Goal: Task Accomplishment & Management: Manage account settings

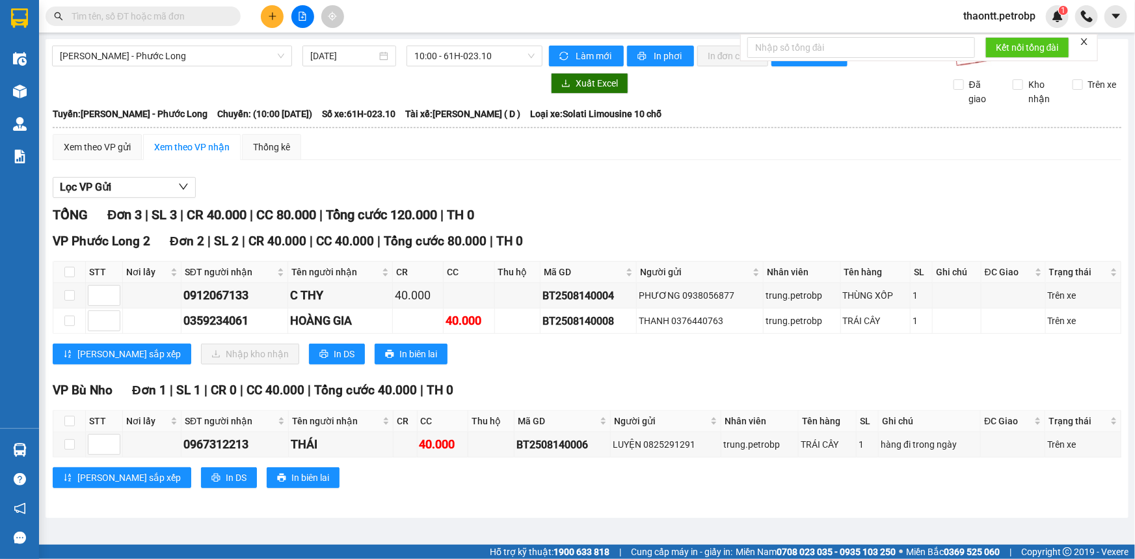
click at [1015, 16] on span "thaontt.petrobp" at bounding box center [999, 16] width 93 height 16
click at [991, 36] on span "Đăng xuất" at bounding box center [1005, 40] width 68 height 14
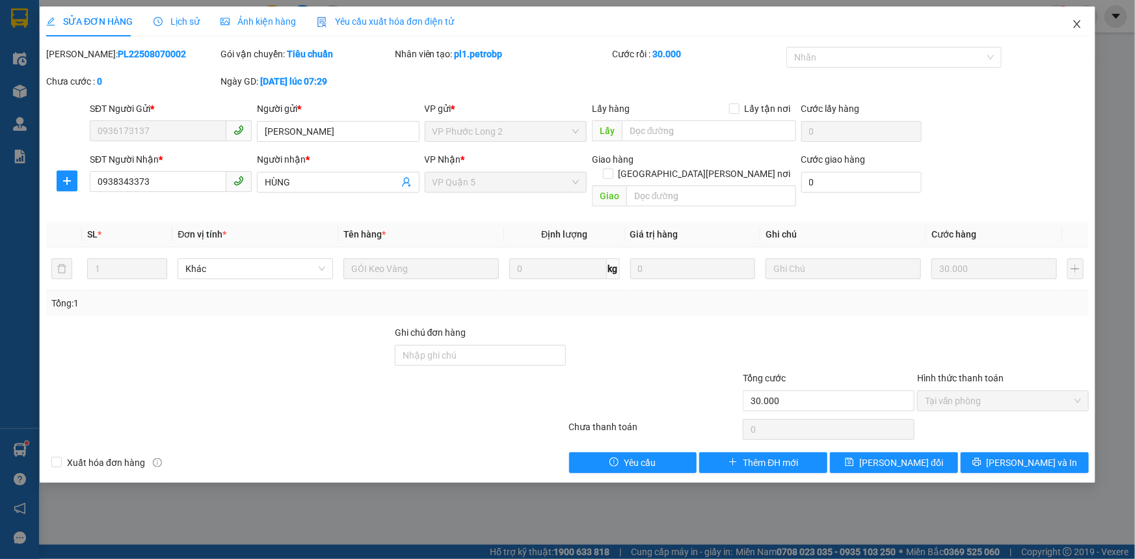
click at [1078, 26] on icon "close" at bounding box center [1077, 24] width 10 height 10
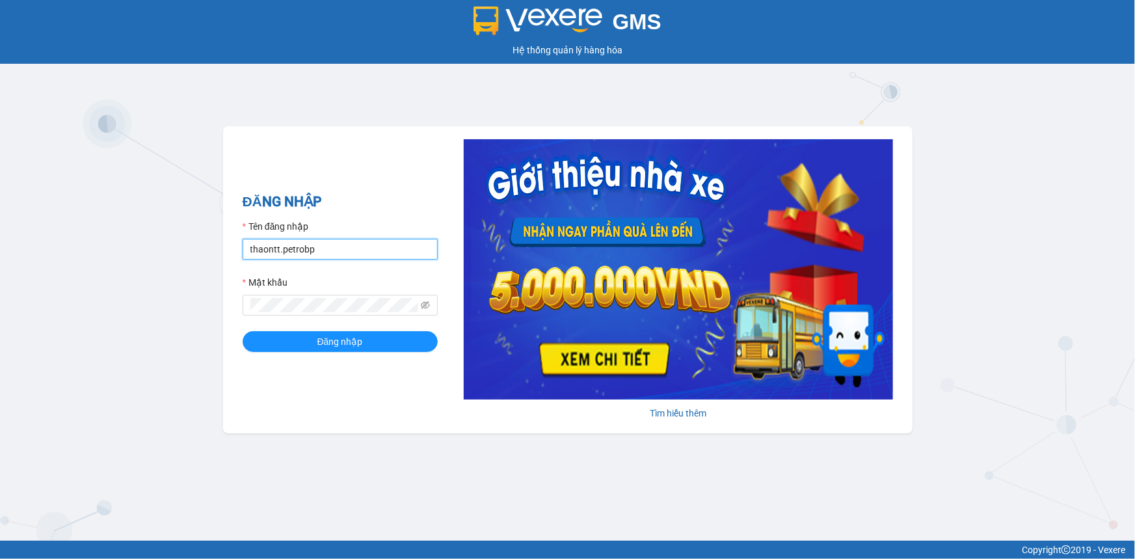
click at [302, 240] on input "thaontt.petrobp" at bounding box center [340, 249] width 195 height 21
type input "pl1.petrobp"
click at [325, 340] on span "Đăng nhập" at bounding box center [340, 341] width 46 height 14
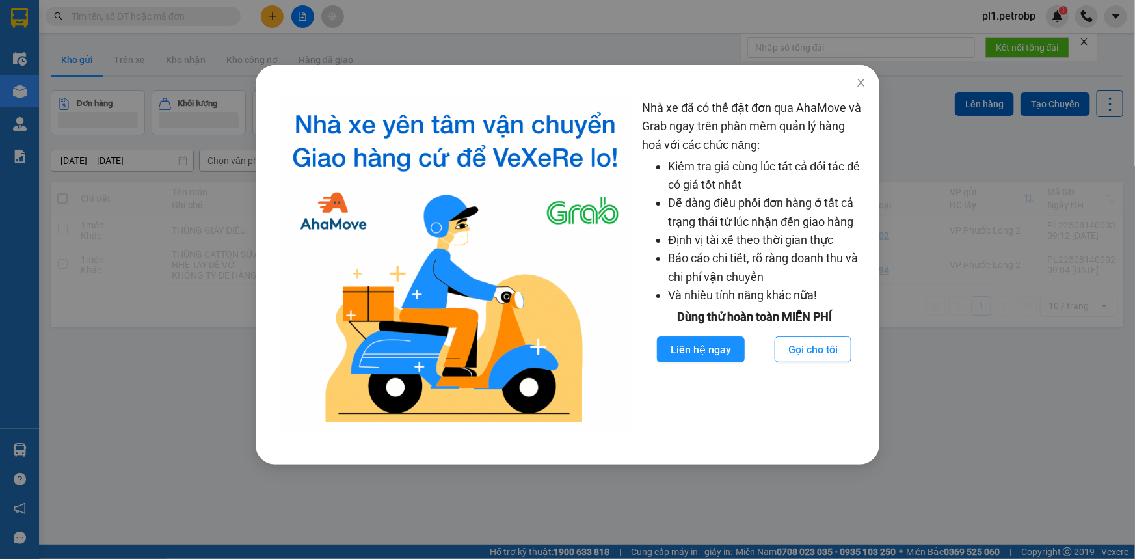
click at [185, 388] on div "Nhà xe đã có thể đặt đơn qua AhaMove và Grab ngay trên phần mềm quản lý hàng ho…" at bounding box center [567, 279] width 1135 height 559
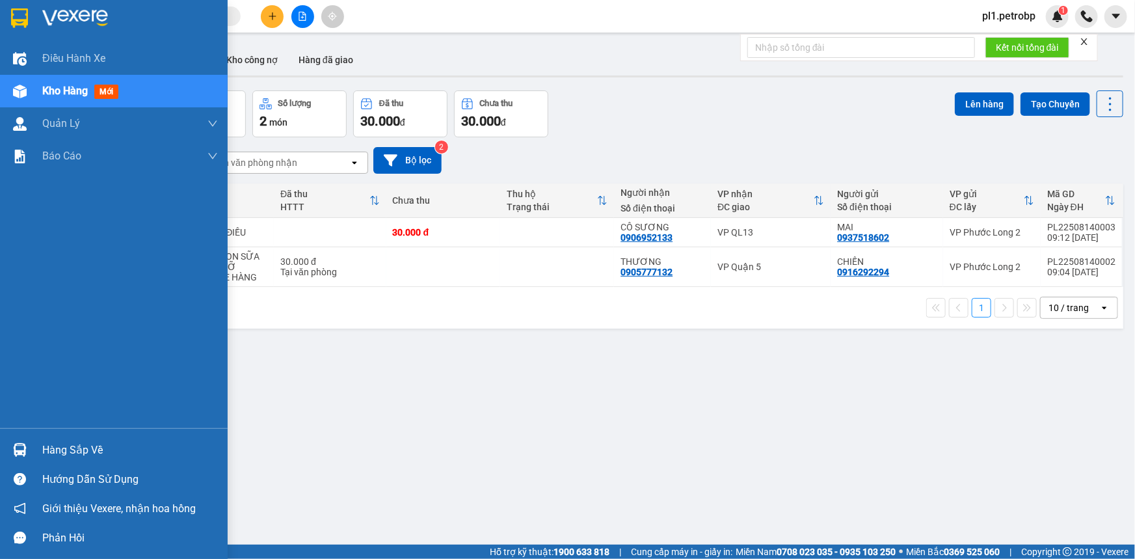
click at [137, 450] on div "Hàng sắp về" at bounding box center [130, 450] width 176 height 20
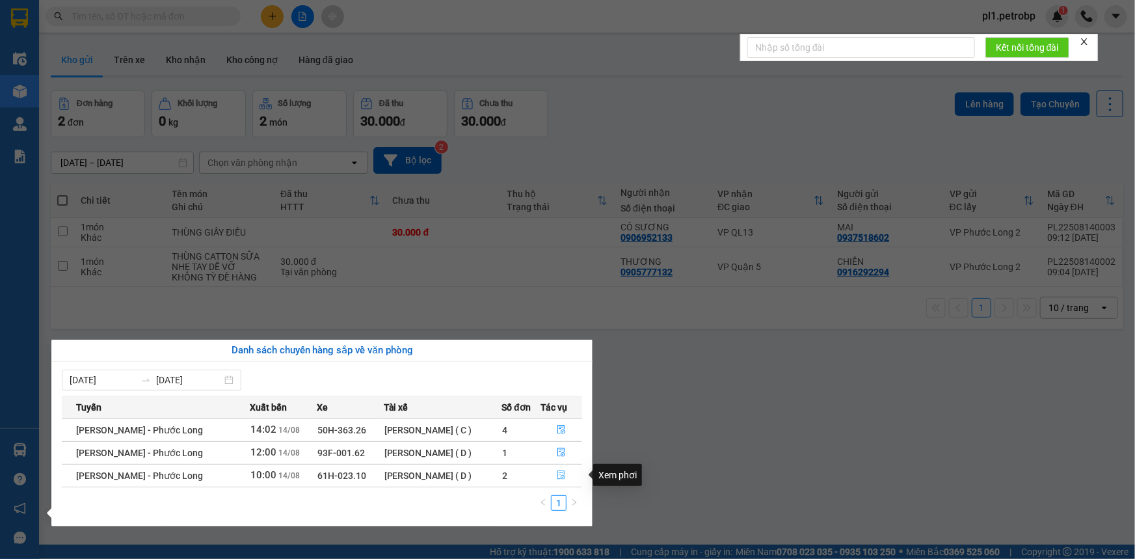
click at [566, 477] on icon "file-done" at bounding box center [561, 474] width 9 height 9
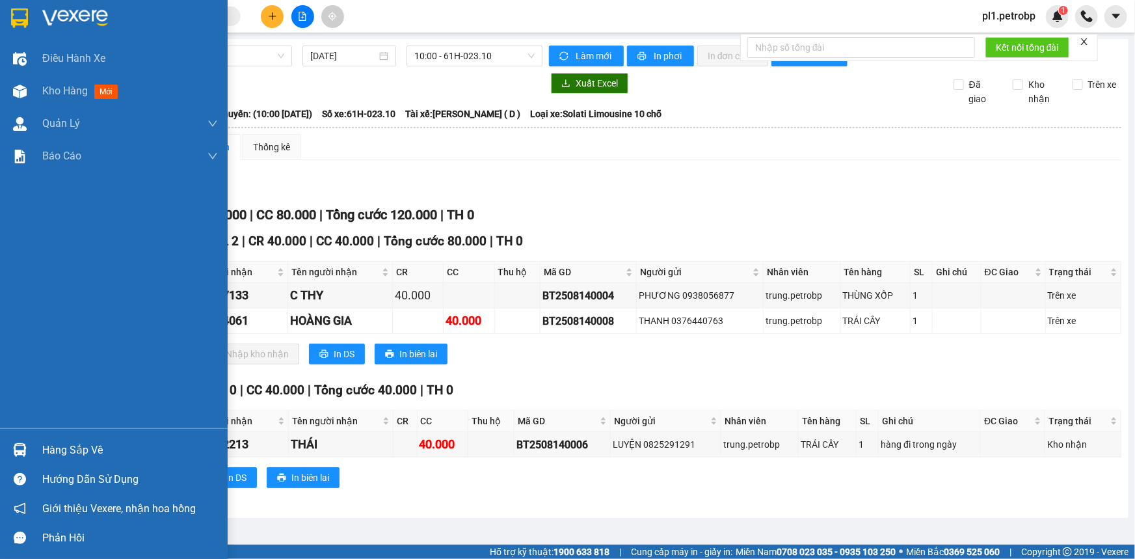
click at [59, 456] on div "Hàng sắp về" at bounding box center [130, 450] width 176 height 20
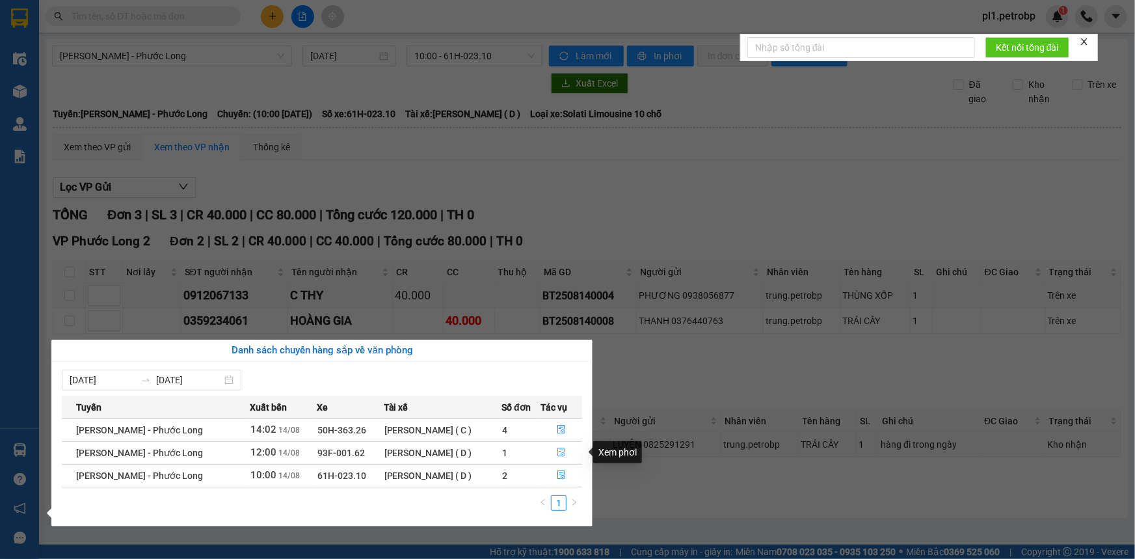
click at [570, 455] on button "button" at bounding box center [562, 452] width 40 height 21
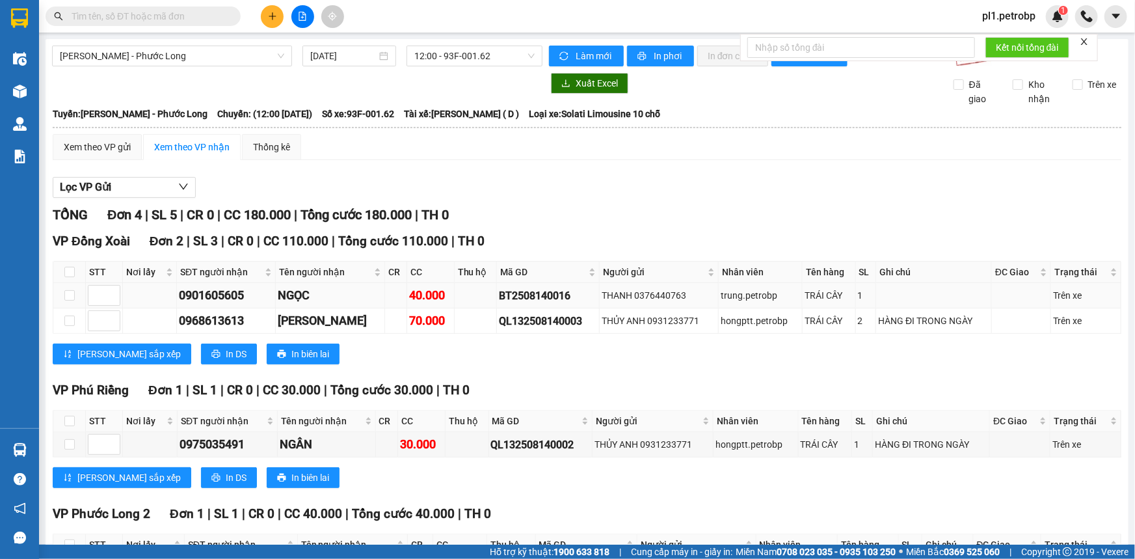
scroll to position [101, 0]
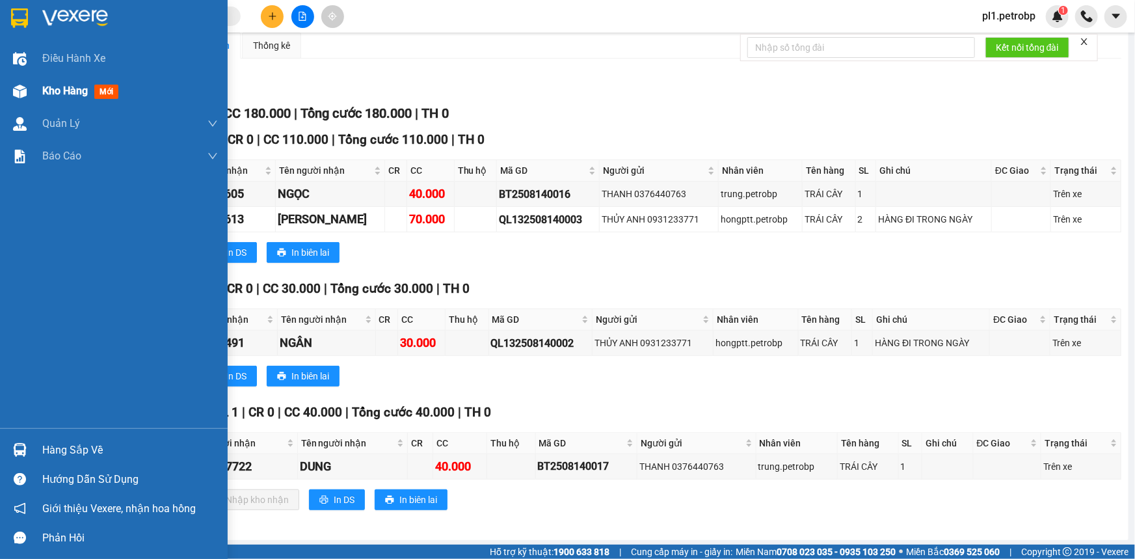
click at [52, 99] on div "Kho hàng mới" at bounding box center [130, 91] width 176 height 33
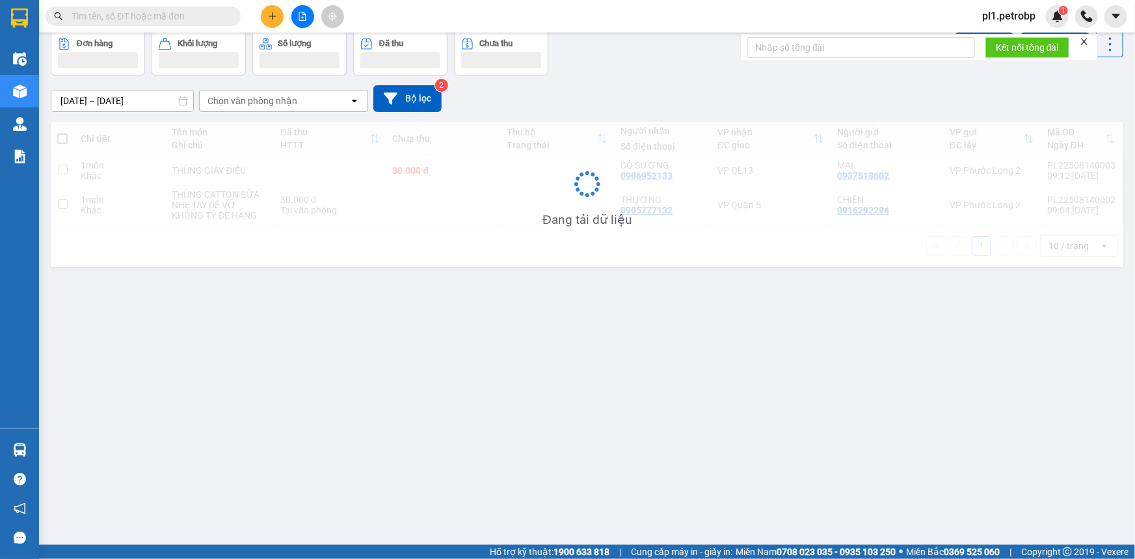
scroll to position [59, 0]
click at [186, 169] on div "Đang tải dữ liệu" at bounding box center [587, 194] width 1073 height 145
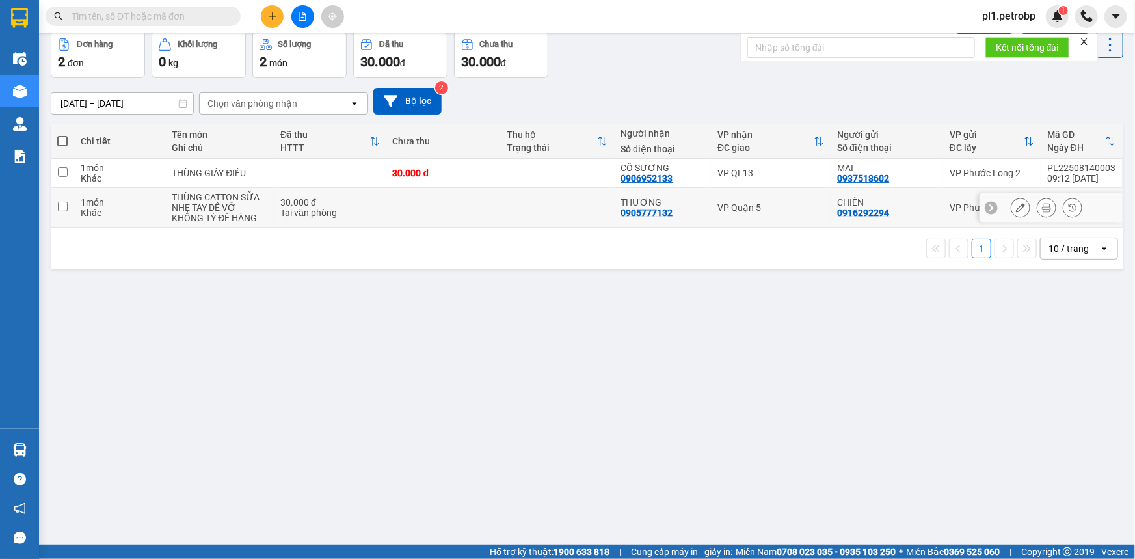
click at [211, 203] on div "NHẸ TAY DỄ VỠ KHÔNG TỲ ĐÈ HÀNG" at bounding box center [220, 212] width 96 height 21
checkbox input "true"
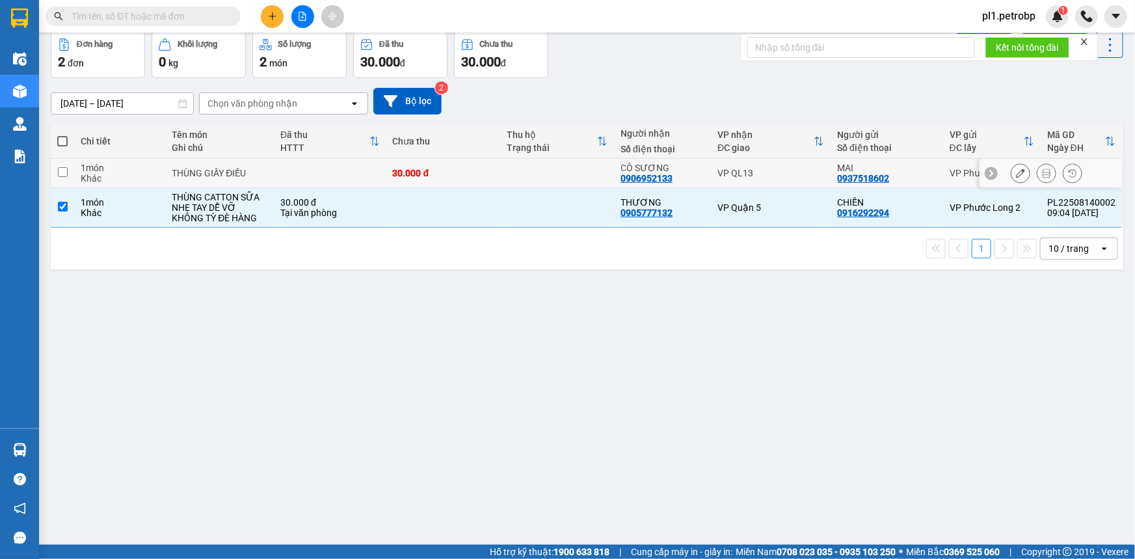
click at [221, 170] on div "THÙNG GIẤY ĐIỀU" at bounding box center [220, 173] width 96 height 10
checkbox input "true"
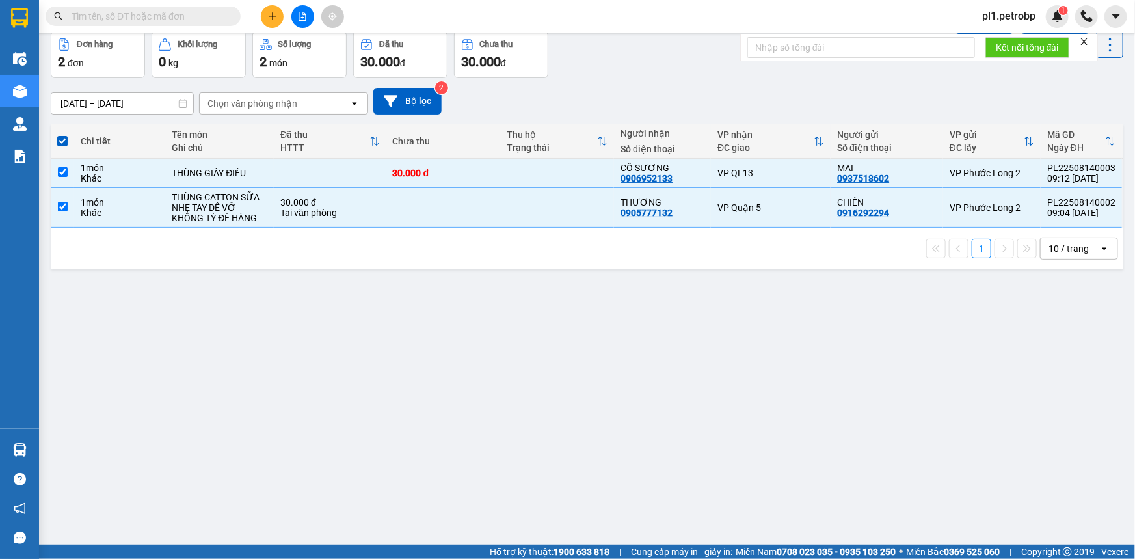
scroll to position [0, 0]
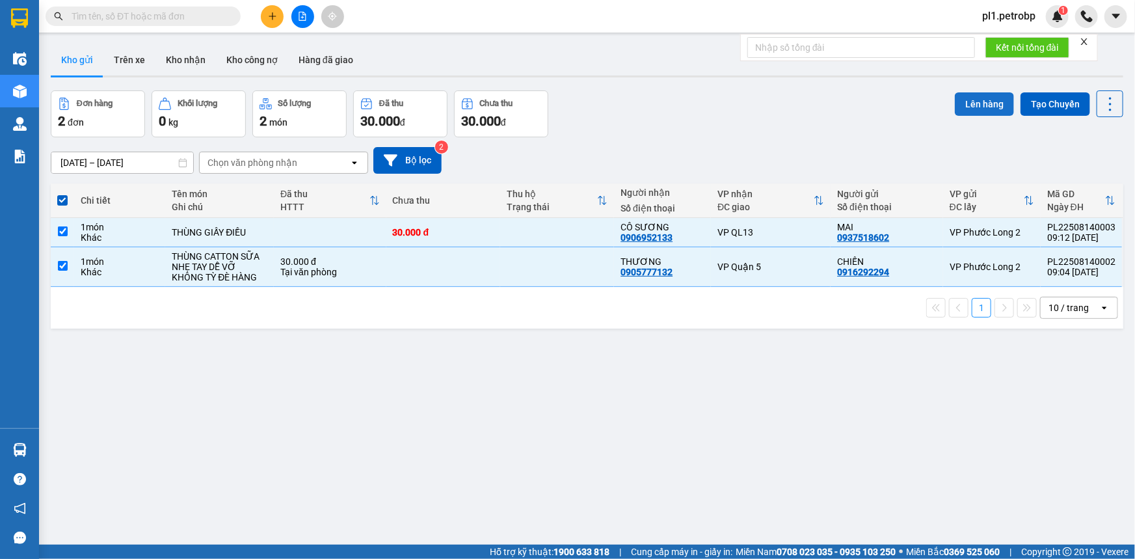
click at [956, 103] on button "Lên hàng" at bounding box center [984, 103] width 59 height 23
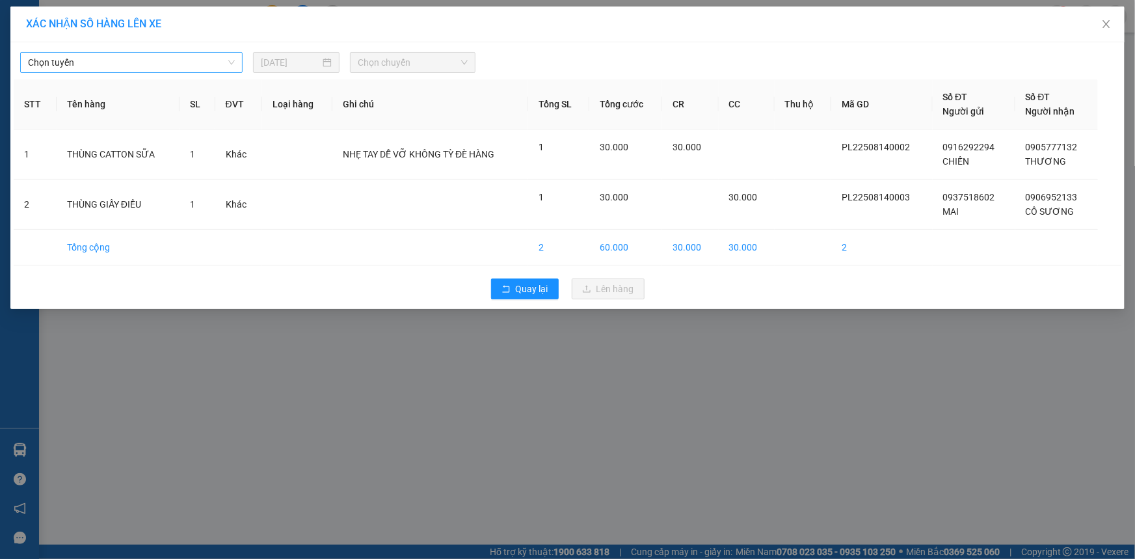
click at [126, 57] on span "Chọn tuyến" at bounding box center [131, 63] width 207 height 20
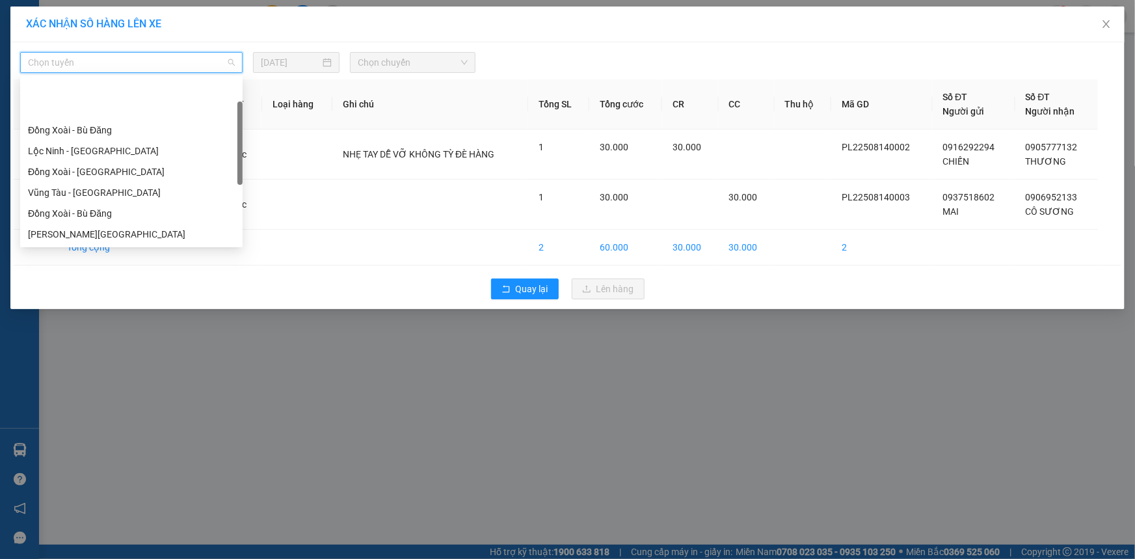
scroll to position [236, 0]
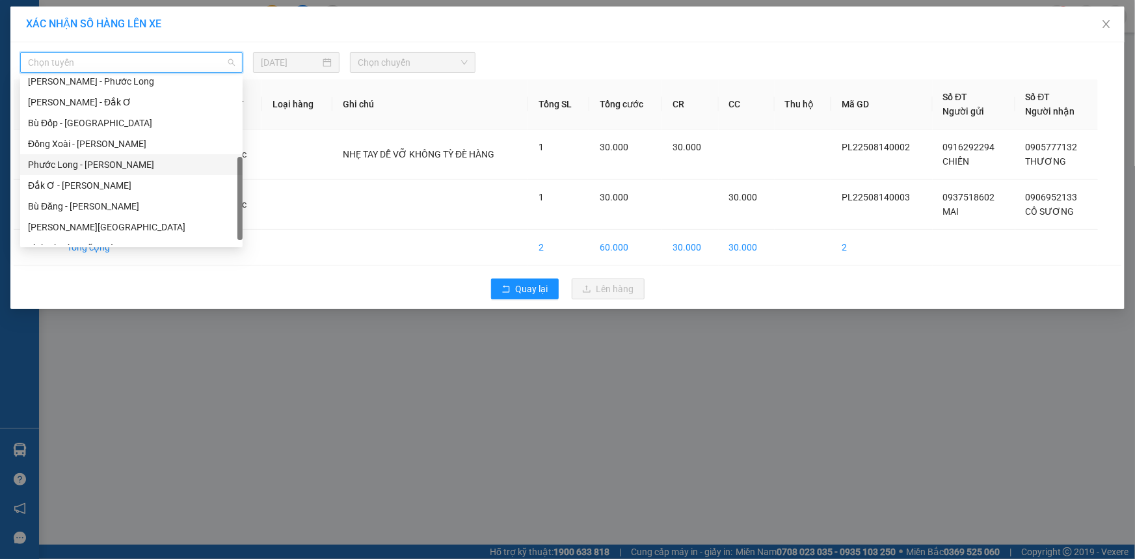
click at [116, 161] on div "Phước Long - Hồ Chí Minh" at bounding box center [131, 164] width 207 height 14
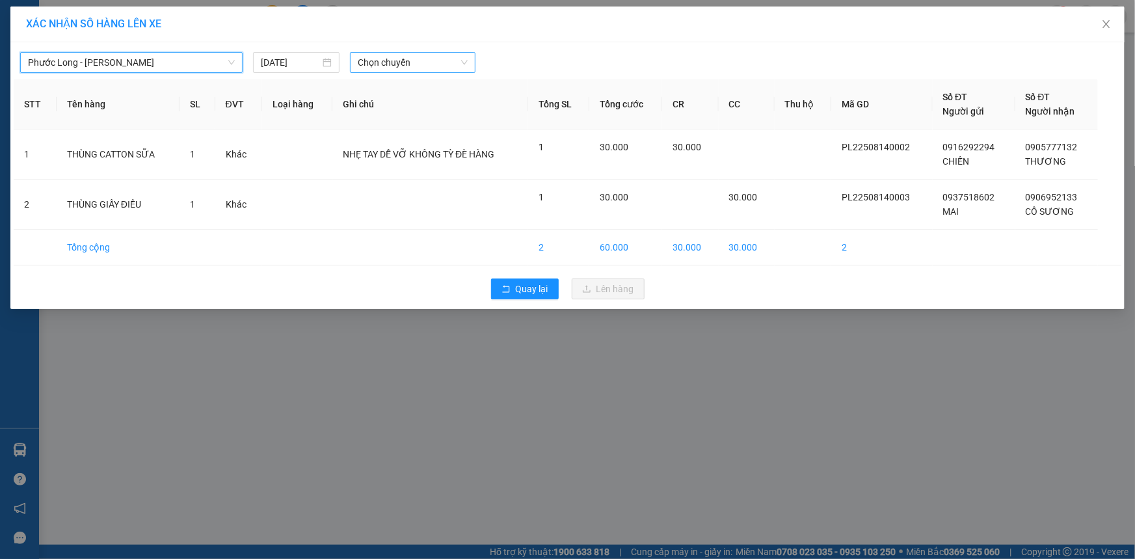
click at [429, 58] on span "Chọn chuyến" at bounding box center [413, 63] width 110 height 20
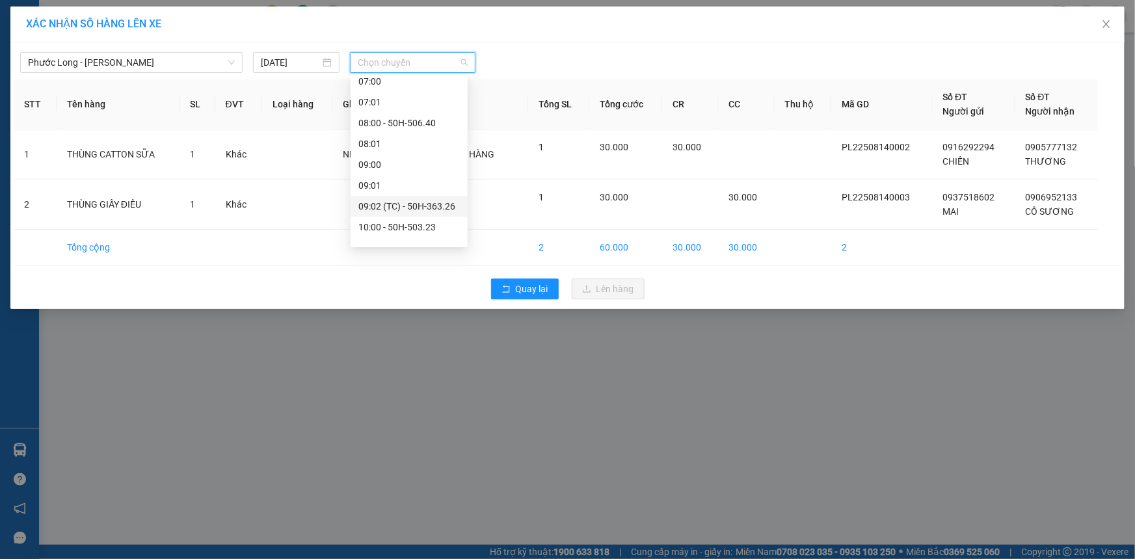
scroll to position [473, 0]
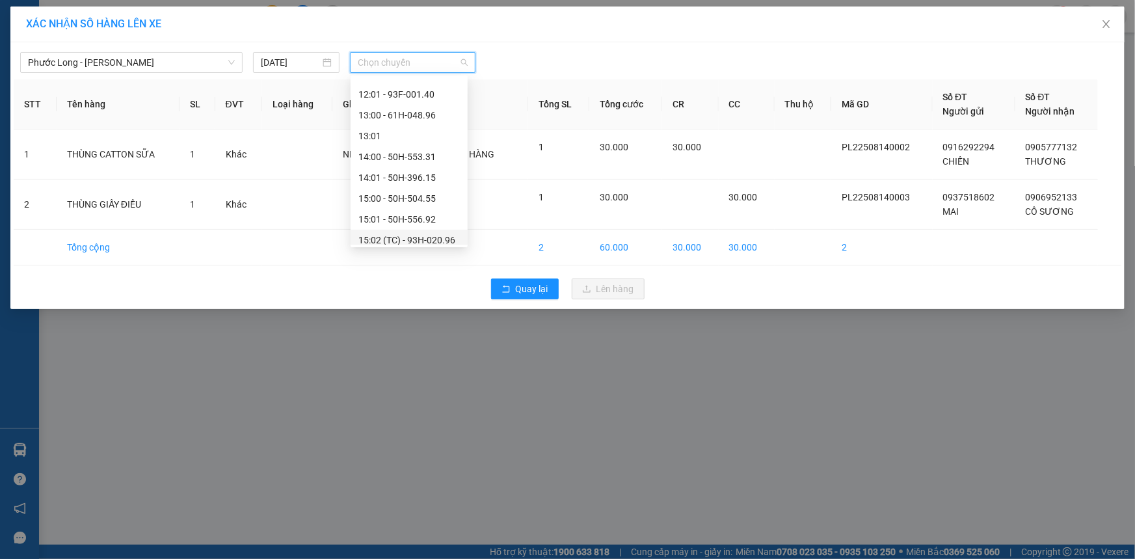
click at [436, 235] on div "15:02 (TC) - 93H-020.96" at bounding box center [408, 240] width 101 height 14
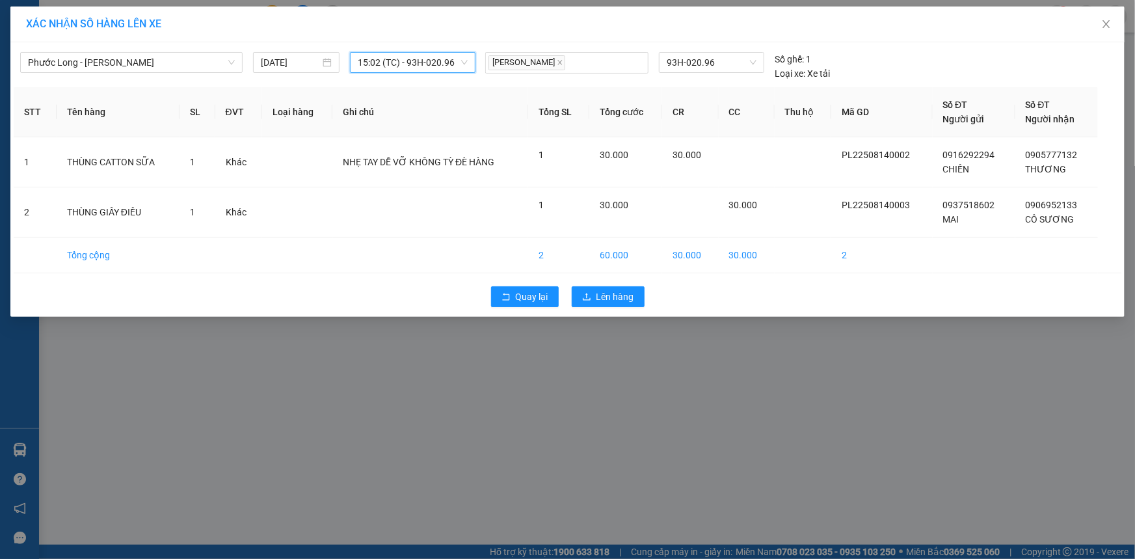
click at [443, 65] on span "15:02 (TC) - 93H-020.96" at bounding box center [413, 63] width 110 height 20
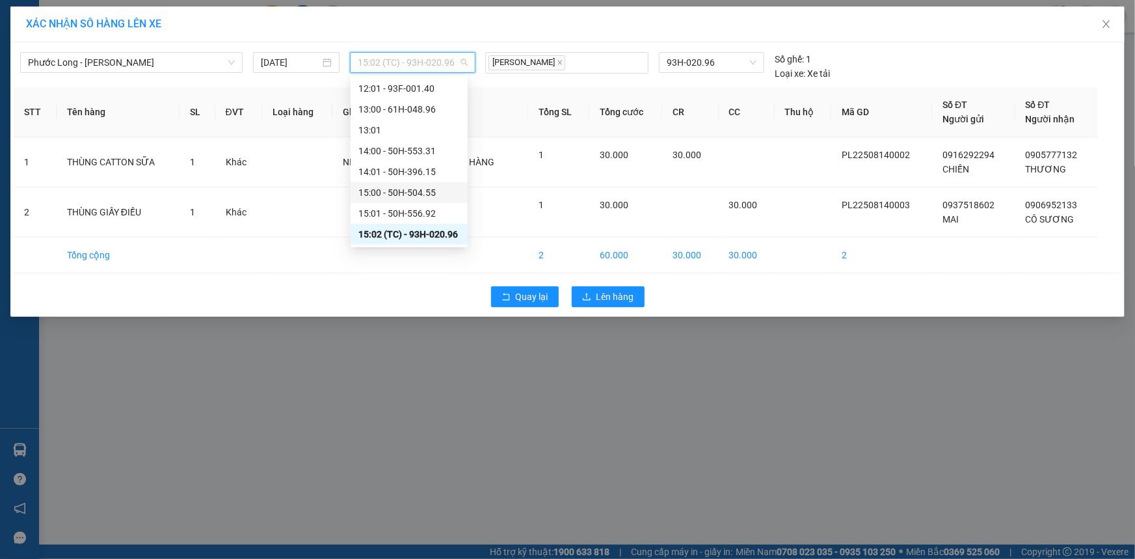
scroll to position [538, 0]
click at [599, 323] on div "XÁC NHẬN SỐ HÀNG LÊN XE Phước Long - Hồ Chí Minh 14/08/2025 15:02 (TC) - 93H-02…" at bounding box center [567, 279] width 1135 height 559
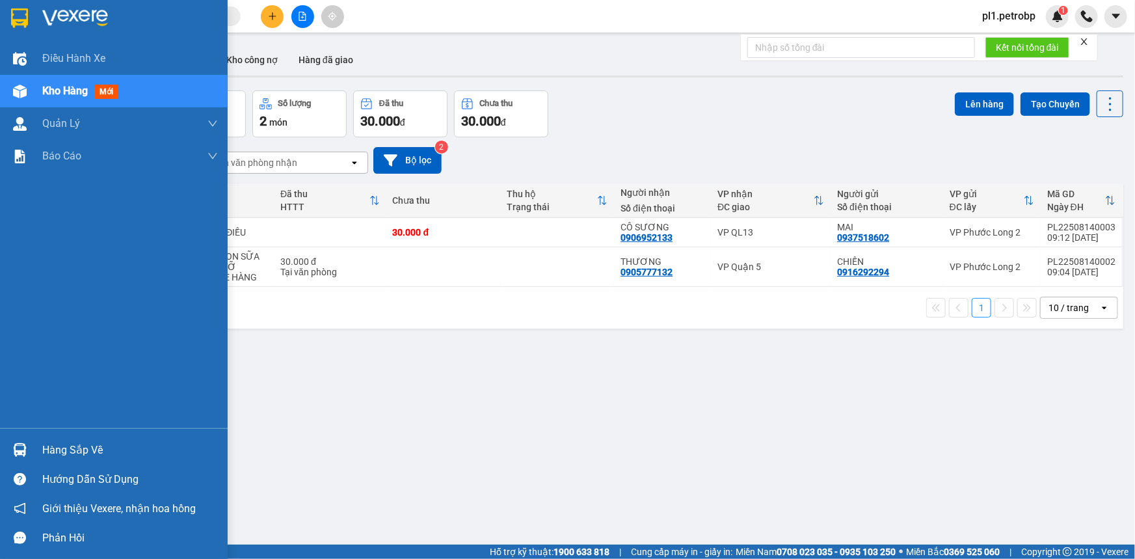
click at [31, 451] on div "Hàng sắp về" at bounding box center [114, 449] width 228 height 29
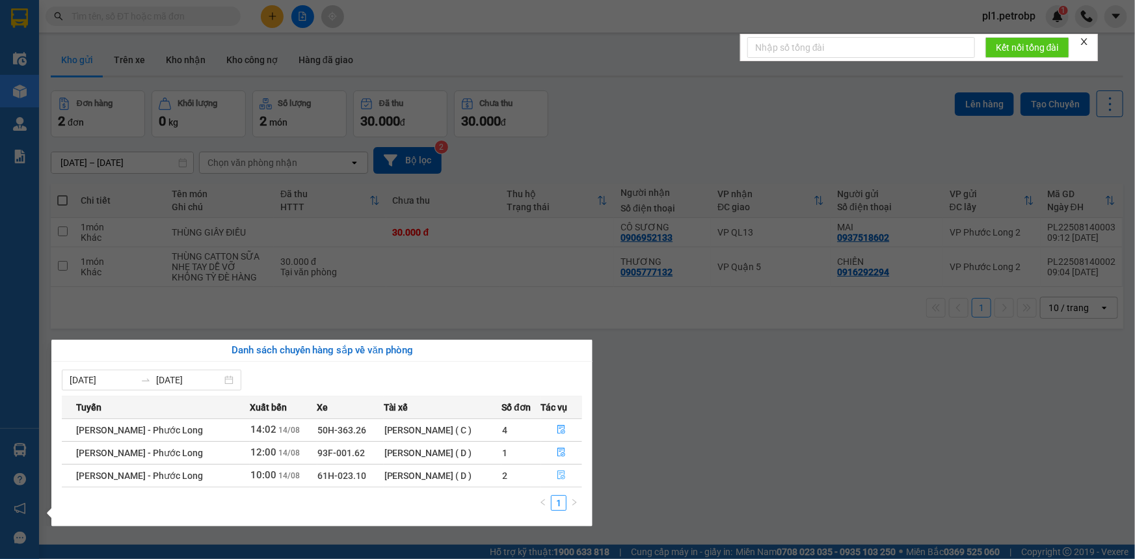
click at [568, 472] on button "button" at bounding box center [562, 475] width 40 height 21
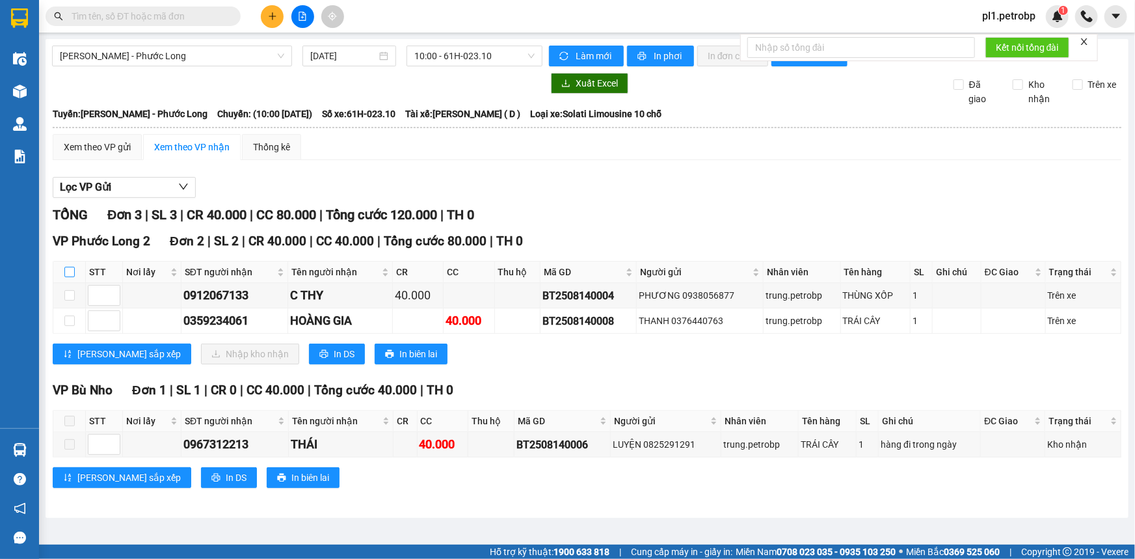
click at [71, 267] on input "checkbox" at bounding box center [69, 272] width 10 height 10
checkbox input "true"
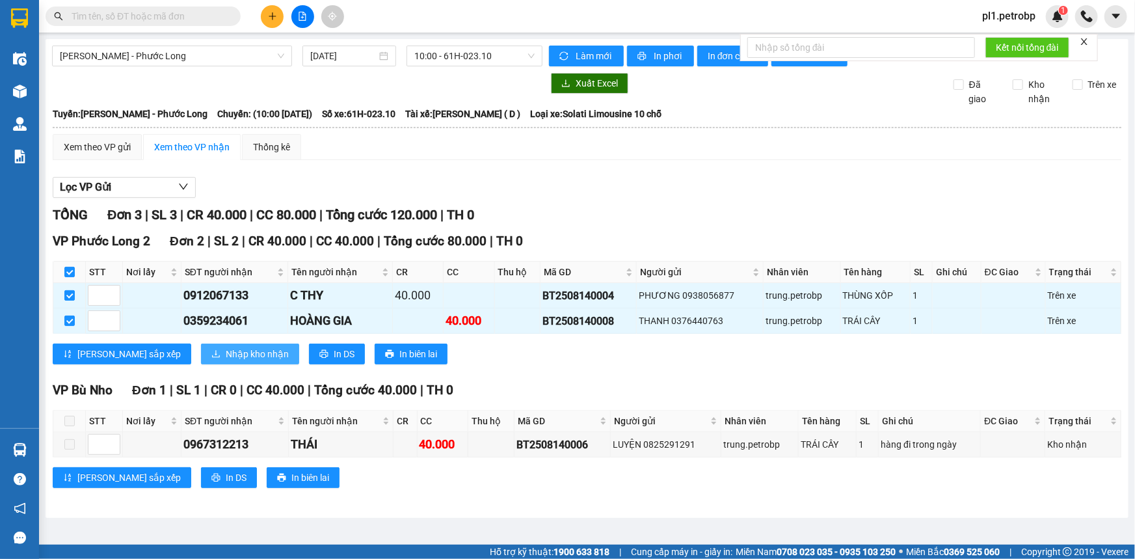
click at [201, 360] on button "Nhập kho nhận" at bounding box center [250, 353] width 98 height 21
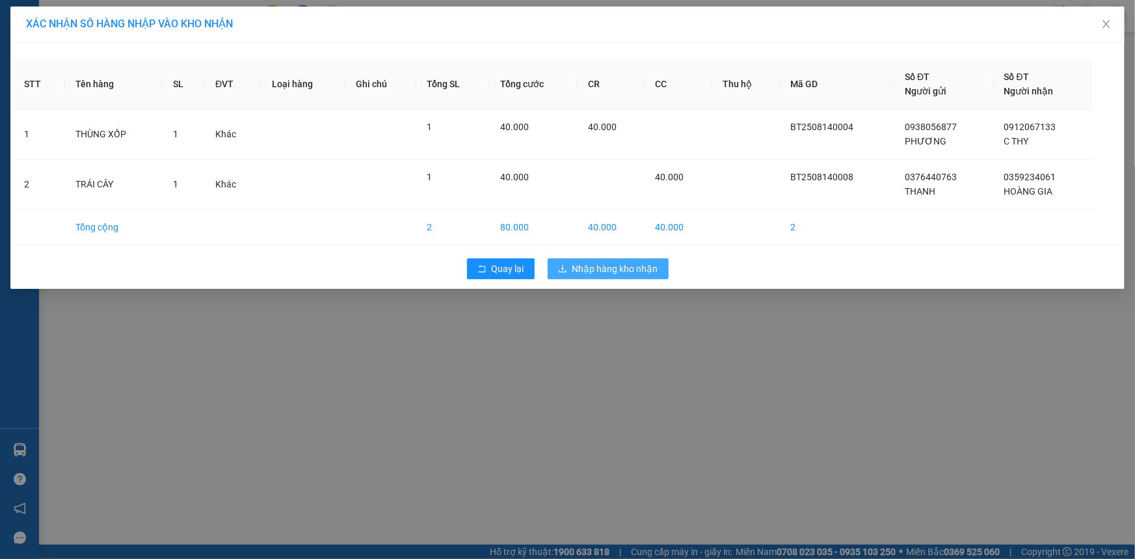
click at [649, 267] on span "Nhập hàng kho nhận" at bounding box center [615, 268] width 86 height 14
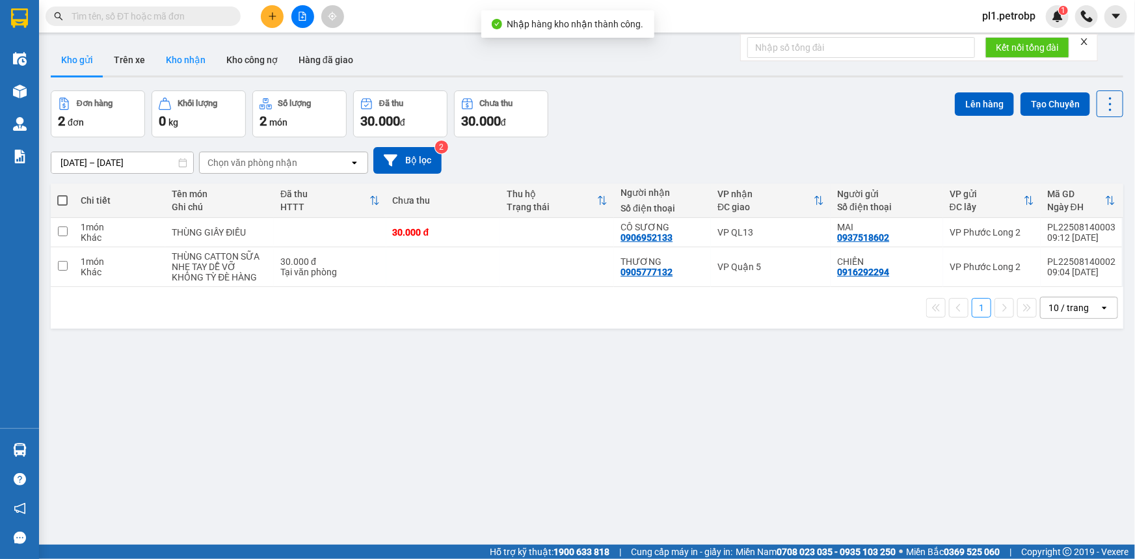
click at [178, 44] on button "Kho nhận" at bounding box center [185, 59] width 60 height 31
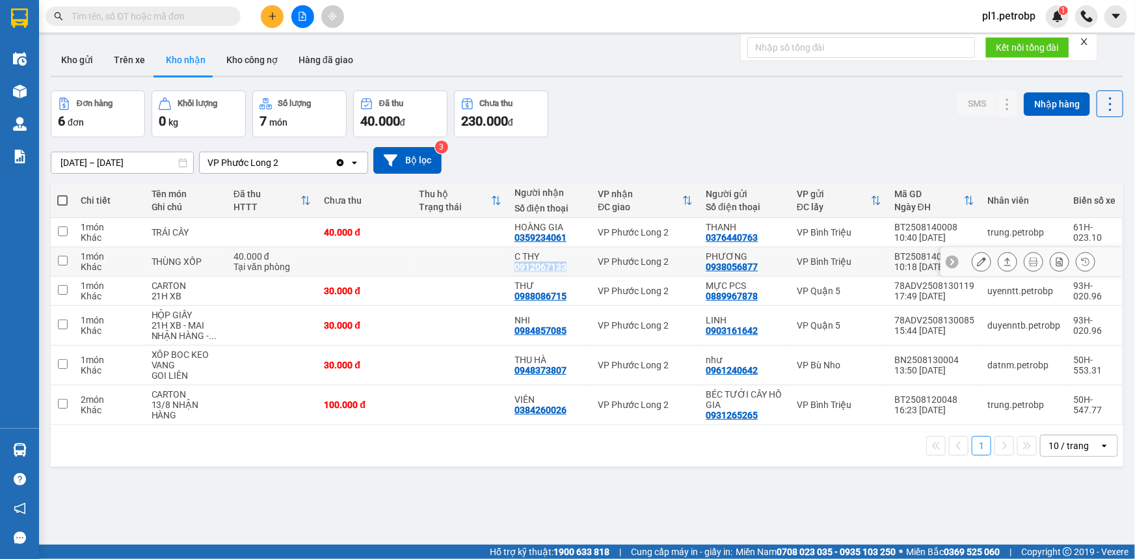
drag, startPoint x: 513, startPoint y: 267, endPoint x: 561, endPoint y: 271, distance: 48.3
click at [561, 271] on div "0912067133" at bounding box center [541, 266] width 52 height 10
copy div "0912067133"
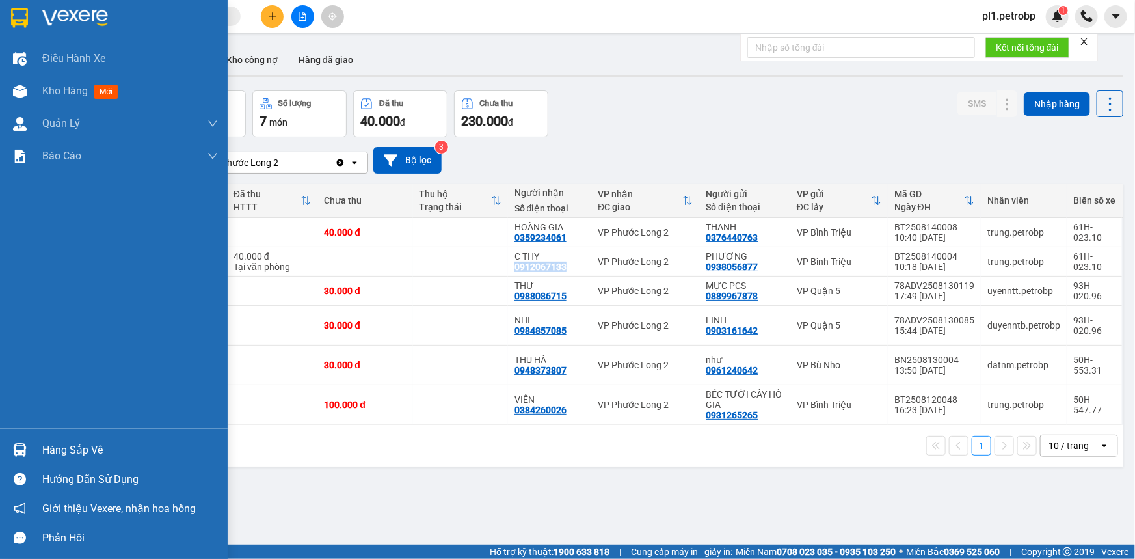
click at [66, 454] on div "Hàng sắp về" at bounding box center [130, 450] width 176 height 20
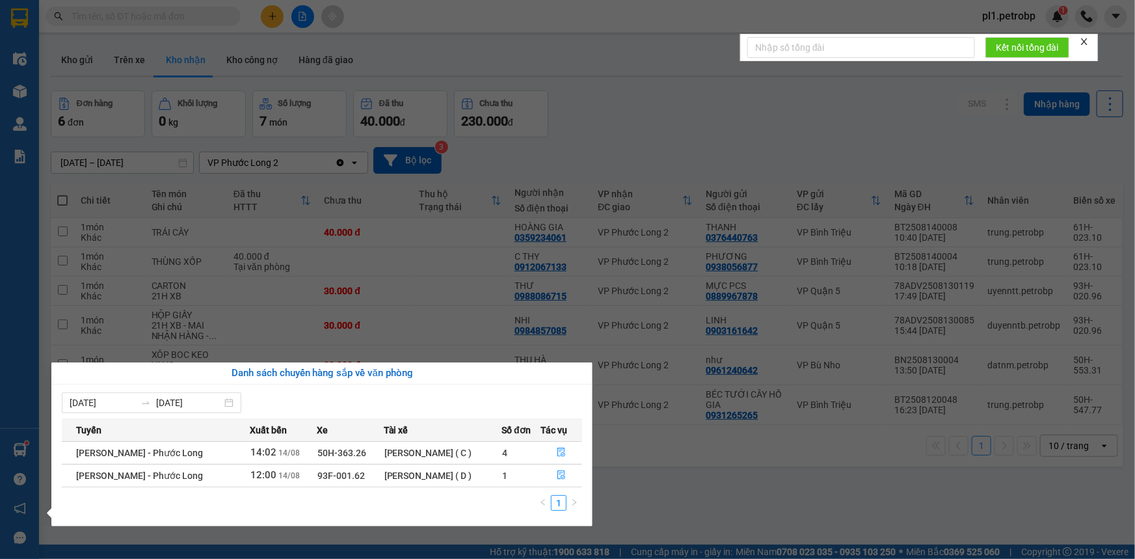
click at [669, 507] on section "Kết quả tìm kiếm ( 0 ) Bộ lọc No Data pl1.petrobp 1 Điều hành xe Kho hàng mới Q…" at bounding box center [567, 279] width 1135 height 559
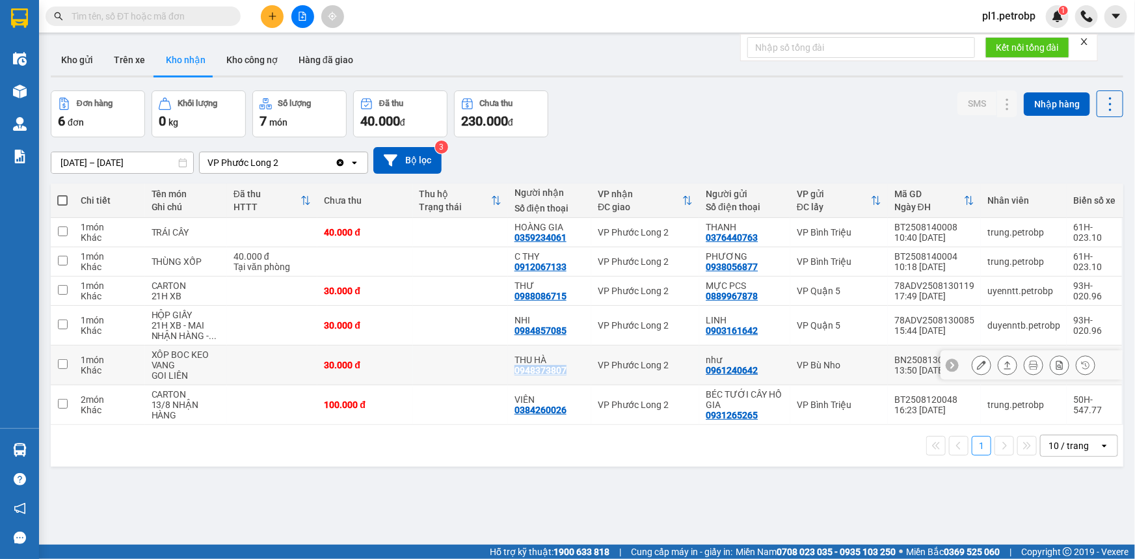
drag, startPoint x: 511, startPoint y: 373, endPoint x: 563, endPoint y: 376, distance: 52.1
click at [563, 376] on td "THU HÀ 0948373807" at bounding box center [549, 365] width 83 height 40
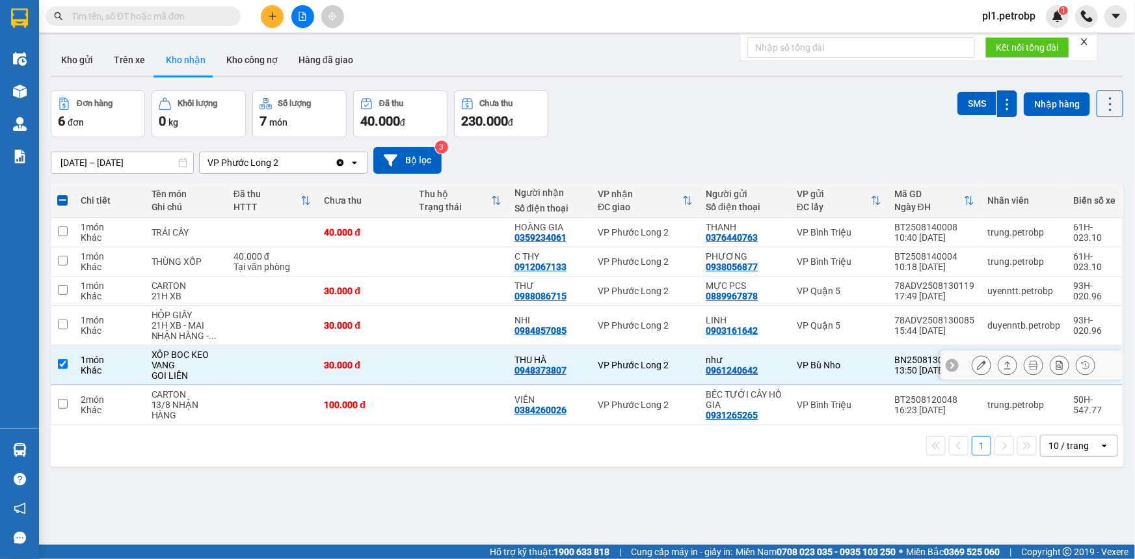
drag, startPoint x: 550, startPoint y: 376, endPoint x: 518, endPoint y: 373, distance: 31.3
click at [518, 373] on div "0948373807" at bounding box center [541, 370] width 52 height 10
drag, startPoint x: 512, startPoint y: 368, endPoint x: 557, endPoint y: 377, distance: 45.8
click at [557, 377] on td "THU HÀ 0948373807" at bounding box center [549, 365] width 83 height 40
checkbox input "false"
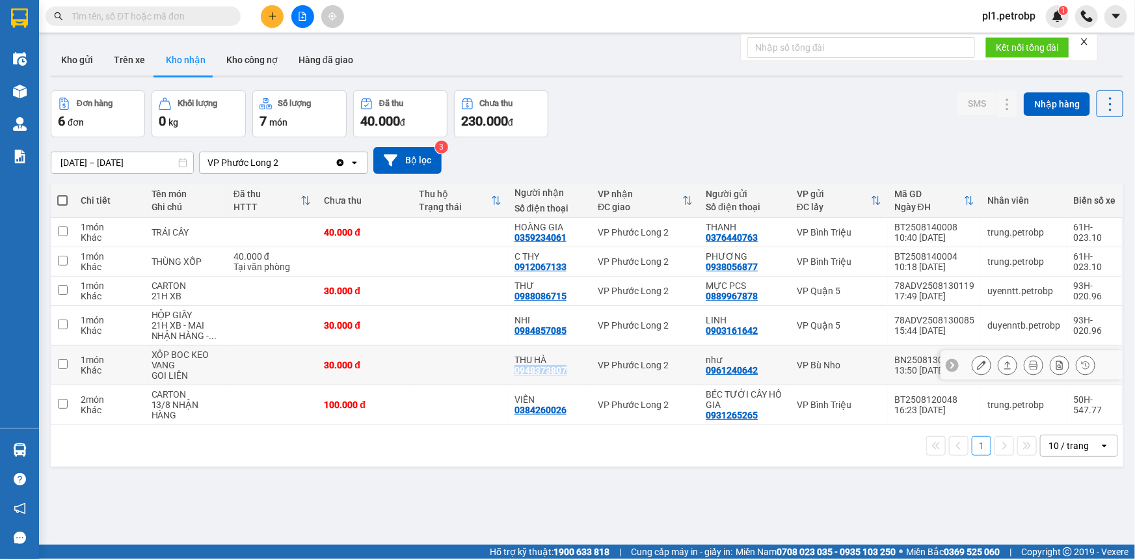
copy div "0948373807"
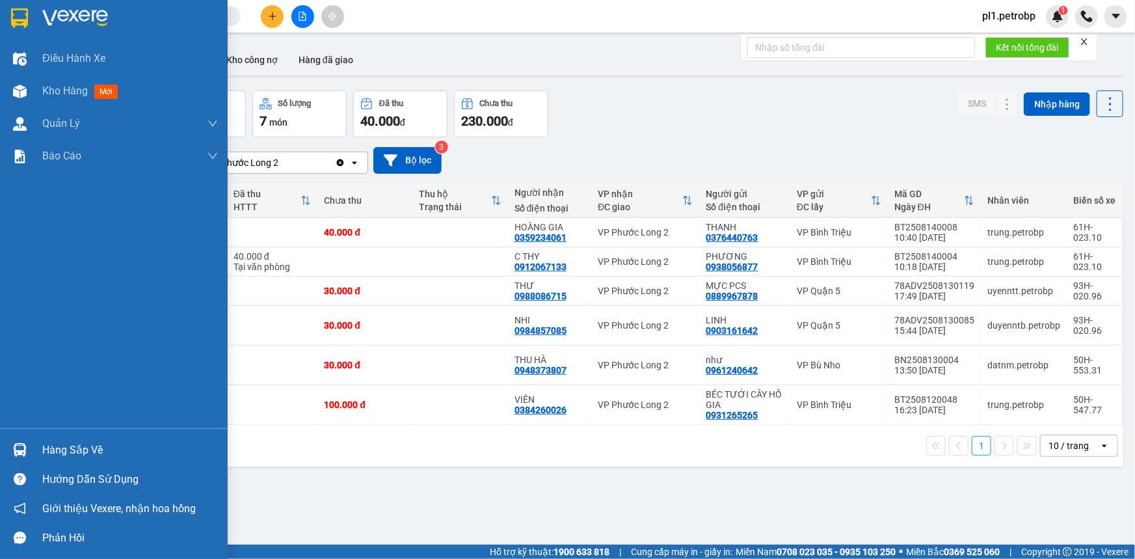
click at [38, 450] on div "Hàng sắp về" at bounding box center [114, 449] width 228 height 29
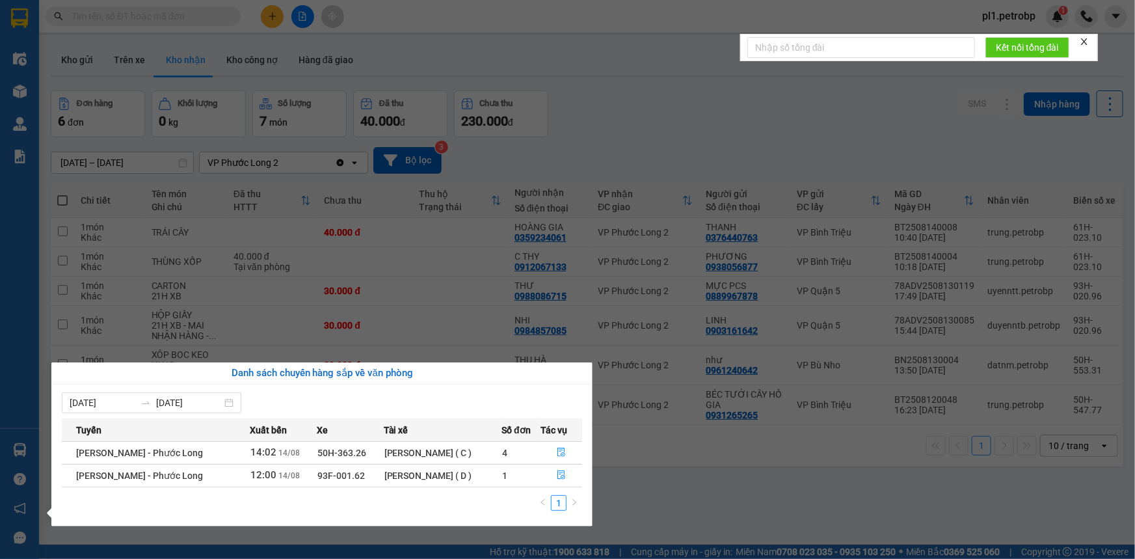
click at [647, 519] on section "Kết quả tìm kiếm ( 0 ) Bộ lọc No Data pl1.petrobp 1 Điều hành xe Kho hàng mới Q…" at bounding box center [567, 279] width 1135 height 559
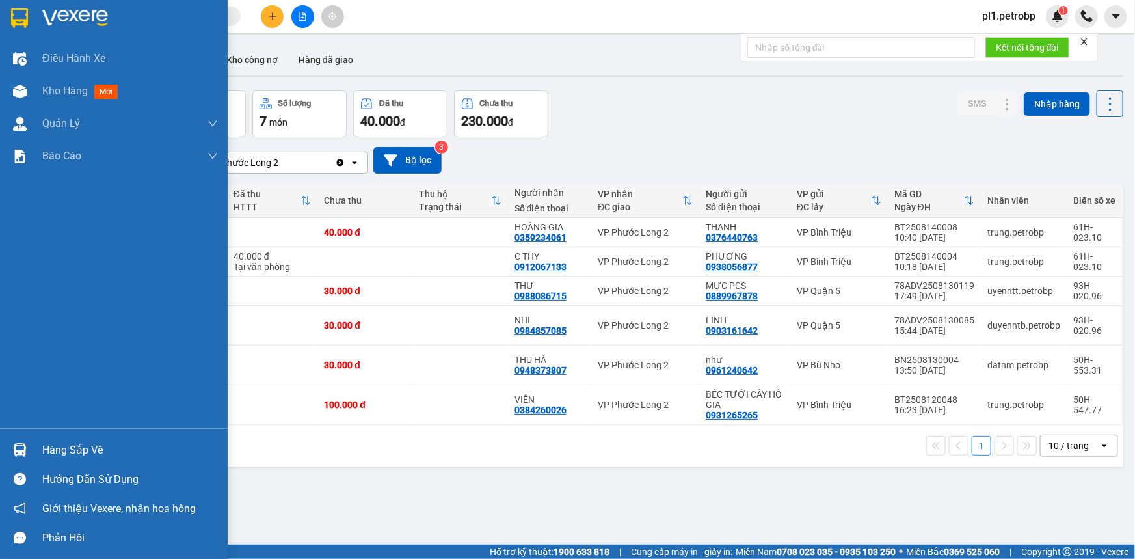
click at [99, 444] on div "Hàng sắp về" at bounding box center [130, 450] width 176 height 20
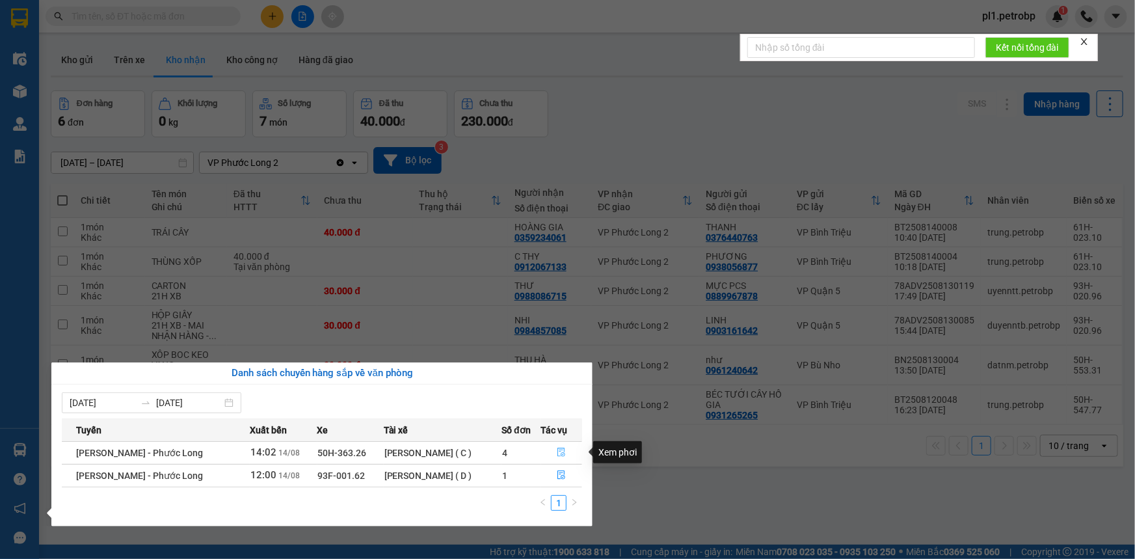
click at [572, 450] on button "button" at bounding box center [562, 452] width 40 height 21
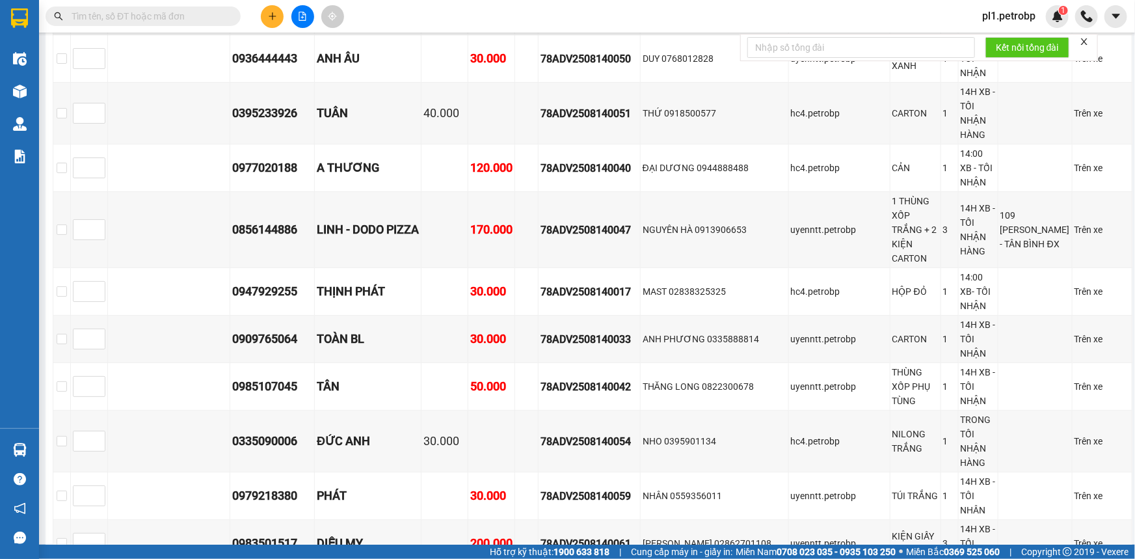
scroll to position [2484, 0]
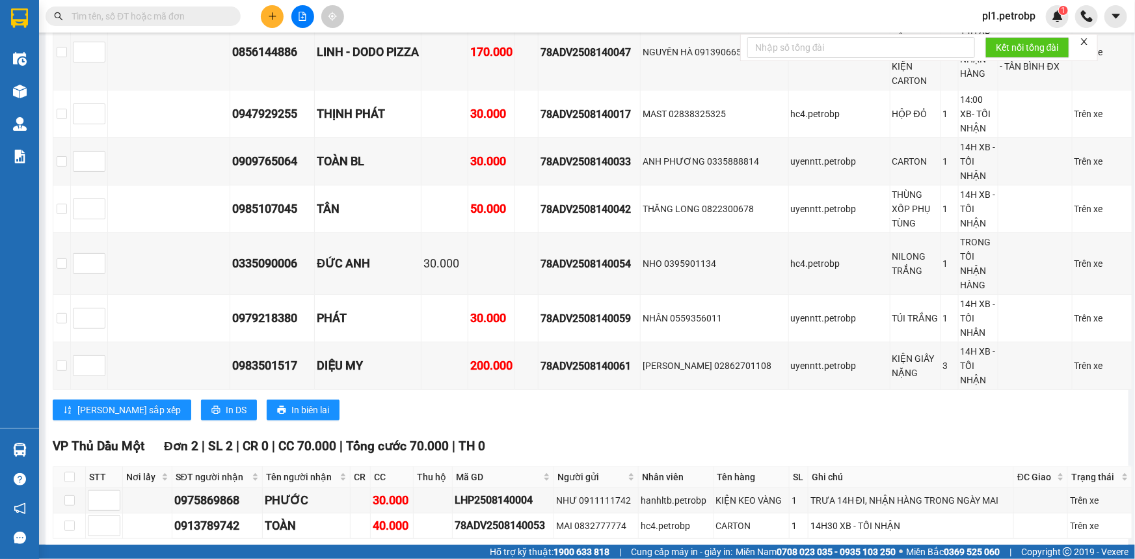
click at [272, 16] on icon "plus" at bounding box center [272, 16] width 7 height 1
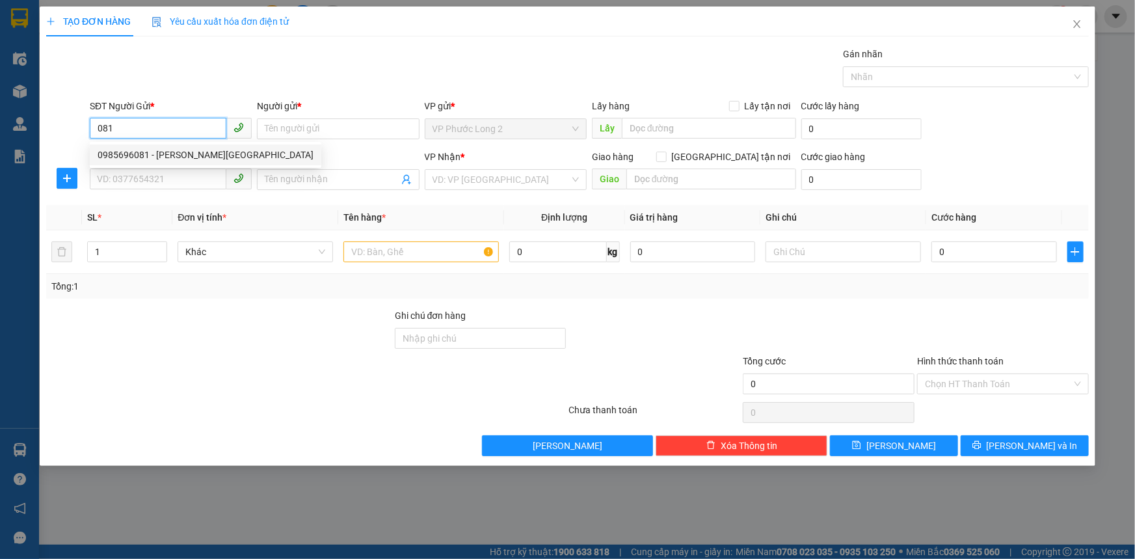
click at [176, 149] on div "0985696081 - QUYÊN LONG HƯNG" at bounding box center [206, 155] width 216 height 14
type input "0985696081"
type input "QUYÊN LONG HƯNG"
type input "cty mỹ lệ - long hưng"
type input "0973957700"
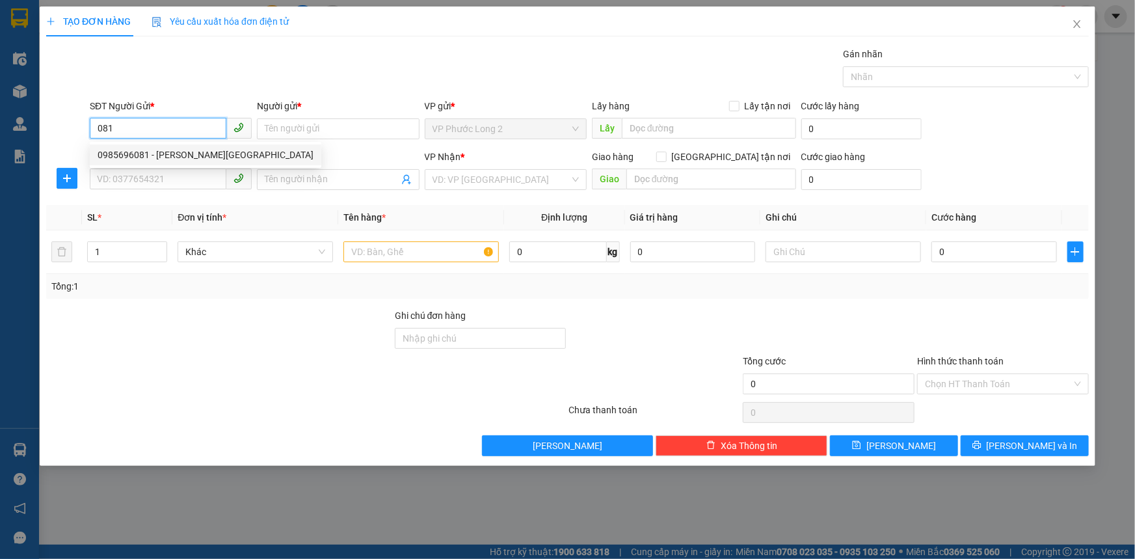
type input "TRÂN"
type input "50.000"
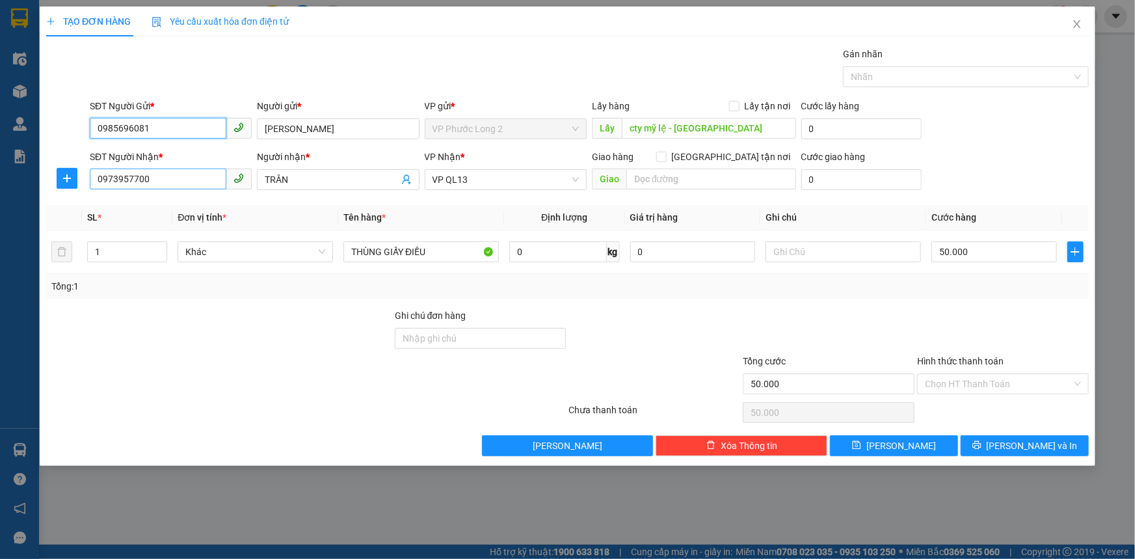
type input "0985696081"
click at [144, 169] on input "0973957700" at bounding box center [158, 178] width 137 height 21
type input "0968652732"
click at [167, 202] on div "0968652732 - Thiện" at bounding box center [171, 205] width 146 height 14
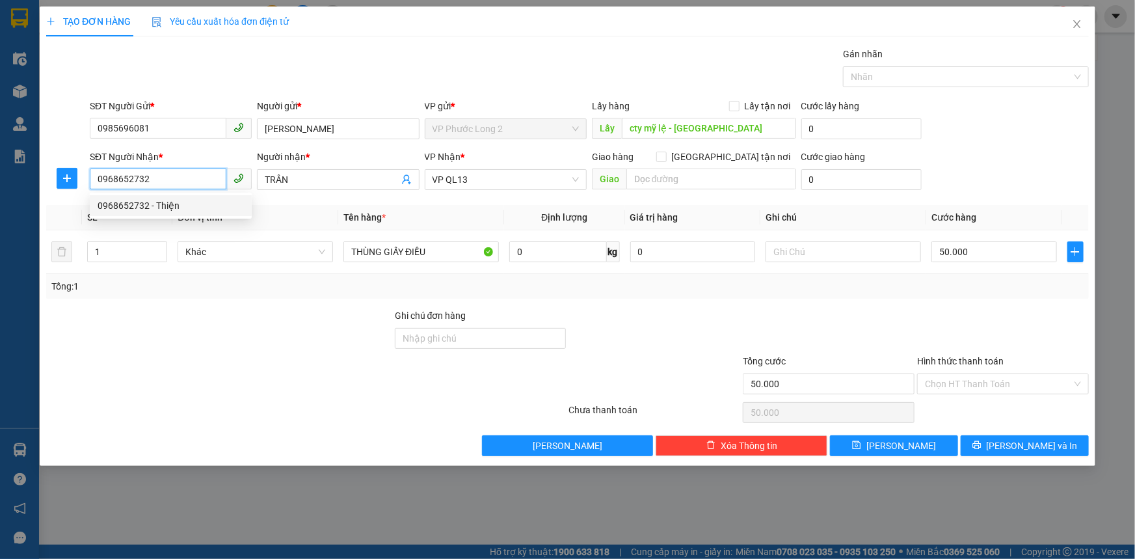
type input "Thiện"
type input "30.000"
type input "0968652732"
click at [985, 380] on input "Hình thức thanh toán" at bounding box center [998, 384] width 147 height 20
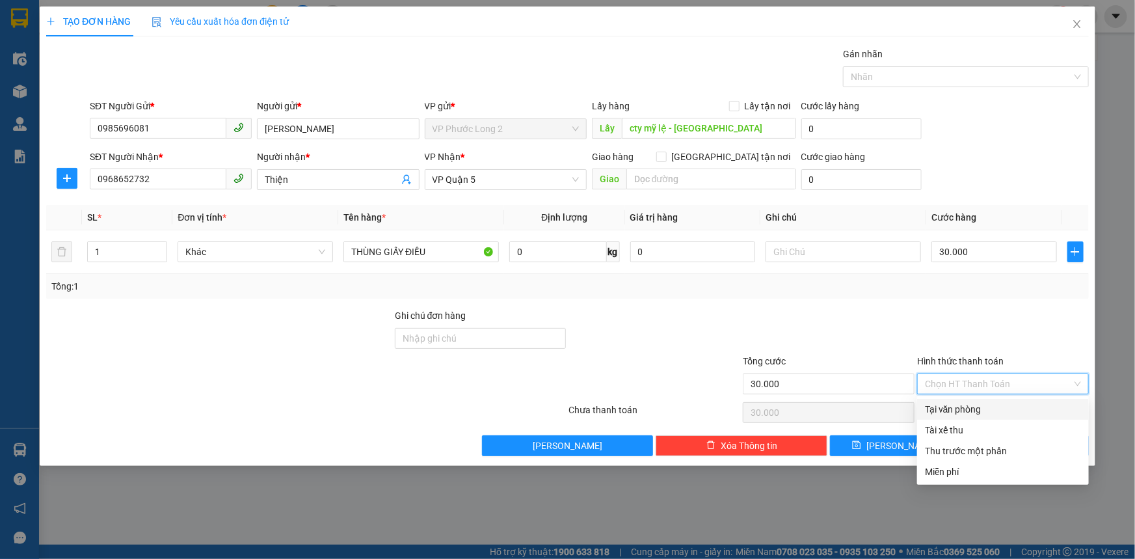
click at [978, 403] on div "Tại văn phòng" at bounding box center [1003, 409] width 156 height 14
type input "0"
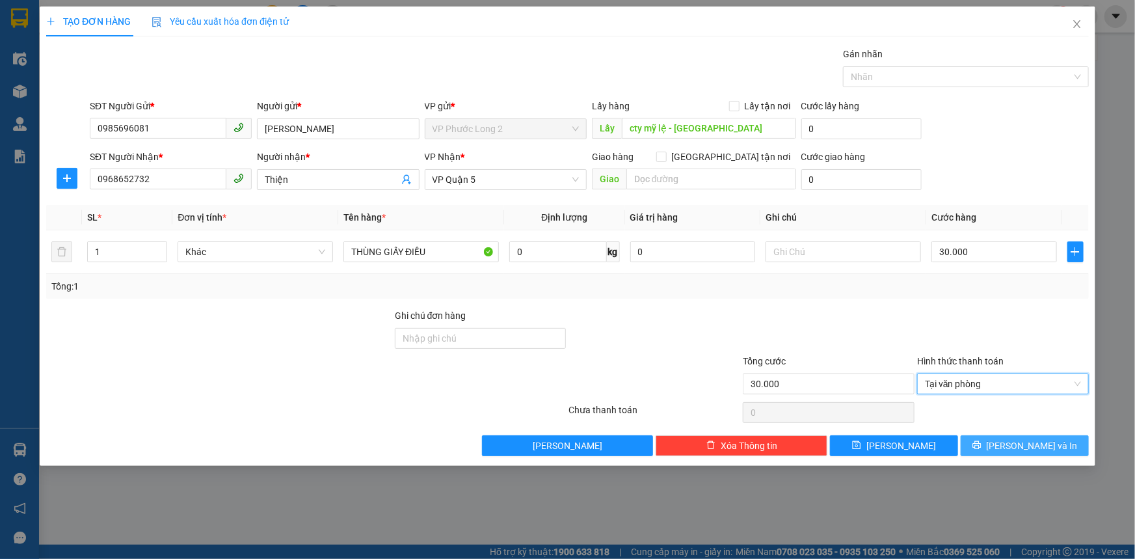
click at [982, 442] on icon "printer" at bounding box center [976, 444] width 9 height 9
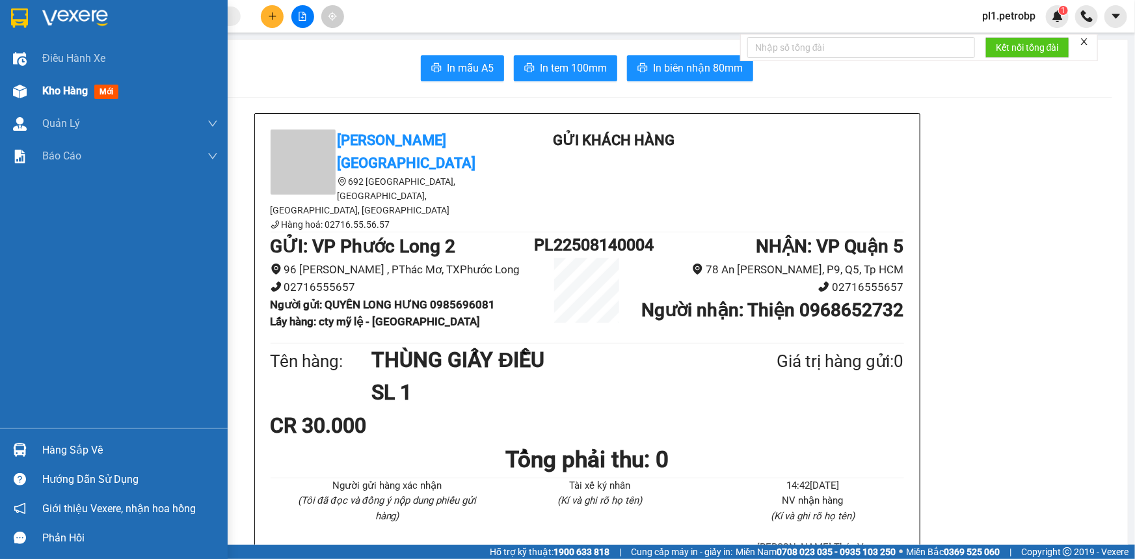
click at [66, 90] on span "Kho hàng" at bounding box center [65, 91] width 46 height 12
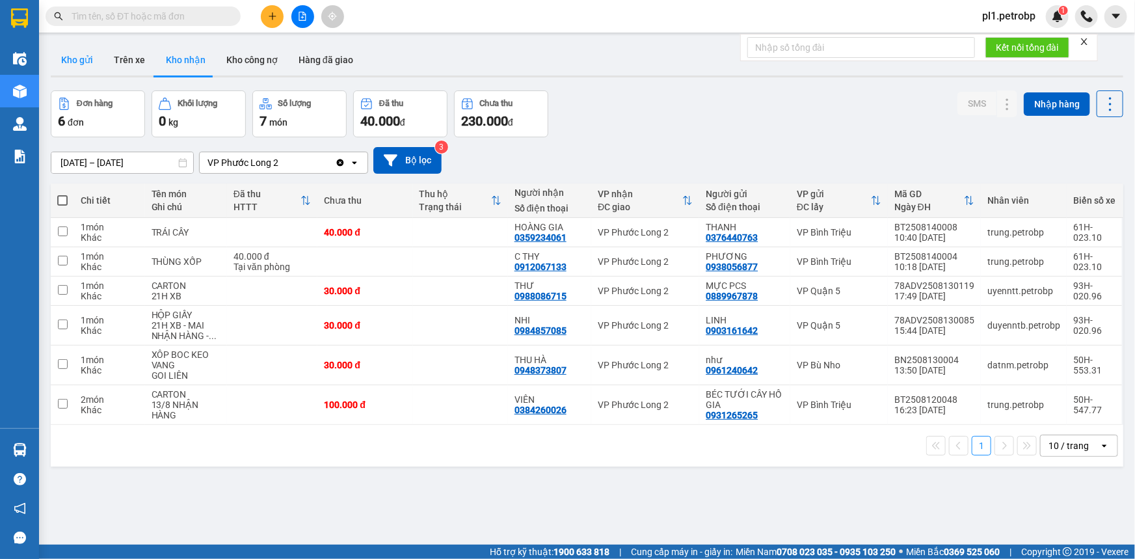
click at [53, 53] on button "Kho gửi" at bounding box center [77, 59] width 53 height 31
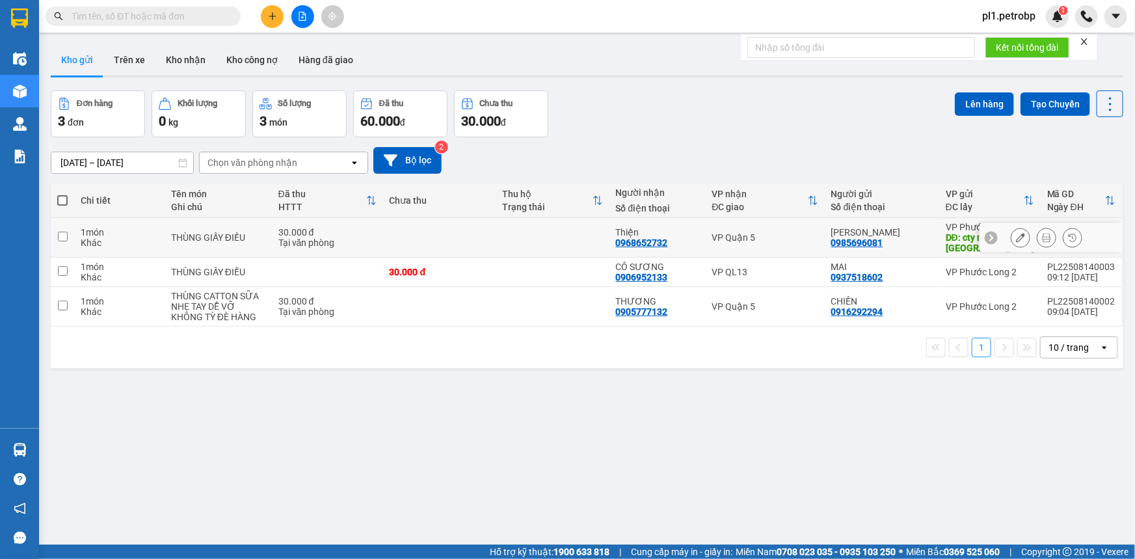
click at [304, 228] on div "30.000 đ" at bounding box center [327, 232] width 98 height 10
checkbox input "true"
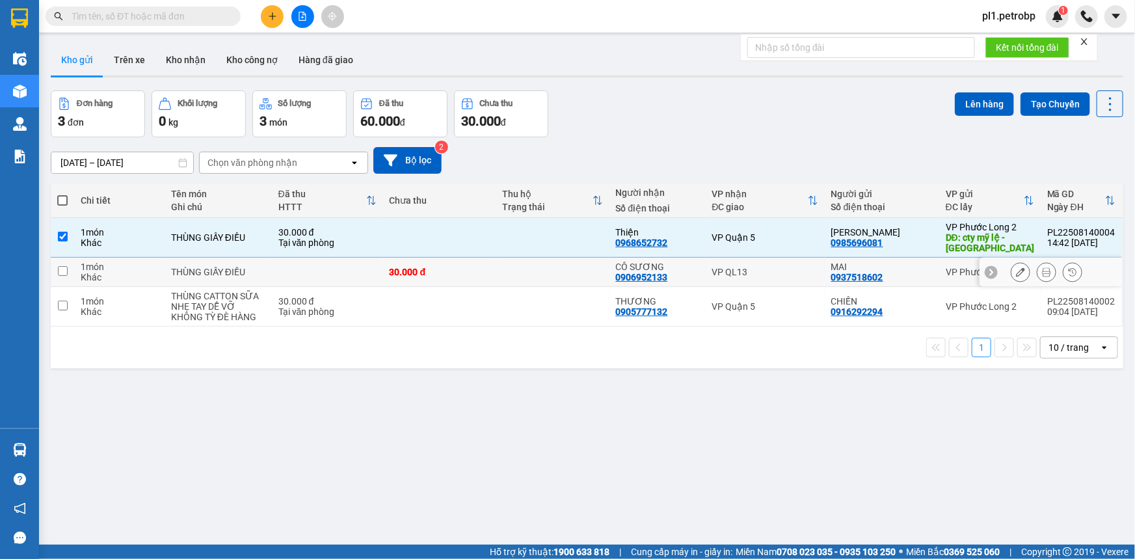
click at [286, 274] on td at bounding box center [327, 272] width 111 height 29
checkbox input "true"
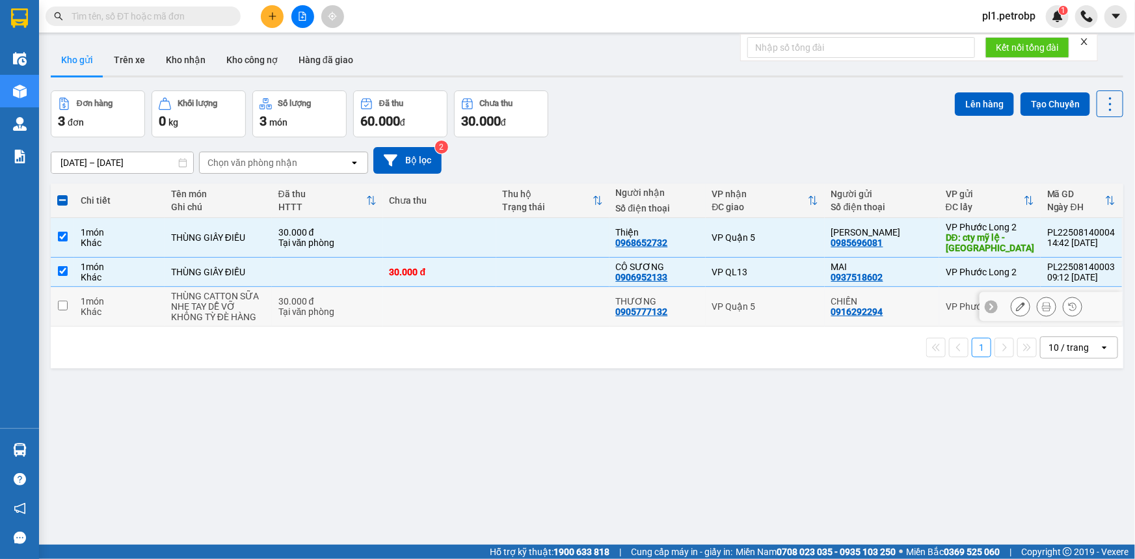
click at [283, 297] on div "30.000 đ" at bounding box center [327, 301] width 98 height 10
checkbox input "true"
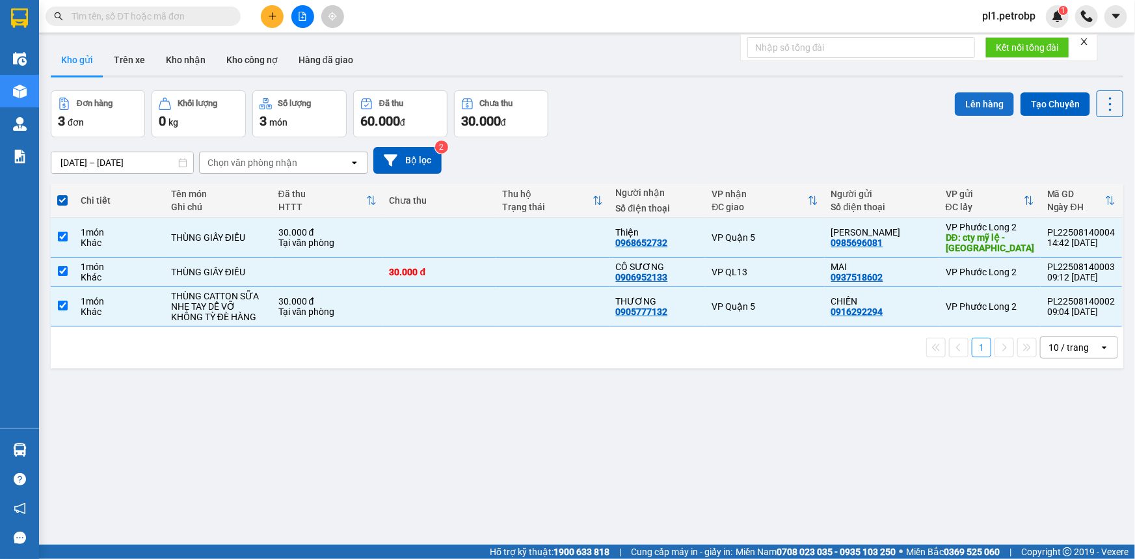
click at [976, 110] on button "Lên hàng" at bounding box center [984, 103] width 59 height 23
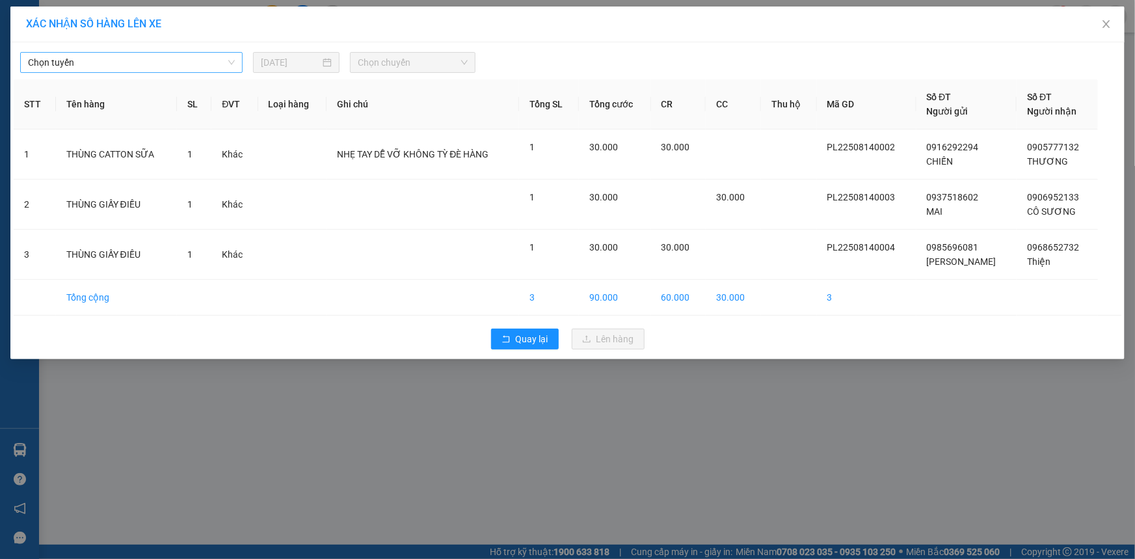
click at [174, 66] on span "Chọn tuyến" at bounding box center [131, 63] width 207 height 20
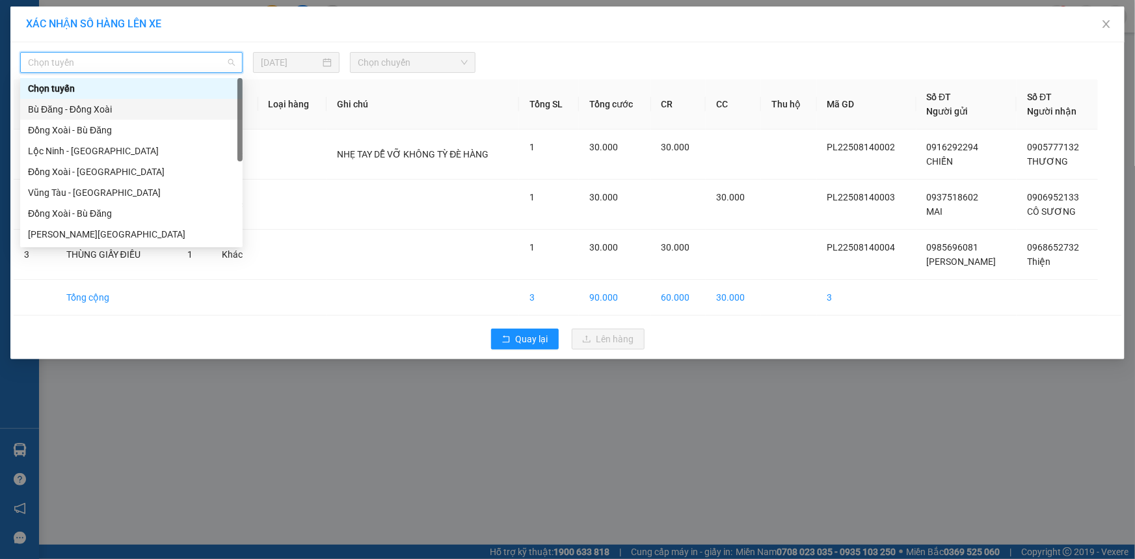
scroll to position [249, 0]
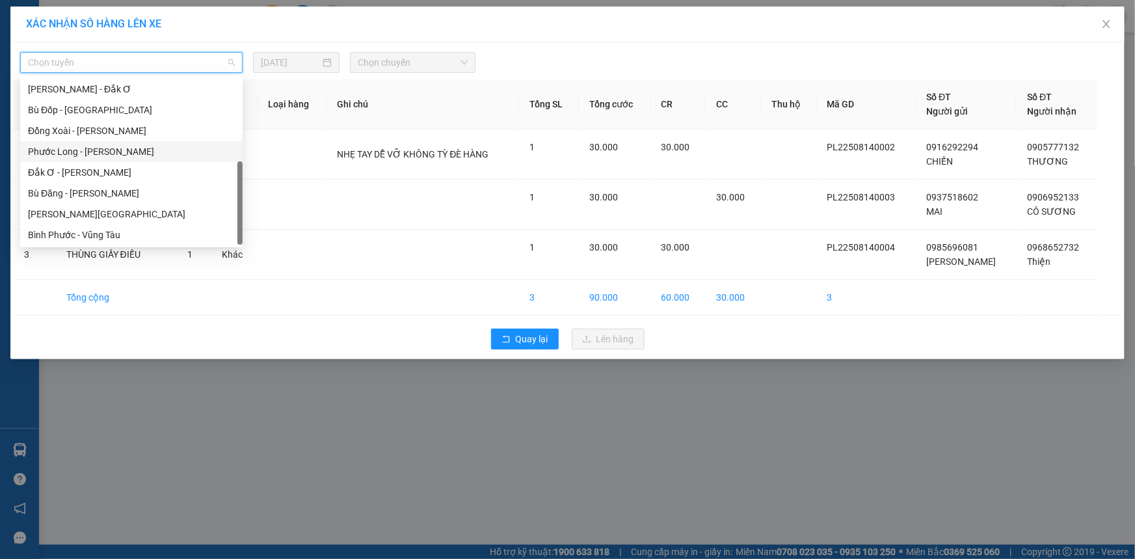
click at [140, 149] on div "Phước Long - Hồ Chí Minh" at bounding box center [131, 151] width 207 height 14
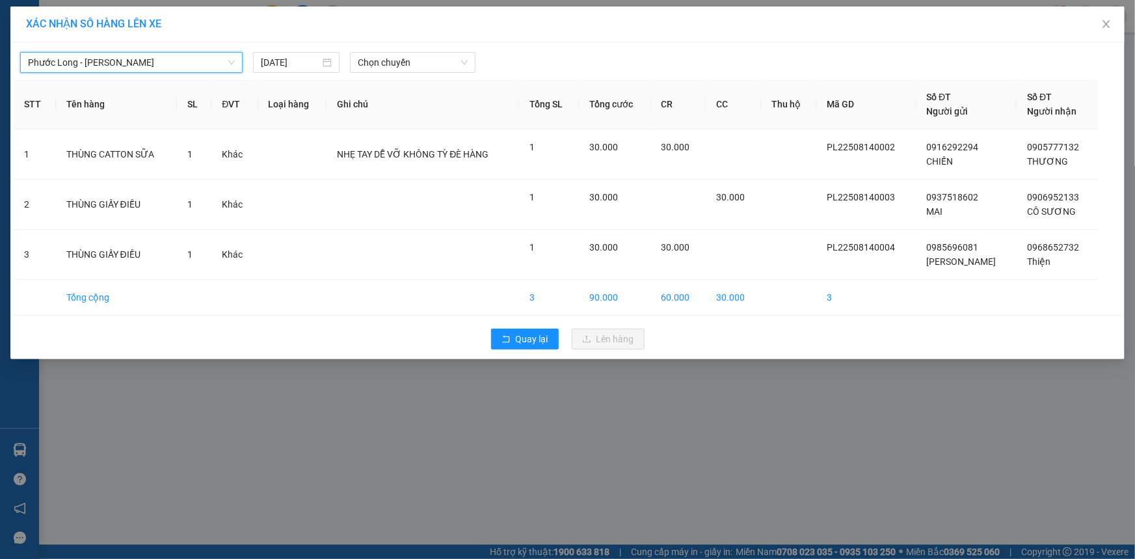
click at [367, 78] on div "Phước Long - Hồ Chí Minh Phước Long - Hồ Chí Minh 14/08/2025 Chọn chuyến STT Tê…" at bounding box center [567, 200] width 1114 height 317
click at [409, 53] on span "Chọn chuyến" at bounding box center [413, 63] width 110 height 20
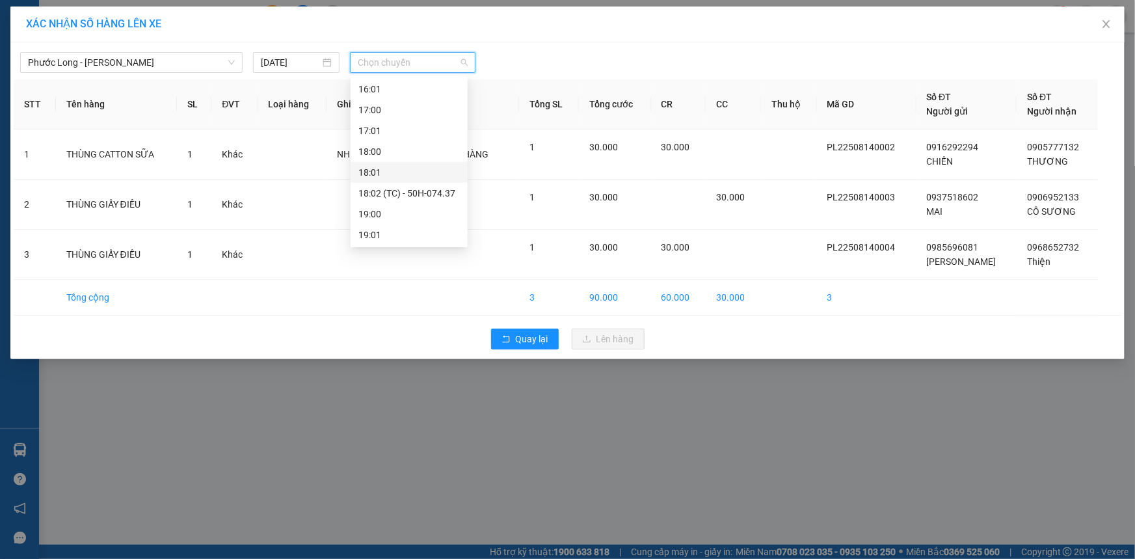
scroll to position [488, 0]
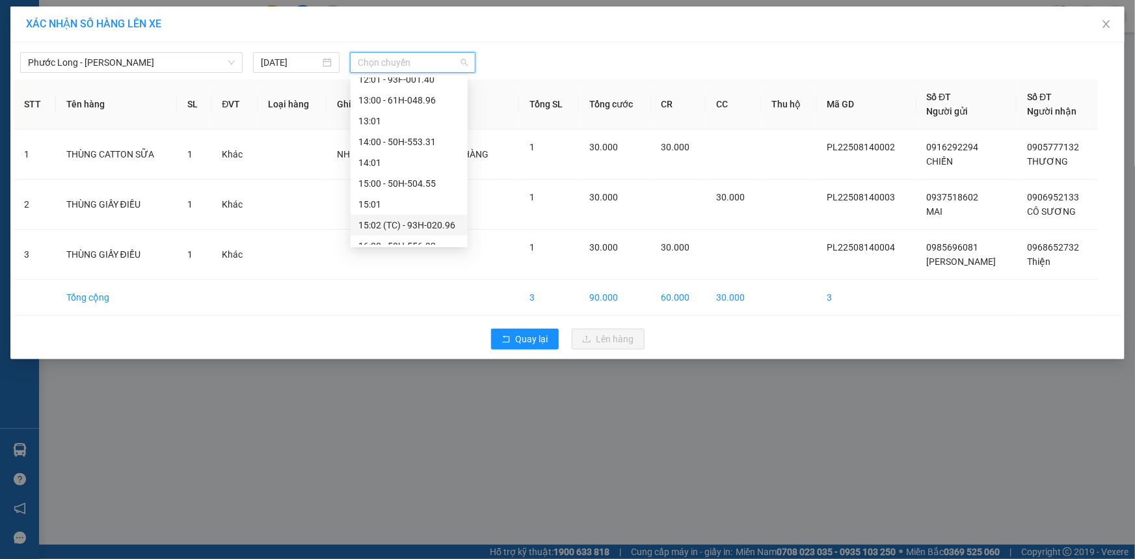
click at [440, 222] on div "15:02 (TC) - 93H-020.96" at bounding box center [408, 225] width 101 height 14
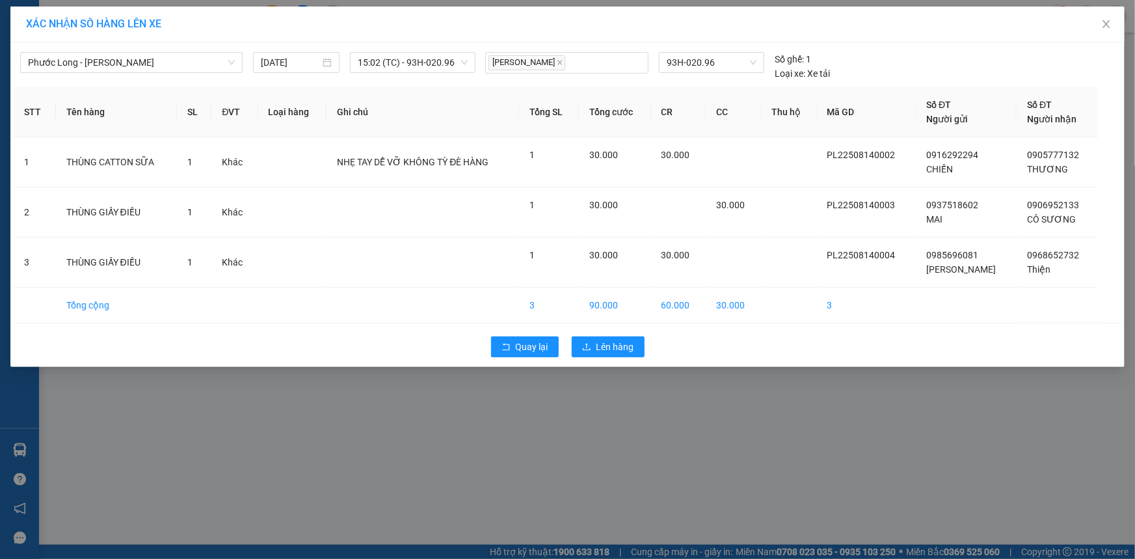
click at [615, 334] on div "Quay lại Lên hàng" at bounding box center [568, 347] width 1108 height 34
click at [615, 340] on span "Lên hàng" at bounding box center [616, 347] width 38 height 14
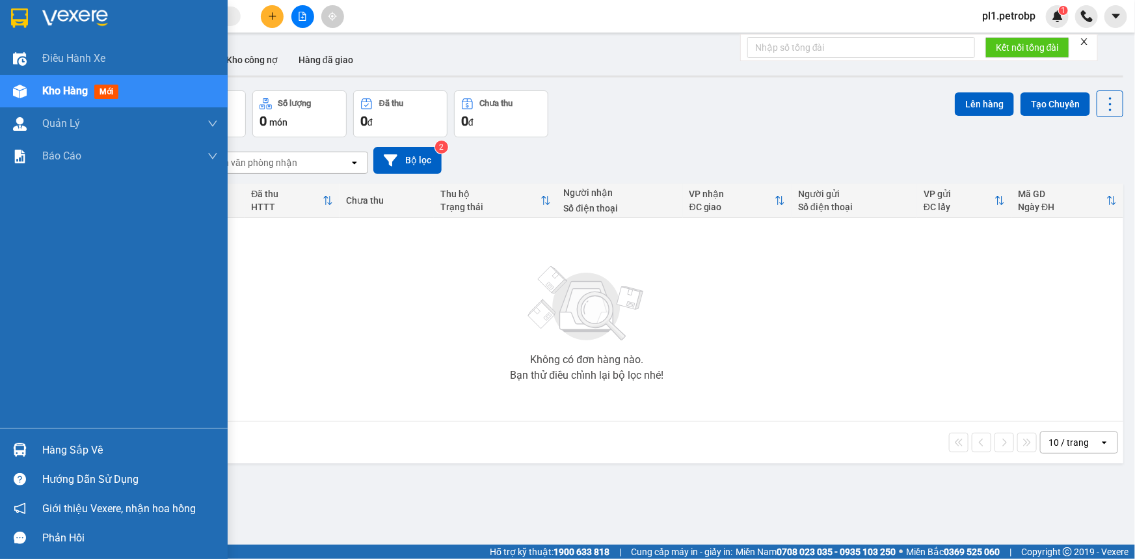
click at [25, 444] on img at bounding box center [20, 450] width 14 height 14
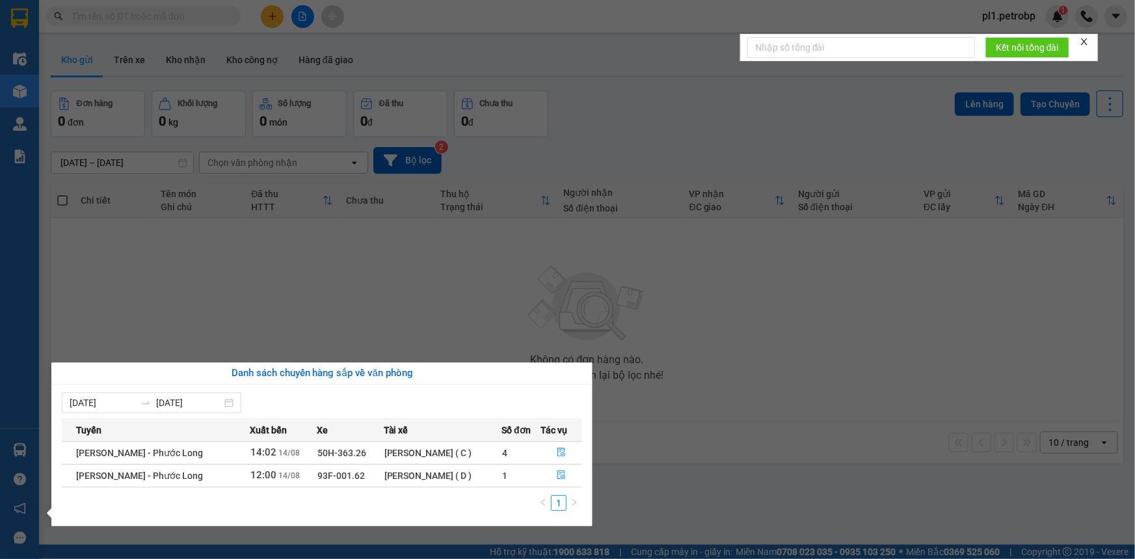
click at [651, 403] on section "Kết quả tìm kiếm ( 0 ) Bộ lọc No Data pl1.petrobp 1 Điều hành xe Kho hàng mới Q…" at bounding box center [567, 279] width 1135 height 559
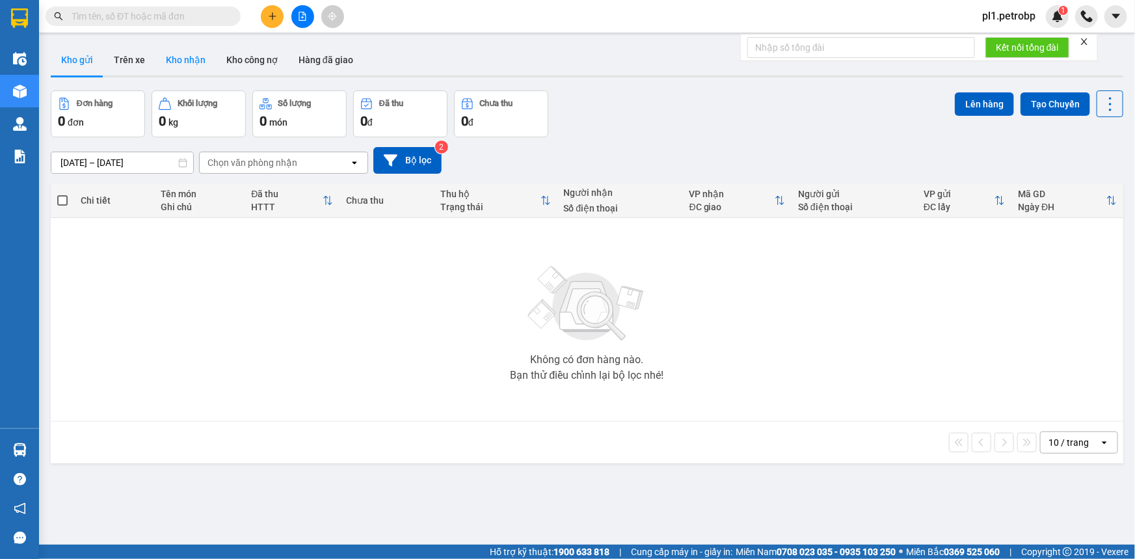
click at [190, 55] on button "Kho nhận" at bounding box center [185, 59] width 60 height 31
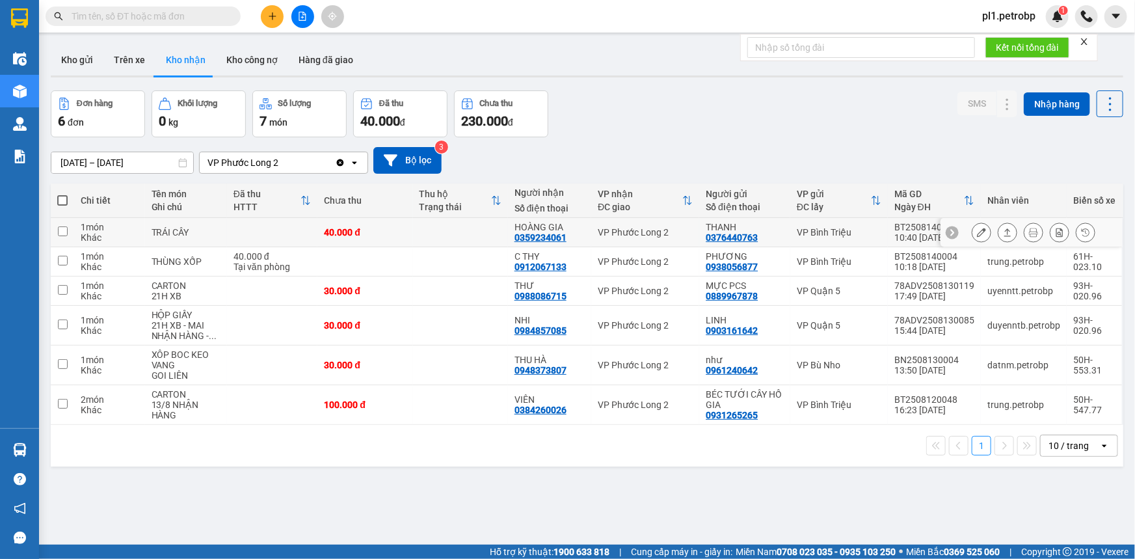
click at [972, 235] on button at bounding box center [981, 232] width 18 height 23
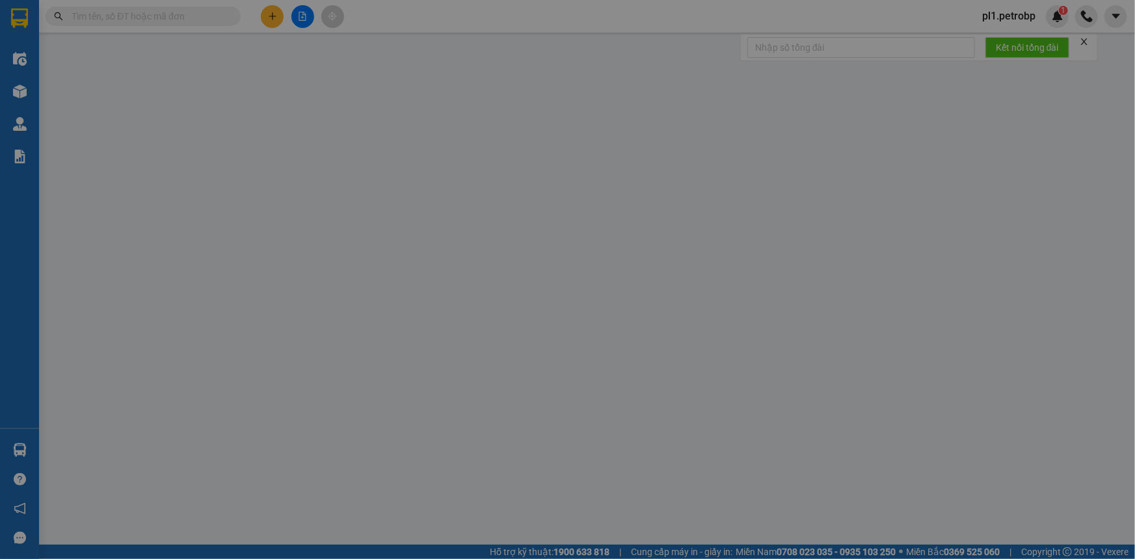
type input "0376440763"
type input "THANH"
type input "0359234061"
type input "HOÀNG GIA"
type input "40.000"
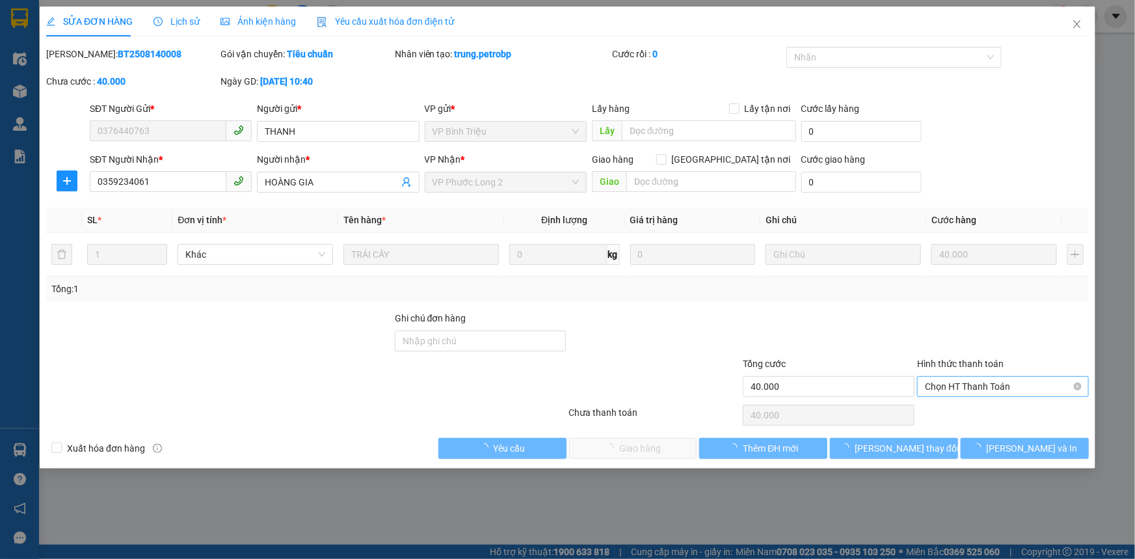
click at [964, 378] on span "Chọn HT Thanh Toán" at bounding box center [1003, 387] width 156 height 20
click at [943, 401] on div "Tại văn phòng" at bounding box center [1003, 411] width 172 height 21
type input "0"
click at [662, 445] on span "Lưu và Giao hàng" at bounding box center [656, 448] width 125 height 14
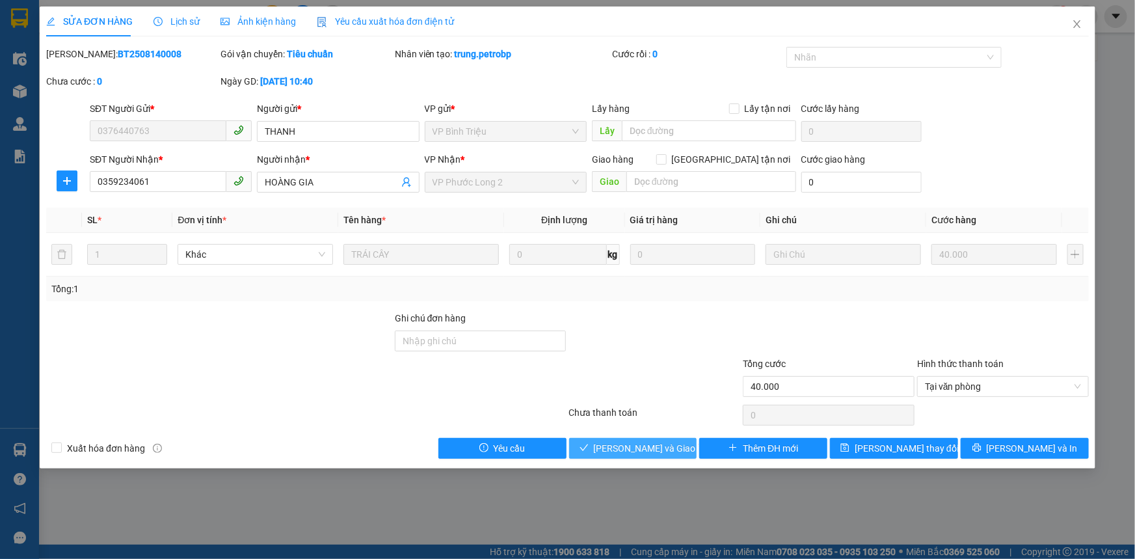
click at [638, 449] on span "Lưu và Giao hàng" at bounding box center [656, 448] width 125 height 14
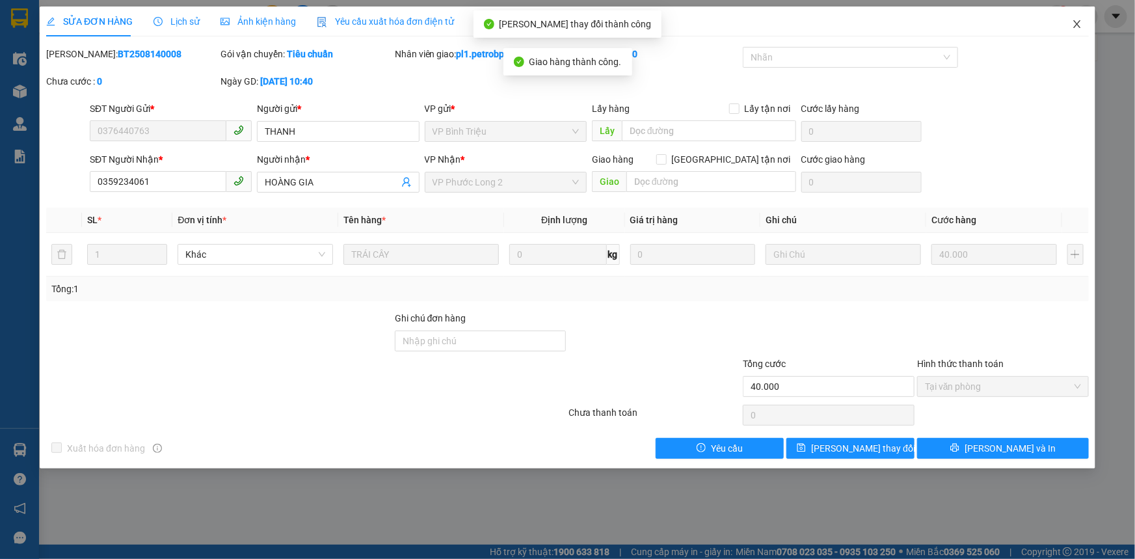
click at [1080, 21] on icon "close" at bounding box center [1077, 24] width 10 height 10
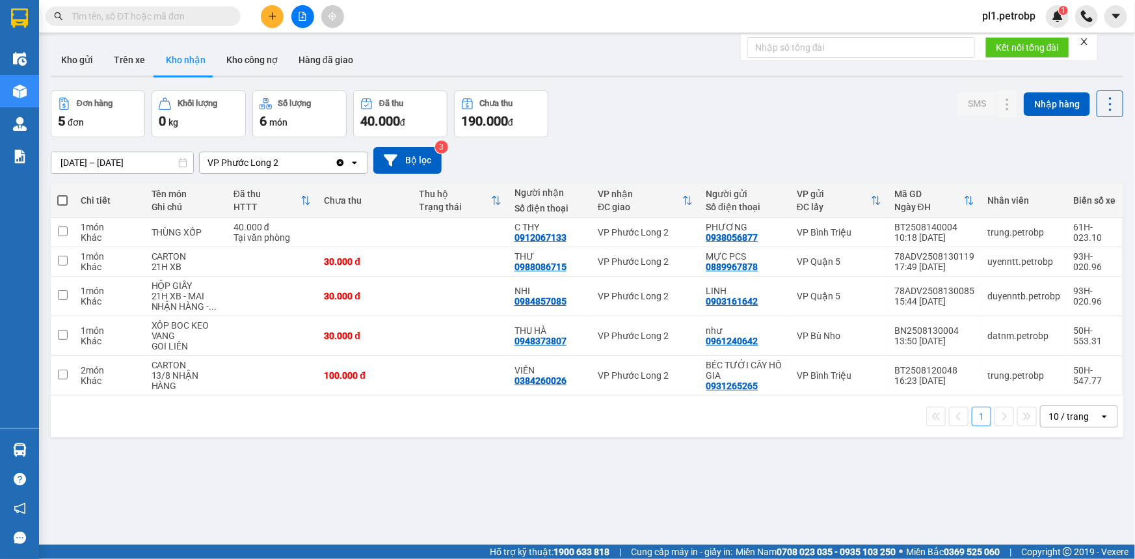
click at [174, 23] on input "text" at bounding box center [149, 16] width 154 height 14
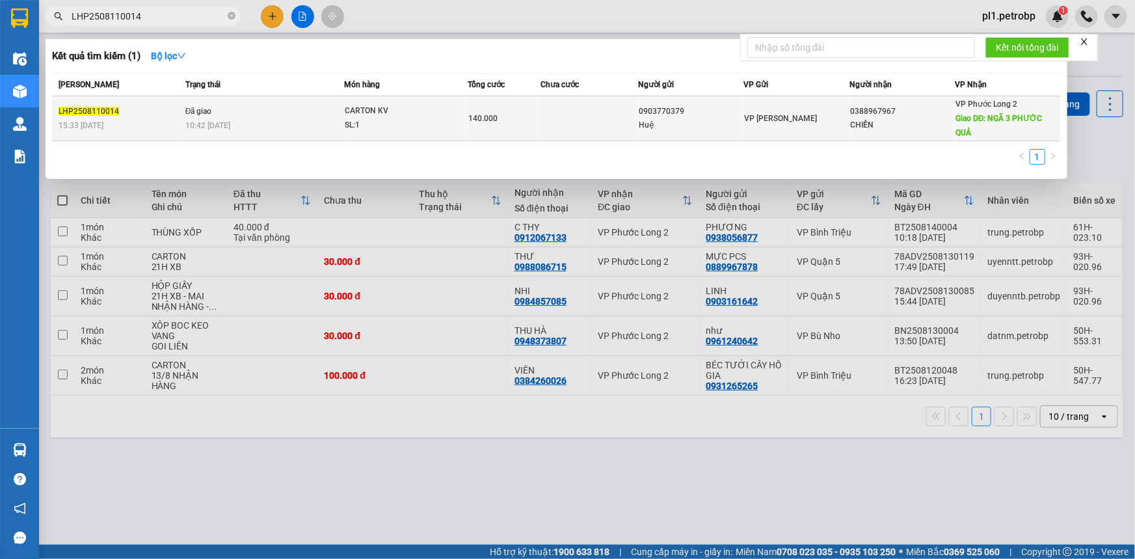
type input "LHP2508110014"
click at [833, 124] on div "VP Lê Hồng Phong" at bounding box center [797, 118] width 104 height 14
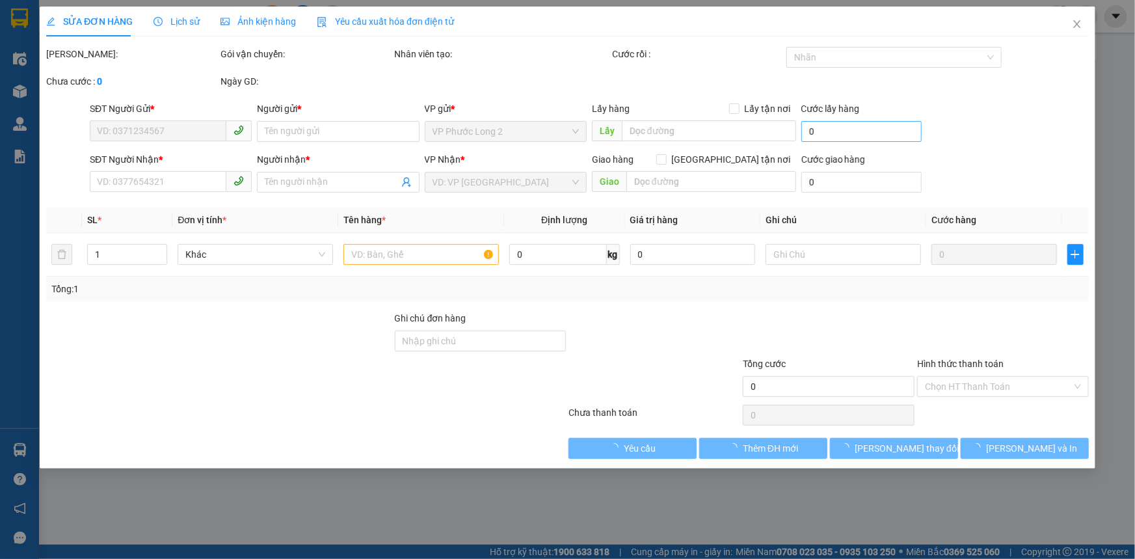
type input "0903770379"
type input "Huệ"
type input "0388967967"
type input "CHIẾN"
type input "NGÃ 3 PHƯỚC QUẢ"
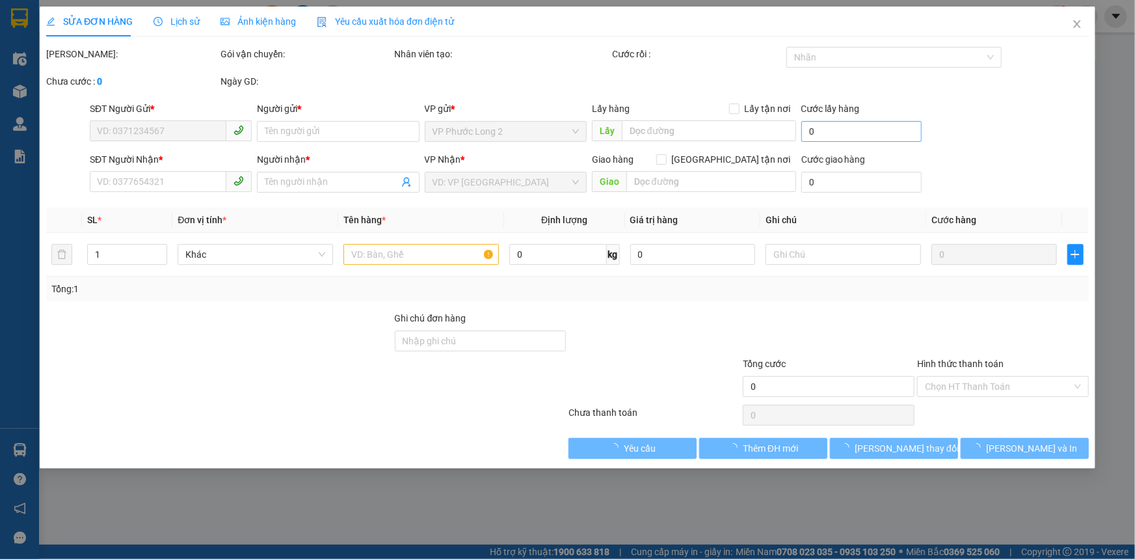
type input "80.000"
type input "140.000"
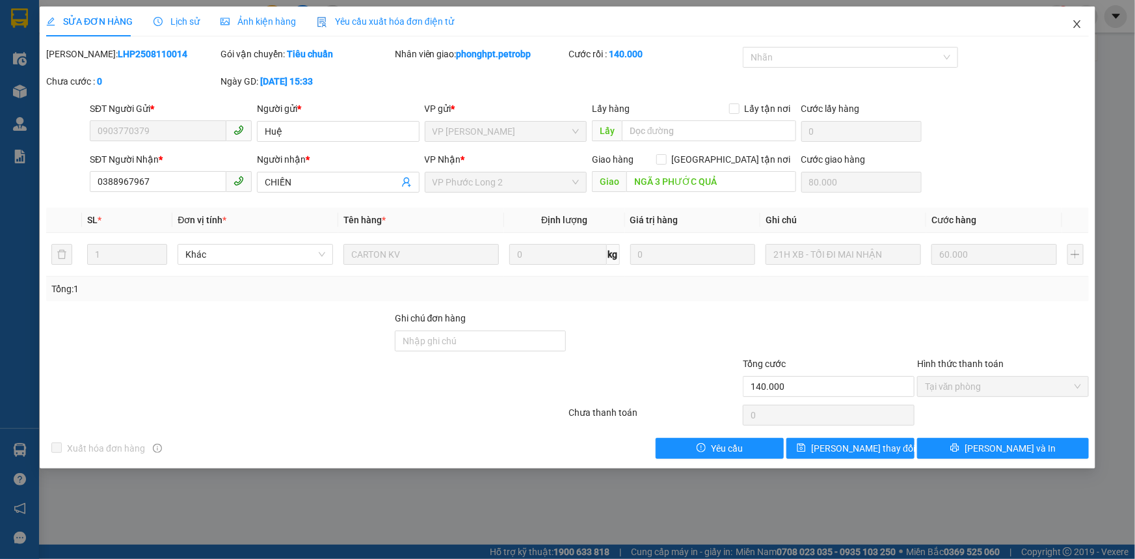
click at [1077, 27] on icon "close" at bounding box center [1077, 24] width 10 height 10
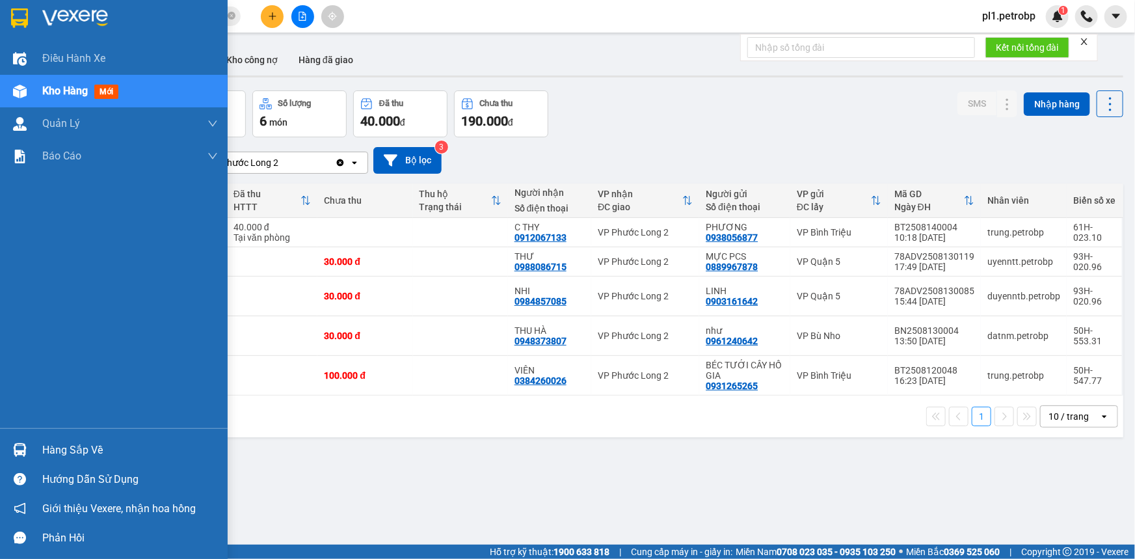
click at [79, 455] on div "Hàng sắp về" at bounding box center [130, 450] width 176 height 20
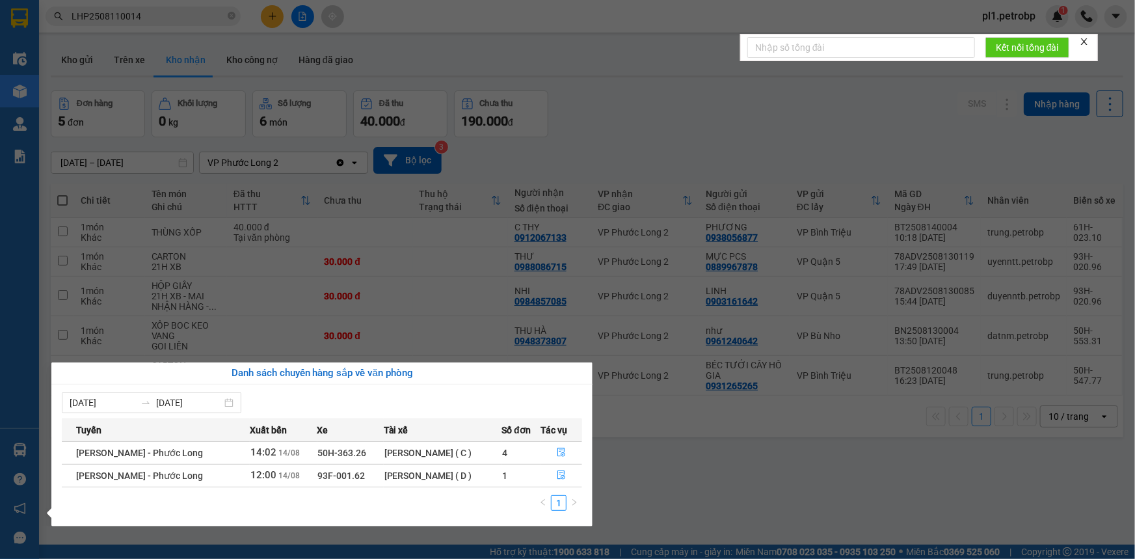
click at [719, 439] on section "Kết quả tìm kiếm ( 1 ) Bộ lọc Mã ĐH Trạng thái Món hàng Tổng cước Chưa cước Ngư…" at bounding box center [567, 279] width 1135 height 559
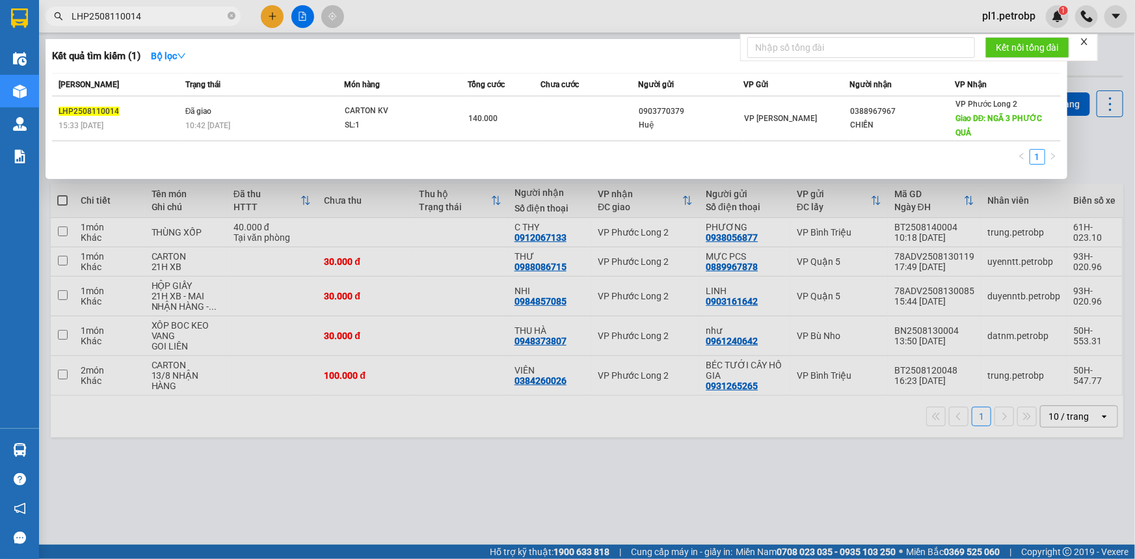
click at [154, 16] on input "LHP2508110014" at bounding box center [149, 16] width 154 height 14
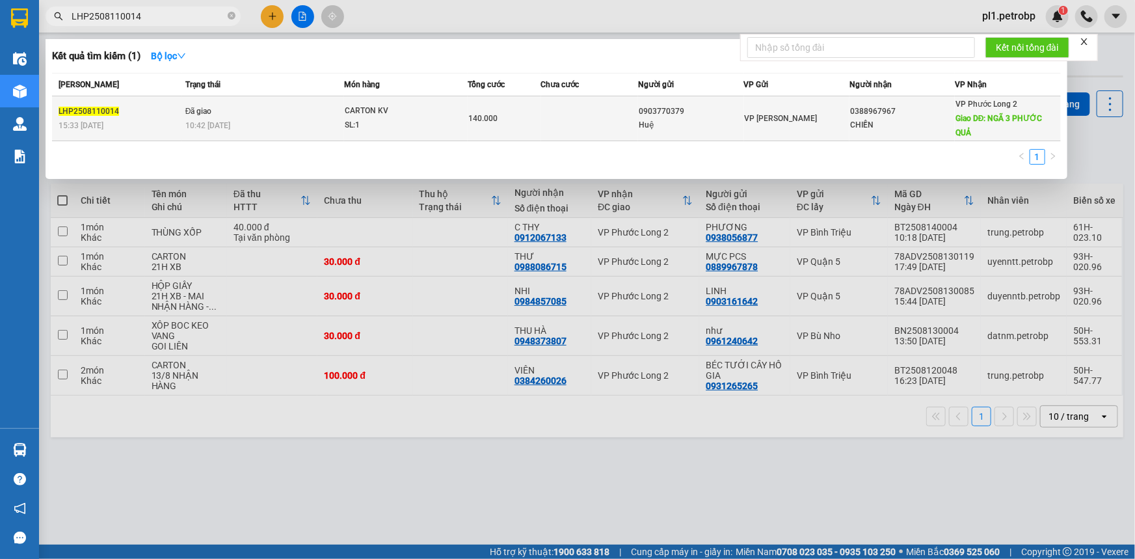
click at [1009, 123] on span "Giao DĐ: NGÃ 3 PHƯỚC QUẢ" at bounding box center [999, 125] width 87 height 23
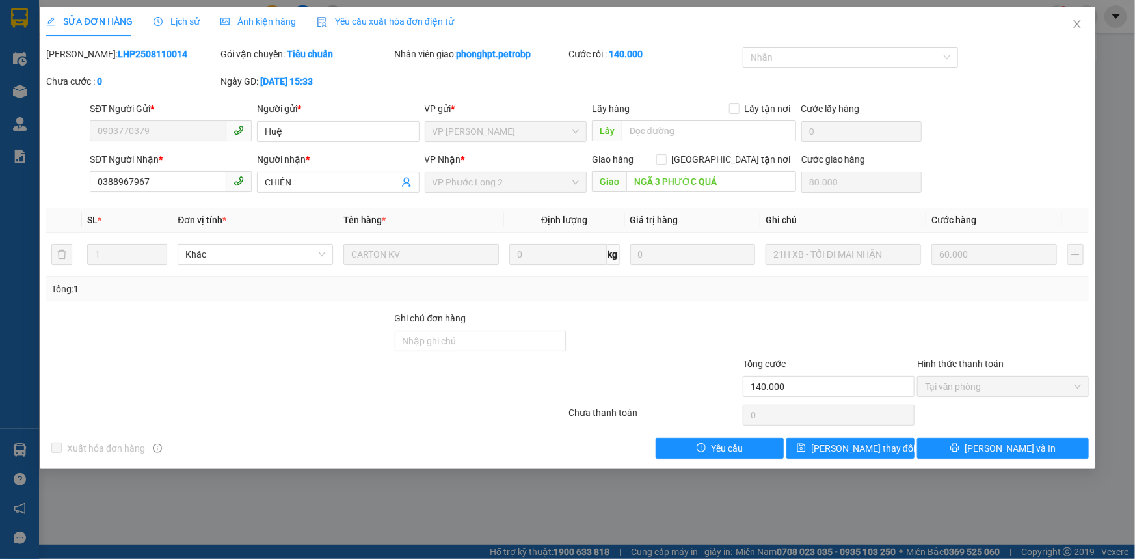
type input "0903770379"
type input "Huệ"
type input "0388967967"
type input "CHIẾN"
type input "NGÃ 3 PHƯỚC QUẢ"
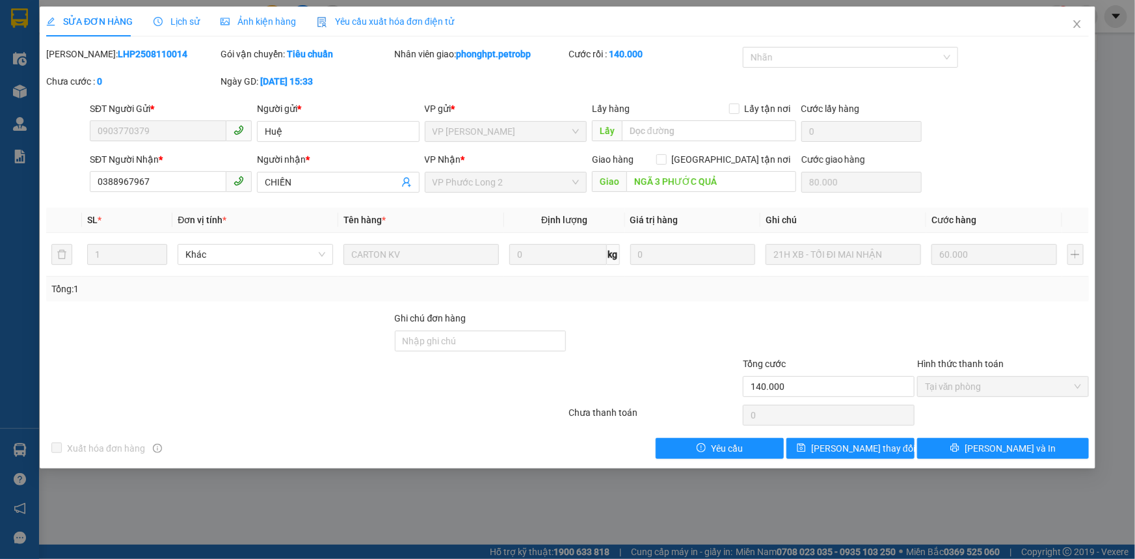
type input "80.000"
type input "140.000"
click at [176, 18] on span "Lịch sử" at bounding box center [177, 21] width 46 height 10
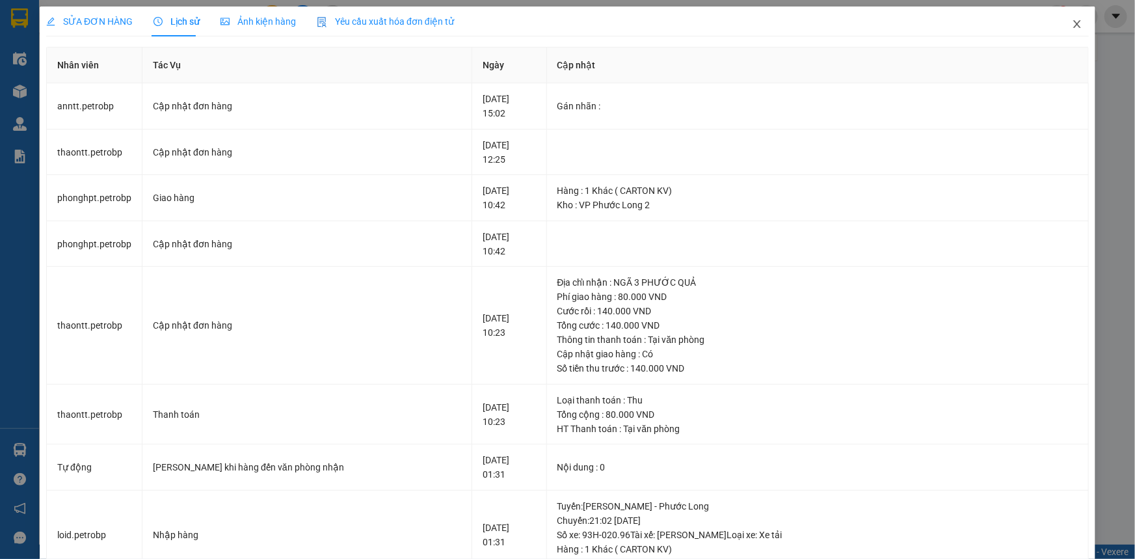
click at [1075, 26] on span "Close" at bounding box center [1077, 25] width 36 height 36
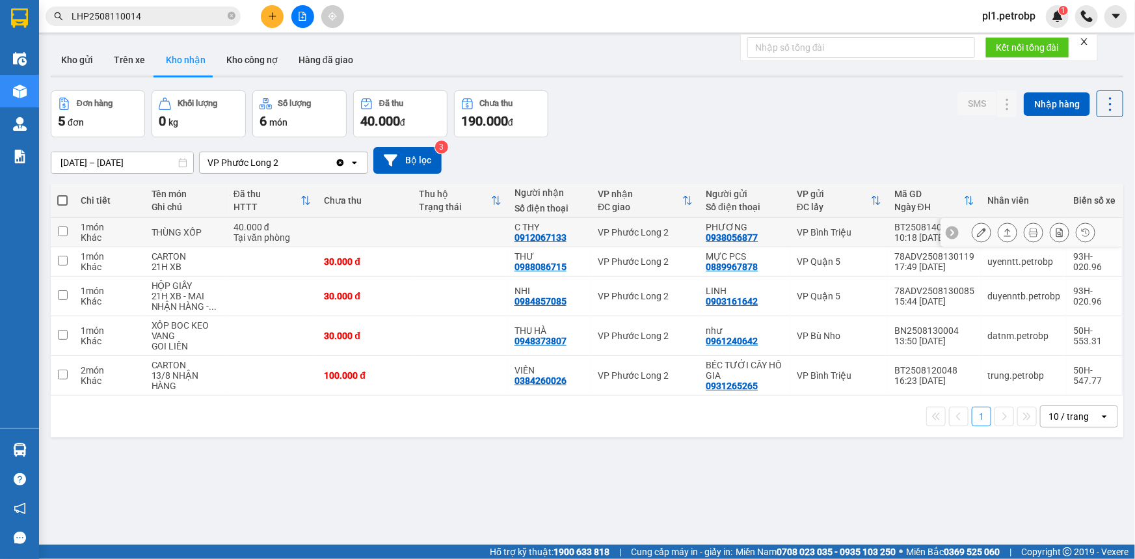
click at [972, 226] on button at bounding box center [981, 232] width 18 height 23
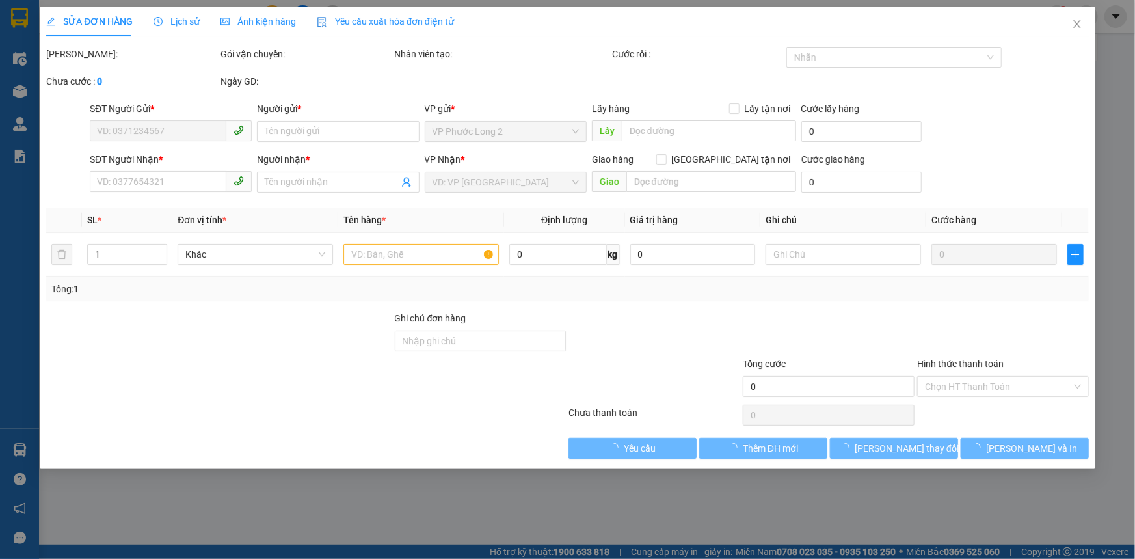
type input "0938056877"
type input "PHƯƠNG"
type input "0912067133"
type input "C THY"
type input "40.000"
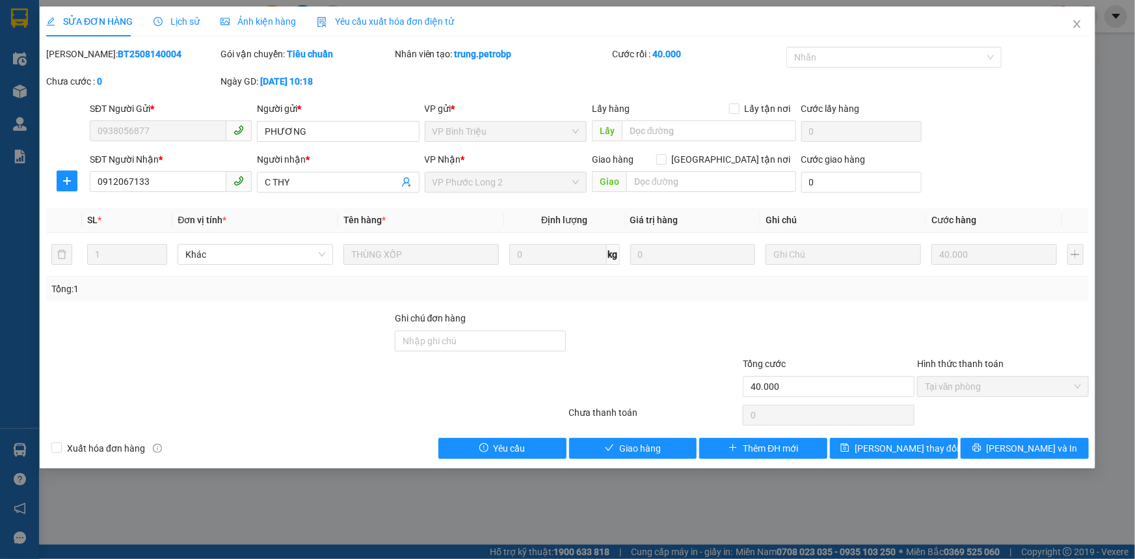
click at [957, 385] on span "Tại văn phòng" at bounding box center [1003, 387] width 156 height 20
click at [656, 442] on span "Giao hàng" at bounding box center [640, 448] width 42 height 14
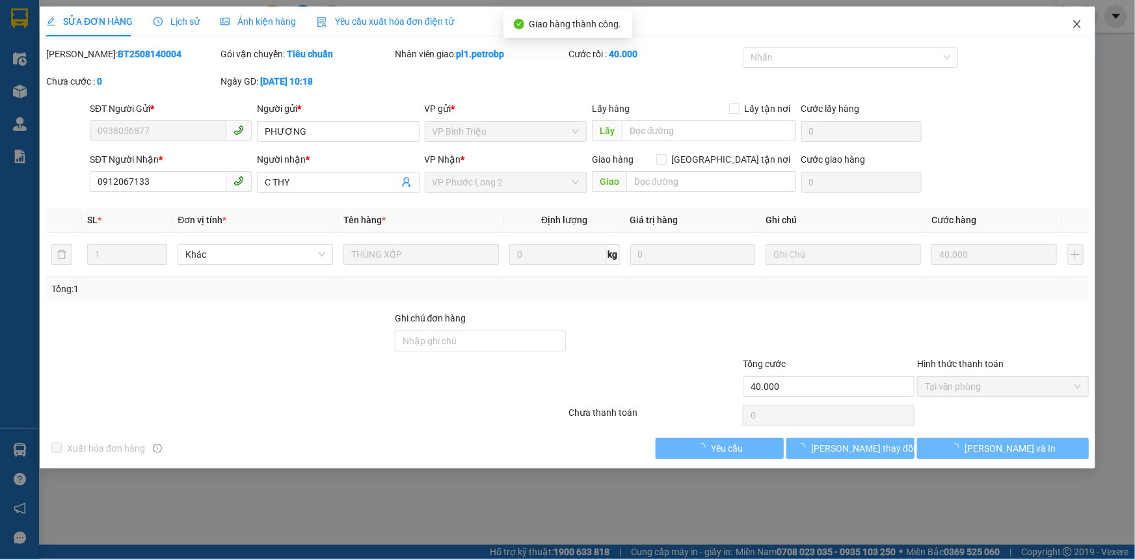
click at [1068, 26] on span "Close" at bounding box center [1077, 25] width 36 height 36
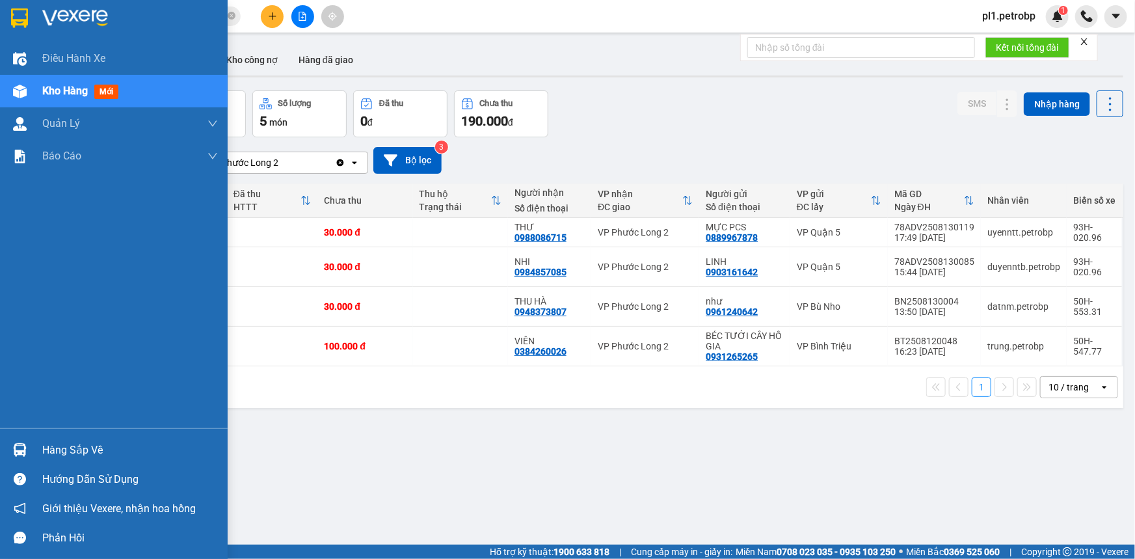
click at [53, 451] on div "Hàng sắp về" at bounding box center [130, 450] width 176 height 20
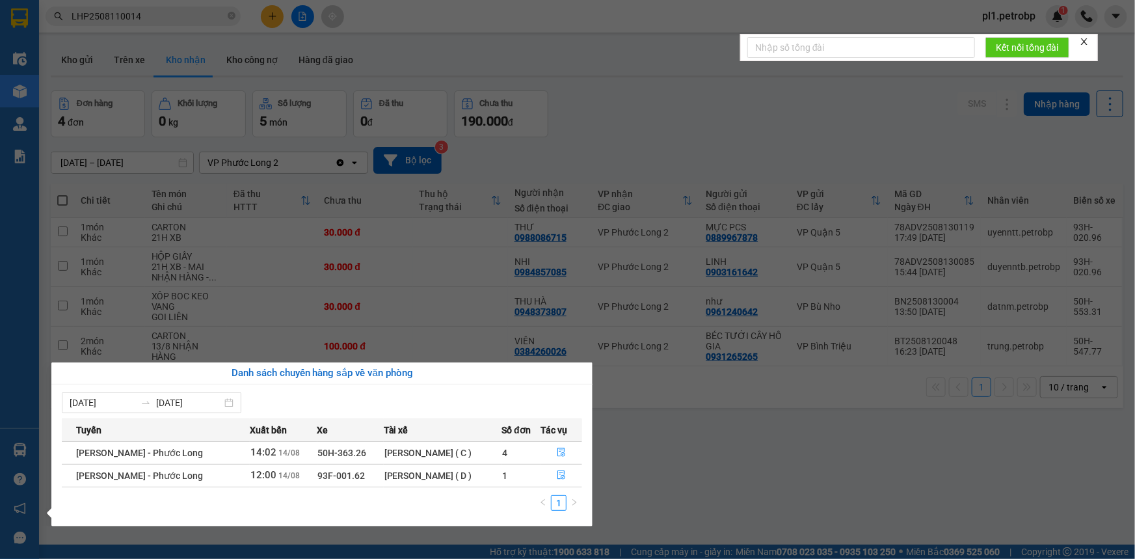
click at [257, 321] on section "Kết quả tìm kiếm ( 1 ) Bộ lọc Mã ĐH Trạng thái Món hàng Tổng cước Chưa cước Ngư…" at bounding box center [567, 279] width 1135 height 559
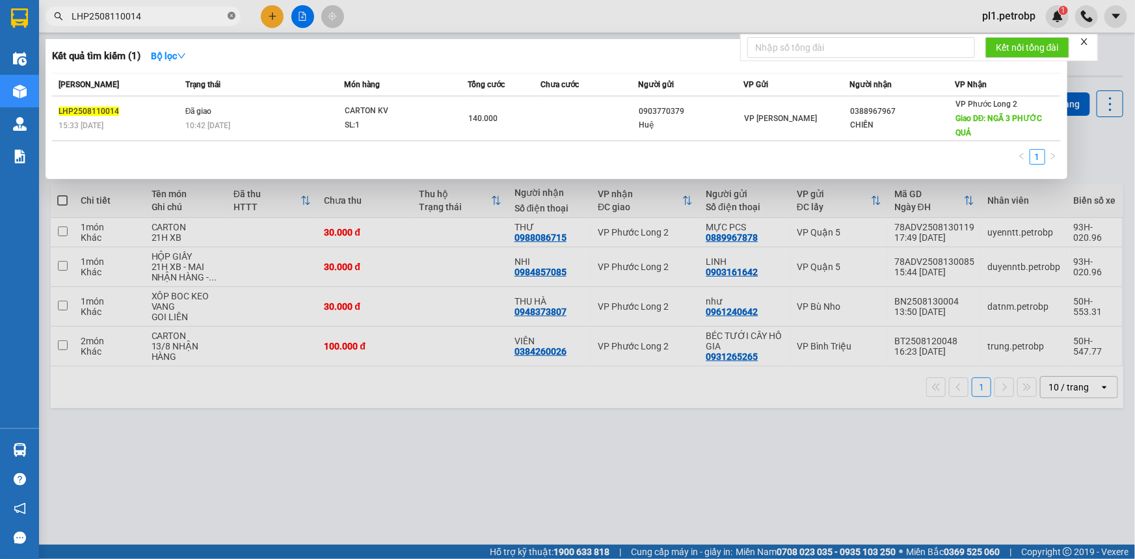
click at [232, 17] on icon "close-circle" at bounding box center [232, 16] width 8 height 8
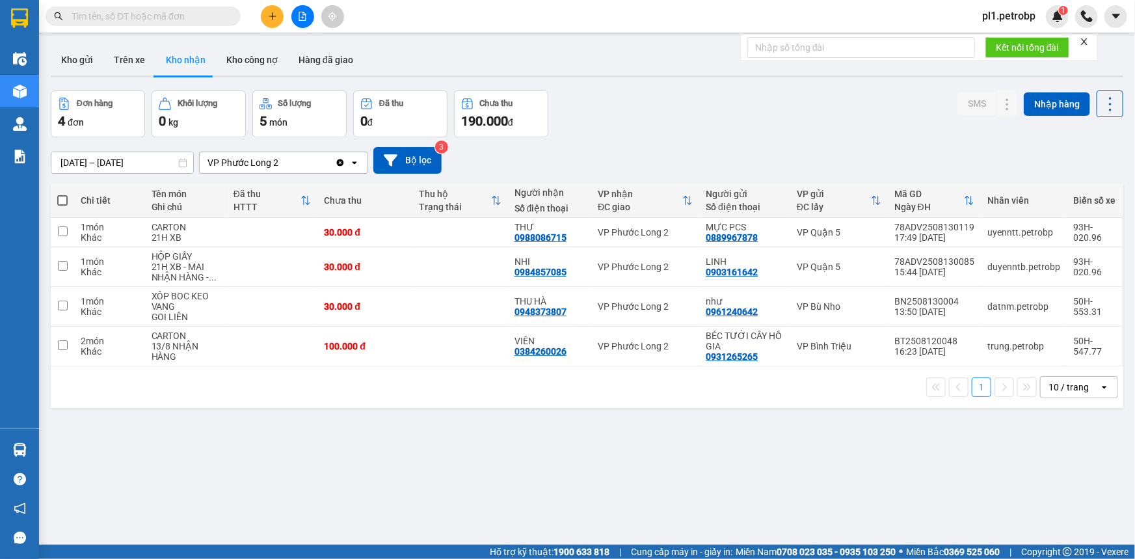
click at [171, 16] on input "text" at bounding box center [149, 16] width 154 height 14
click at [977, 269] on icon at bounding box center [981, 266] width 9 height 9
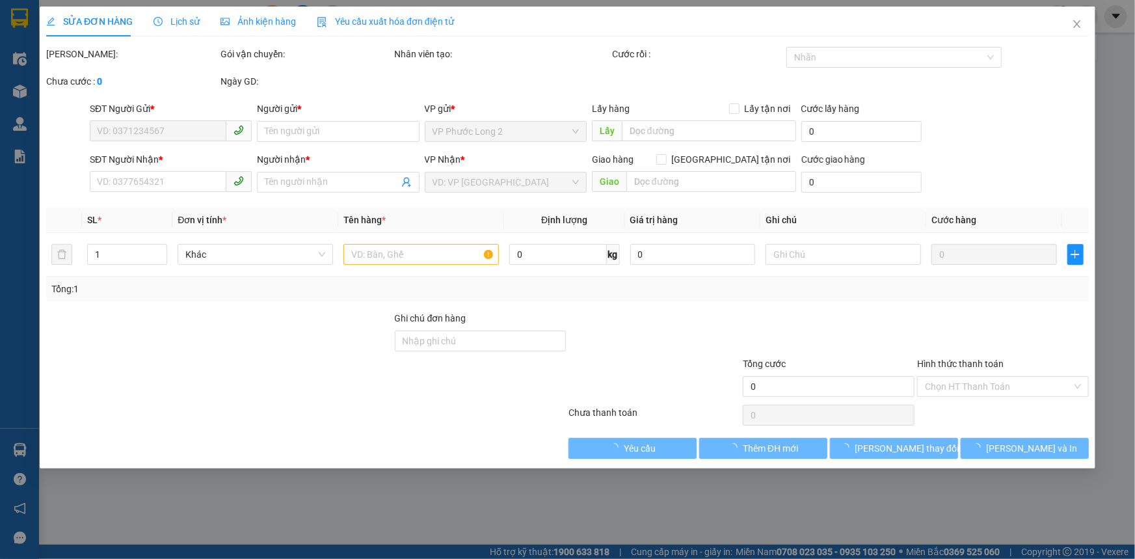
type input "0903161642"
type input "LINH"
type input "0984857085"
type input "NHI"
type input "30.000"
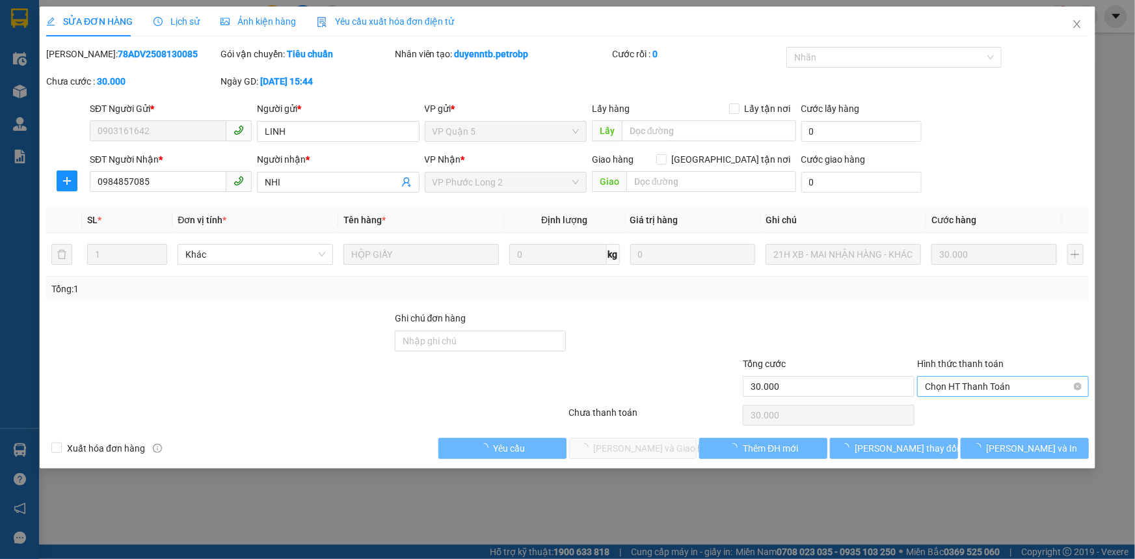
click at [974, 395] on span "Chọn HT Thanh Toán" at bounding box center [1003, 387] width 156 height 20
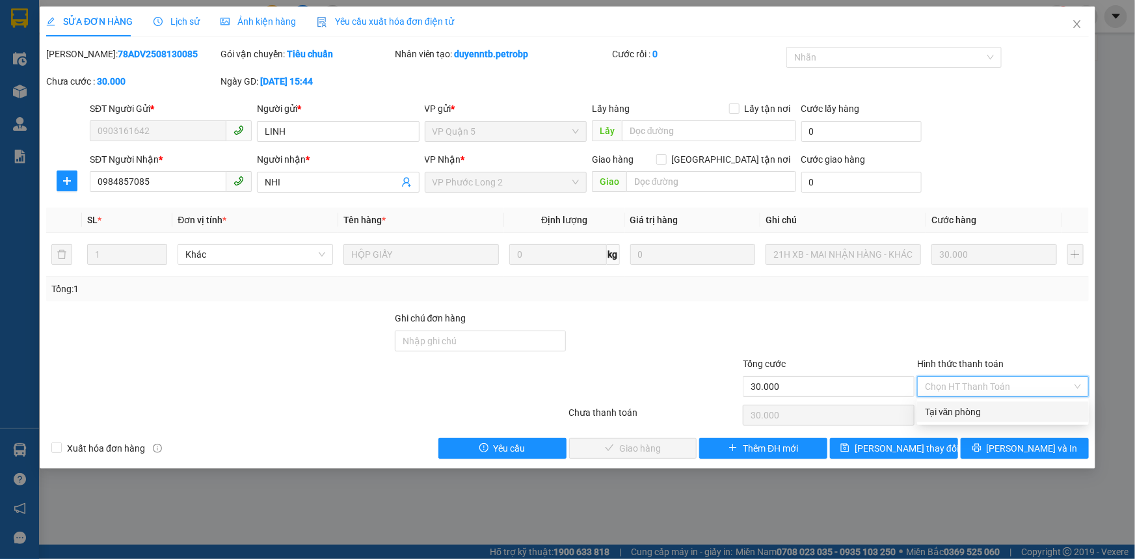
click at [943, 413] on div "Tại văn phòng" at bounding box center [1003, 412] width 156 height 14
type input "0"
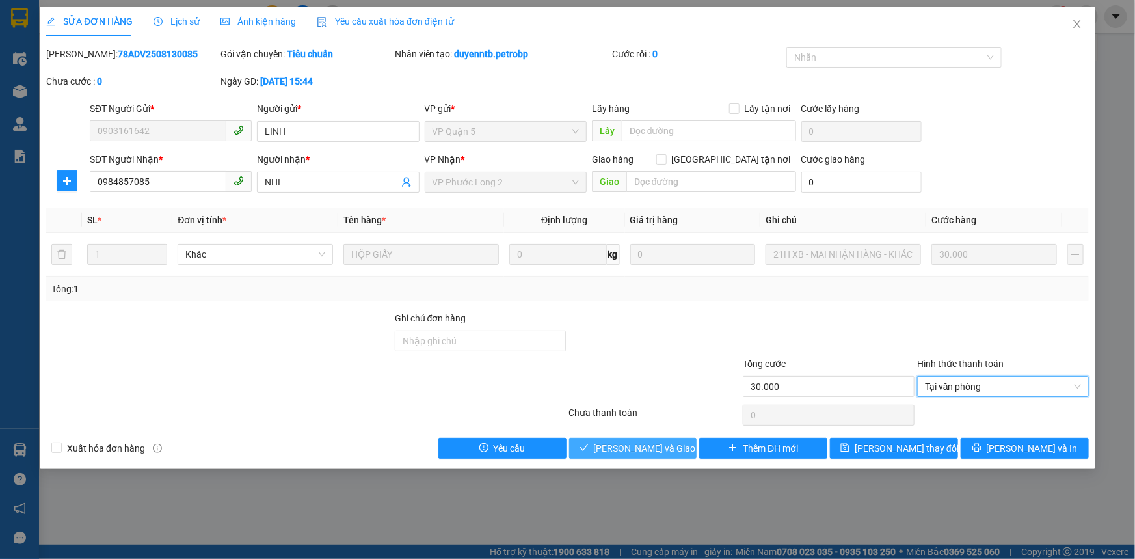
click at [670, 454] on span "Lưu và Giao hàng" at bounding box center [656, 448] width 125 height 14
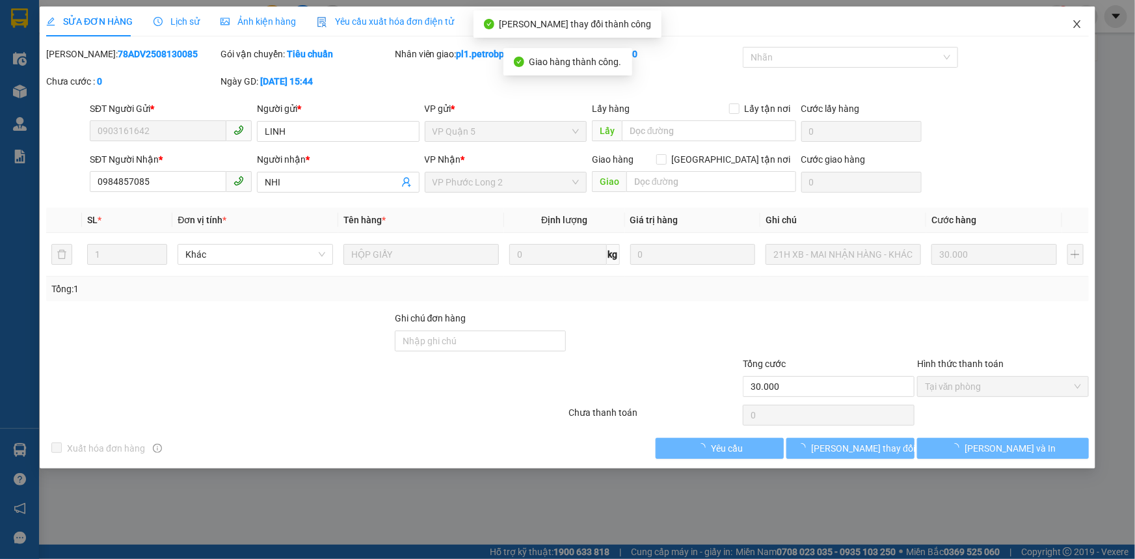
click at [1074, 25] on icon "close" at bounding box center [1077, 24] width 10 height 10
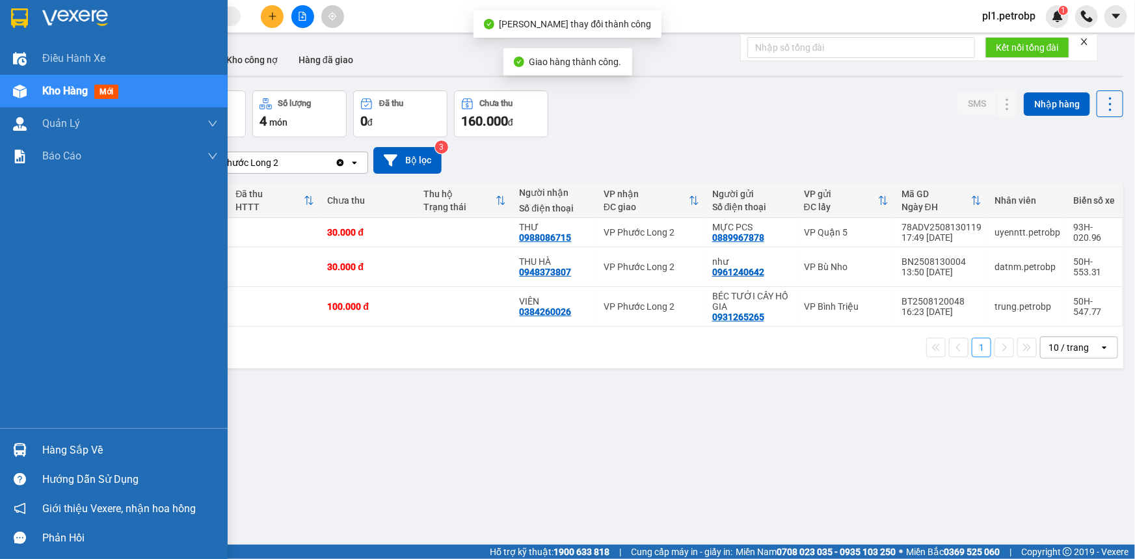
click at [74, 449] on div "Hàng sắp về" at bounding box center [130, 450] width 176 height 20
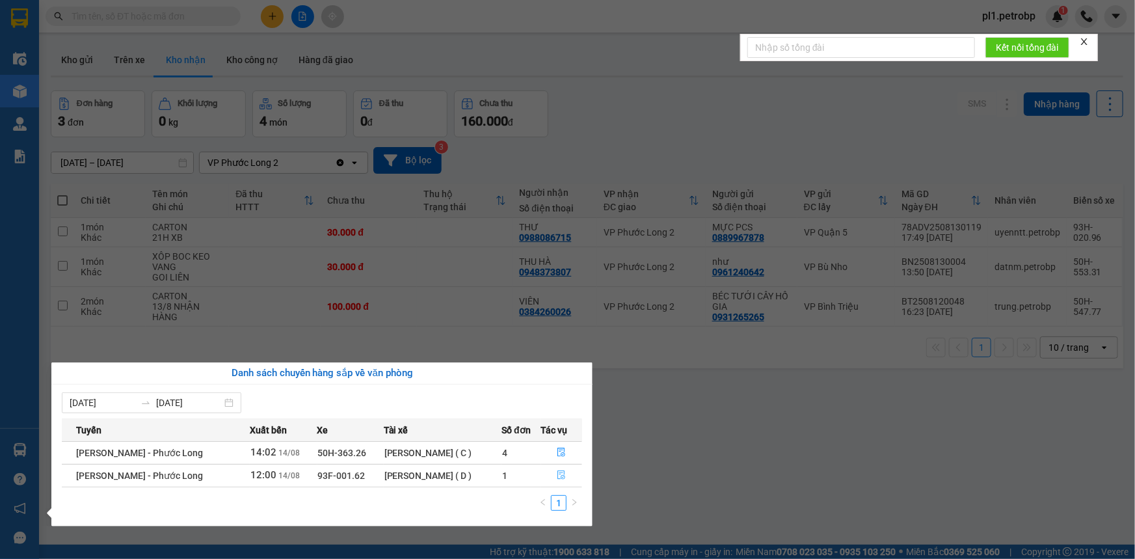
click at [563, 467] on button "button" at bounding box center [562, 475] width 40 height 21
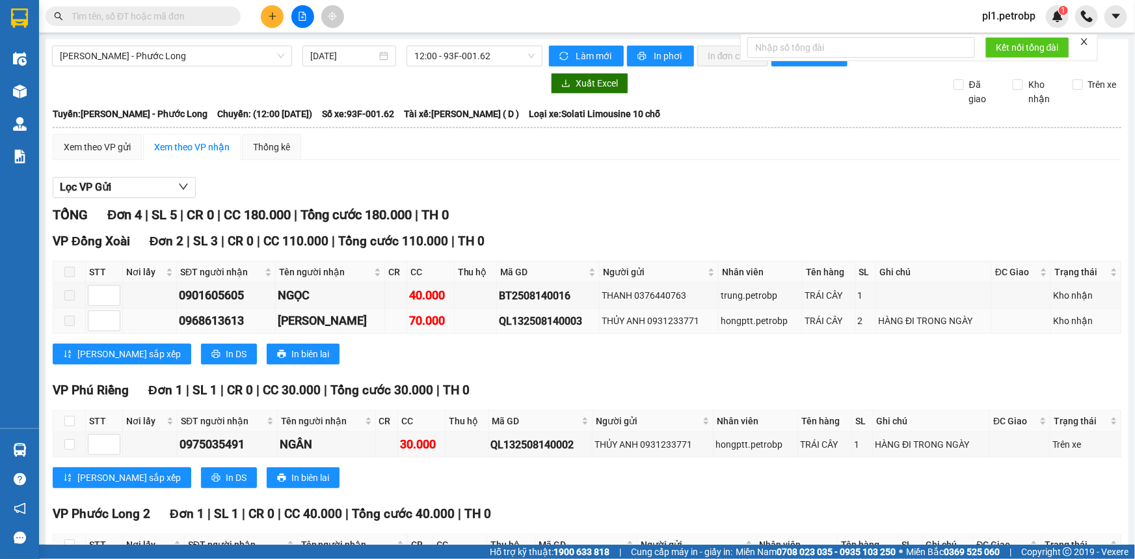
scroll to position [101, 0]
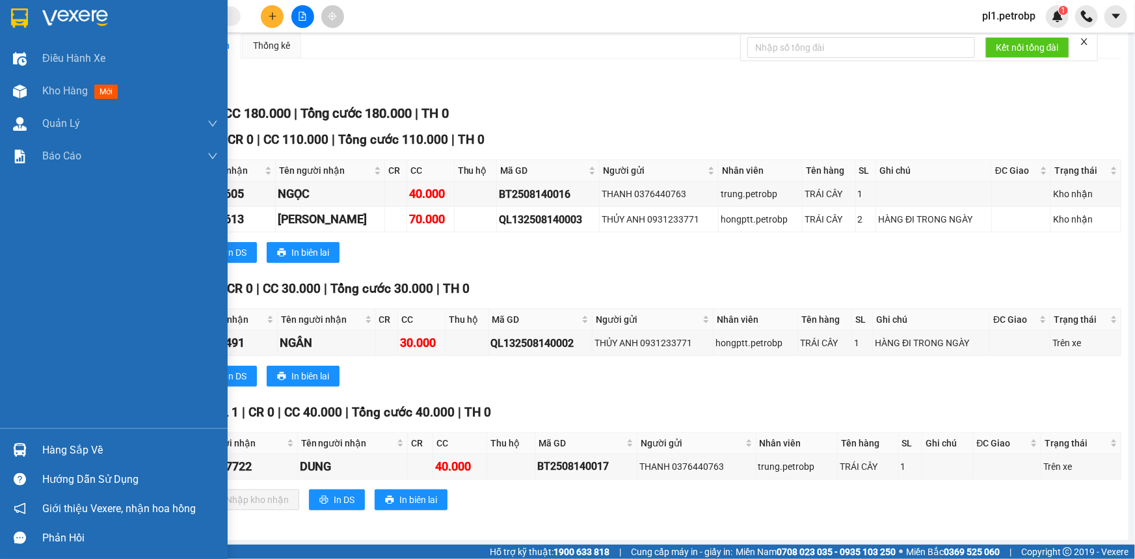
click at [46, 449] on div "Hàng sắp về" at bounding box center [130, 450] width 176 height 20
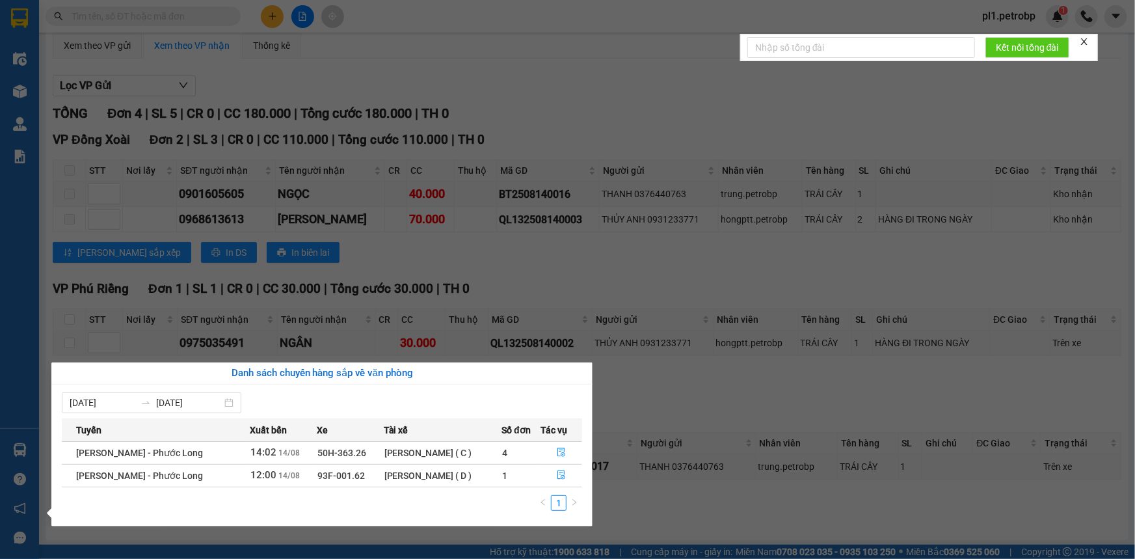
click at [610, 384] on section "Kết quả tìm kiếm ( 1 ) Bộ lọc Mã ĐH Trạng thái Món hàng Tổng cước Chưa cước Ngư…" at bounding box center [567, 279] width 1135 height 559
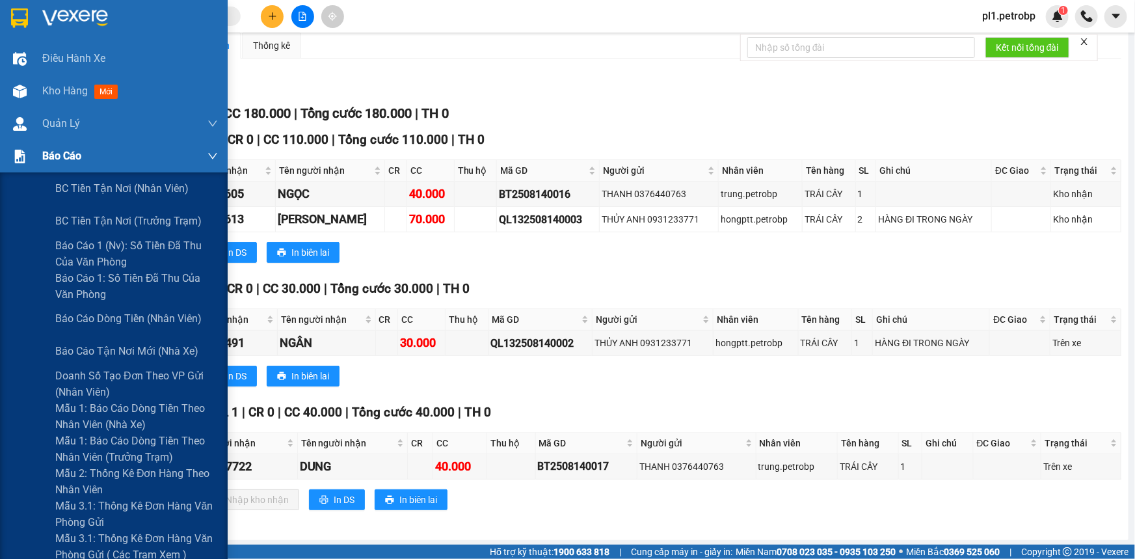
click at [43, 161] on span "Báo cáo" at bounding box center [61, 156] width 39 height 16
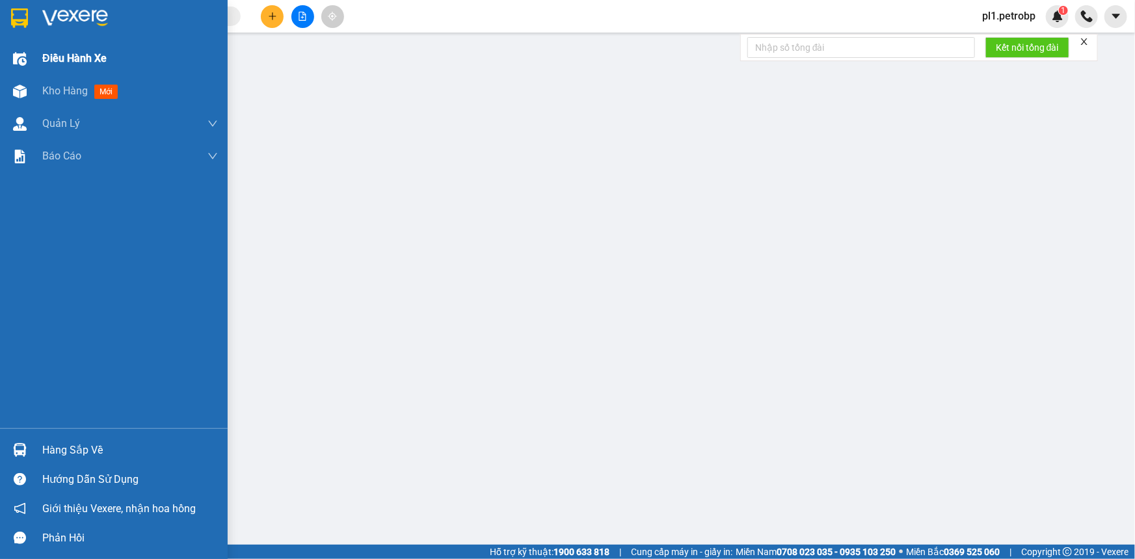
click at [67, 62] on span "Điều hành xe" at bounding box center [74, 58] width 64 height 16
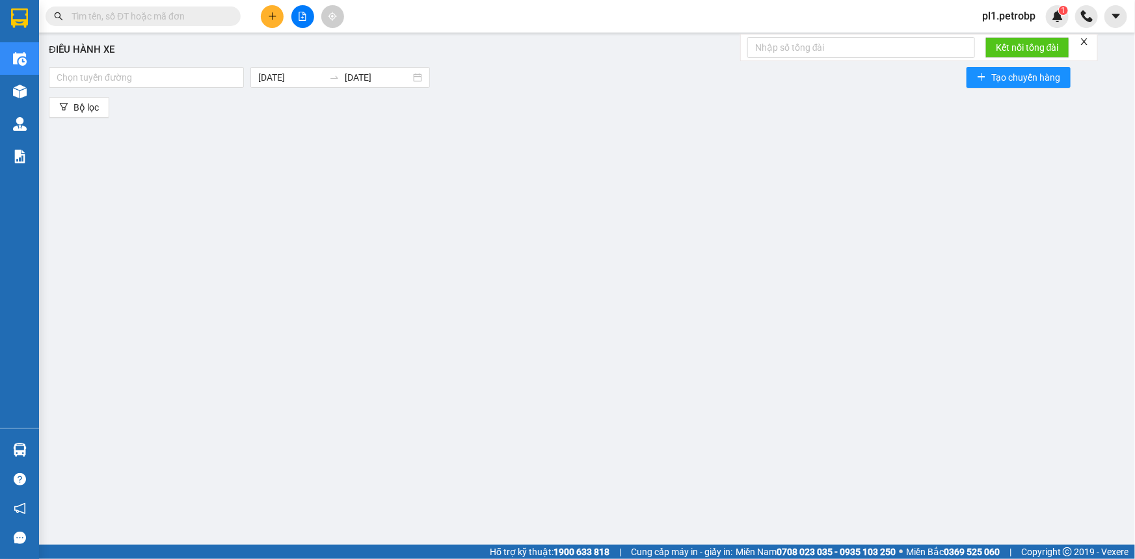
click at [67, 83] on div at bounding box center [146, 78] width 189 height 16
click at [245, 36] on main "Điều hành xe Chọn tuyến đường 14/08/2025 14/08/2025 Tạo chuyến hàng Bộ lọc" at bounding box center [567, 272] width 1135 height 544
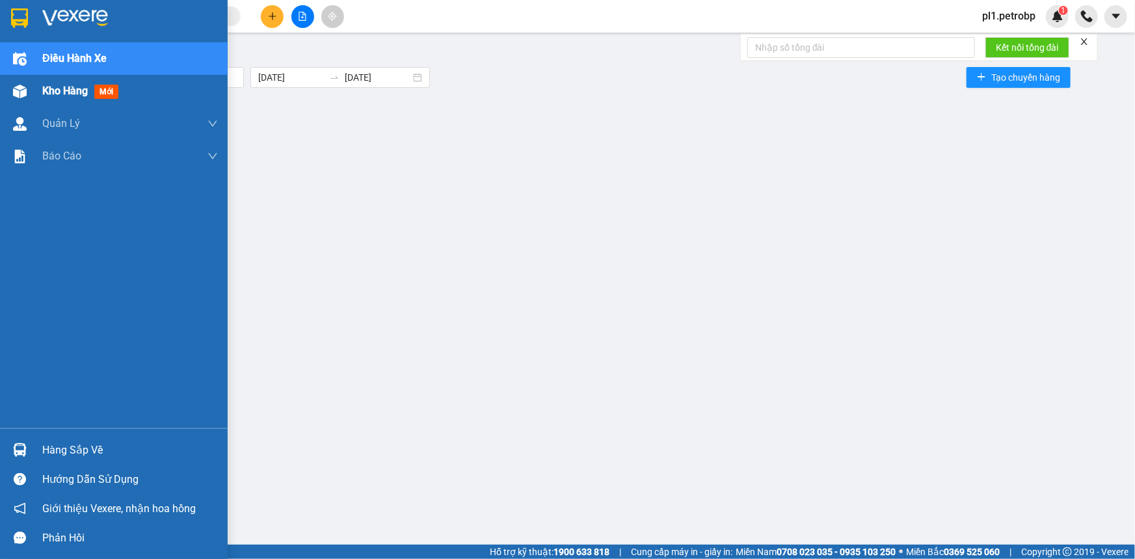
click at [59, 90] on span "Kho hàng" at bounding box center [65, 91] width 46 height 12
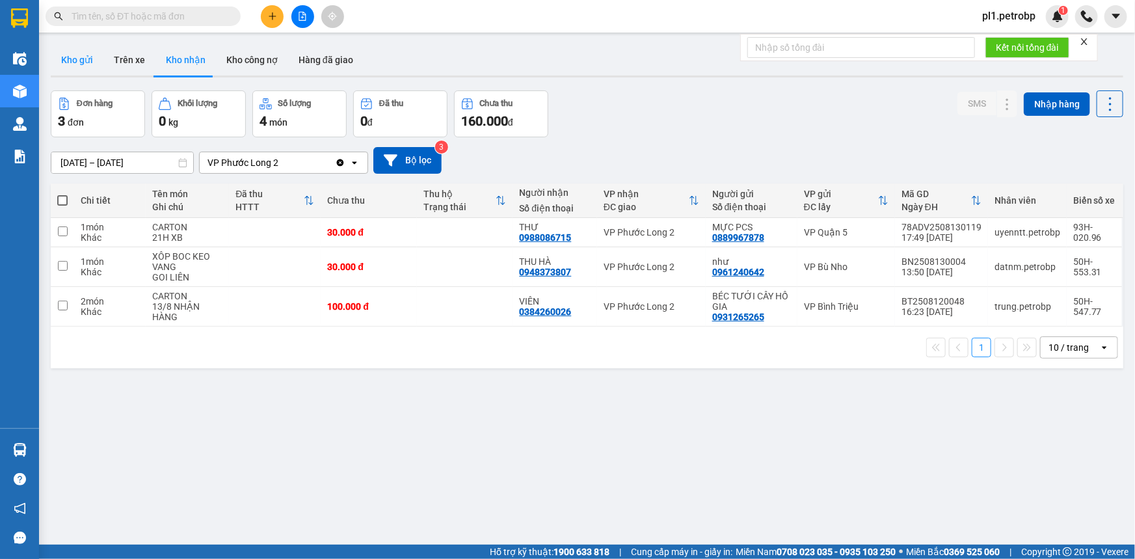
click at [79, 59] on button "Kho gửi" at bounding box center [77, 59] width 53 height 31
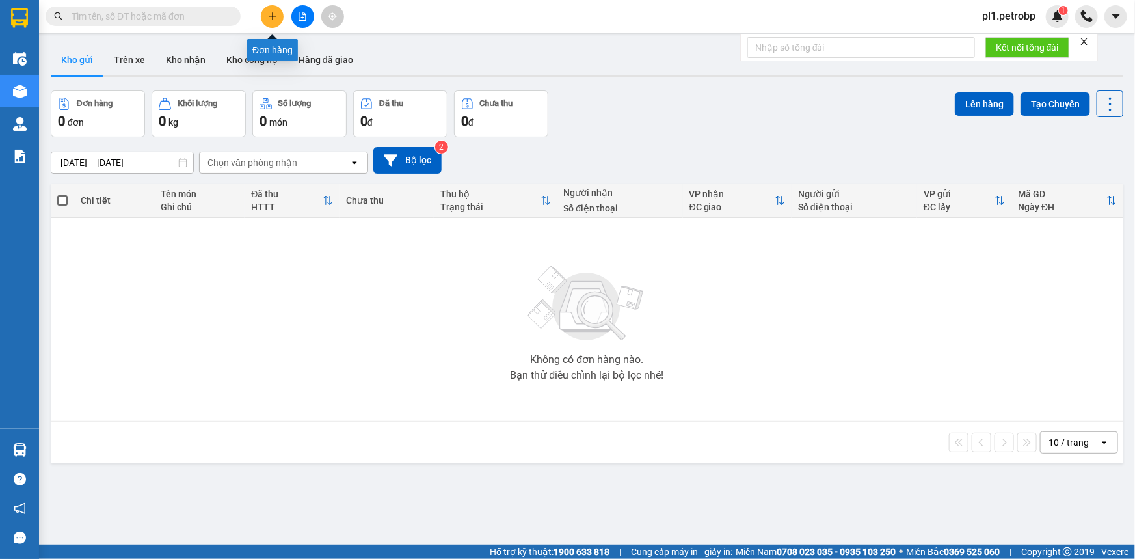
click at [267, 18] on button at bounding box center [272, 16] width 23 height 23
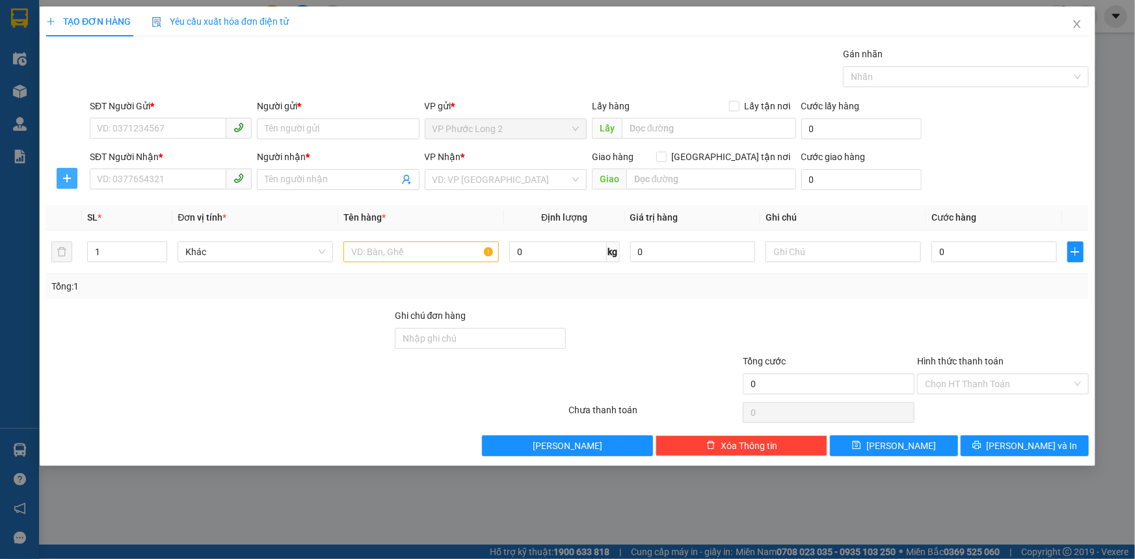
click at [69, 178] on icon "plus" at bounding box center [66, 178] width 8 height 1
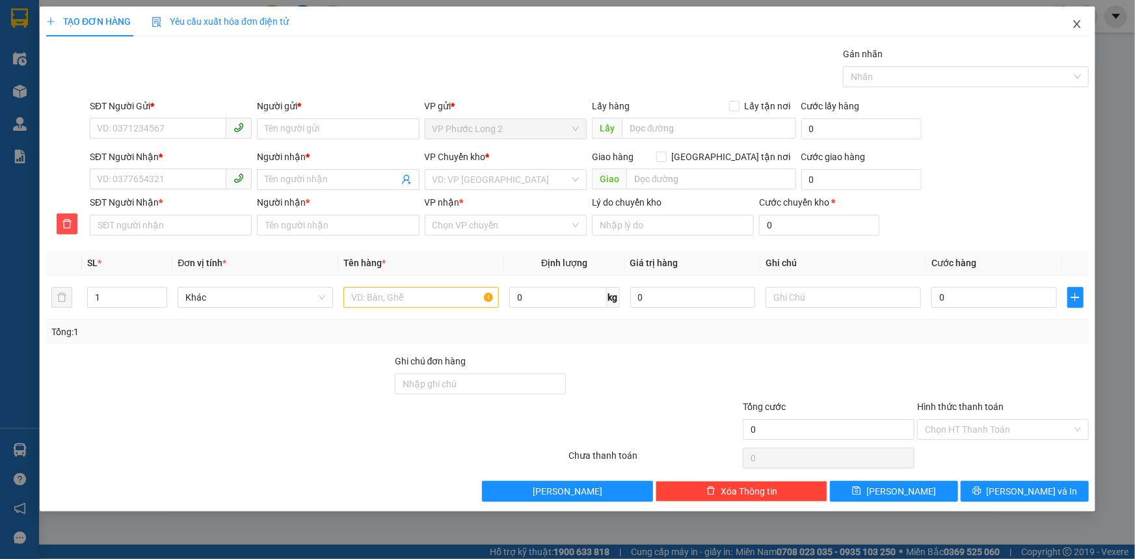
click at [1084, 15] on span "Close" at bounding box center [1077, 25] width 36 height 36
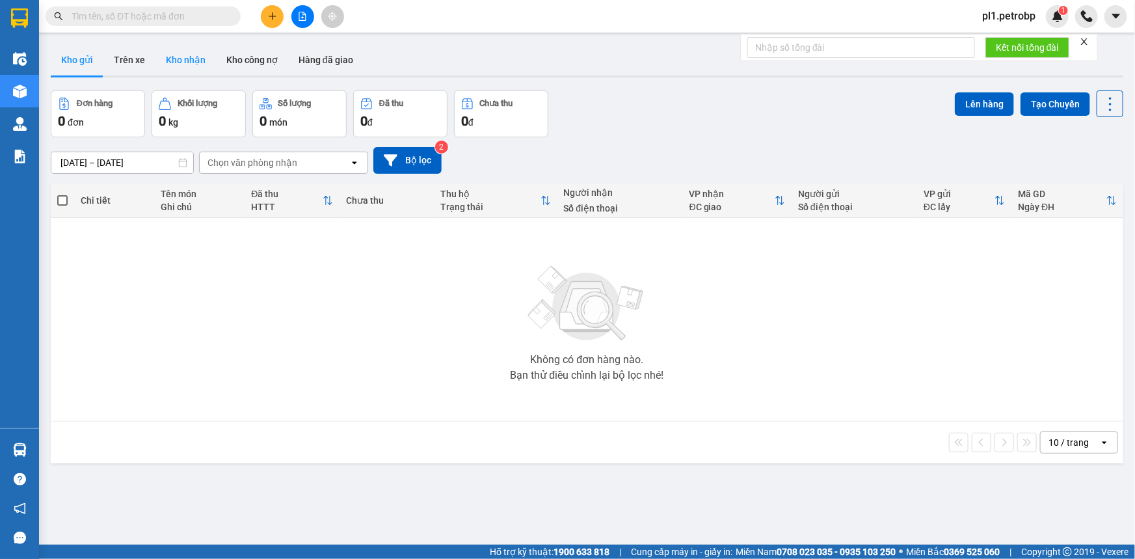
click at [194, 59] on button "Kho nhận" at bounding box center [185, 59] width 60 height 31
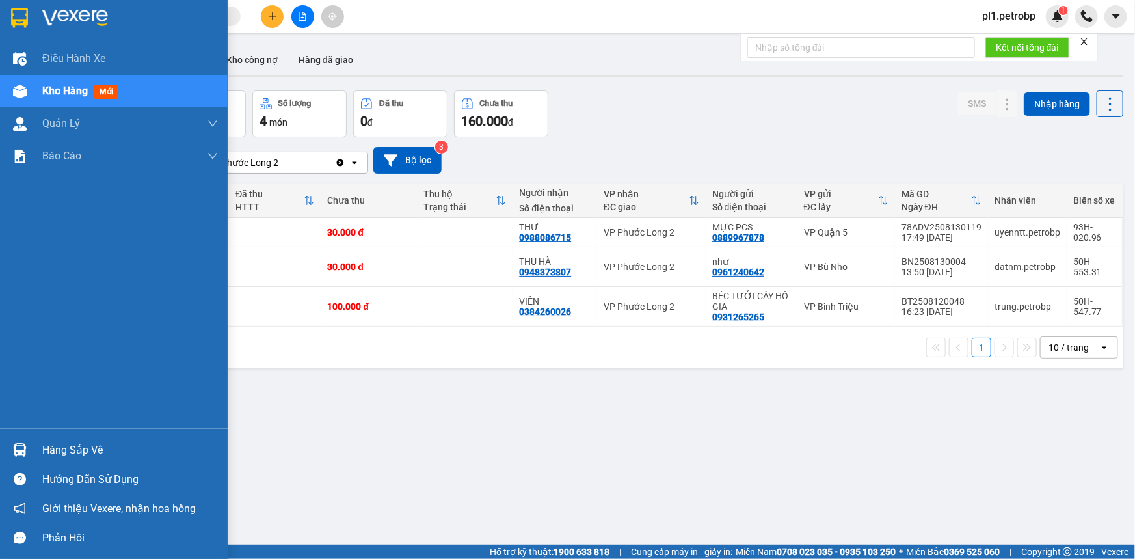
click at [18, 451] on img at bounding box center [20, 450] width 14 height 14
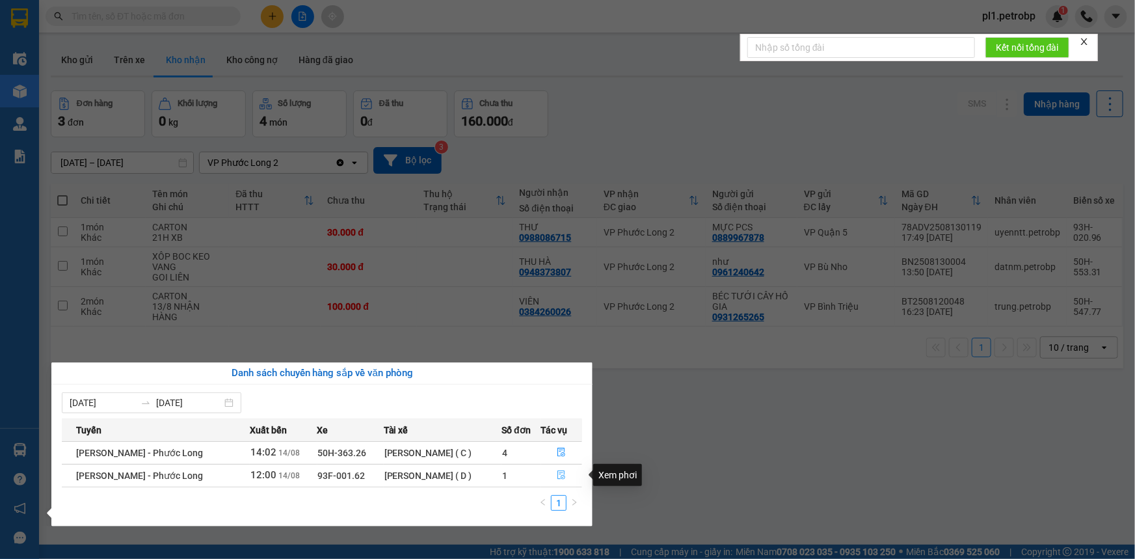
click at [573, 479] on button "button" at bounding box center [562, 475] width 40 height 21
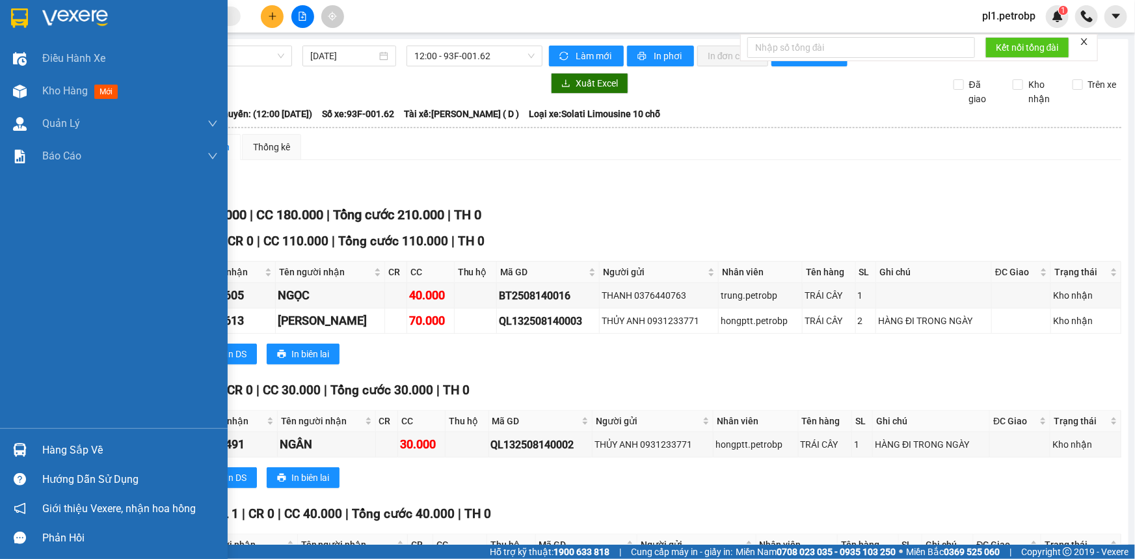
click at [46, 454] on div "Hàng sắp về" at bounding box center [130, 450] width 176 height 20
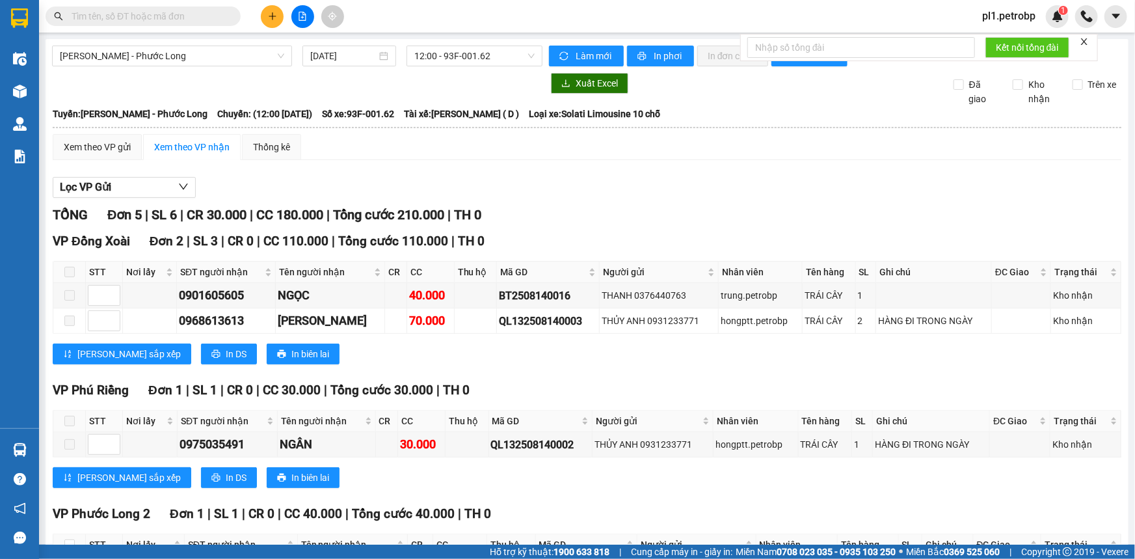
click at [785, 383] on section "Kết quả tìm kiếm ( 1 ) Bộ lọc Mã ĐH Trạng thái Món hàng Tổng cước Chưa cước Ngư…" at bounding box center [567, 279] width 1135 height 559
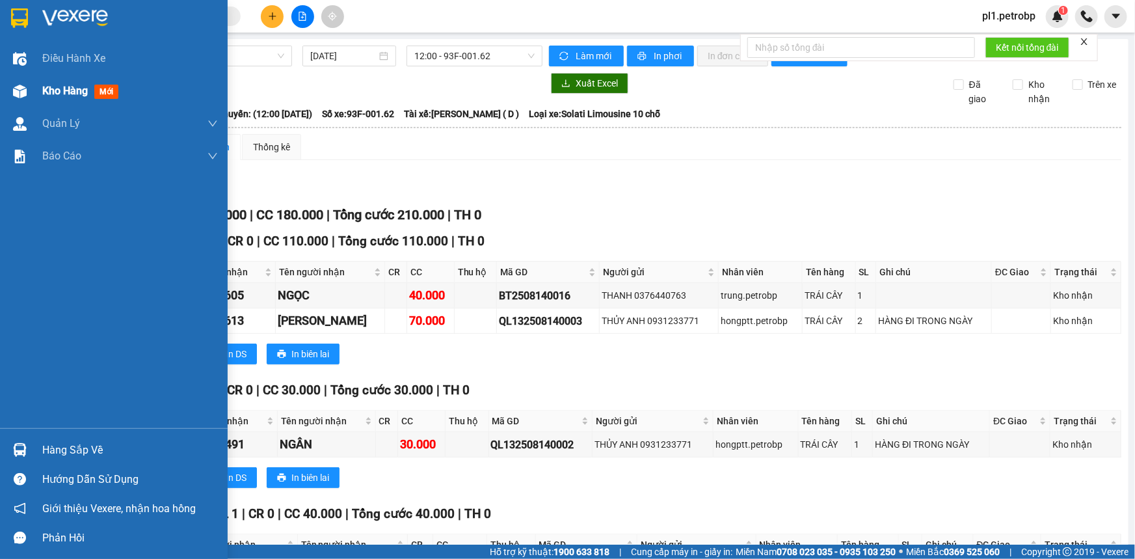
click at [59, 97] on span "Kho hàng" at bounding box center [65, 91] width 46 height 12
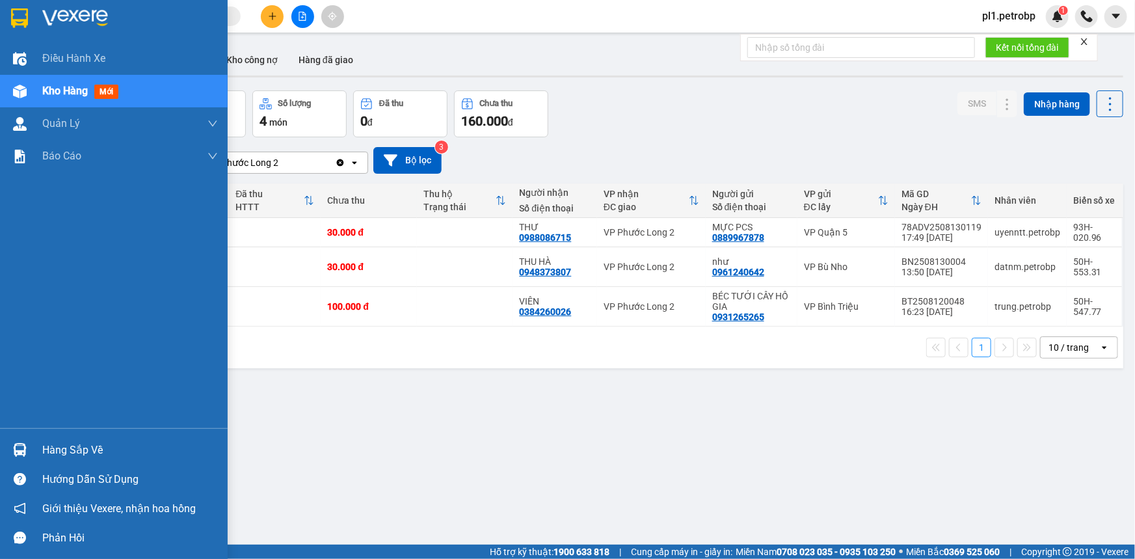
click at [28, 446] on div at bounding box center [19, 449] width 23 height 23
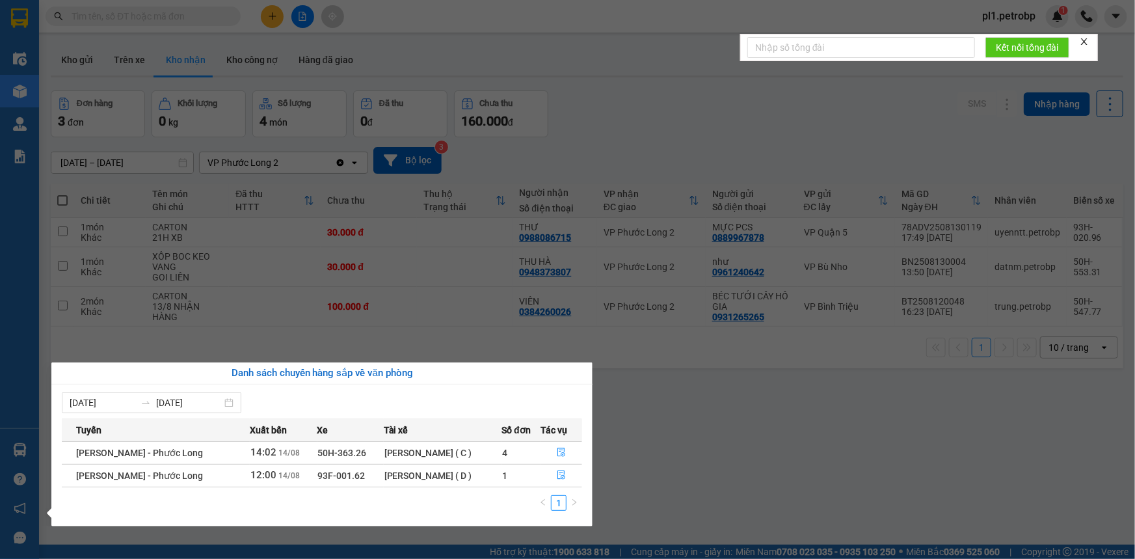
click at [745, 381] on section "Kết quả tìm kiếm ( 1 ) Bộ lọc Mã ĐH Trạng thái Món hàng Tổng cước Chưa cước Ngư…" at bounding box center [567, 279] width 1135 height 559
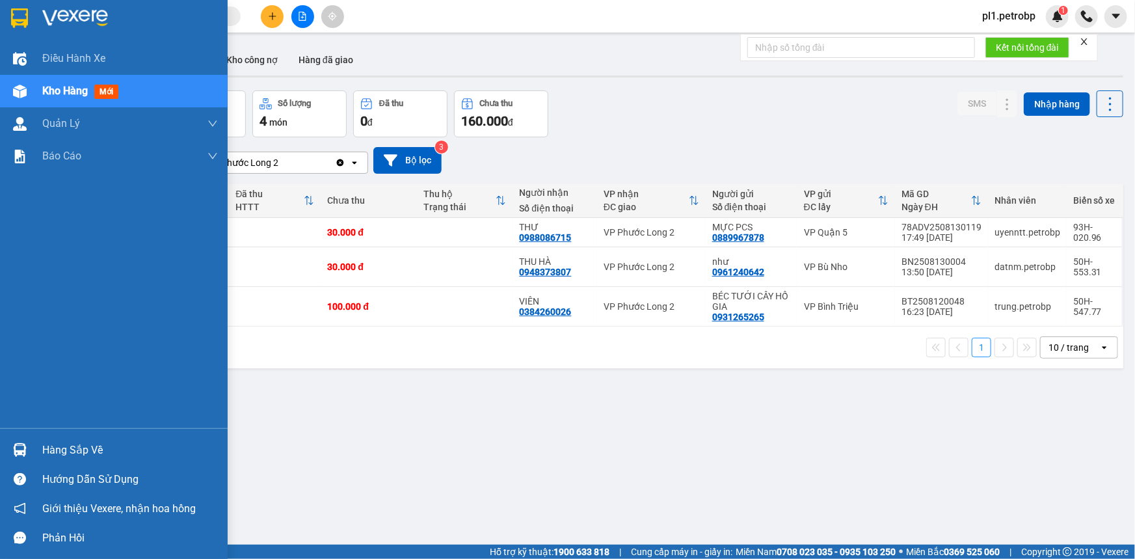
click at [77, 444] on div "Hàng sắp về" at bounding box center [130, 450] width 176 height 20
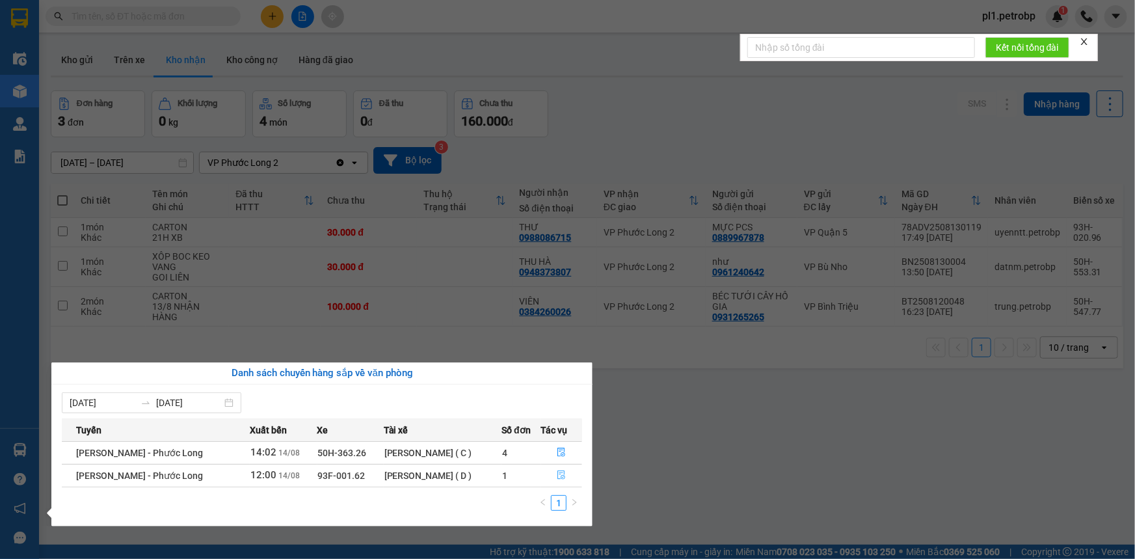
click at [559, 470] on icon "file-done" at bounding box center [561, 474] width 9 height 9
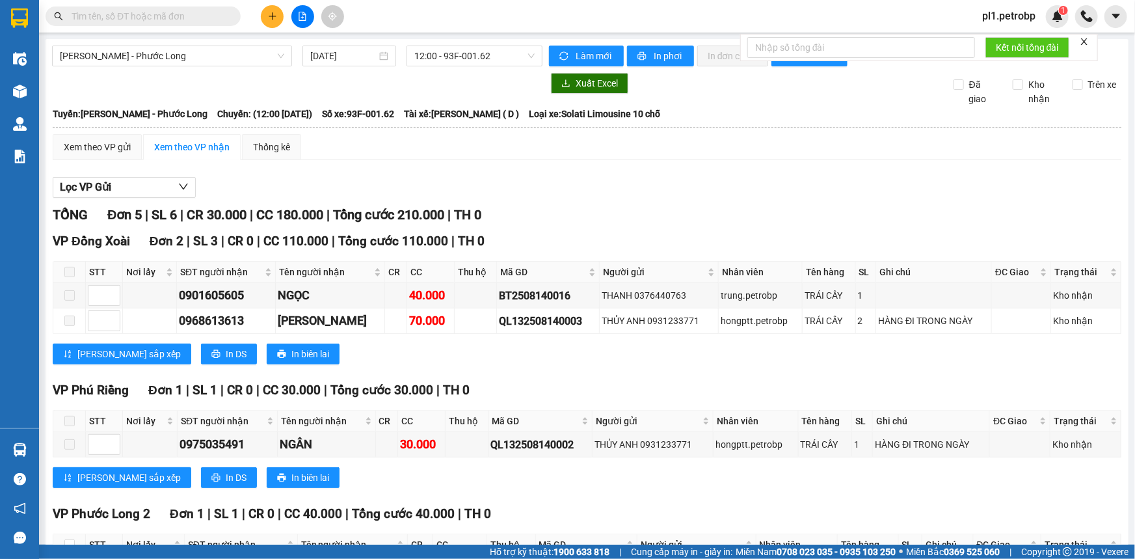
scroll to position [225, 0]
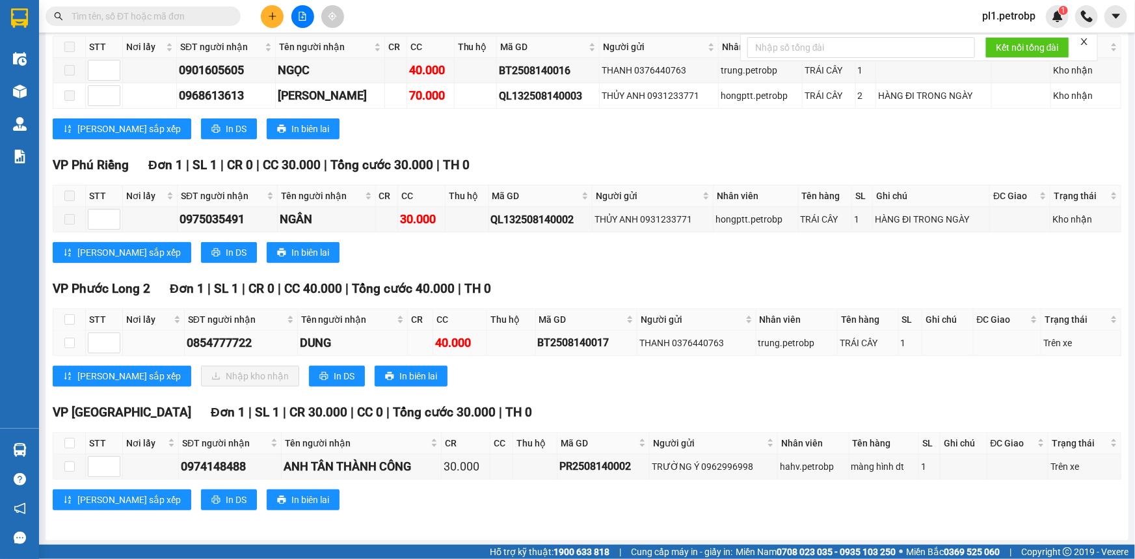
click at [75, 345] on td at bounding box center [69, 342] width 33 height 25
click at [71, 343] on input "checkbox" at bounding box center [69, 343] width 10 height 10
checkbox input "true"
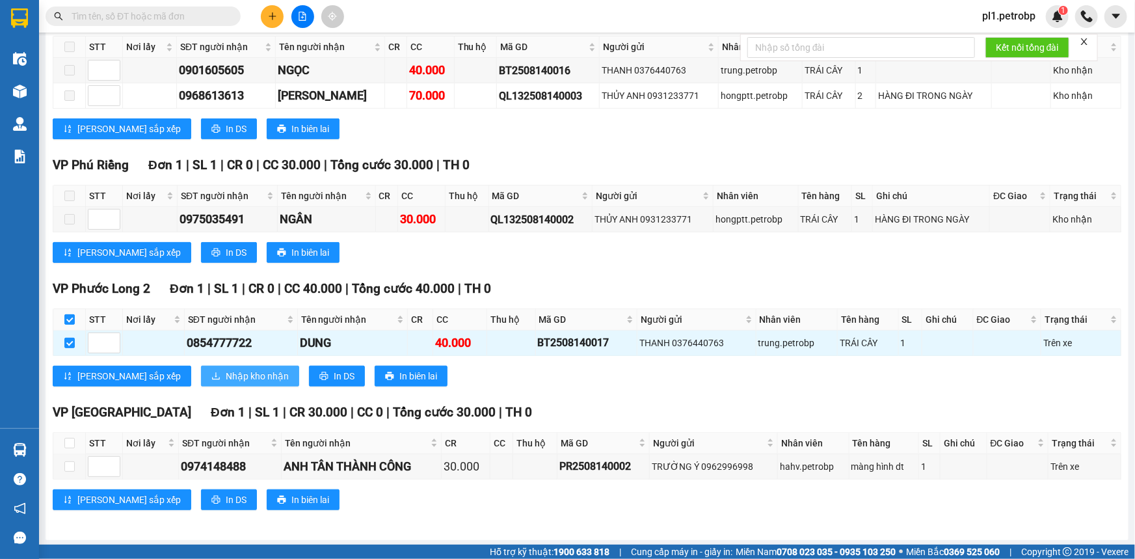
click at [226, 369] on span "Nhập kho nhận" at bounding box center [257, 376] width 63 height 14
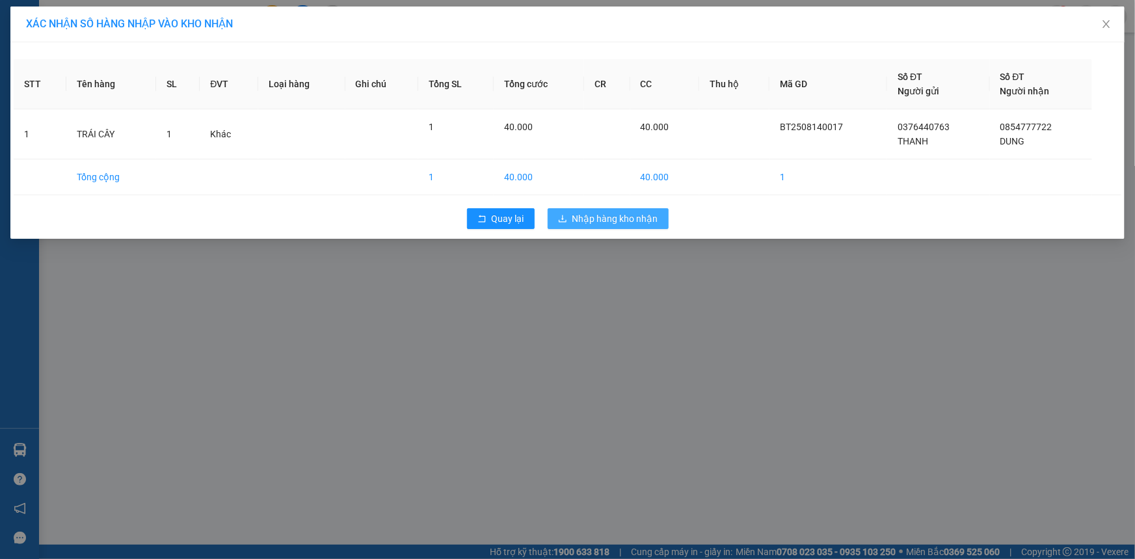
click at [583, 215] on span "Nhập hàng kho nhận" at bounding box center [615, 218] width 86 height 14
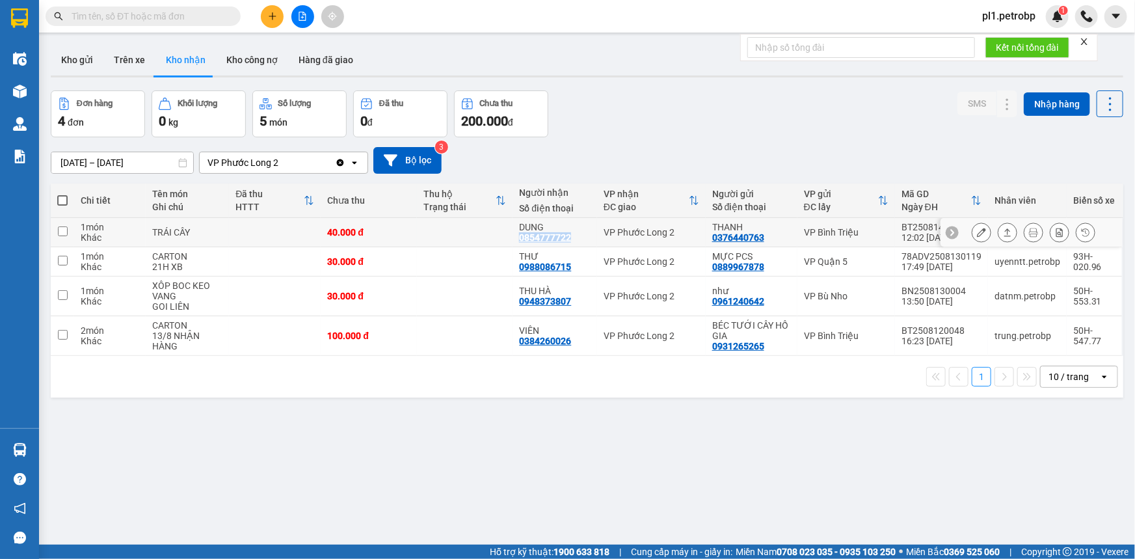
drag, startPoint x: 516, startPoint y: 240, endPoint x: 566, endPoint y: 241, distance: 50.1
click at [566, 241] on td "DUNG 0854777722" at bounding box center [555, 232] width 84 height 29
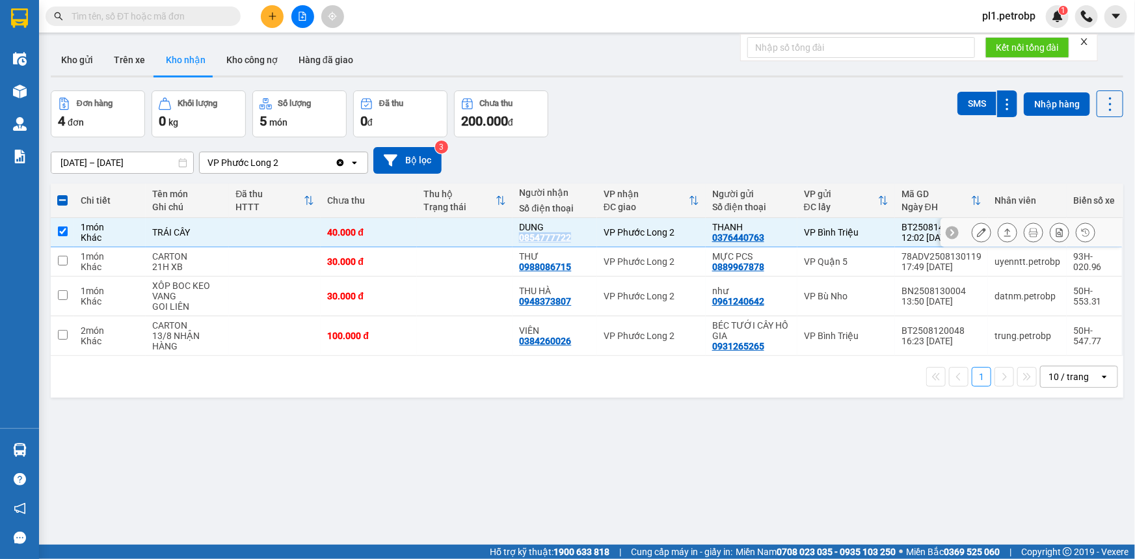
copy div "0854777722"
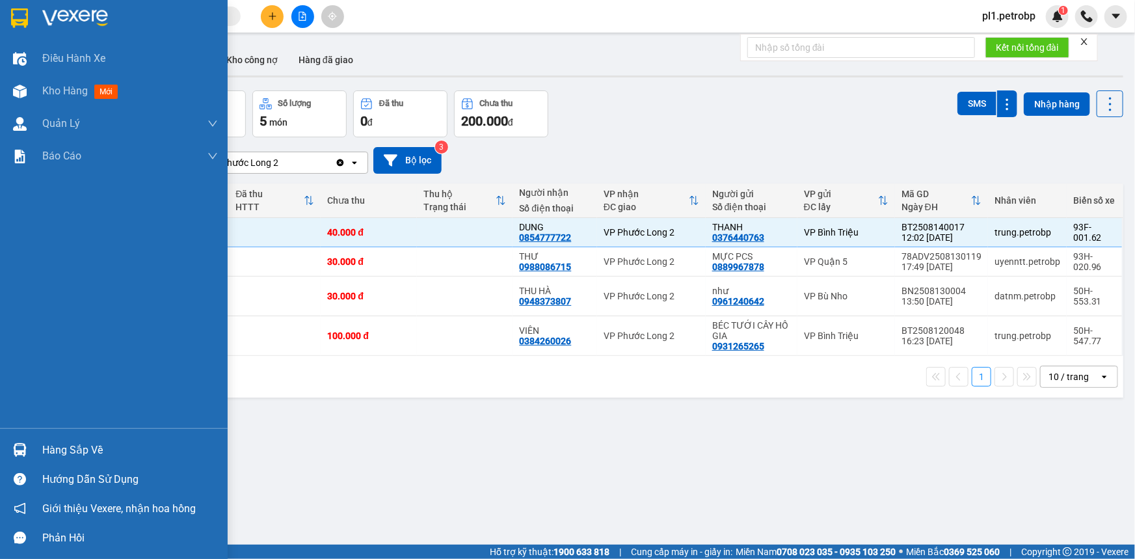
click at [4, 454] on div "Hàng sắp về" at bounding box center [114, 449] width 228 height 29
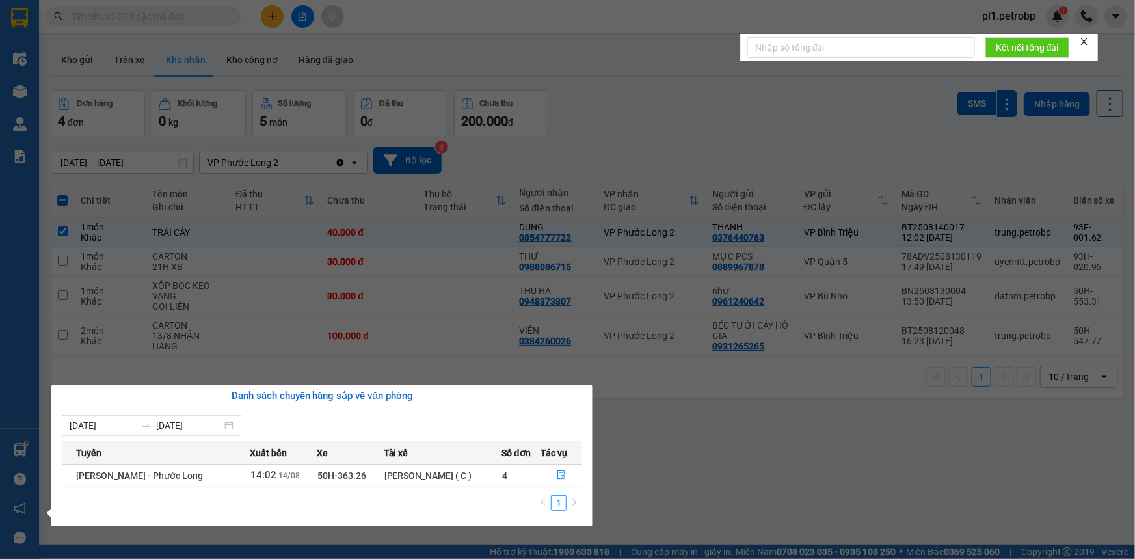
click at [853, 454] on section "Kết quả tìm kiếm ( 1 ) Bộ lọc Mã ĐH Trạng thái Món hàng Tổng cước Chưa cước Ngư…" at bounding box center [567, 279] width 1135 height 559
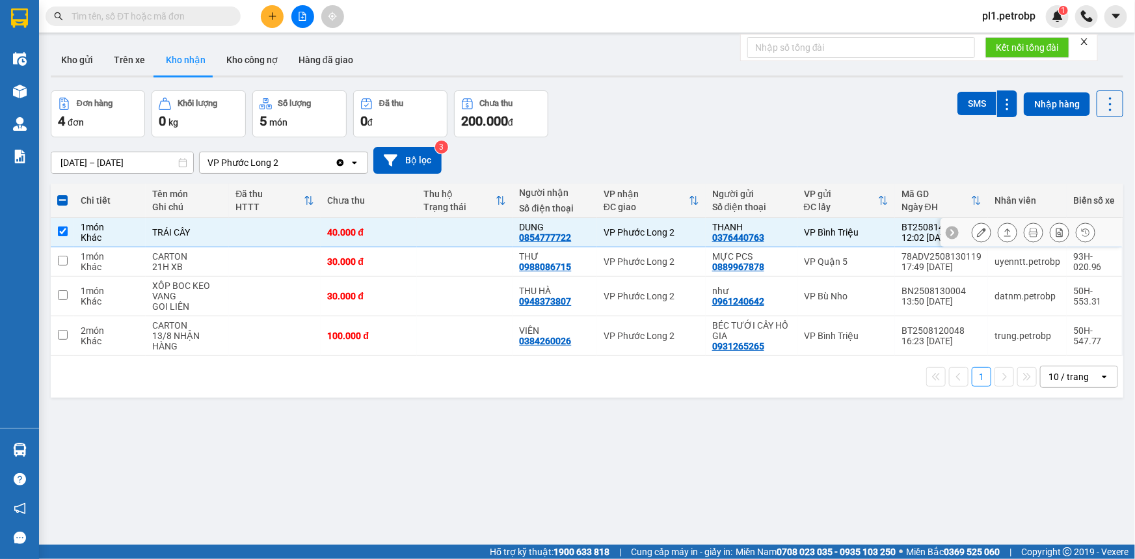
click at [233, 234] on td at bounding box center [275, 232] width 92 height 29
checkbox input "false"
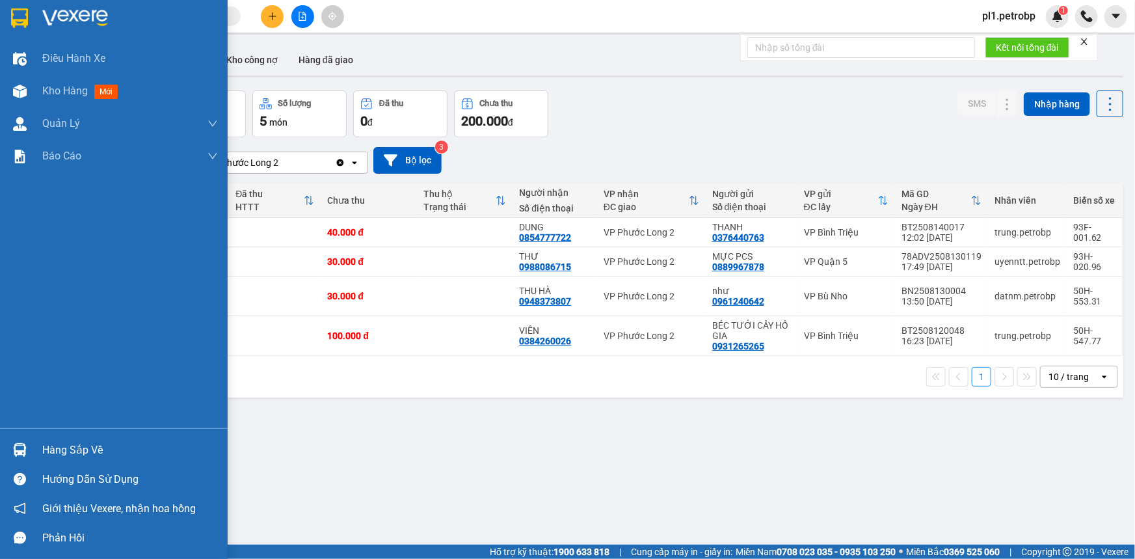
click at [19, 446] on img at bounding box center [20, 450] width 14 height 14
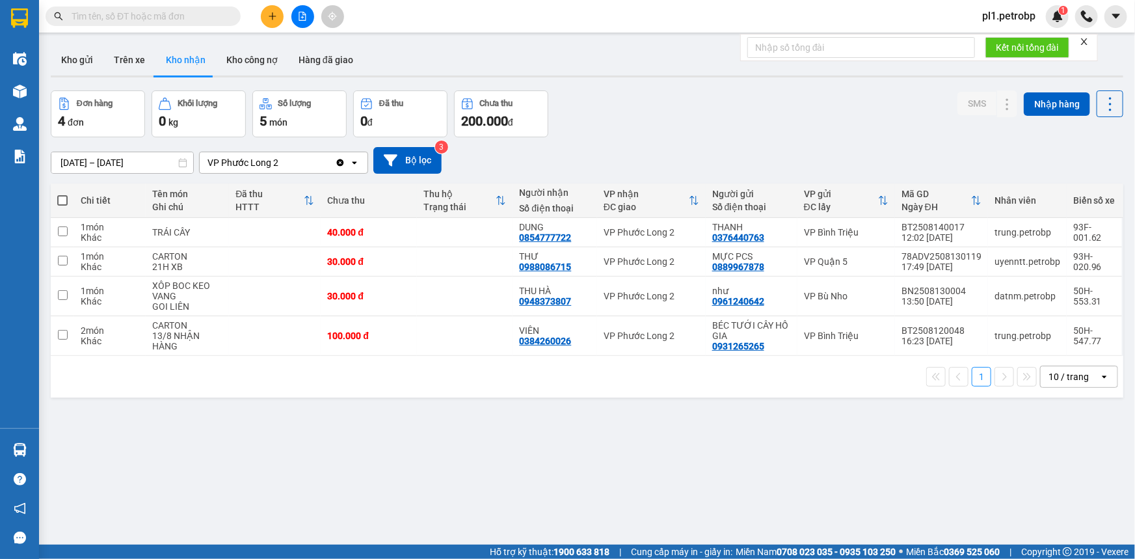
click at [455, 362] on section "Kết quả tìm kiếm ( 1 ) Bộ lọc Mã ĐH Trạng thái Món hàng Tổng cước Chưa cước Ngư…" at bounding box center [567, 279] width 1135 height 559
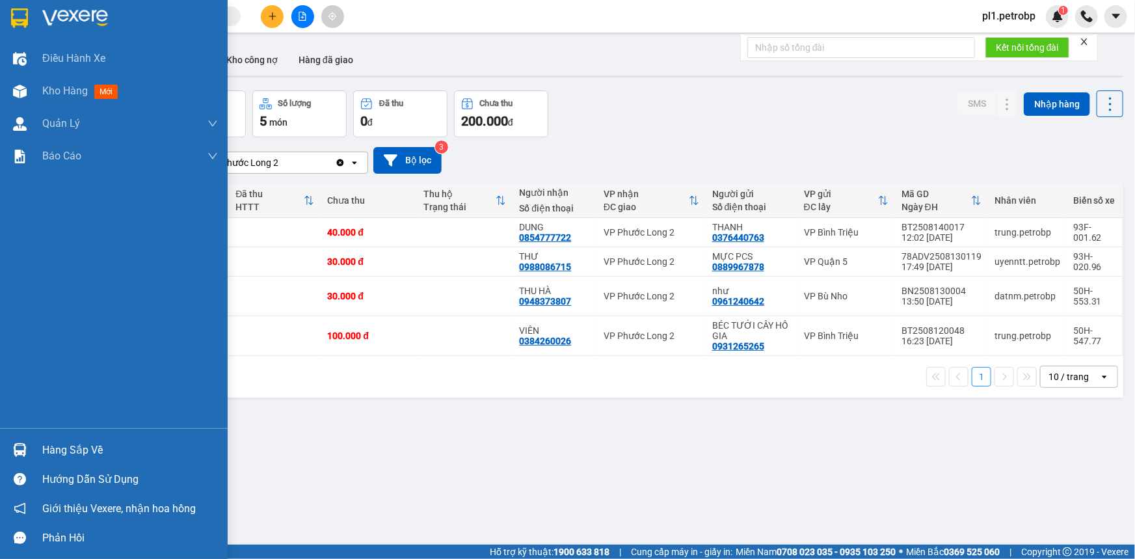
click at [49, 444] on div "Hàng sắp về" at bounding box center [130, 450] width 176 height 20
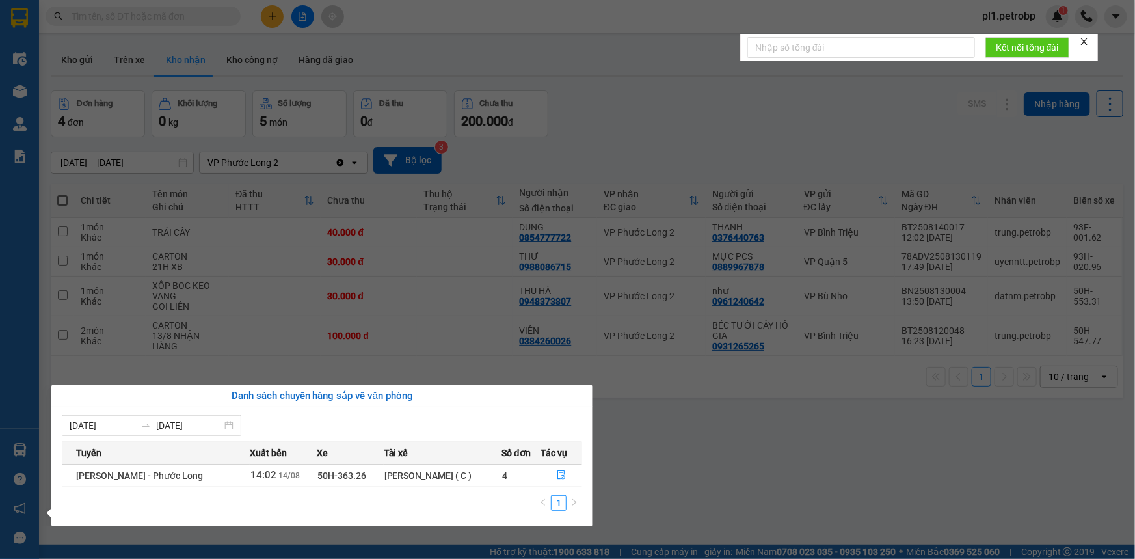
click at [631, 422] on section "Kết quả tìm kiếm ( 1 ) Bộ lọc Mã ĐH Trạng thái Món hàng Tổng cước Chưa cước Ngư…" at bounding box center [567, 279] width 1135 height 559
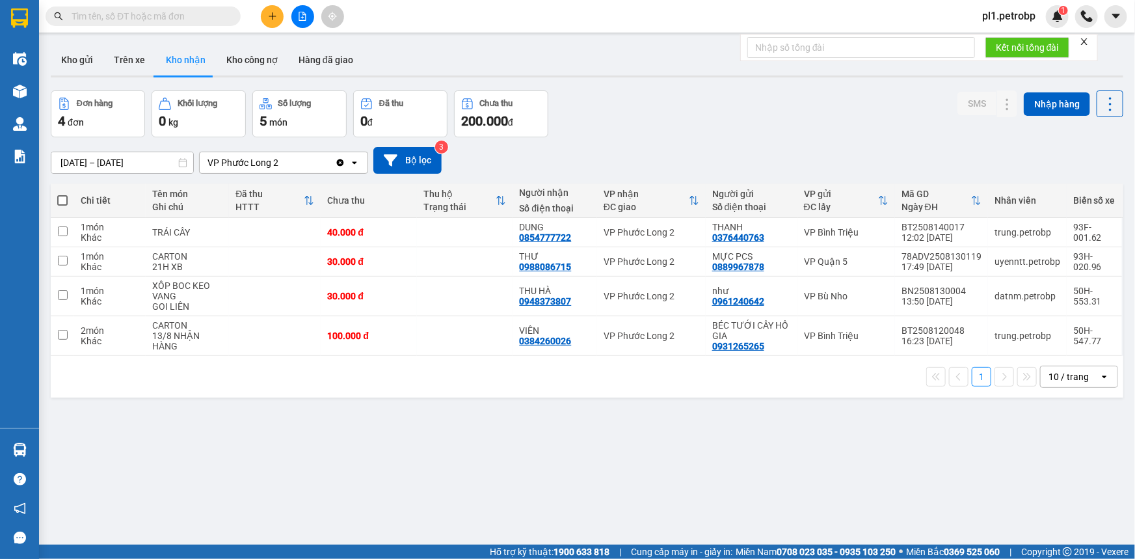
click at [198, 21] on input "text" at bounding box center [149, 16] width 154 height 14
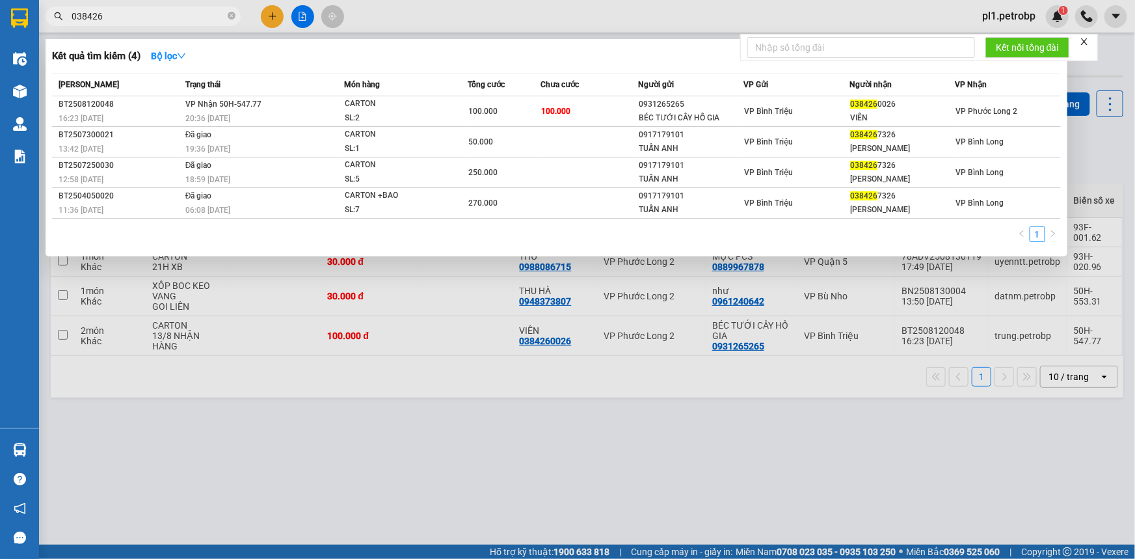
type input "038426"
click at [435, 382] on div at bounding box center [567, 279] width 1135 height 559
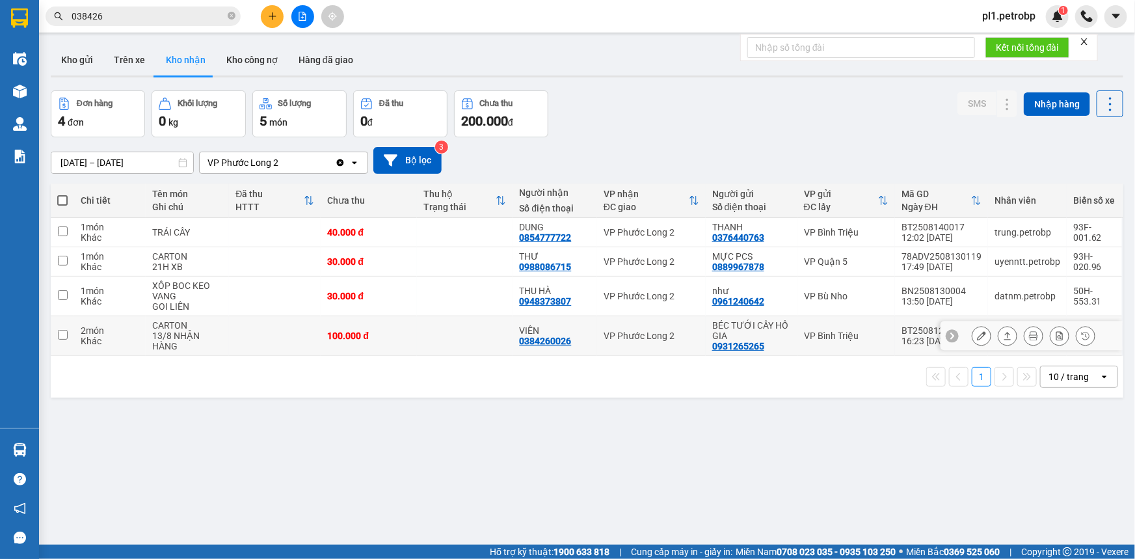
click at [978, 336] on button at bounding box center [981, 336] width 18 height 23
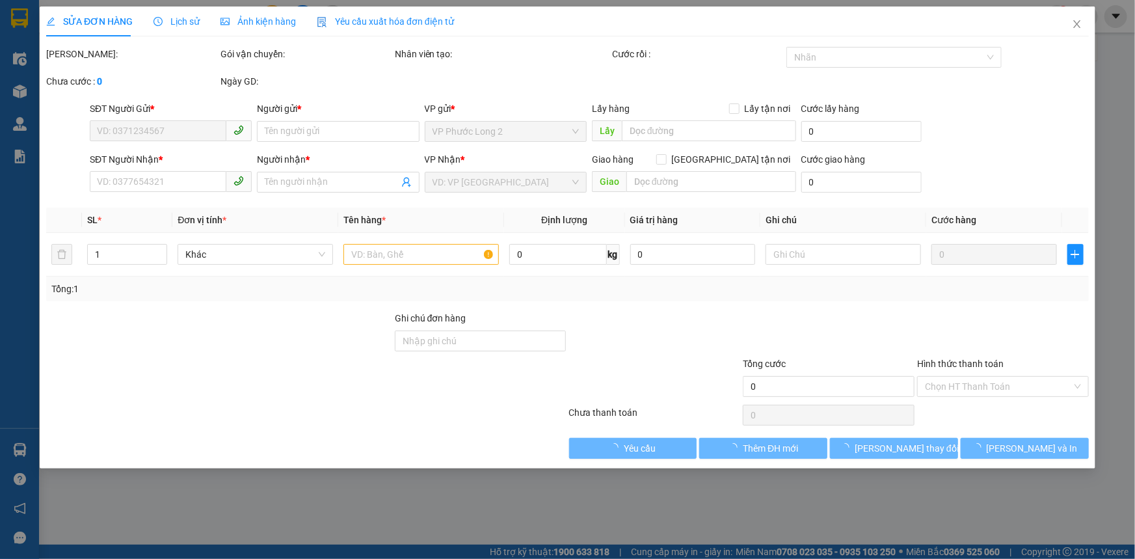
type input "0931265265"
type input "BÉC TƯỚI CÂY HỒ GIA"
type input "0384260026"
type input "VIÊN"
type input "100.000"
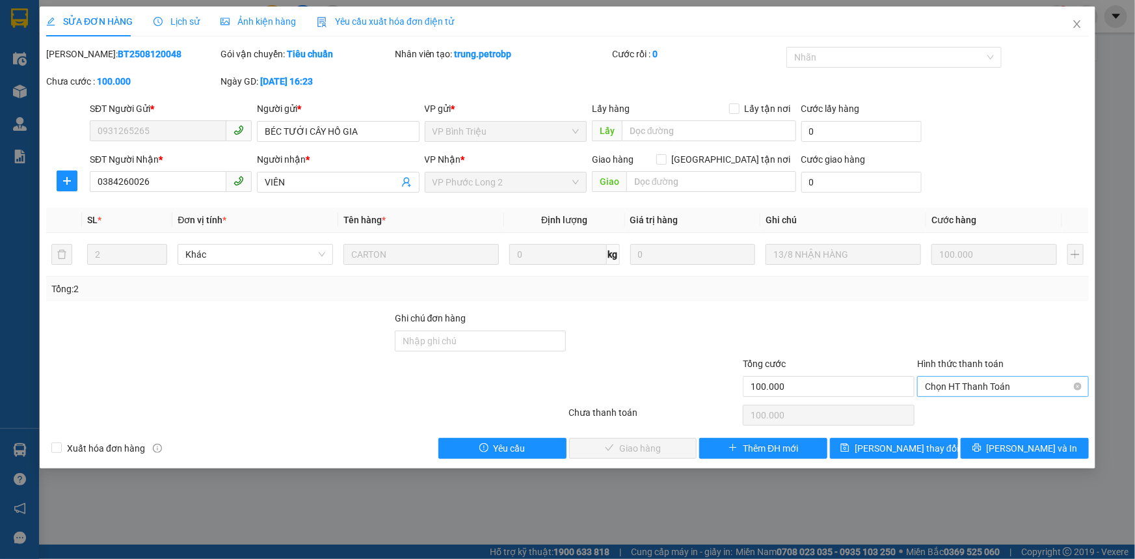
click at [935, 382] on span "Chọn HT Thanh Toán" at bounding box center [1003, 387] width 156 height 20
click at [934, 416] on div "Tại văn phòng" at bounding box center [1003, 412] width 156 height 14
type input "0"
click at [585, 446] on button "Lưu và Giao hàng" at bounding box center [633, 448] width 128 height 21
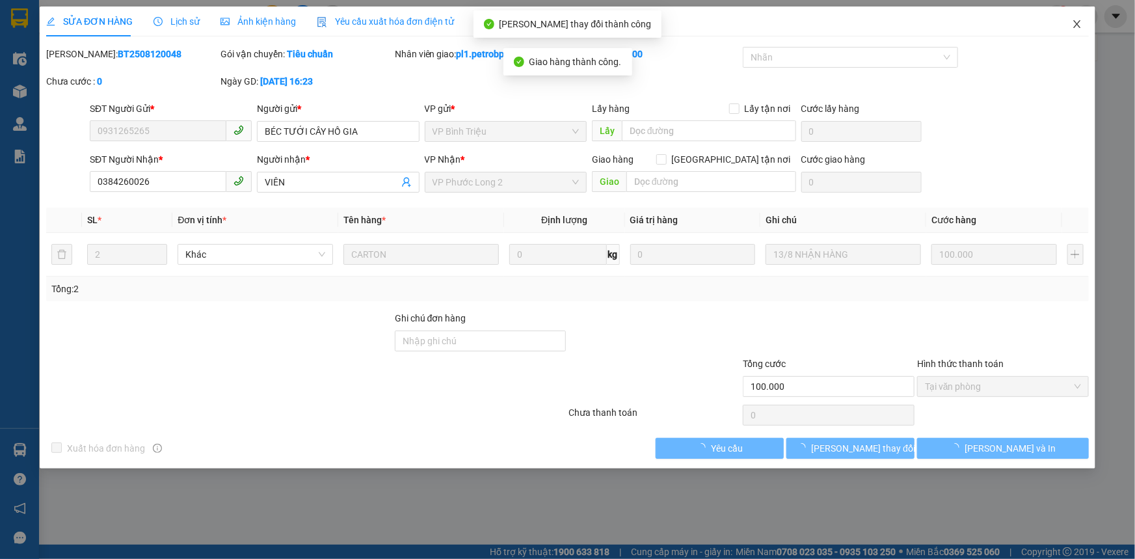
click at [1080, 20] on icon "close" at bounding box center [1077, 24] width 10 height 10
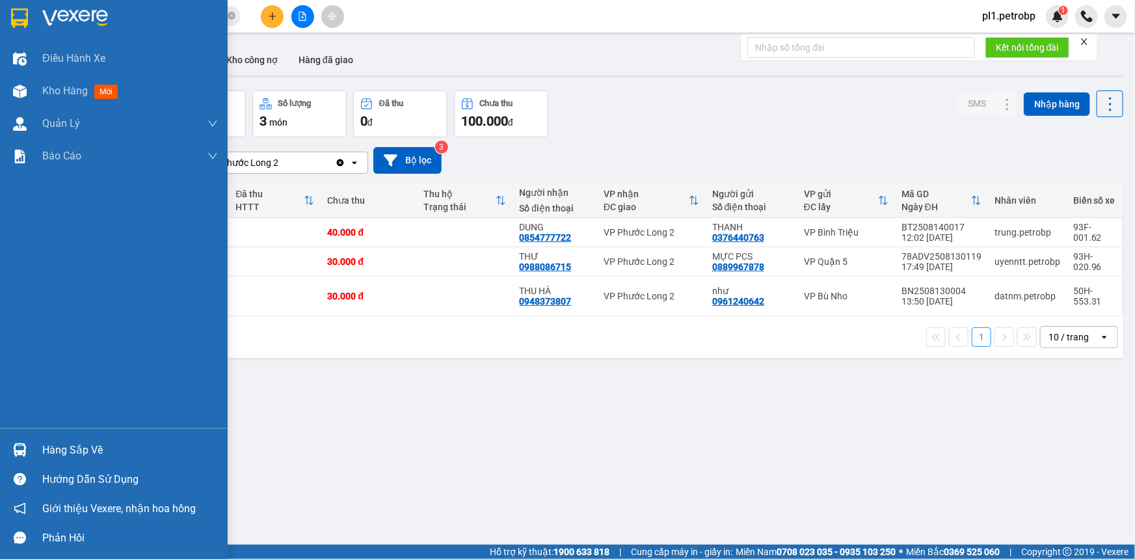
click at [67, 447] on div "Hàng sắp về" at bounding box center [130, 450] width 176 height 20
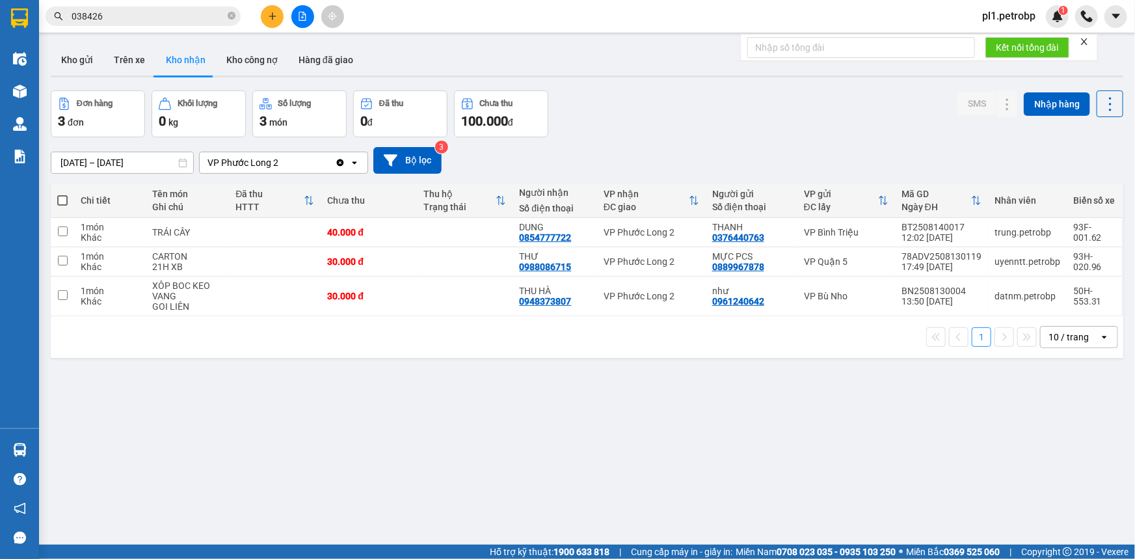
click at [755, 426] on section "Kết quả tìm kiếm ( 4 ) Bộ lọc Mã ĐH Trạng thái Món hàng Tổng cước Chưa cước Ngư…" at bounding box center [567, 279] width 1135 height 559
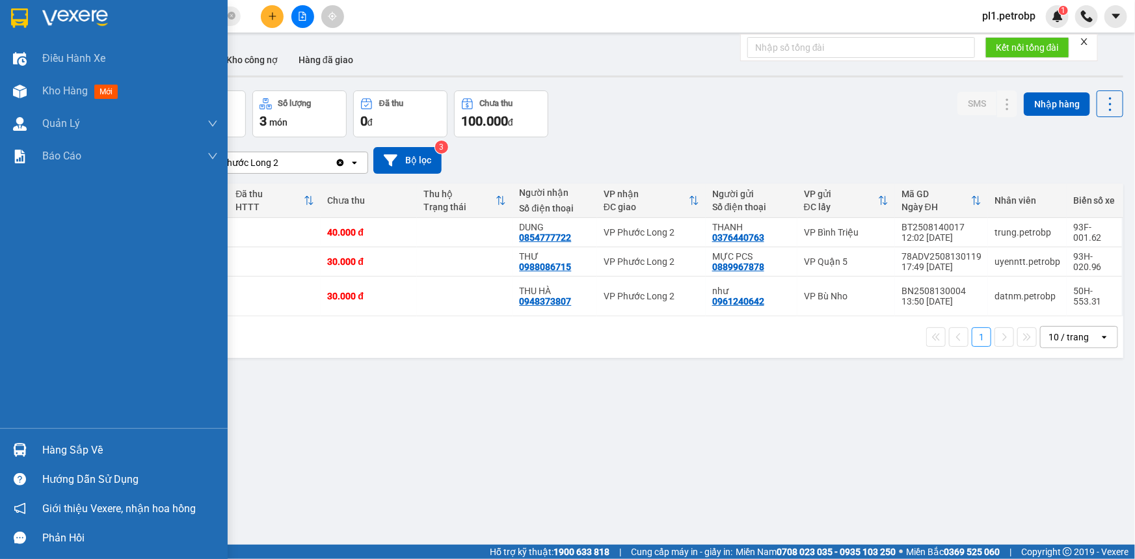
click at [41, 443] on div "Hàng sắp về" at bounding box center [114, 449] width 228 height 29
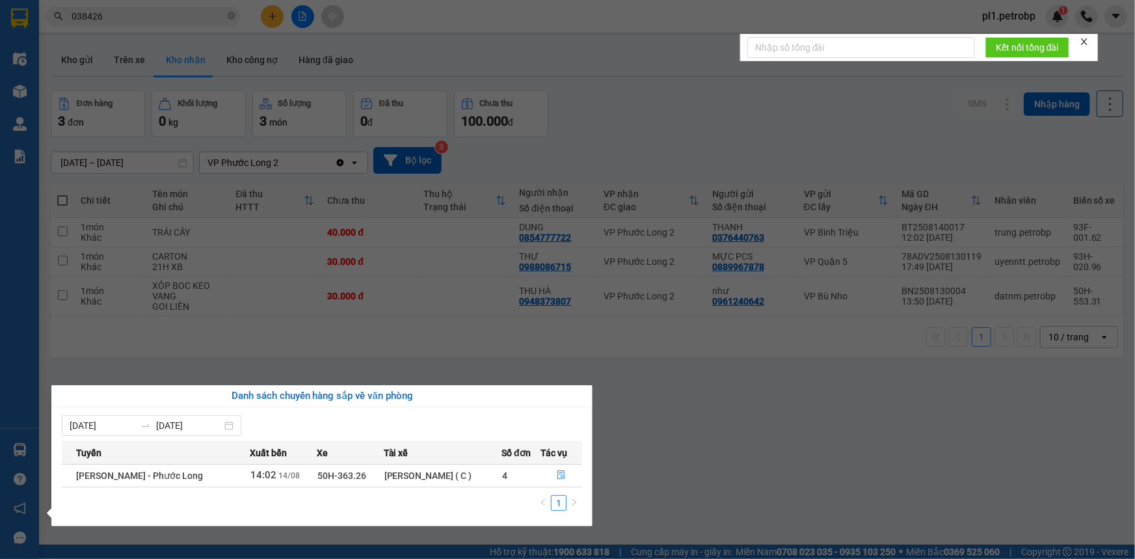
click at [441, 322] on section "Kết quả tìm kiếm ( 4 ) Bộ lọc Mã ĐH Trạng thái Món hàng Tổng cước Chưa cước Ngư…" at bounding box center [567, 279] width 1135 height 559
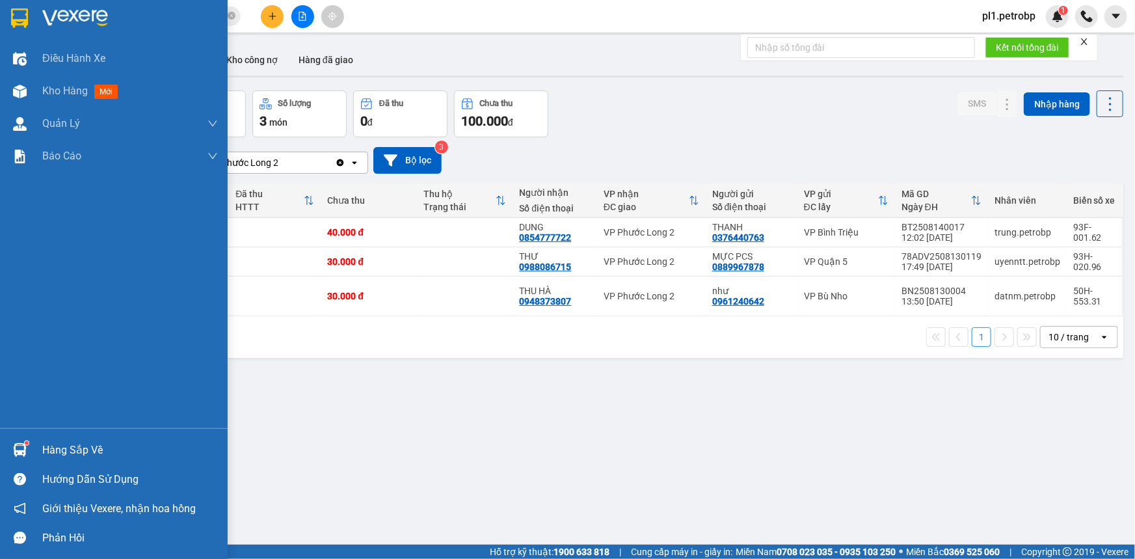
click at [33, 449] on div "Hàng sắp về" at bounding box center [114, 449] width 228 height 29
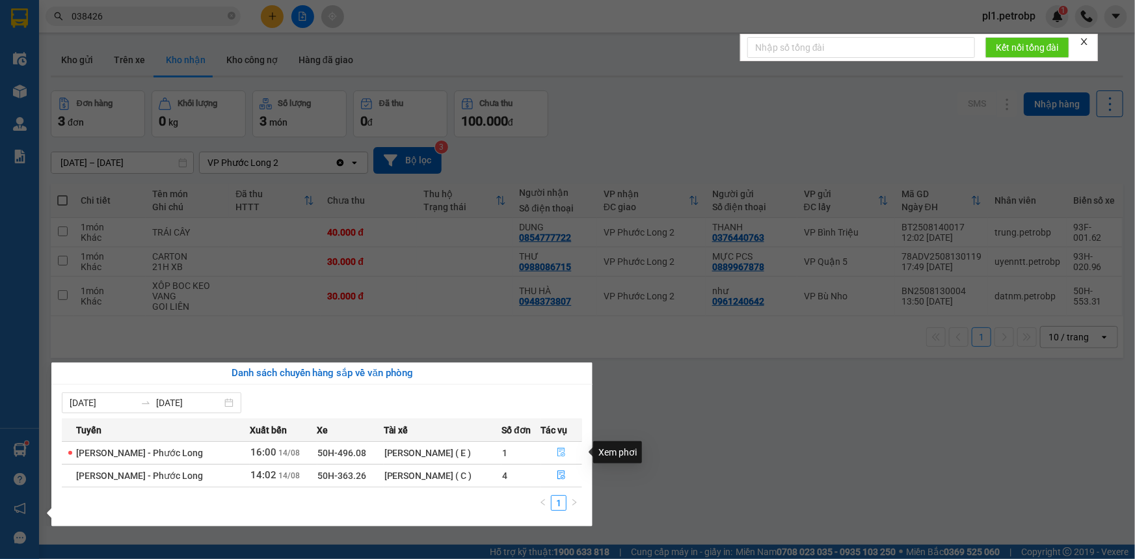
click at [559, 456] on icon "file-done" at bounding box center [561, 452] width 9 height 9
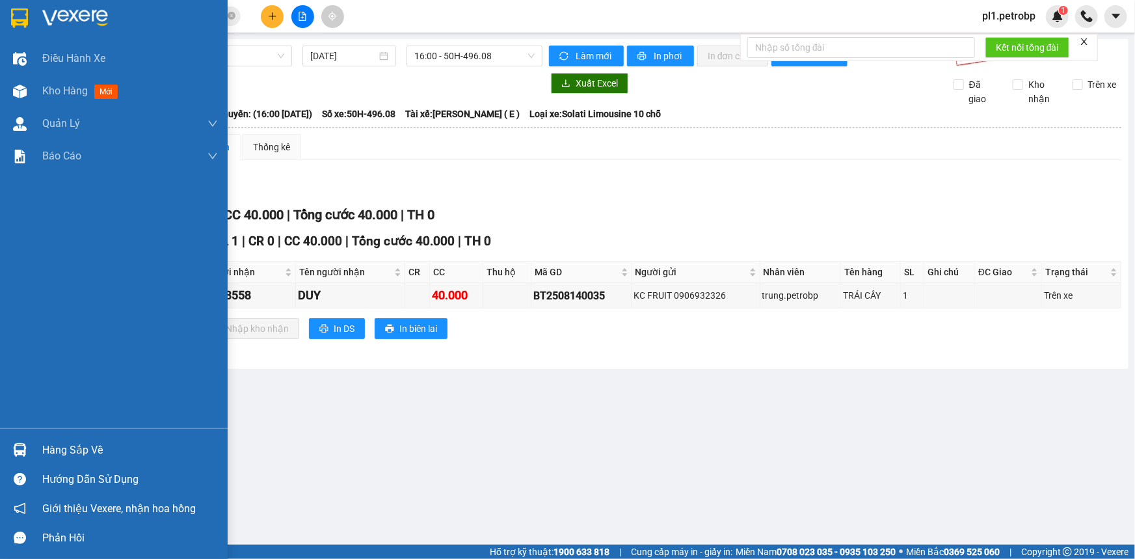
click at [74, 448] on div "Hàng sắp về" at bounding box center [130, 450] width 176 height 20
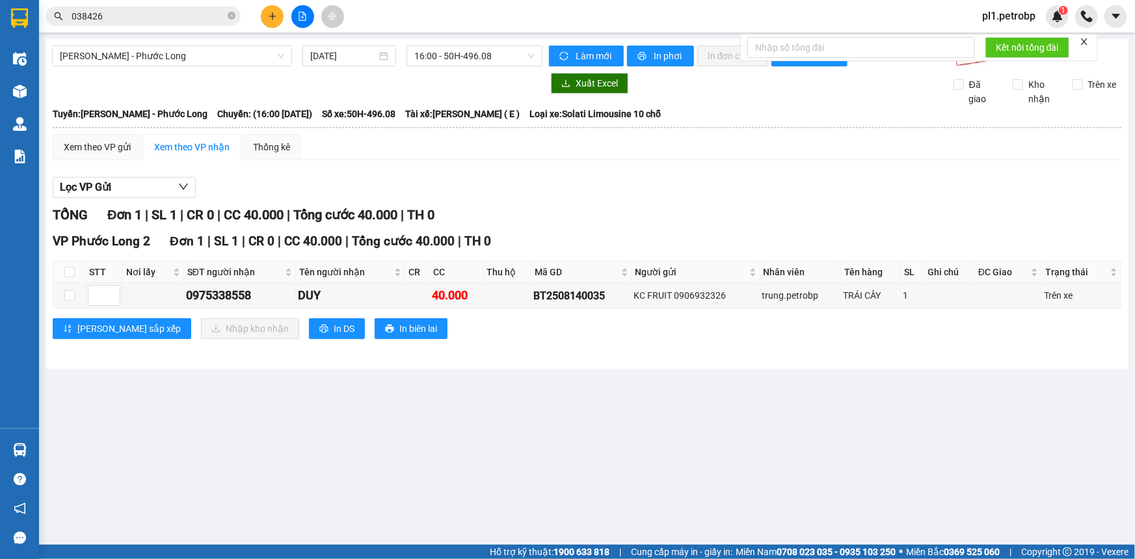
click at [703, 436] on section "Kết quả tìm kiếm ( 4 ) Bộ lọc Mã ĐH Trạng thái Món hàng Tổng cước Chưa cước Ngư…" at bounding box center [567, 279] width 1135 height 559
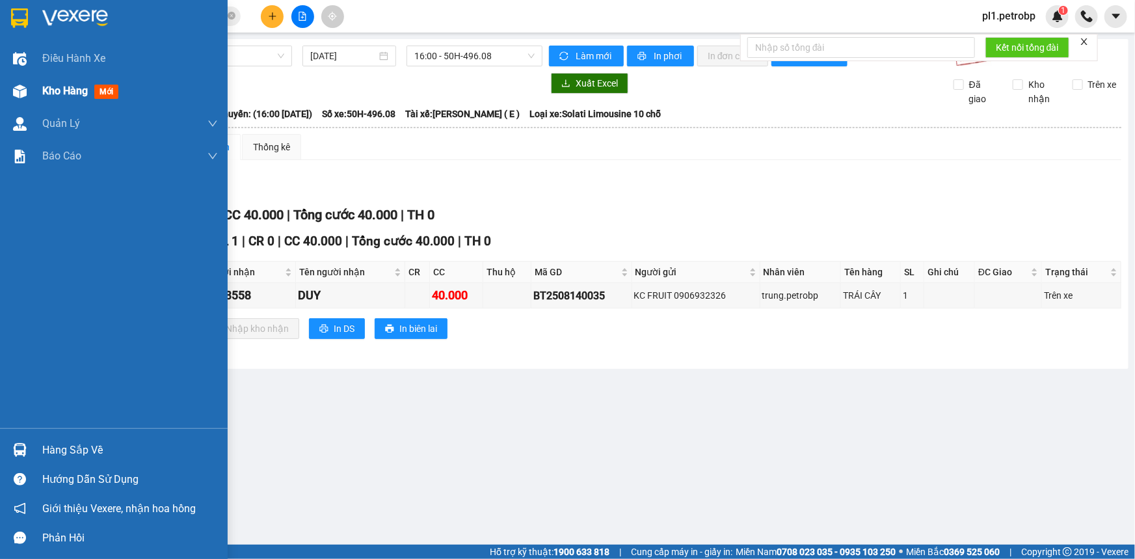
click at [69, 87] on span "Kho hàng" at bounding box center [65, 91] width 46 height 12
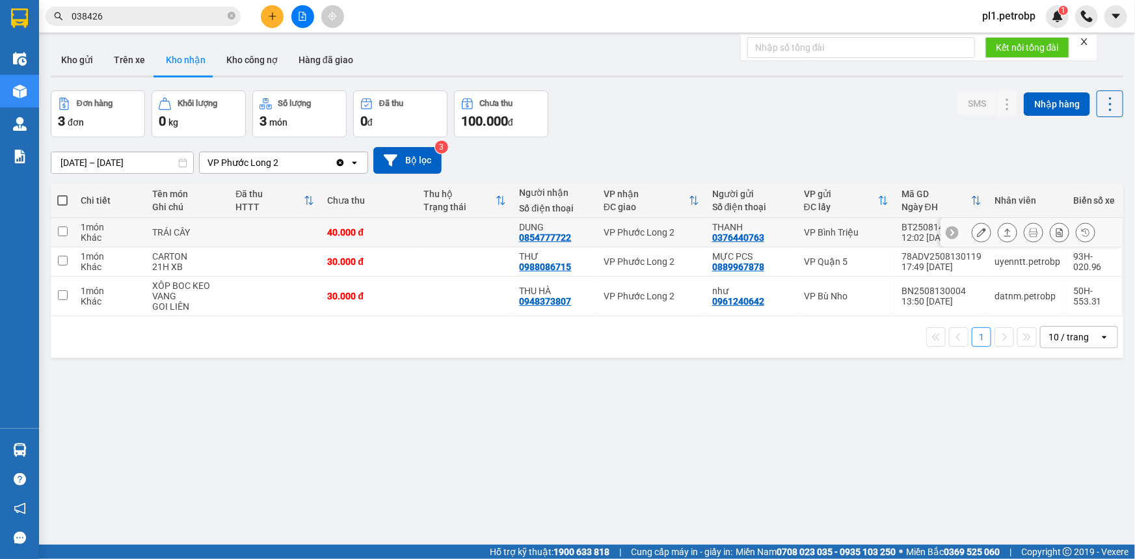
click at [982, 232] on button at bounding box center [981, 232] width 18 height 23
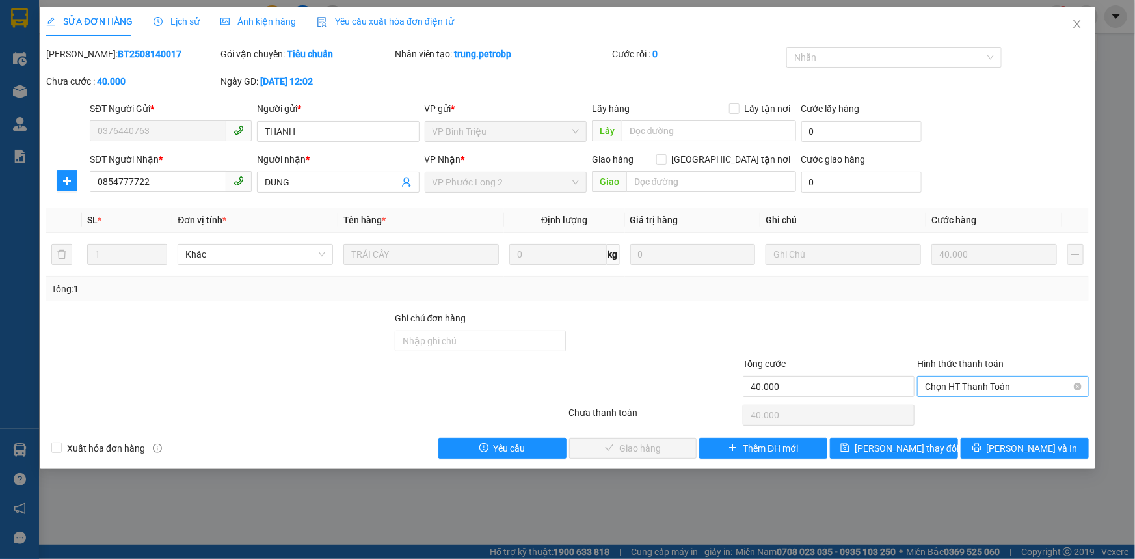
click at [943, 390] on span "Chọn HT Thanh Toán" at bounding box center [1003, 387] width 156 height 20
click at [943, 405] on div "Tại văn phòng" at bounding box center [1003, 412] width 156 height 14
type input "0"
click at [623, 451] on span "Lưu và Giao hàng" at bounding box center [656, 448] width 125 height 14
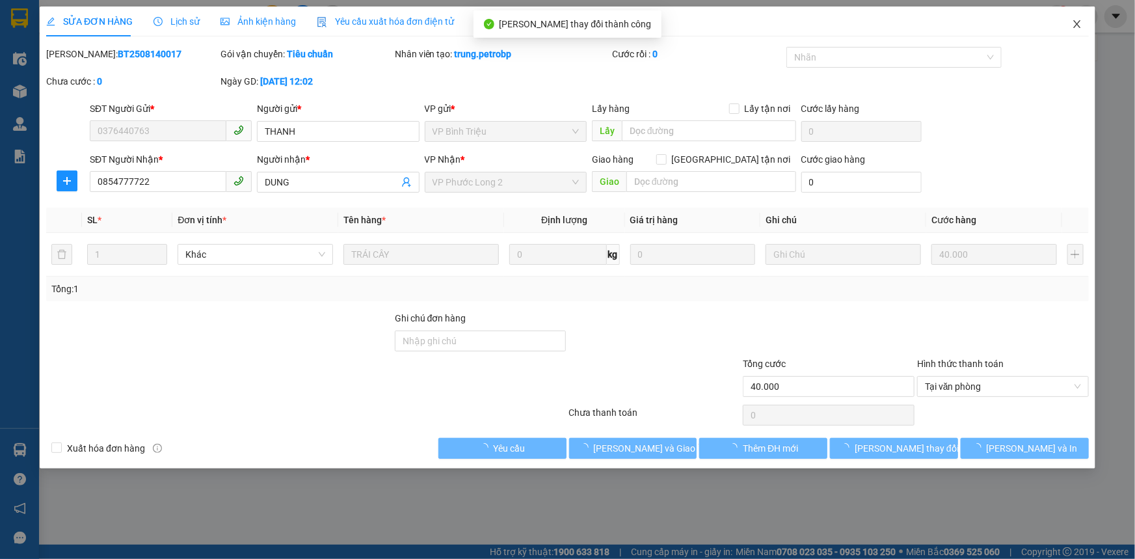
click at [1072, 29] on icon "close" at bounding box center [1077, 24] width 10 height 10
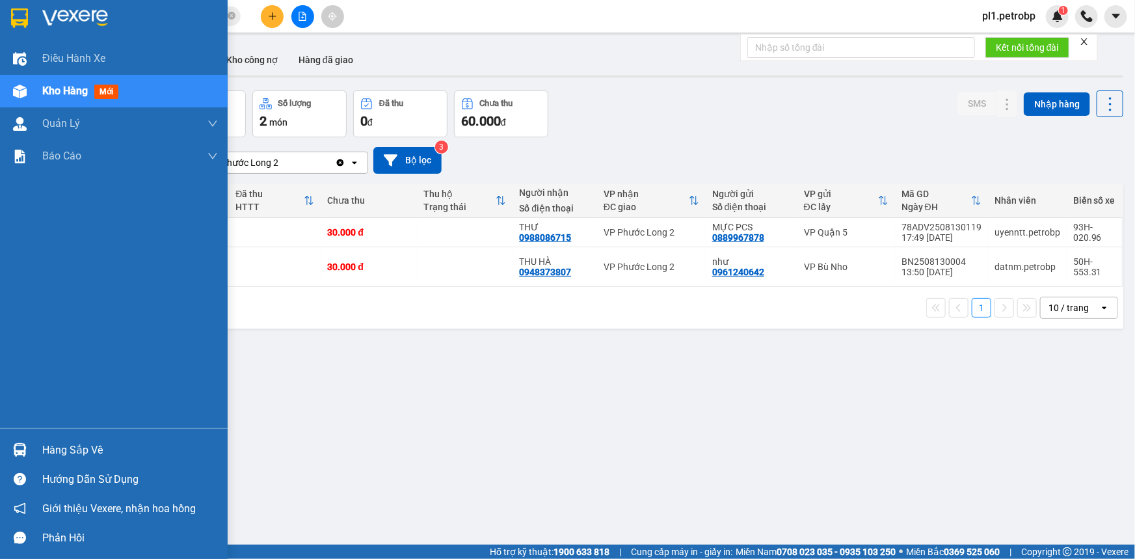
click at [76, 451] on div "Hàng sắp về" at bounding box center [130, 450] width 176 height 20
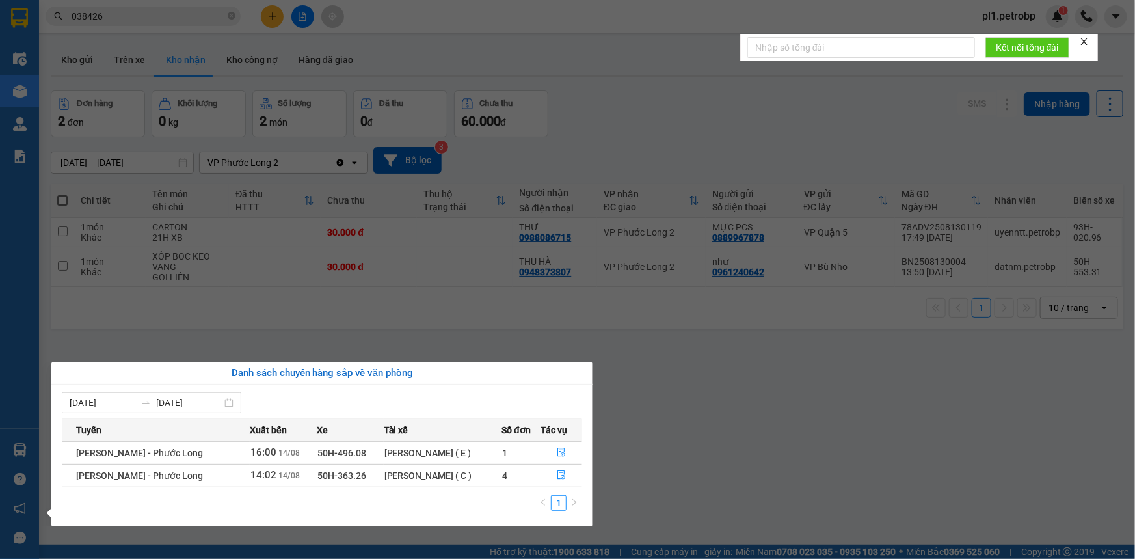
click at [762, 414] on section "Kết quả tìm kiếm ( 4 ) Bộ lọc Mã ĐH Trạng thái Món hàng Tổng cước Chưa cước Ngư…" at bounding box center [567, 279] width 1135 height 559
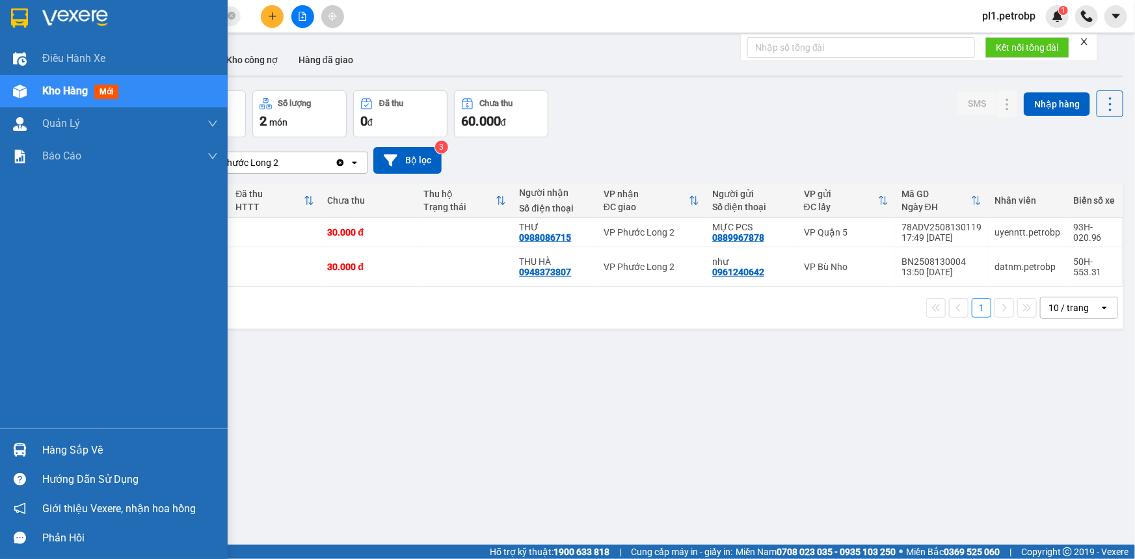
click at [85, 453] on div "Hàng sắp về" at bounding box center [130, 450] width 176 height 20
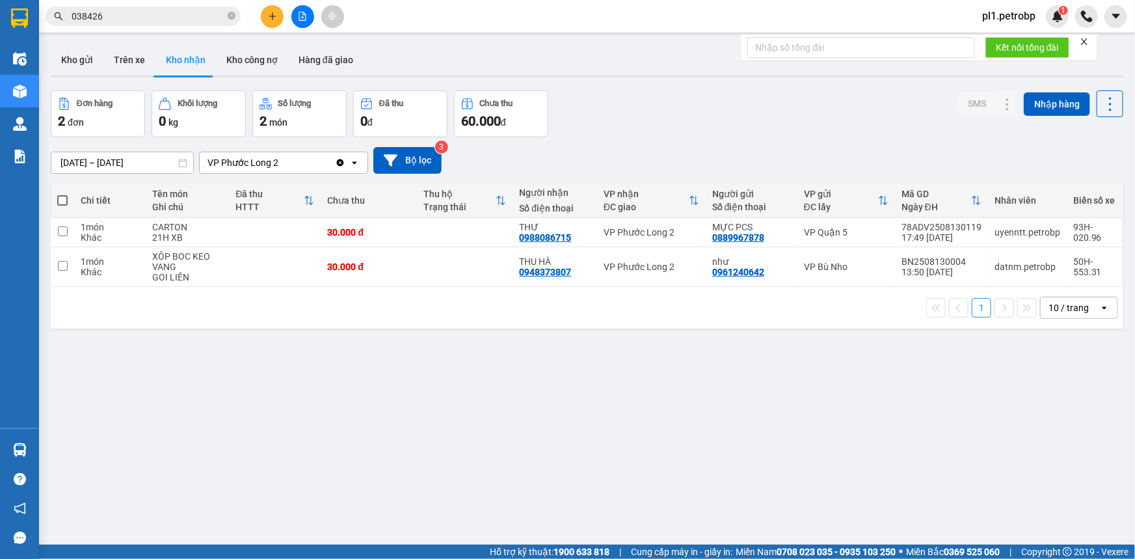
click at [636, 411] on section "Kết quả tìm kiếm ( 4 ) Bộ lọc Mã ĐH Trạng thái Món hàng Tổng cước Chưa cước Ngư…" at bounding box center [567, 279] width 1135 height 559
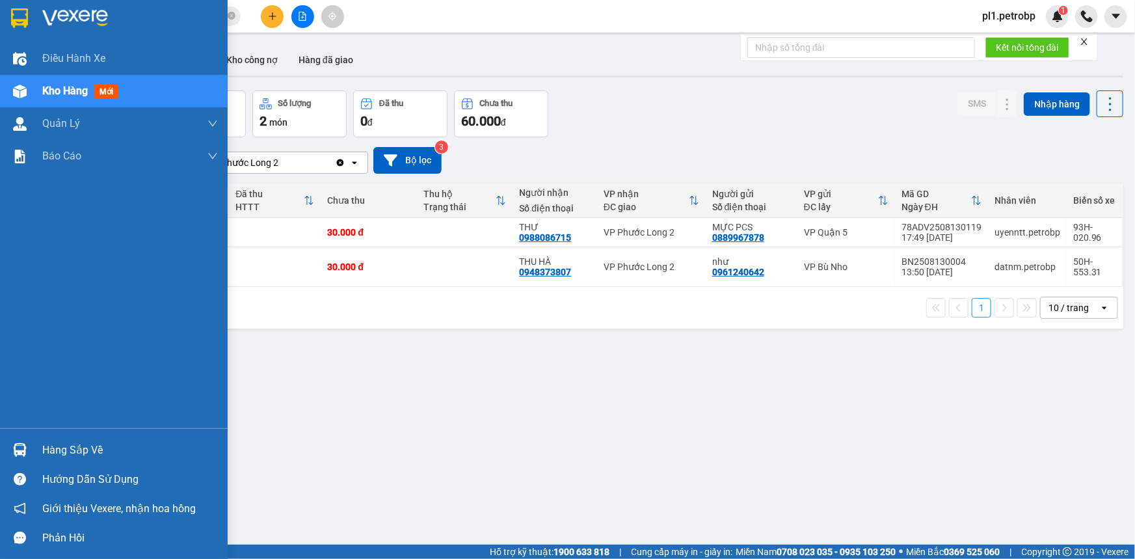
click at [66, 455] on div "Hàng sắp về" at bounding box center [130, 450] width 176 height 20
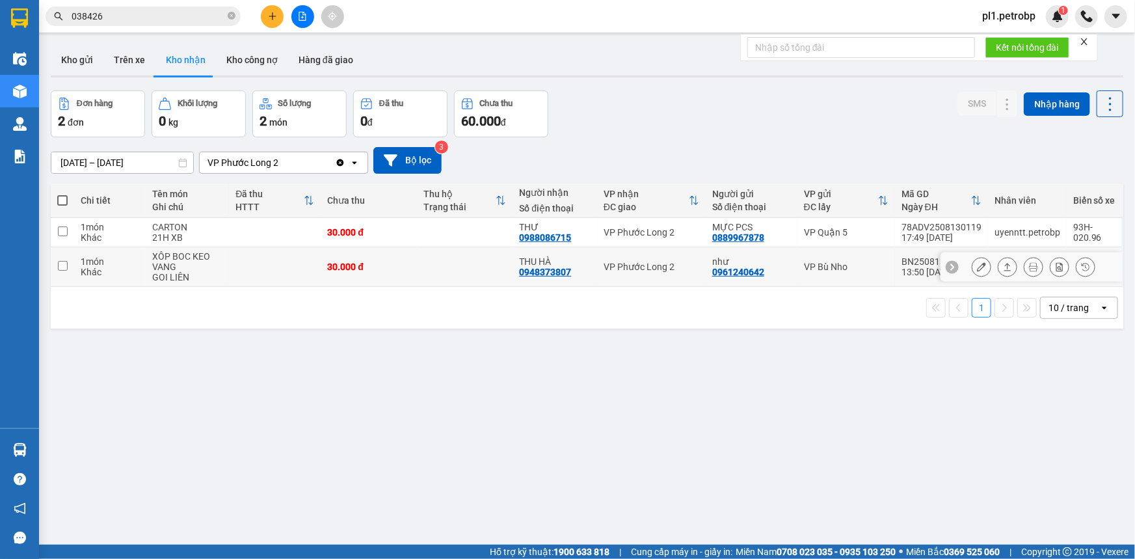
click at [394, 283] on section "Kết quả tìm kiếm ( 4 ) Bộ lọc Mã ĐH Trạng thái Món hàng Tổng cước Chưa cước Ngư…" at bounding box center [567, 279] width 1135 height 559
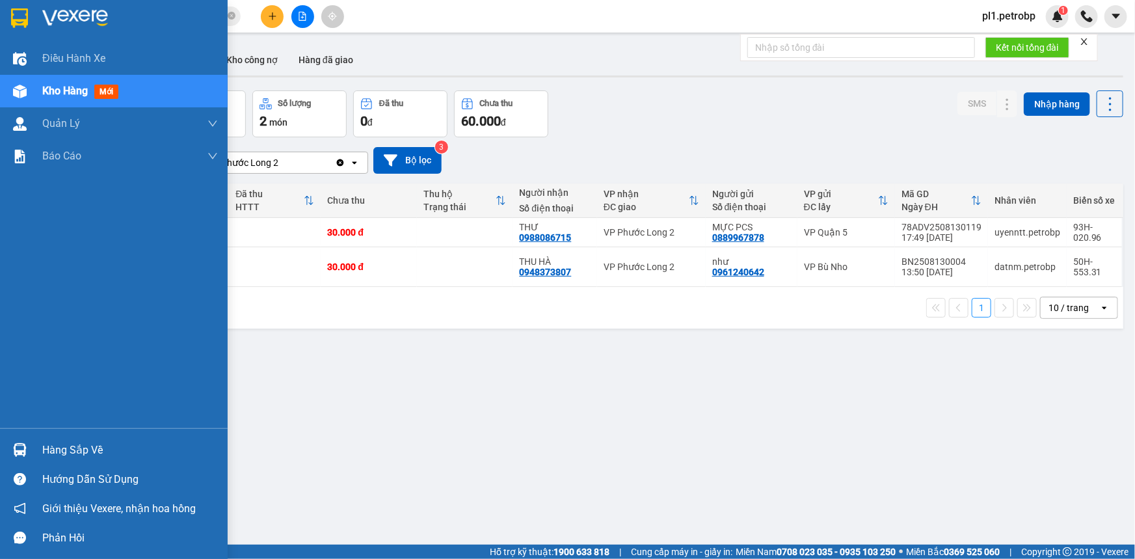
click at [46, 440] on div "Hàng sắp về" at bounding box center [130, 450] width 176 height 20
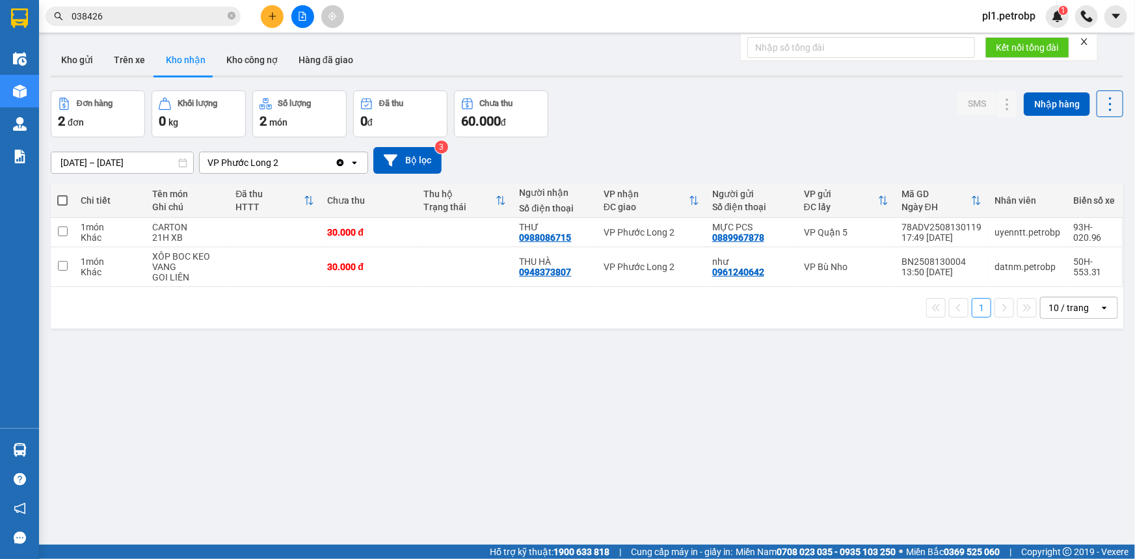
click at [637, 377] on section "Kết quả tìm kiếm ( 4 ) Bộ lọc Mã ĐH Trạng thái Món hàng Tổng cước Chưa cước Ngư…" at bounding box center [567, 279] width 1135 height 559
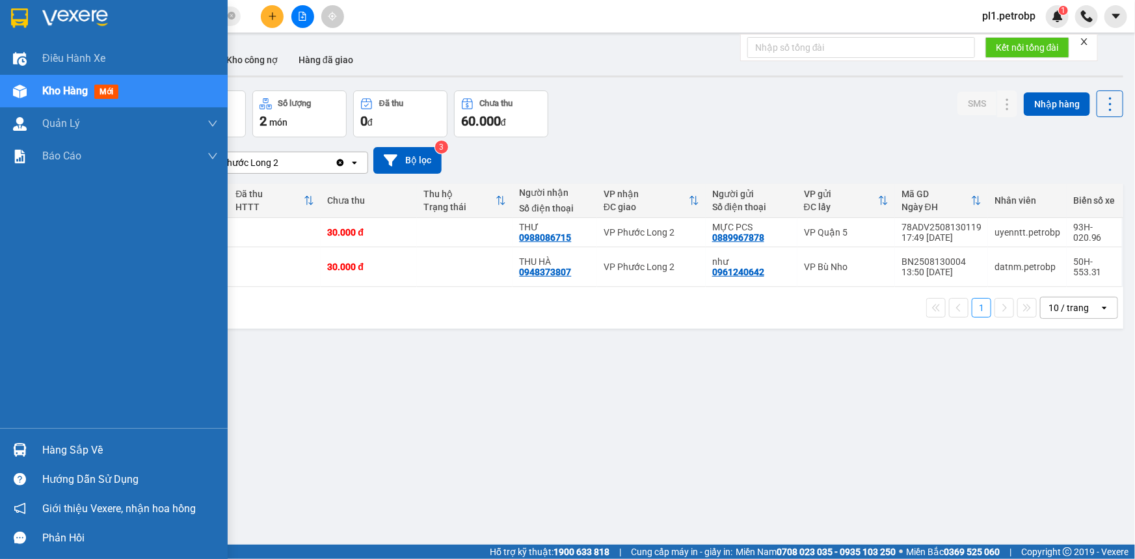
click at [46, 453] on div "Hàng sắp về" at bounding box center [130, 450] width 176 height 20
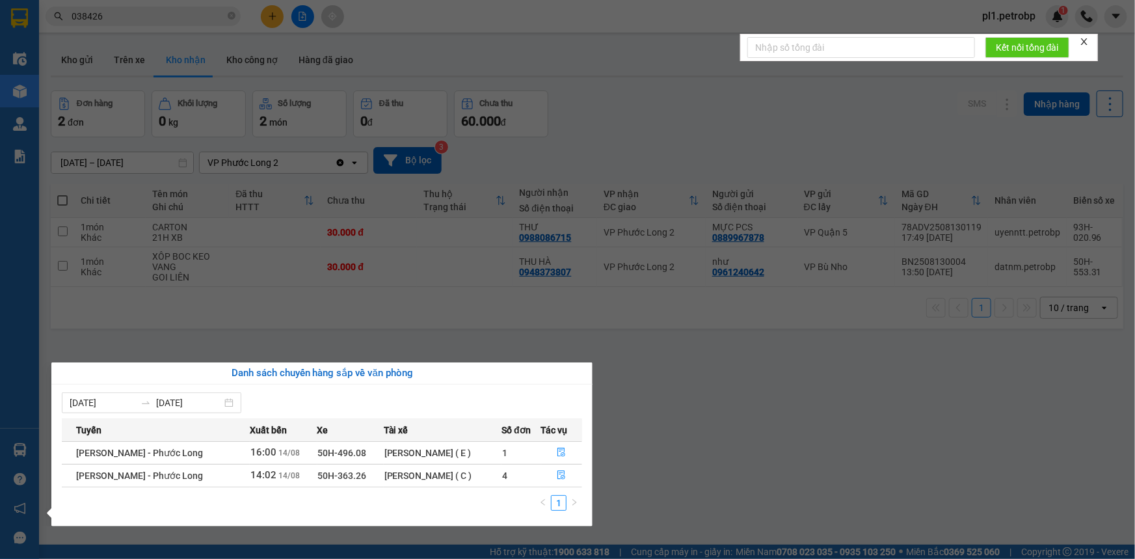
click at [413, 323] on section "Kết quả tìm kiếm ( 4 ) Bộ lọc Mã ĐH Trạng thái Món hàng Tổng cước Chưa cước Ngư…" at bounding box center [567, 279] width 1135 height 559
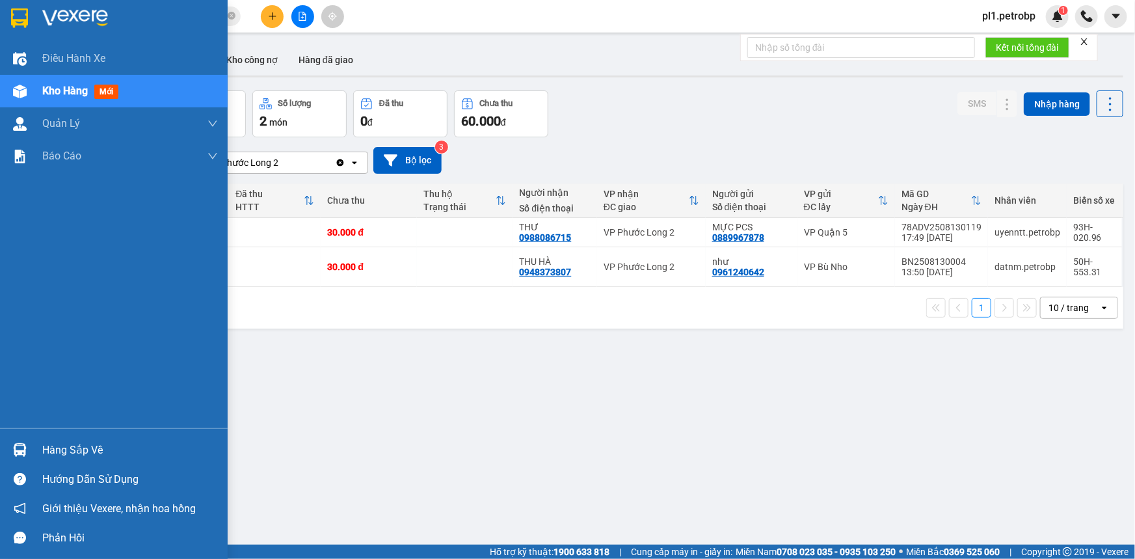
click at [11, 448] on div at bounding box center [19, 449] width 23 height 23
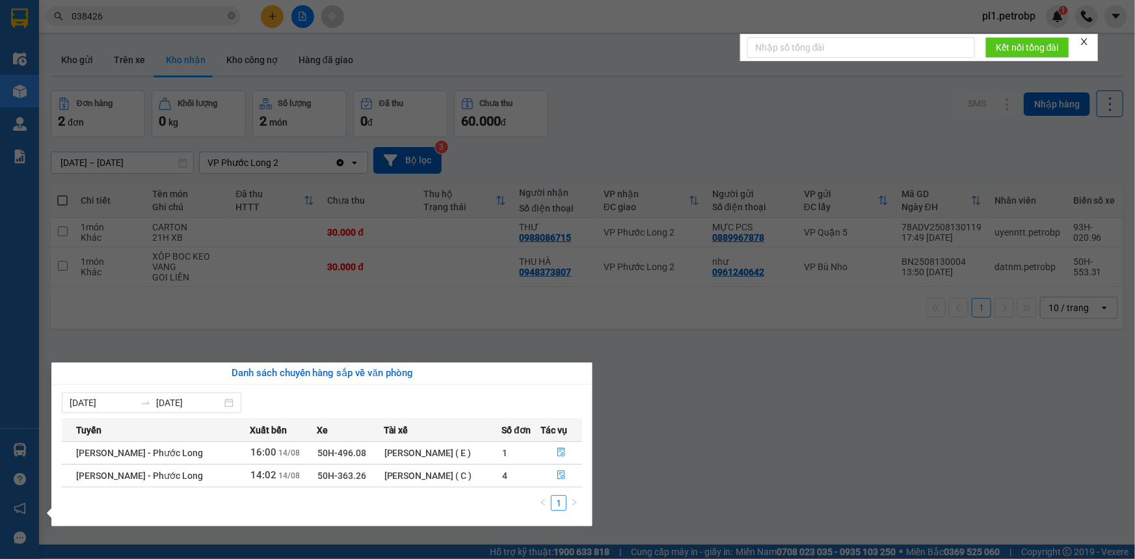
click at [677, 402] on section "Kết quả tìm kiếm ( 4 ) Bộ lọc Mã ĐH Trạng thái Món hàng Tổng cước Chưa cước Ngư…" at bounding box center [567, 279] width 1135 height 559
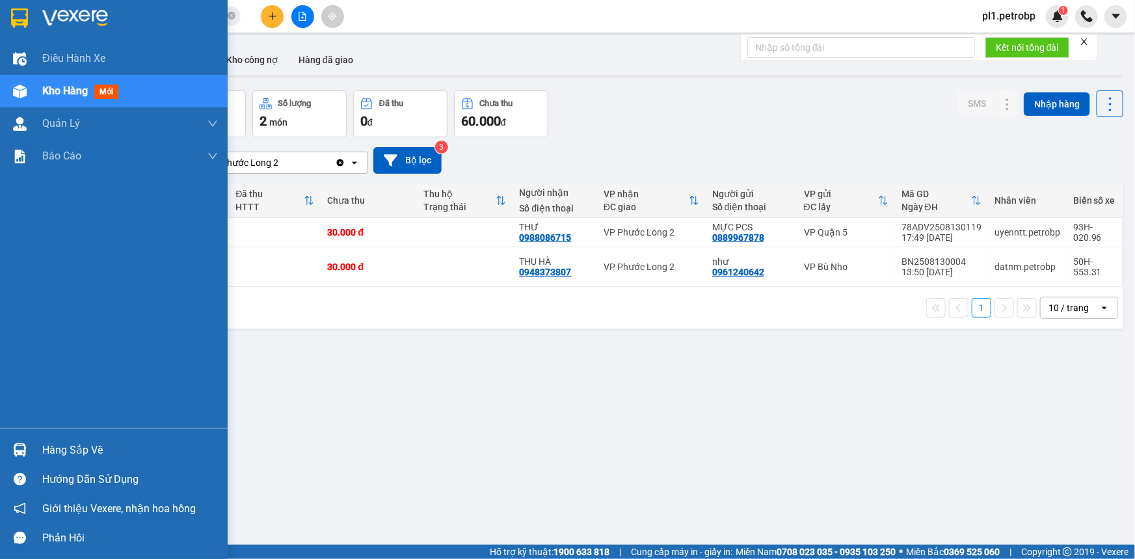
click at [18, 453] on img at bounding box center [20, 450] width 14 height 14
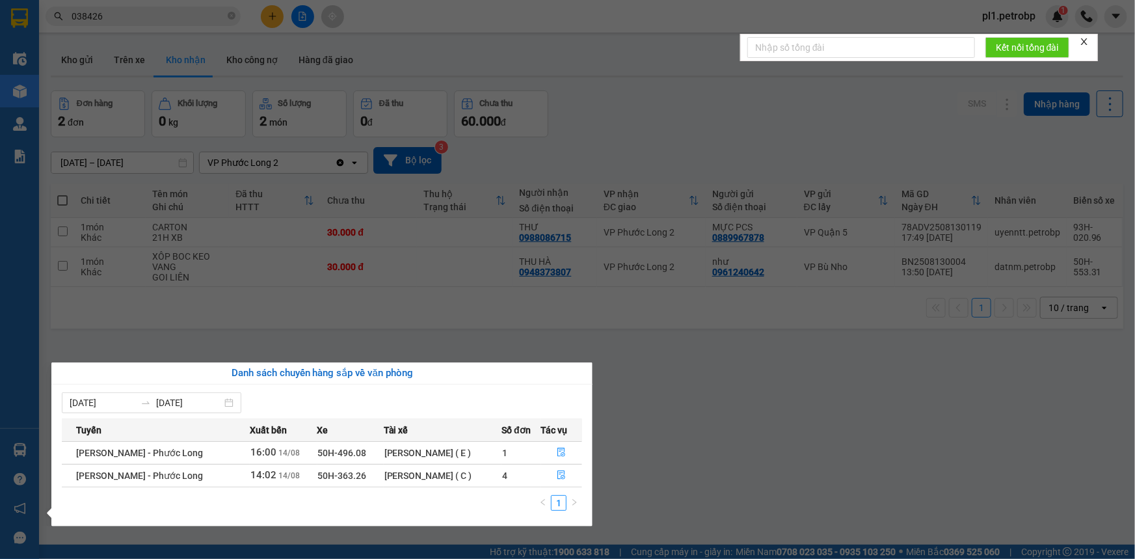
click at [670, 391] on section "Kết quả tìm kiếm ( 4 ) Bộ lọc Mã ĐH Trạng thái Món hàng Tổng cước Chưa cước Ngư…" at bounding box center [567, 279] width 1135 height 559
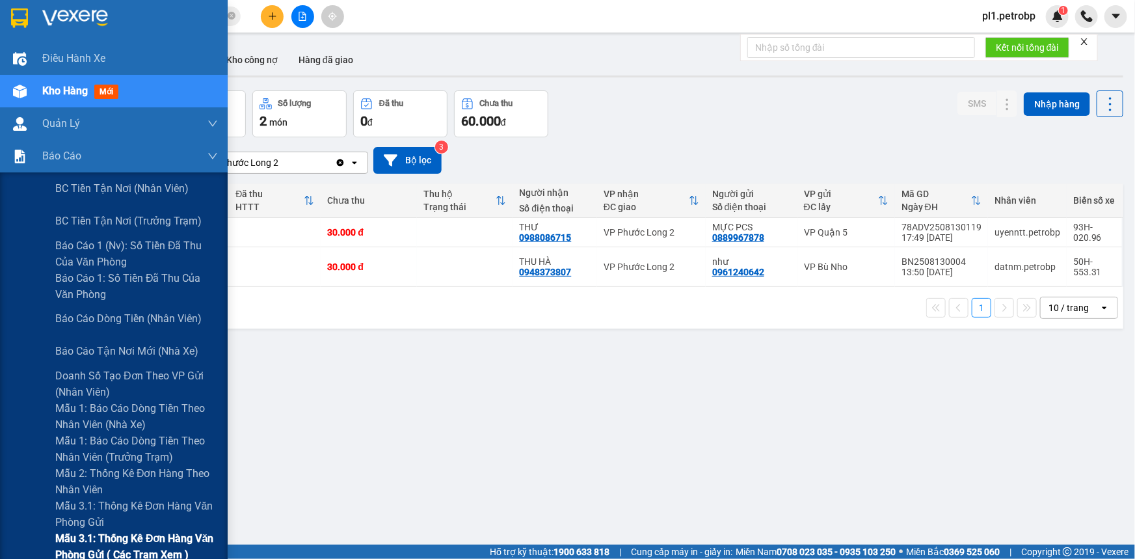
click at [163, 530] on span "Mẫu 3.1: Thống kê đơn hàng văn phòng gửi ( các trạm xem )" at bounding box center [136, 546] width 163 height 33
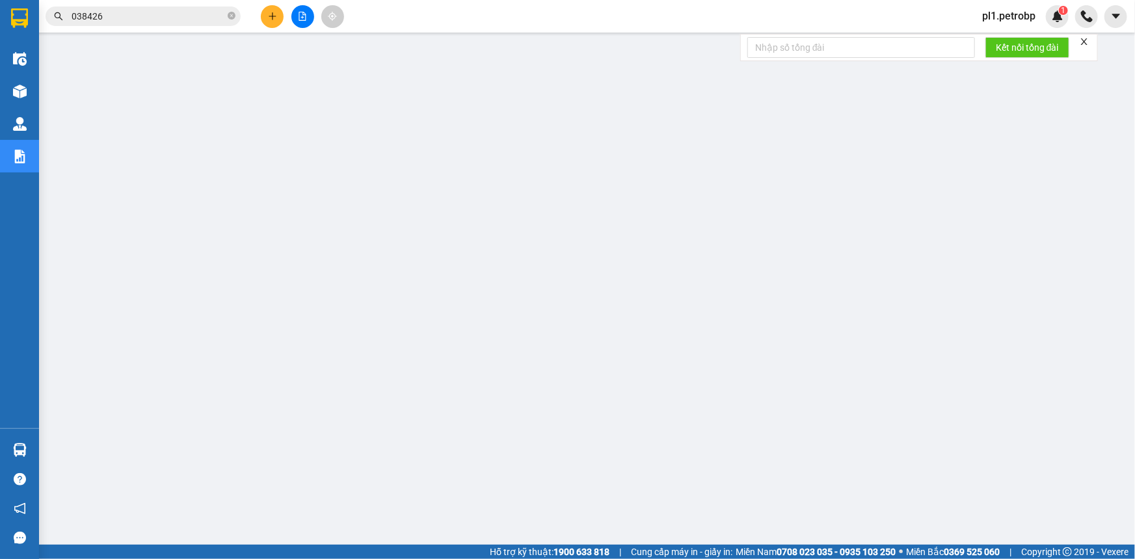
click at [271, 12] on icon "plus" at bounding box center [272, 16] width 9 height 9
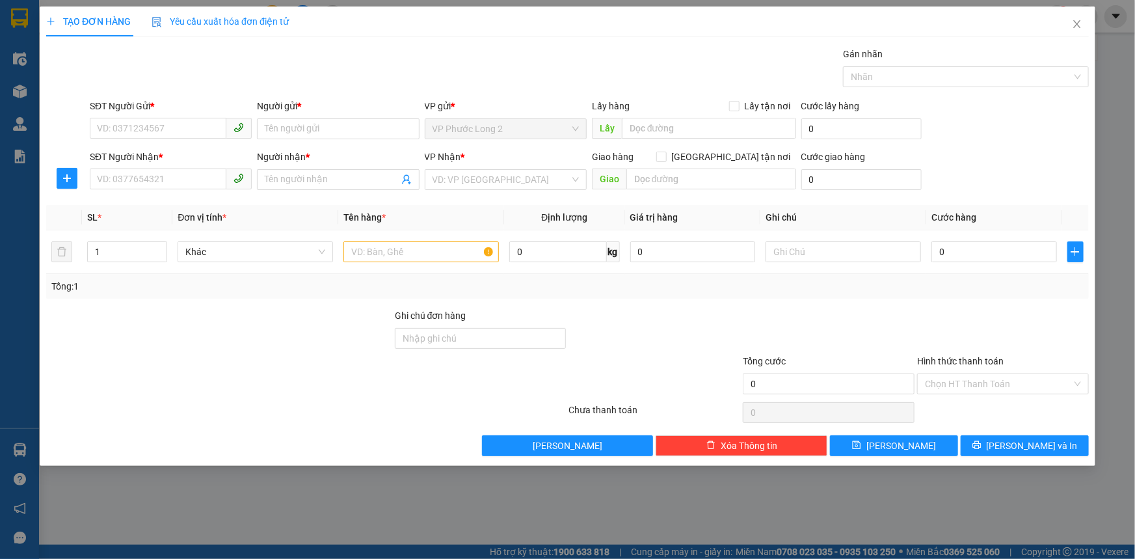
click at [189, 193] on div "SĐT Người Nhận * VD: 0377654321" at bounding box center [171, 173] width 162 height 46
click at [190, 177] on input "SĐT Người Nhận *" at bounding box center [158, 178] width 137 height 21
click at [189, 131] on input "SĐT Người Gửi *" at bounding box center [158, 128] width 137 height 21
click at [173, 152] on div "0976605227 - quang" at bounding box center [171, 155] width 146 height 14
type input "0976605227"
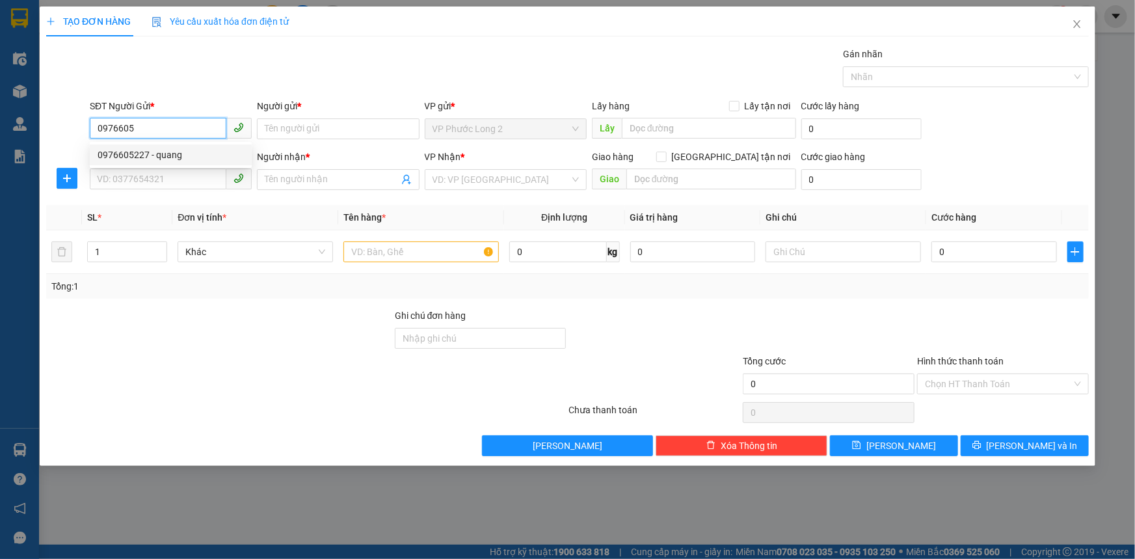
type input "quang"
type input "0903740239"
type input "THỊNH"
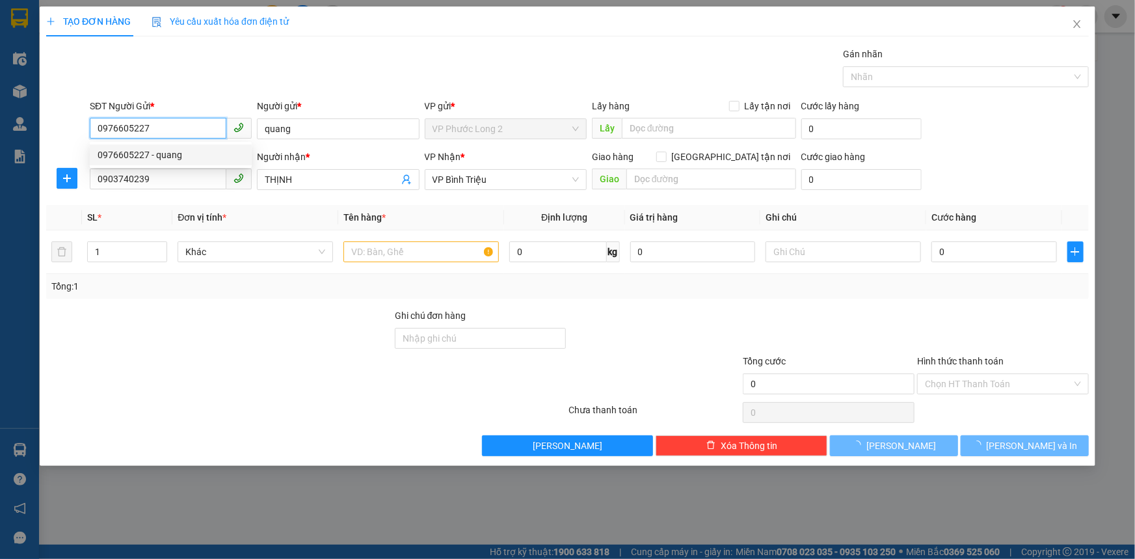
type input "30.000"
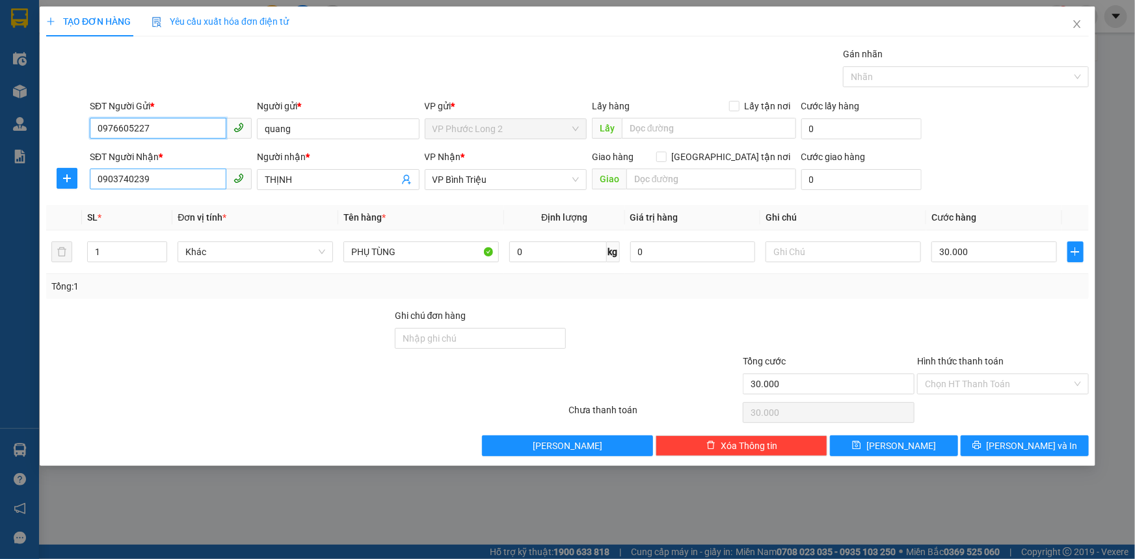
type input "0976605227"
click at [185, 173] on input "0903740239" at bounding box center [158, 178] width 137 height 21
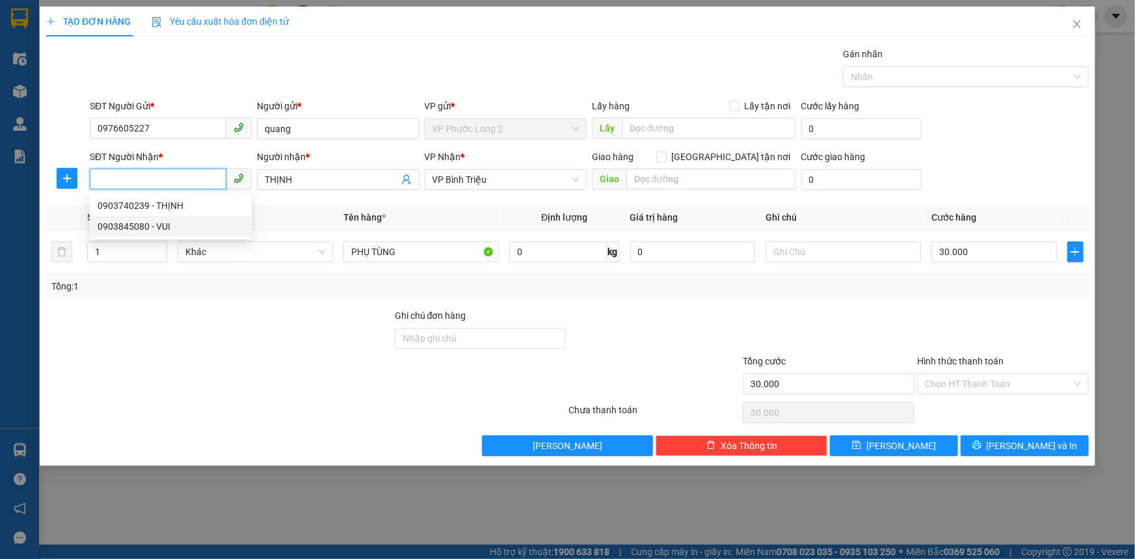
click at [169, 222] on div "0903845080 - VUI" at bounding box center [171, 226] width 146 height 14
type input "0903845080"
type input "VUI"
click at [180, 176] on input "0903845080" at bounding box center [158, 178] width 137 height 21
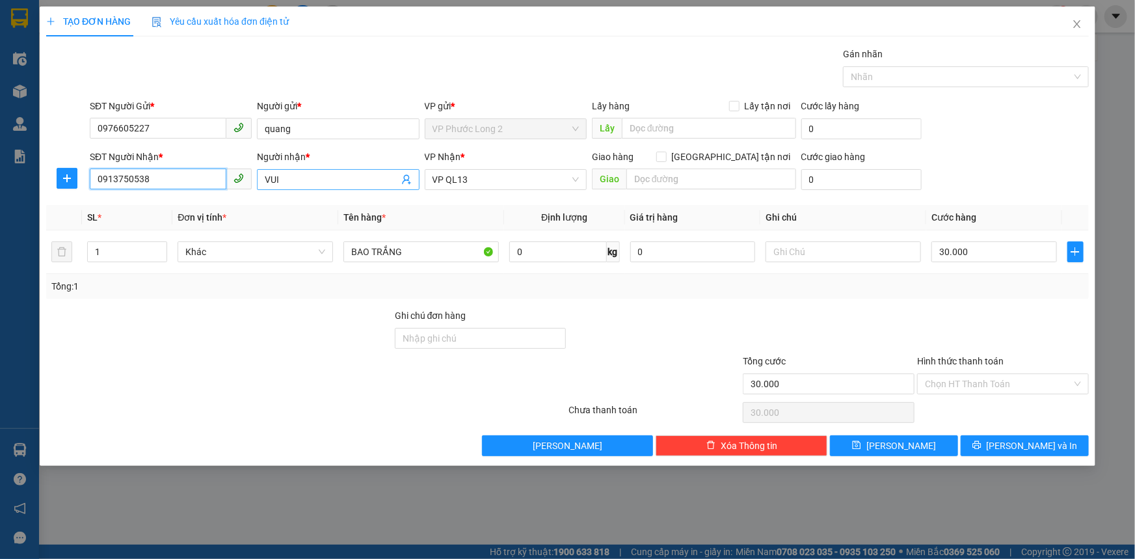
type input "0913750538"
click at [299, 178] on input "VUI" at bounding box center [331, 179] width 133 height 14
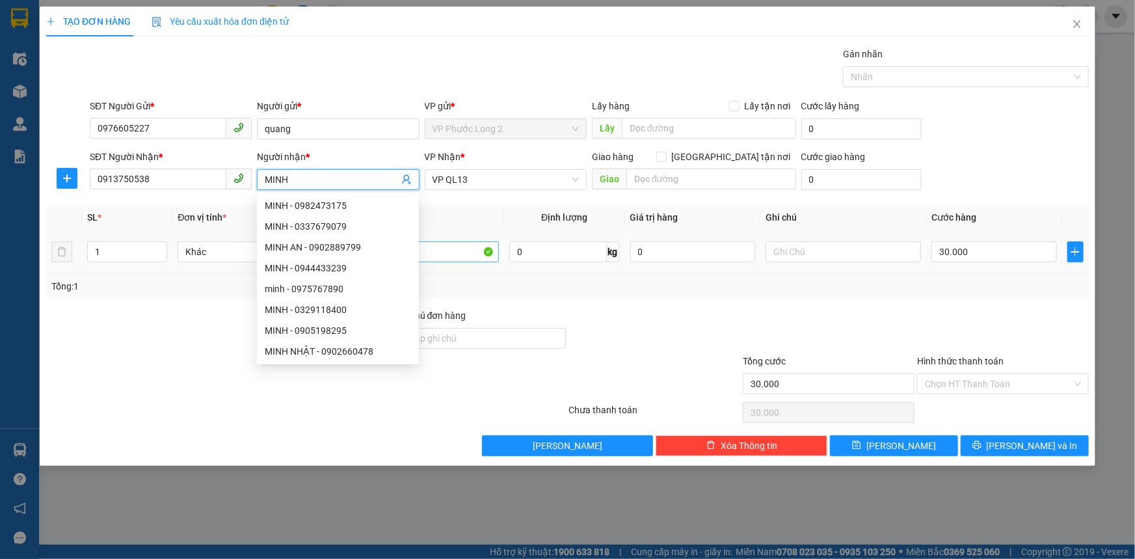
type input "MINH"
click at [463, 250] on input "BAO TRẮNG" at bounding box center [420, 251] width 155 height 21
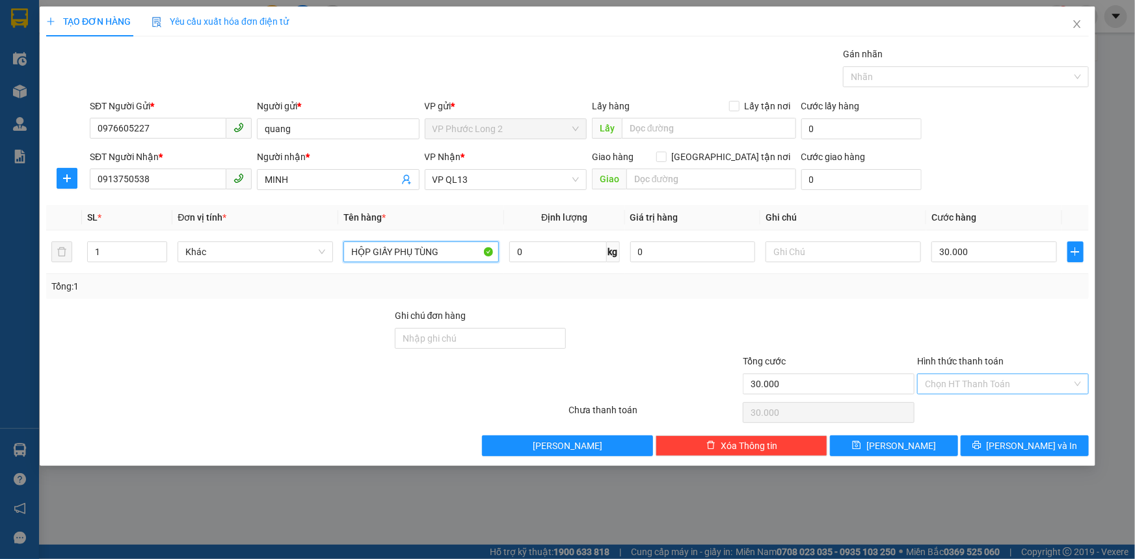
type input "HỘP GIẤY PHỤ TÙNG"
click at [989, 384] on input "Hình thức thanh toán" at bounding box center [998, 384] width 147 height 20
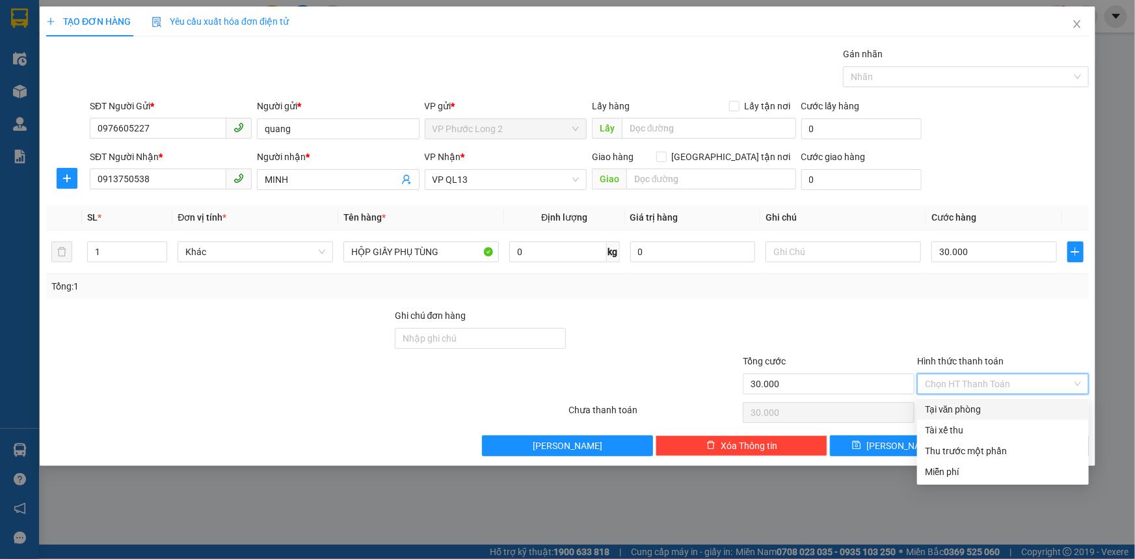
click at [982, 410] on div "Tại văn phòng" at bounding box center [1003, 409] width 156 height 14
type input "0"
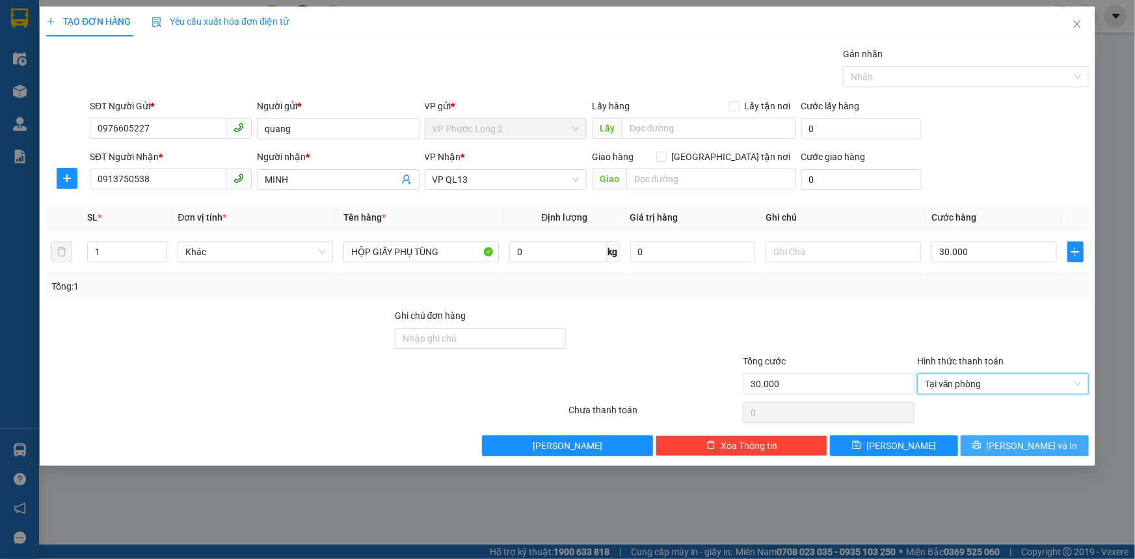
click at [1014, 449] on span "Lưu và In" at bounding box center [1032, 445] width 91 height 14
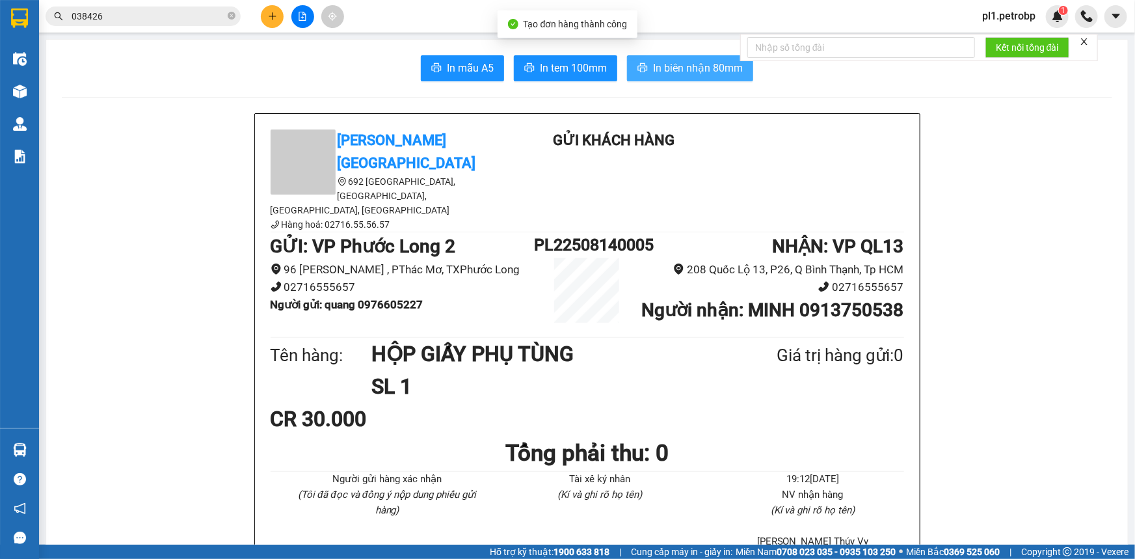
click at [641, 66] on icon "printer" at bounding box center [643, 67] width 10 height 9
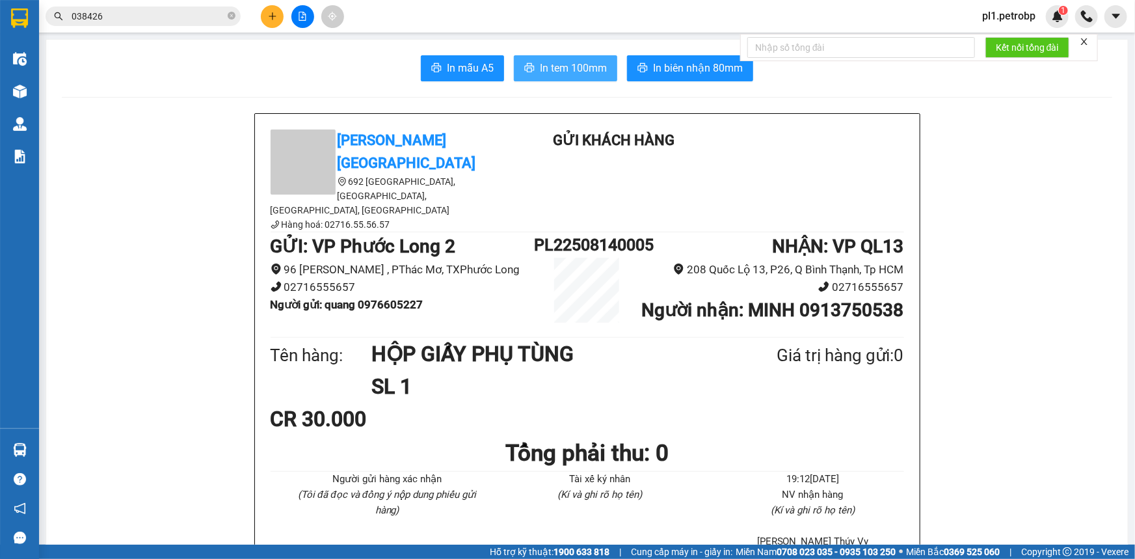
click at [568, 73] on span "In tem 100mm" at bounding box center [573, 68] width 67 height 16
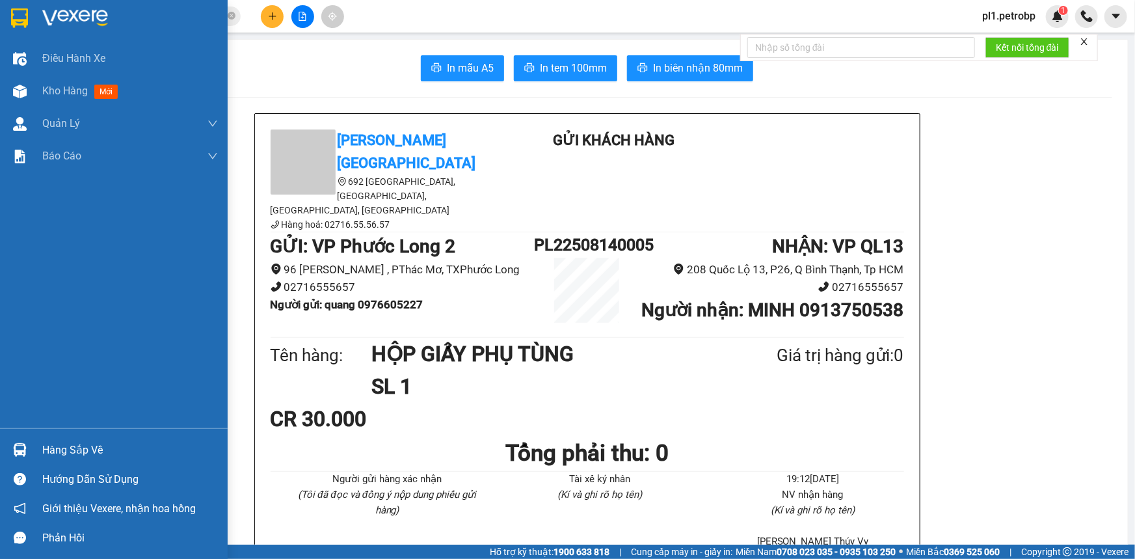
click at [100, 453] on div "Hàng sắp về" at bounding box center [130, 450] width 176 height 20
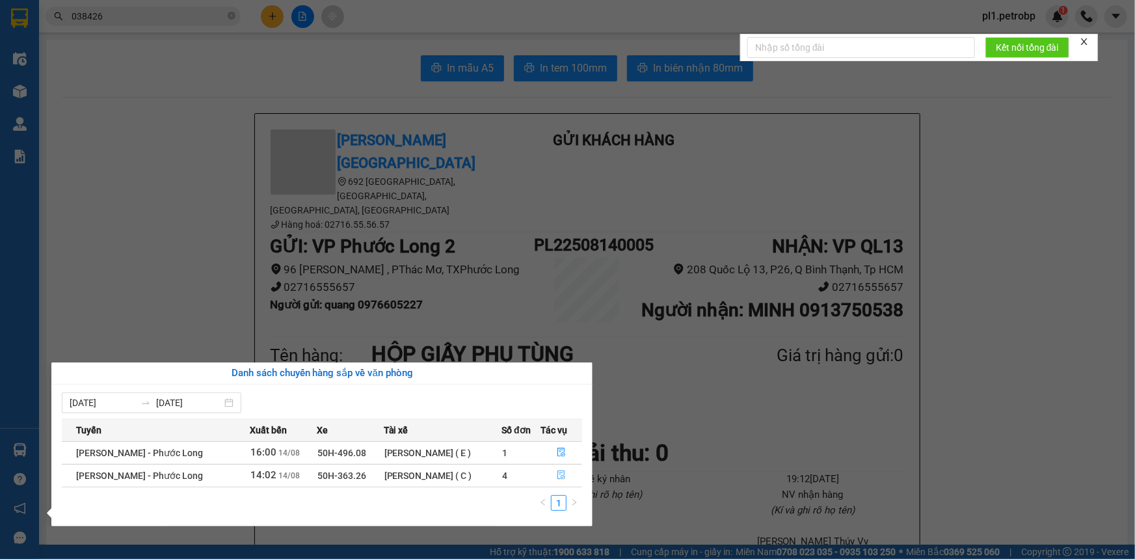
click at [559, 476] on icon "file-done" at bounding box center [561, 474] width 9 height 9
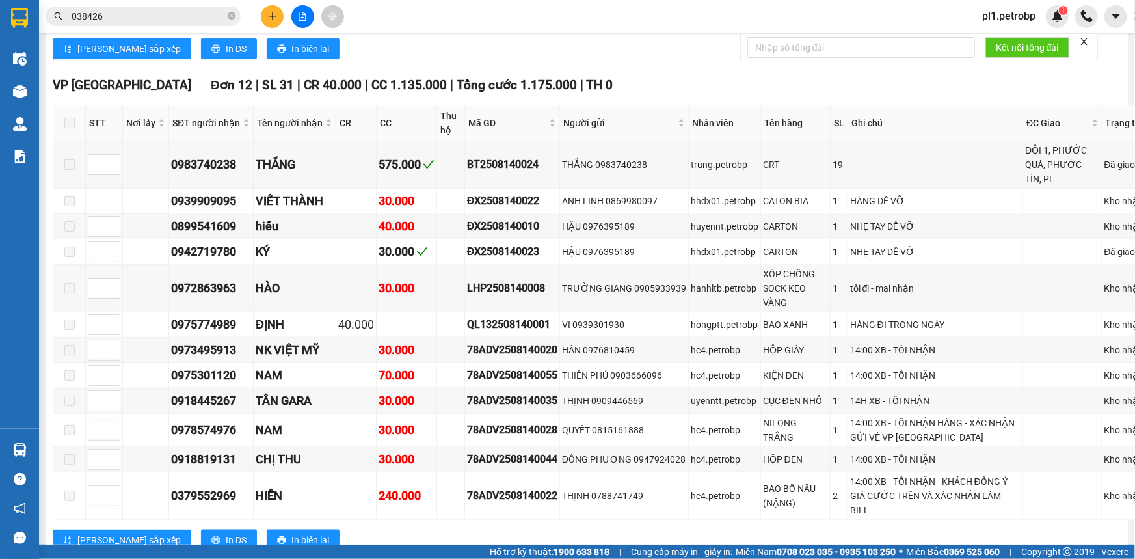
scroll to position [3429, 0]
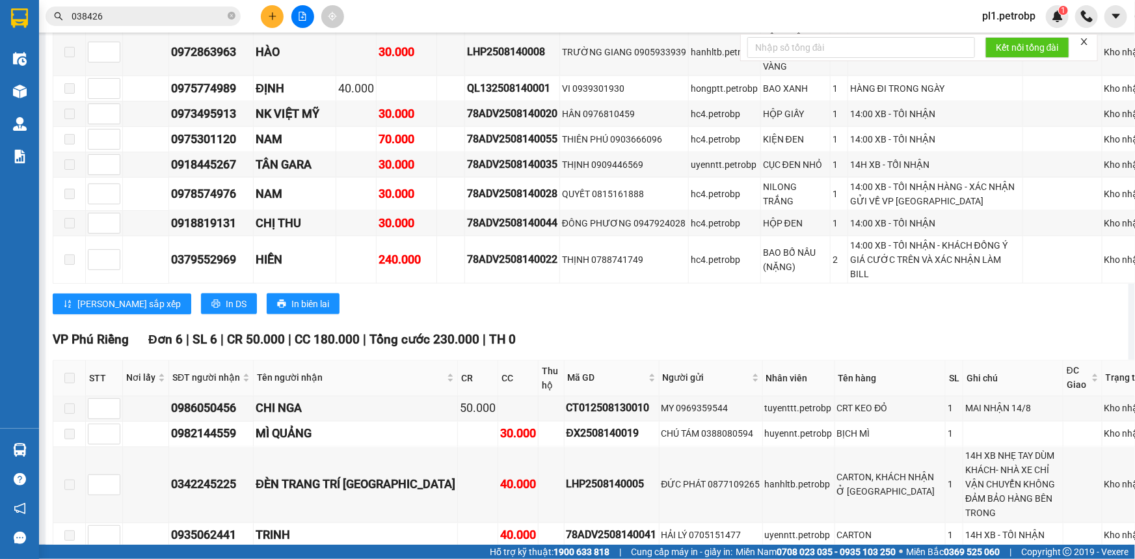
checkbox input "true"
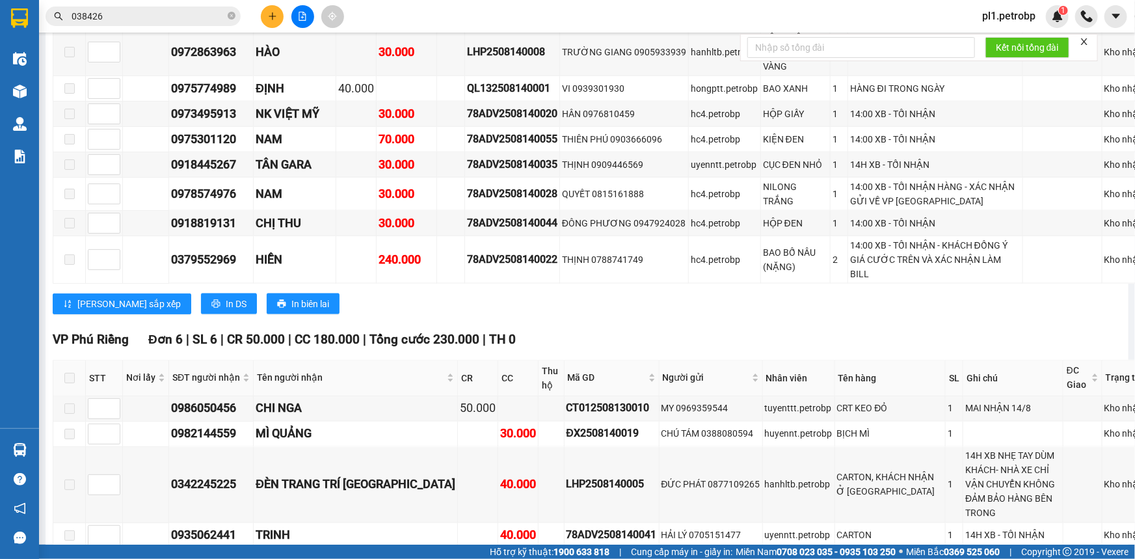
checkbox input "true"
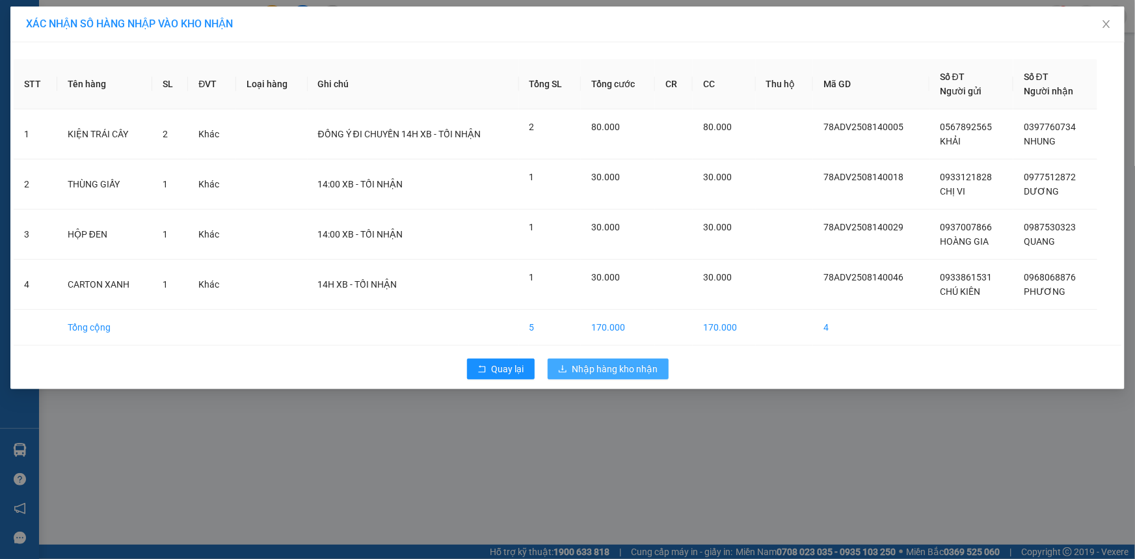
click at [605, 369] on span "Nhập hàng kho nhận" at bounding box center [615, 369] width 86 height 14
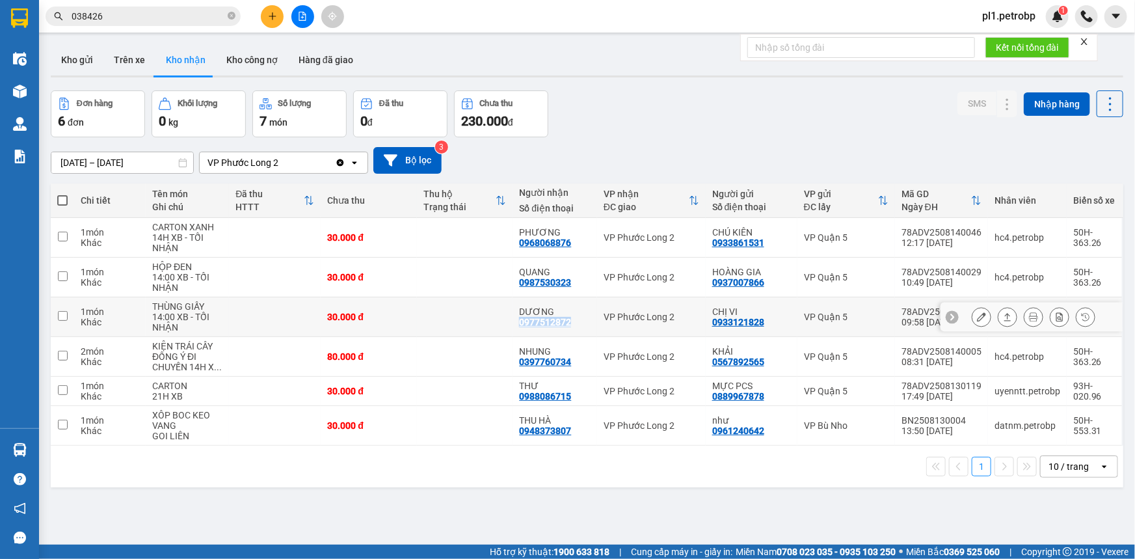
drag, startPoint x: 515, startPoint y: 323, endPoint x: 567, endPoint y: 323, distance: 51.4
click at [567, 323] on td "DƯƠNG 0977512872" at bounding box center [555, 317] width 84 height 40
checkbox input "true"
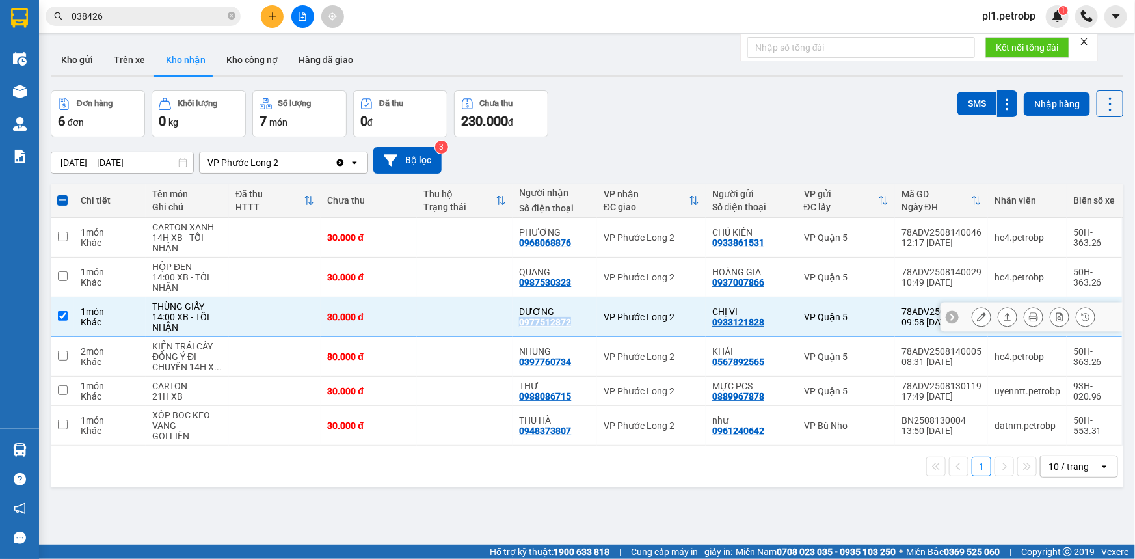
copy div "0977512872"
click at [977, 241] on icon at bounding box center [981, 237] width 9 height 9
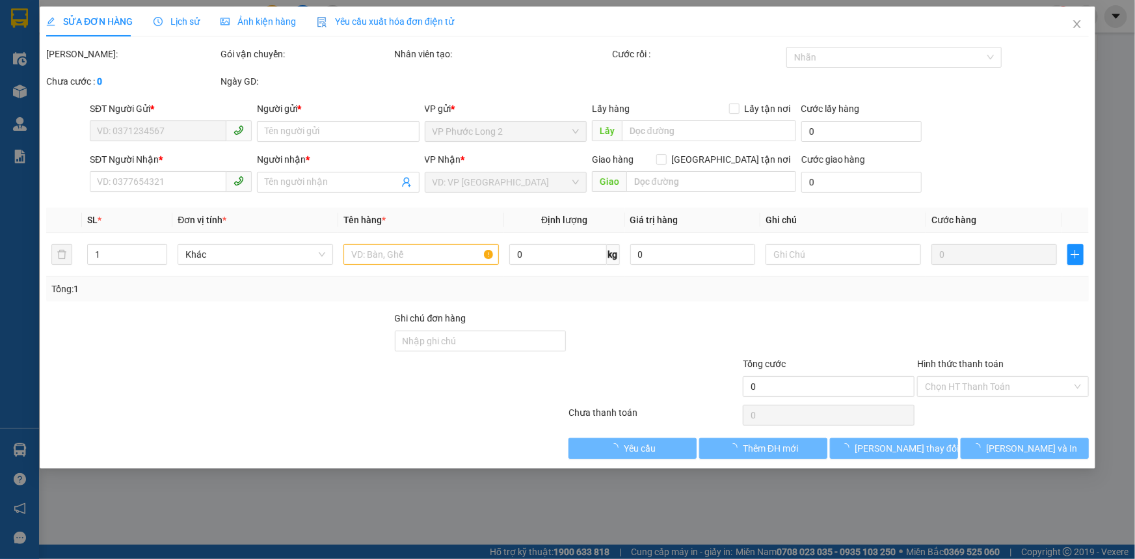
type input "0933861531"
type input "CHÚ KIÊN"
type input "0968068876"
type input "PHƯƠNG"
type input "30.000"
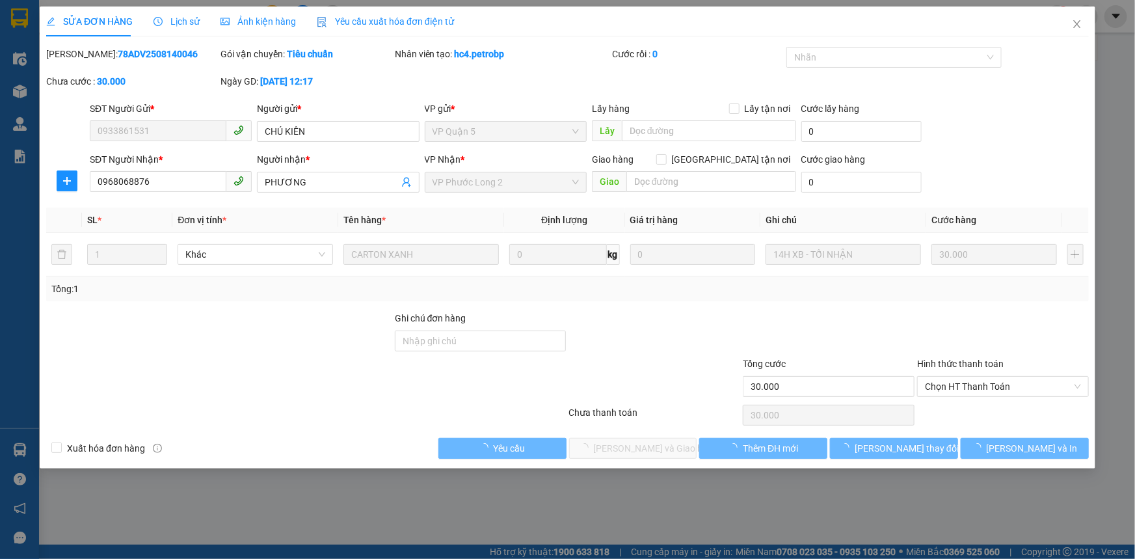
click at [935, 386] on span "Chọn HT Thanh Toán" at bounding box center [1003, 387] width 156 height 20
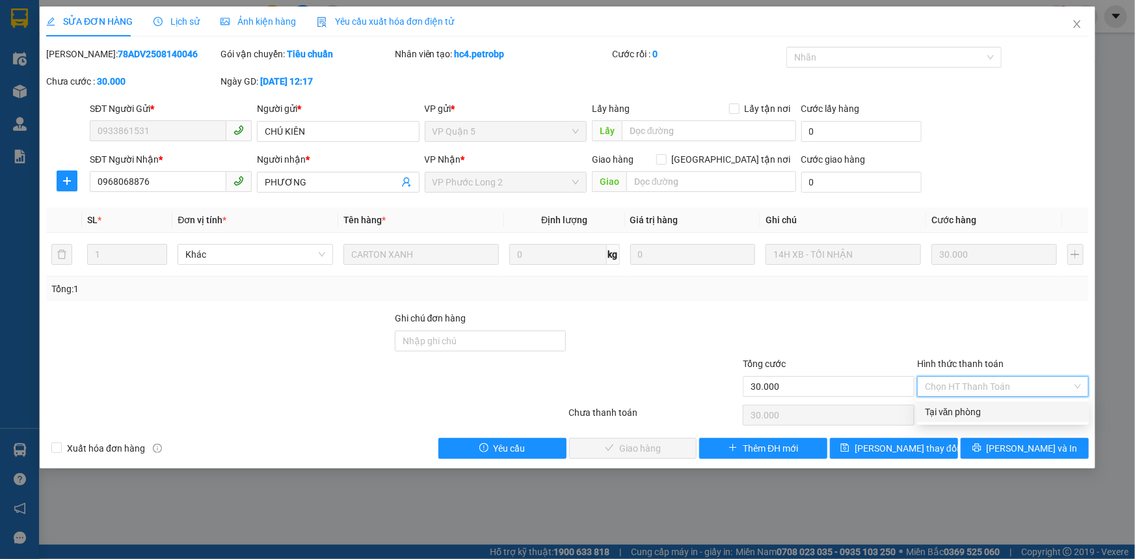
click at [924, 414] on div "Tại văn phòng" at bounding box center [1003, 411] width 172 height 21
type input "0"
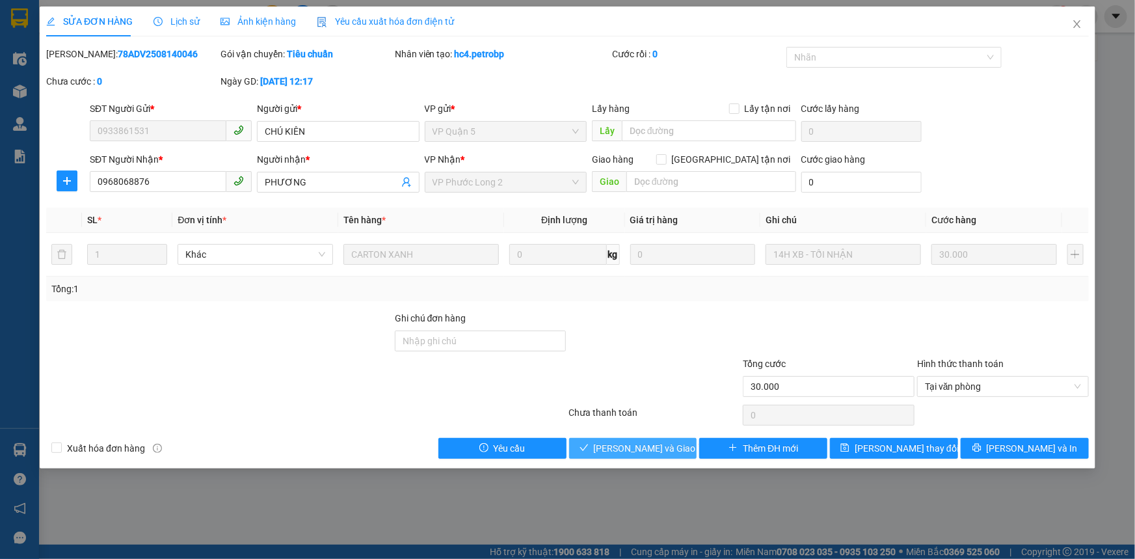
click at [652, 447] on span "Lưu và Giao hàng" at bounding box center [656, 448] width 125 height 14
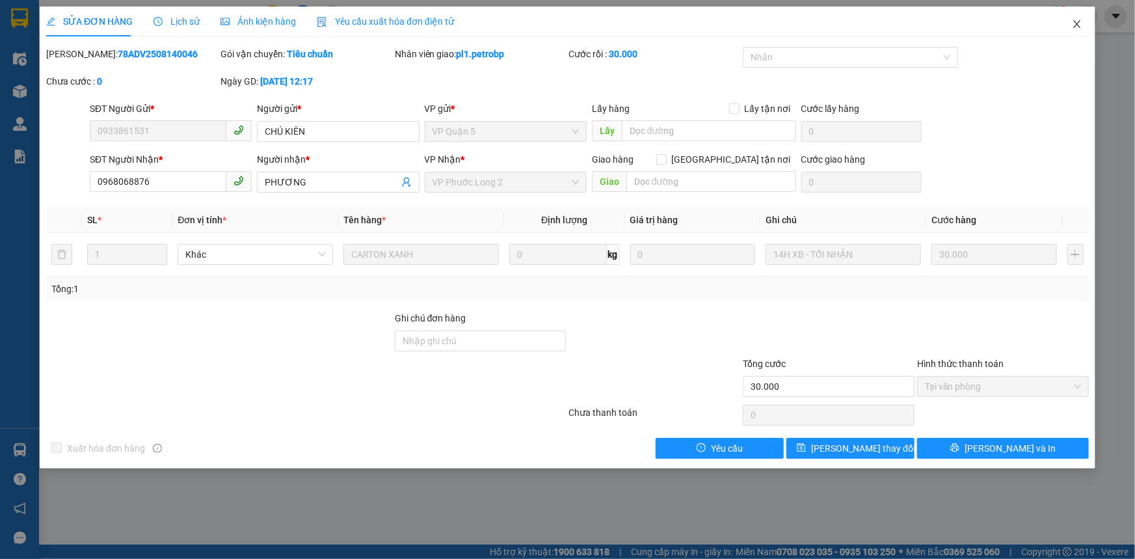
click at [1073, 31] on span "Close" at bounding box center [1077, 25] width 36 height 36
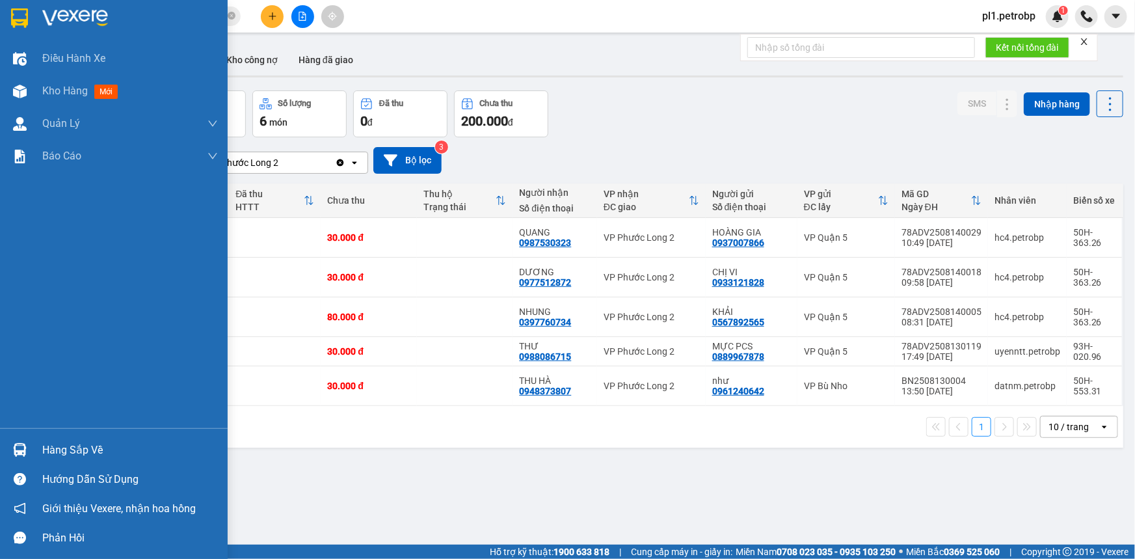
click at [42, 446] on div "Hàng sắp về" at bounding box center [130, 450] width 176 height 20
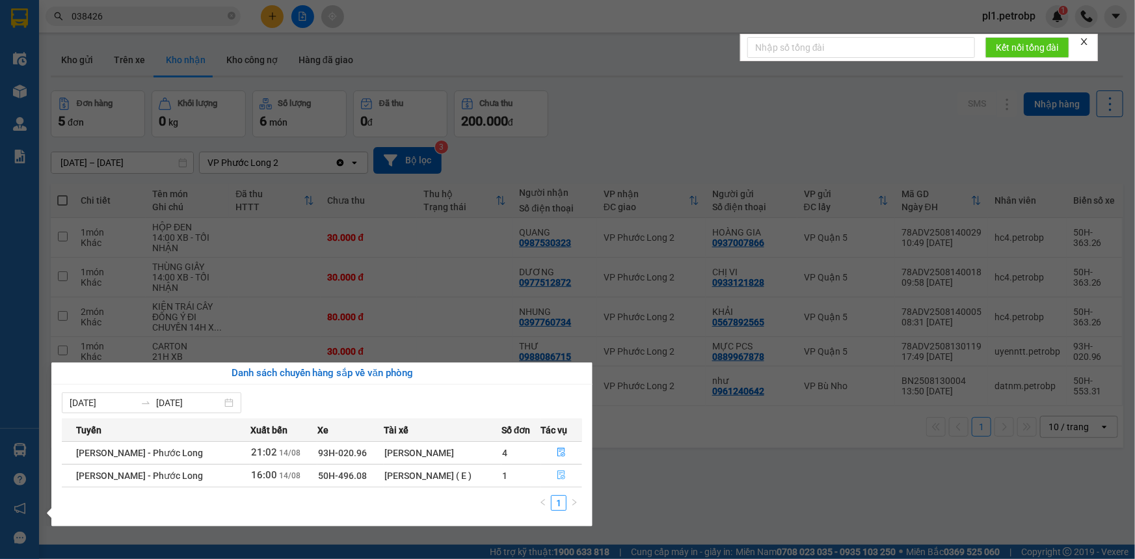
click at [565, 478] on icon "file-done" at bounding box center [561, 474] width 9 height 9
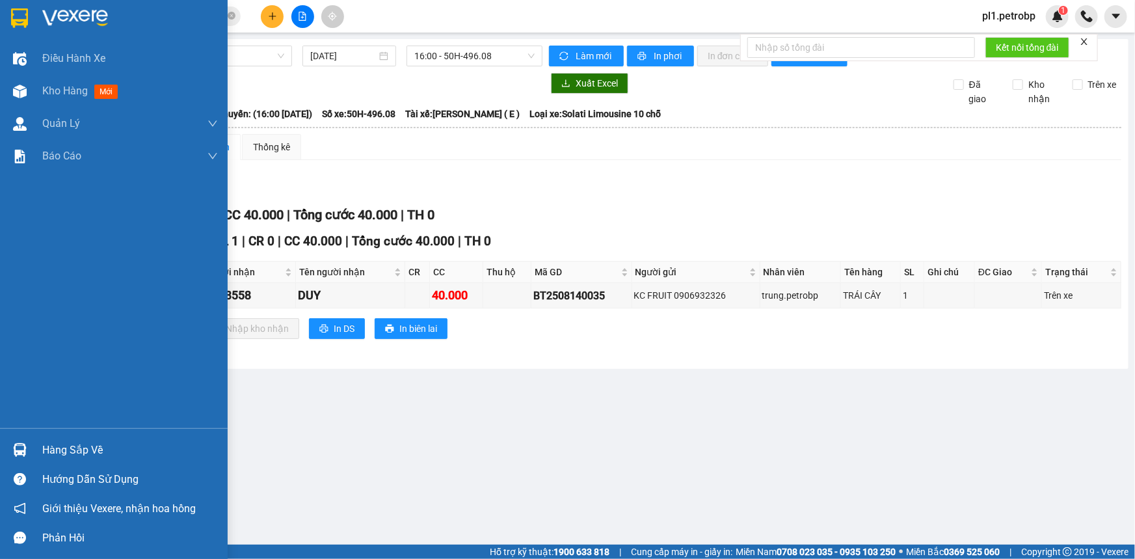
click at [88, 449] on div "Hàng sắp về" at bounding box center [130, 450] width 176 height 20
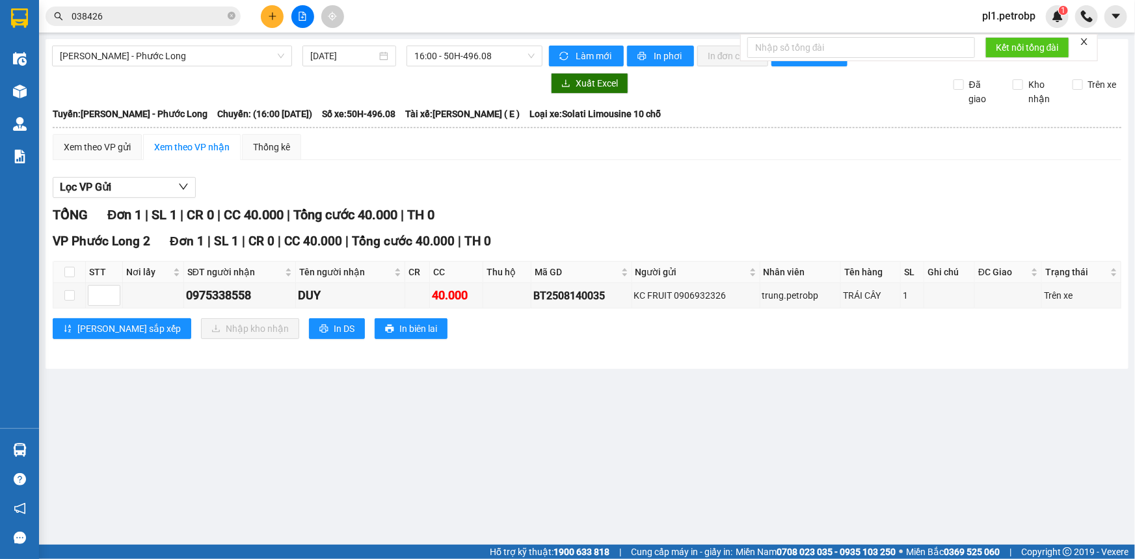
click at [843, 456] on section "Kết quả tìm kiếm ( 4 ) Bộ lọc Mã ĐH Trạng thái Món hàng Tổng cước Chưa cước Ngư…" at bounding box center [567, 279] width 1135 height 559
click at [72, 288] on label at bounding box center [69, 295] width 10 height 14
click at [72, 290] on input "checkbox" at bounding box center [69, 295] width 10 height 10
checkbox input "true"
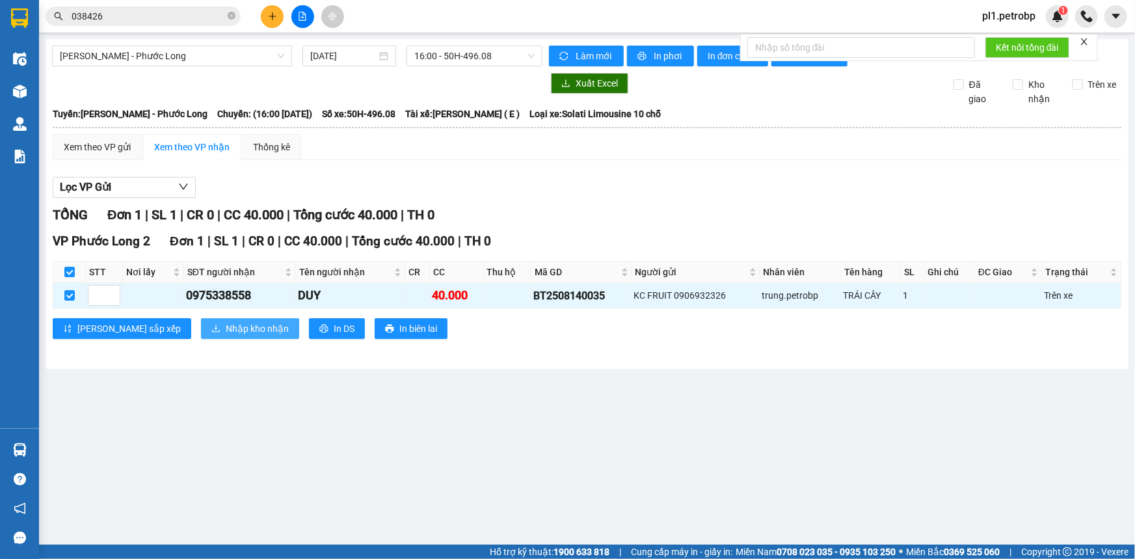
click at [211, 327] on icon "download" at bounding box center [215, 328] width 9 height 9
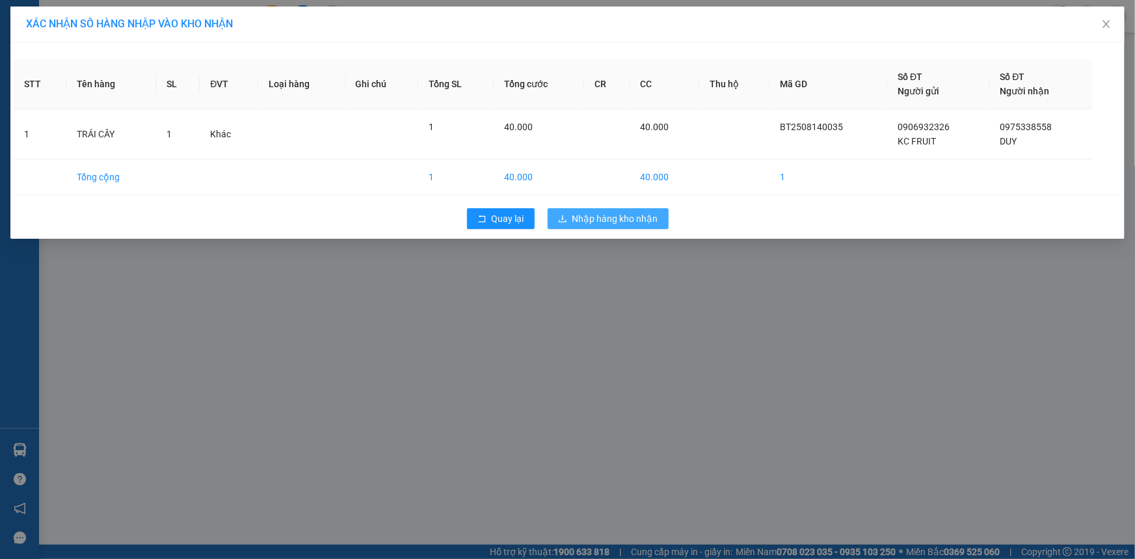
click at [571, 219] on button "Nhập hàng kho nhận" at bounding box center [608, 218] width 121 height 21
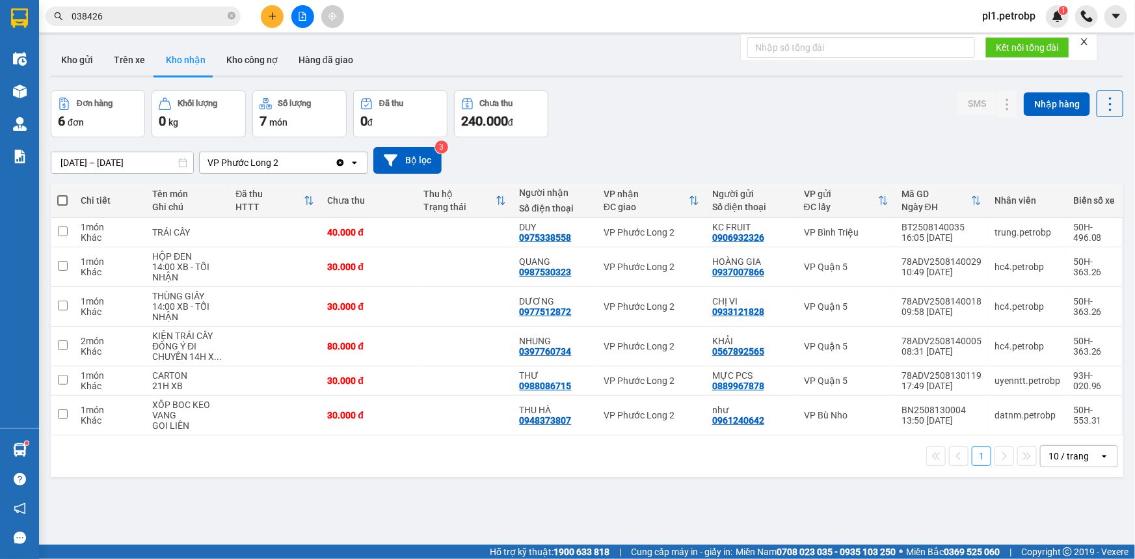
click at [131, 25] on span "038426" at bounding box center [143, 17] width 195 height 20
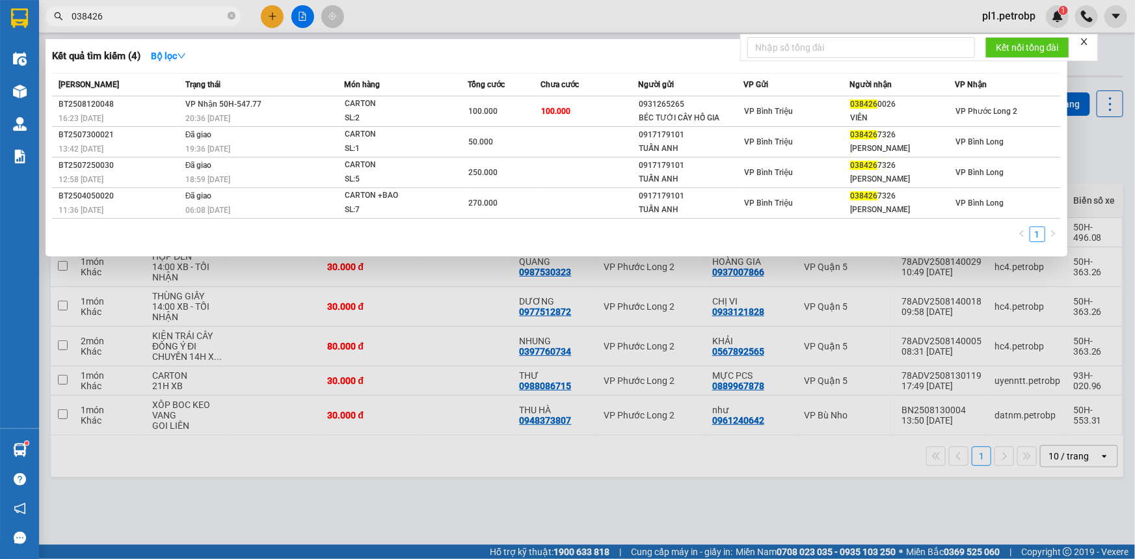
click at [131, 20] on input "038426" at bounding box center [149, 16] width 154 height 14
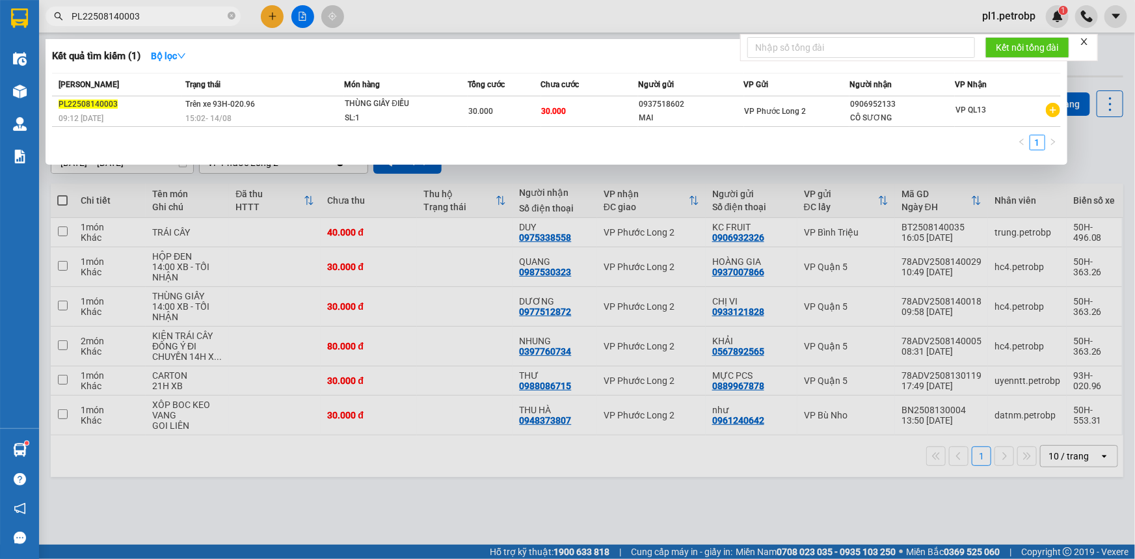
type input "PL22508140003"
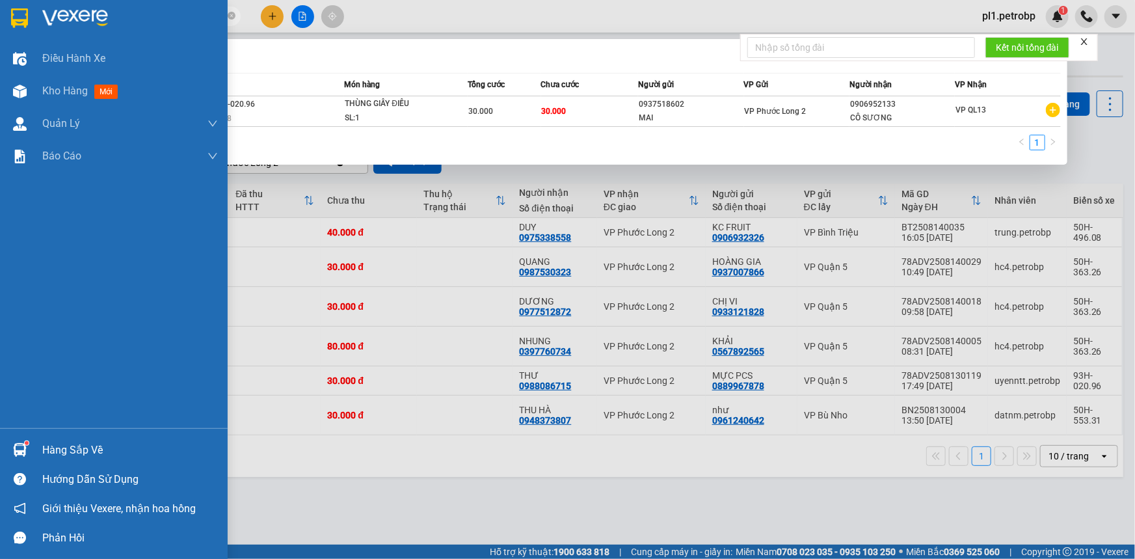
click at [33, 458] on div "Hàng sắp về" at bounding box center [114, 449] width 228 height 29
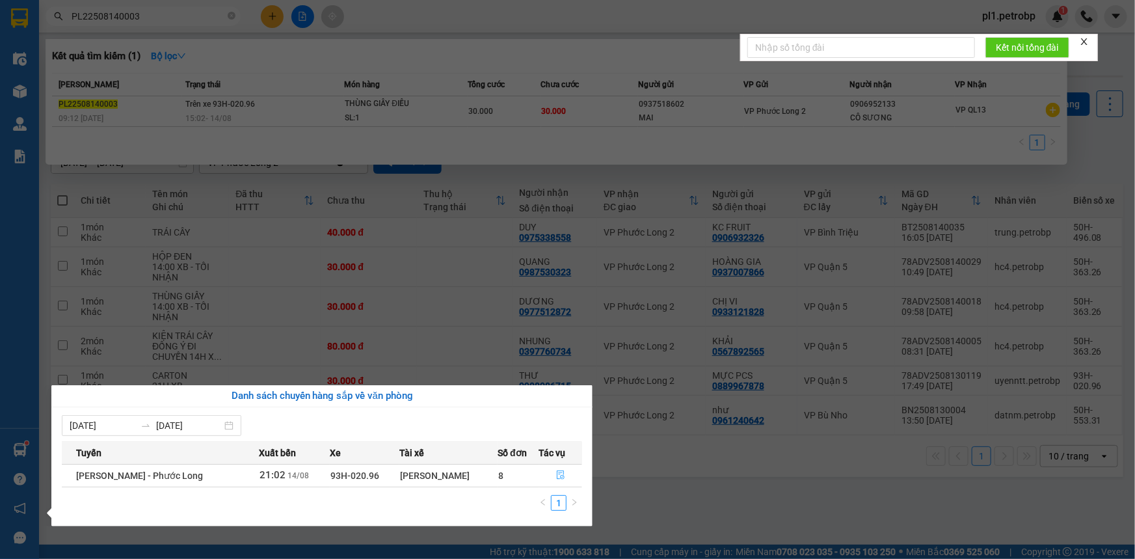
click at [559, 477] on icon "file-done" at bounding box center [561, 474] width 8 height 9
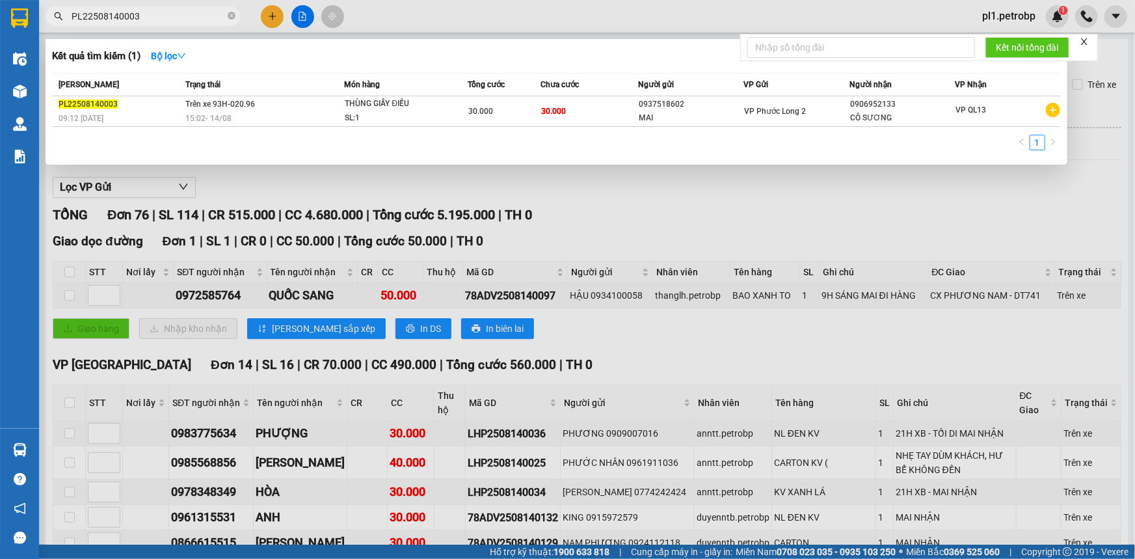
click at [595, 218] on div at bounding box center [567, 279] width 1135 height 559
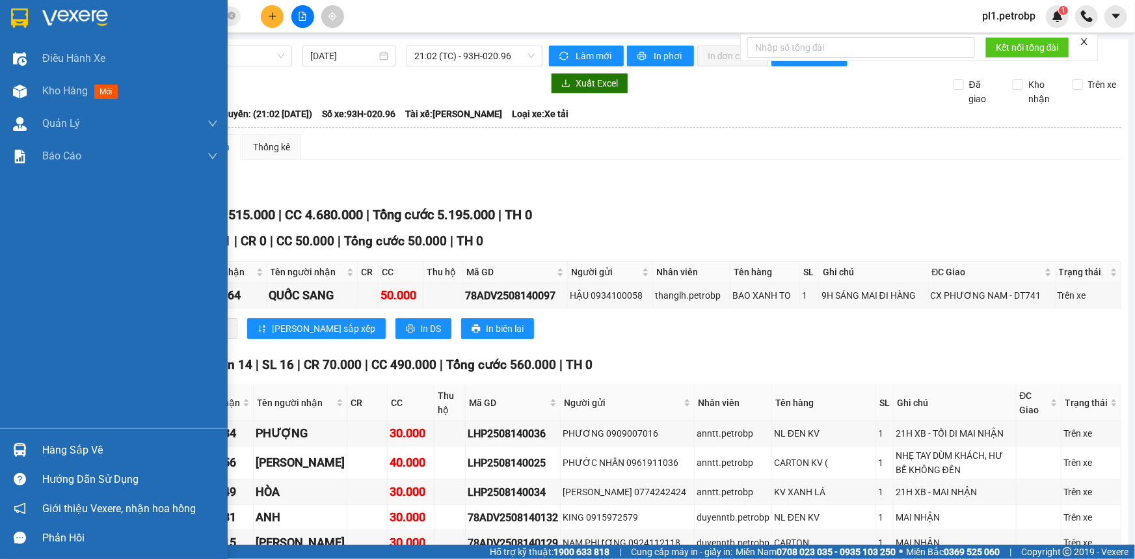
click at [15, 437] on div "Hàng sắp về" at bounding box center [114, 449] width 228 height 29
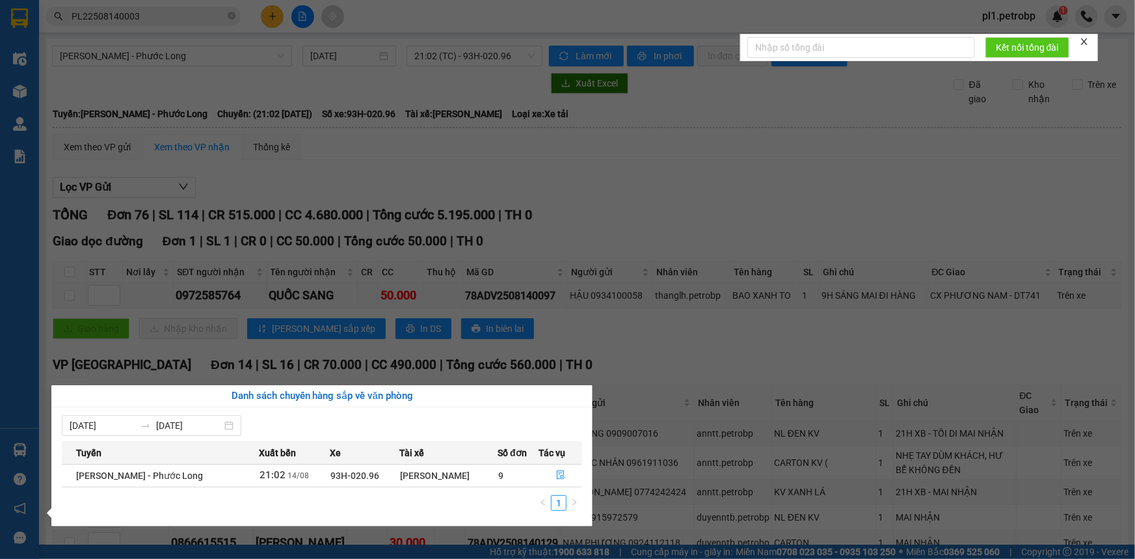
click at [675, 334] on section "Kết quả tìm kiếm ( 1 ) Bộ lọc Mã ĐH Trạng thái Món hàng Tổng cước Chưa cước Ngư…" at bounding box center [567, 279] width 1135 height 559
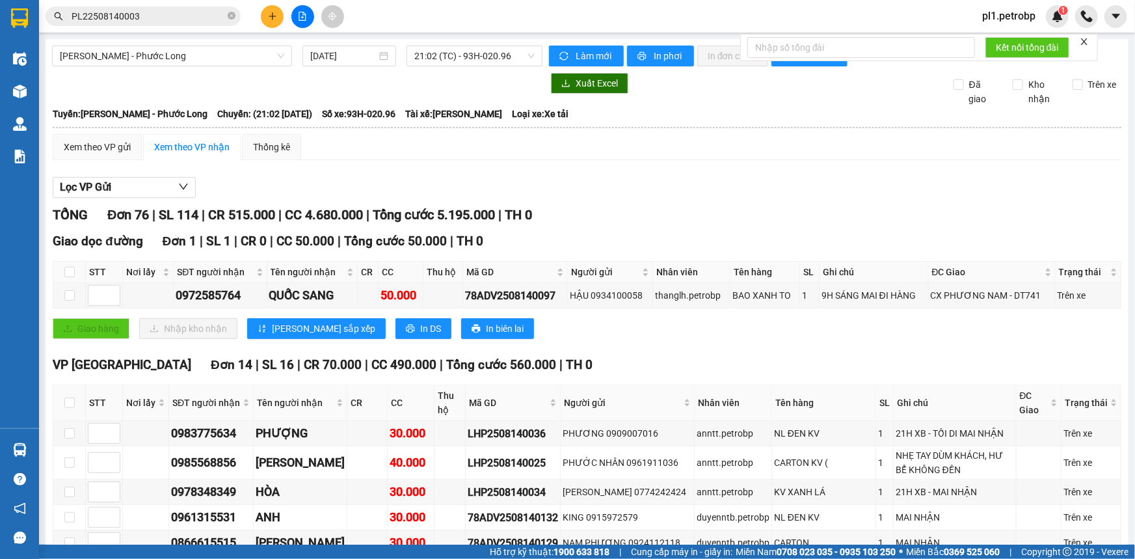
click at [214, 13] on input "PL22508140003" at bounding box center [149, 16] width 154 height 14
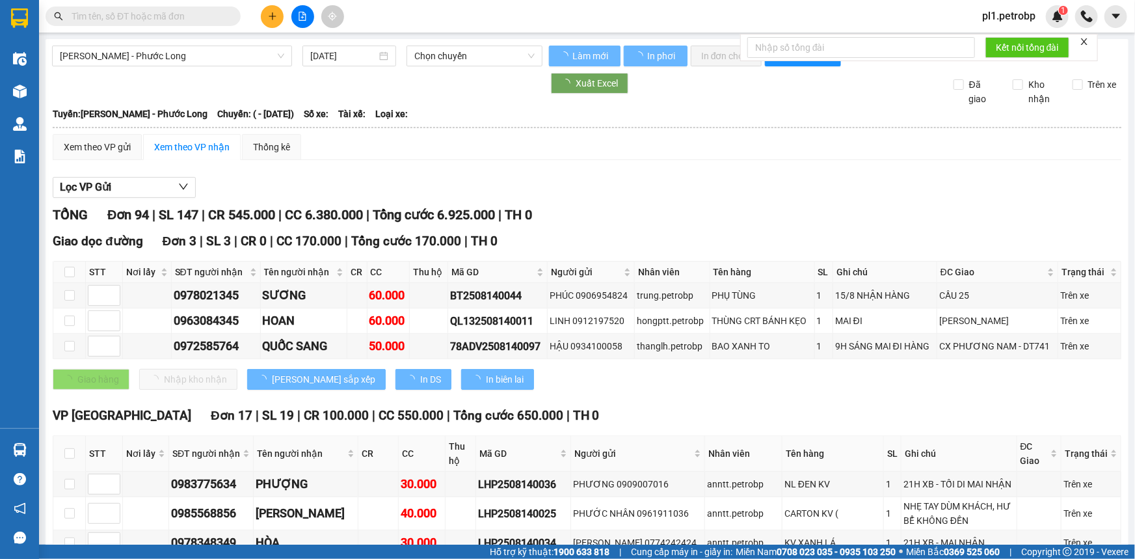
click at [169, 23] on input "text" at bounding box center [149, 16] width 154 height 14
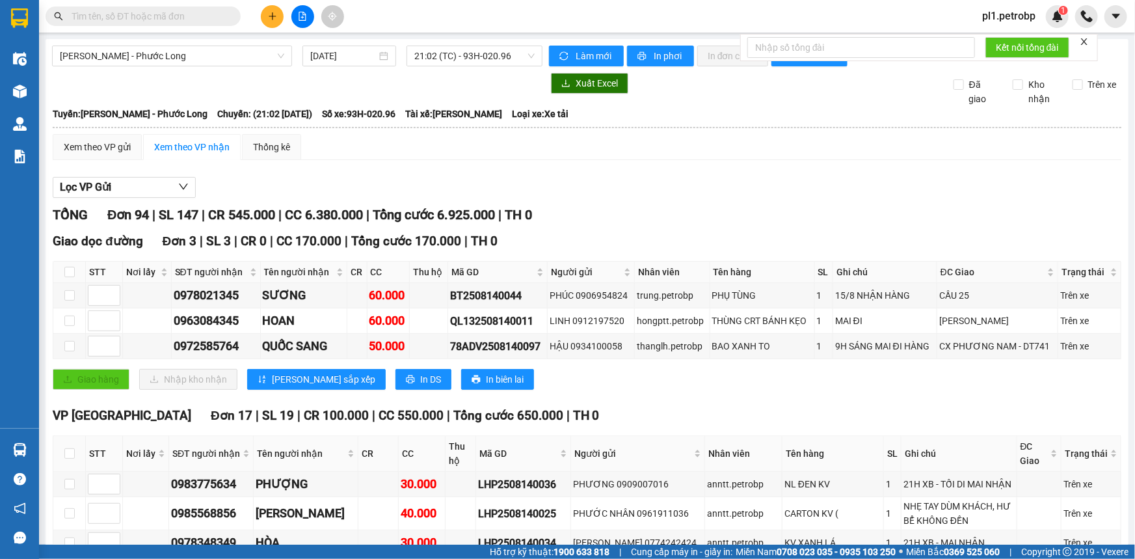
click at [170, 20] on input "text" at bounding box center [149, 16] width 154 height 14
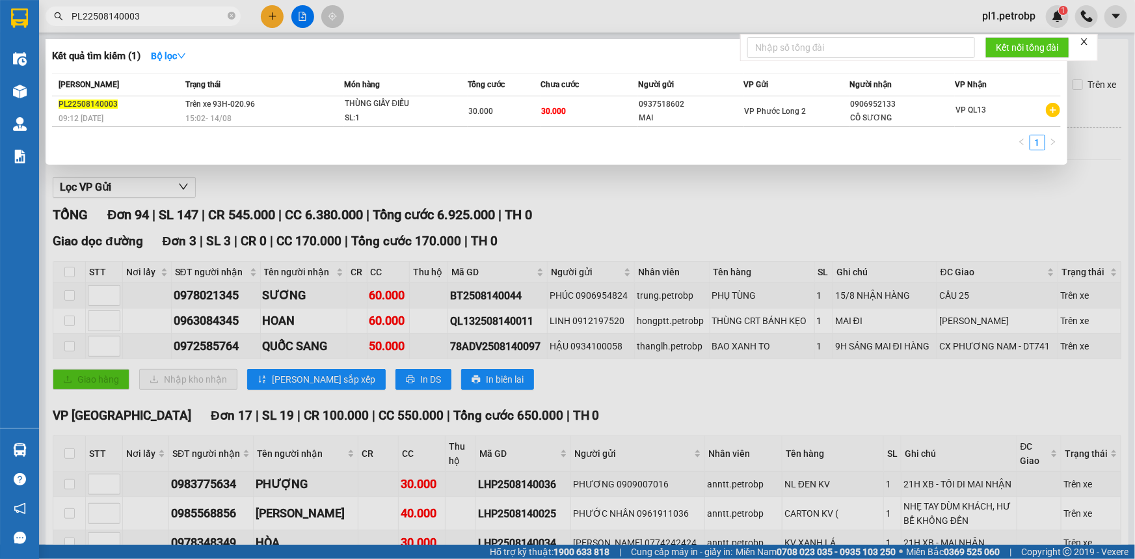
type input "PL22508140003"
click at [656, 188] on div at bounding box center [567, 279] width 1135 height 559
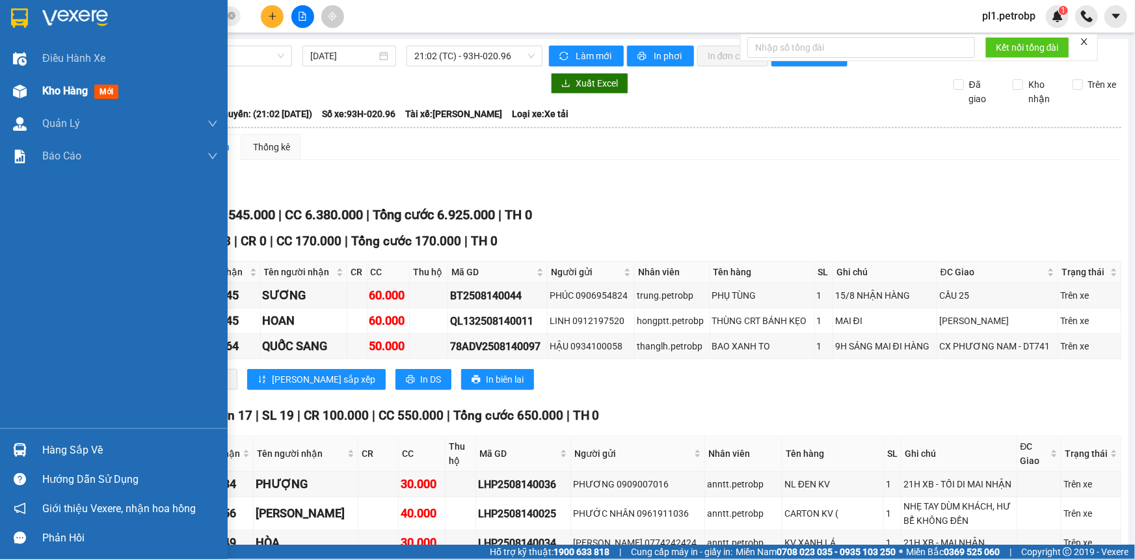
click at [68, 93] on span "Kho hàng" at bounding box center [65, 91] width 46 height 12
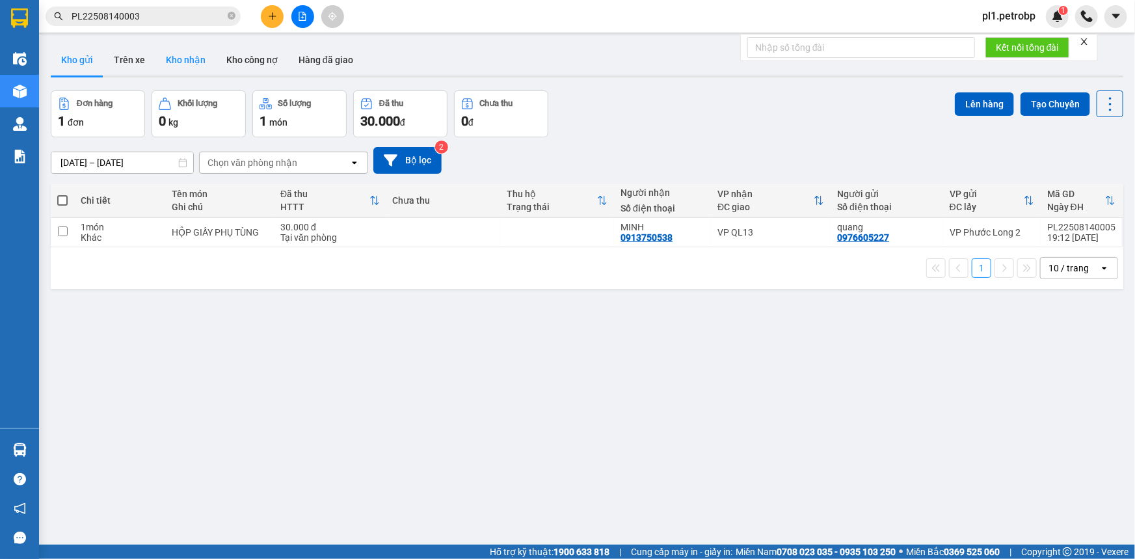
click at [191, 53] on button "Kho nhận" at bounding box center [185, 59] width 60 height 31
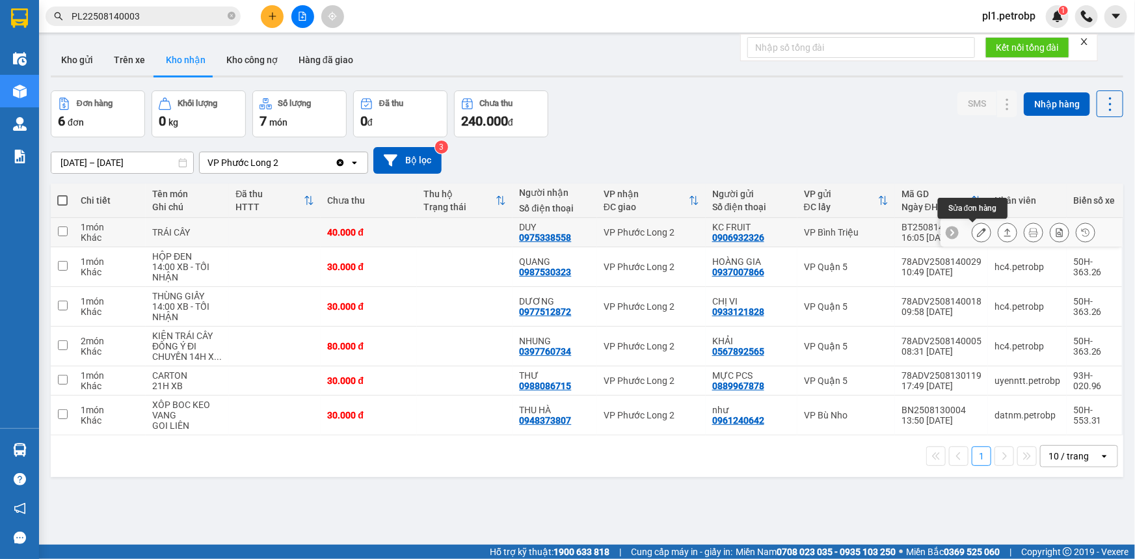
click at [972, 228] on button at bounding box center [981, 232] width 18 height 23
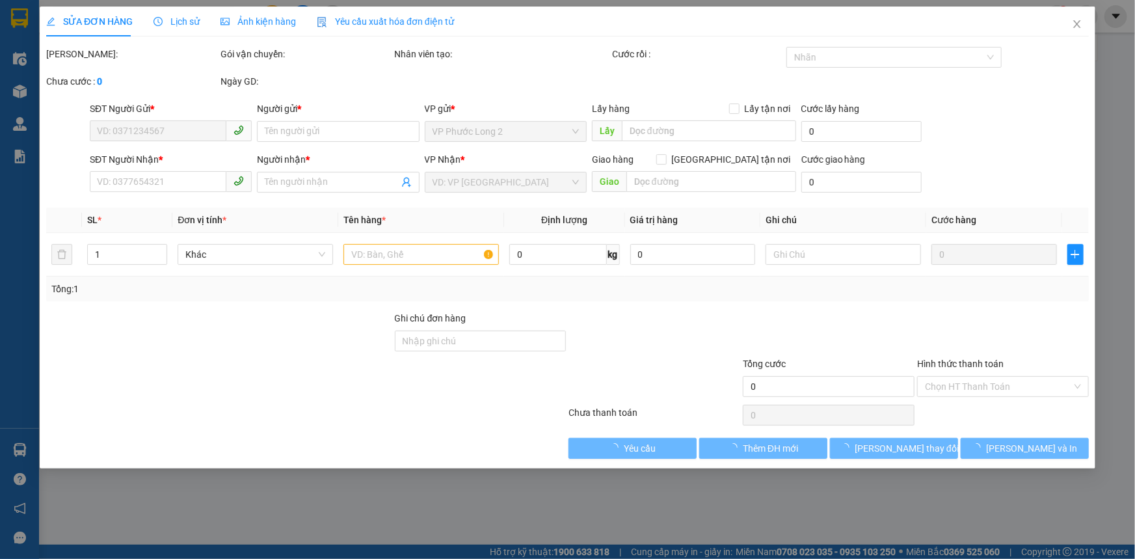
type input "0906932326"
type input "KC FRUIT"
type input "0975338558"
type input "DUY"
type input "40.000"
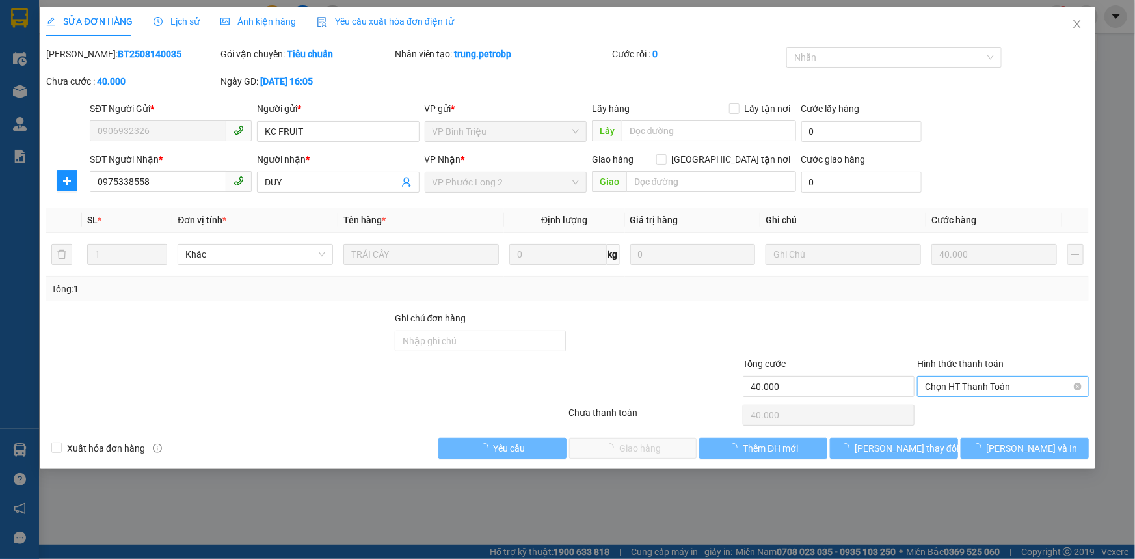
click at [968, 380] on span "Chọn HT Thanh Toán" at bounding box center [1003, 387] width 156 height 20
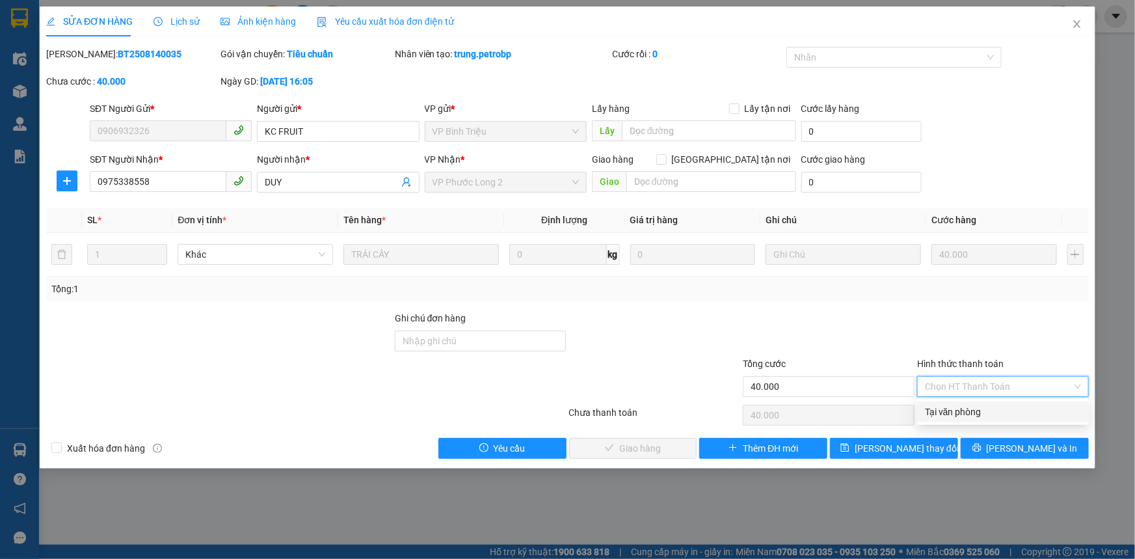
click at [958, 405] on div "Tại văn phòng" at bounding box center [1003, 412] width 156 height 14
type input "0"
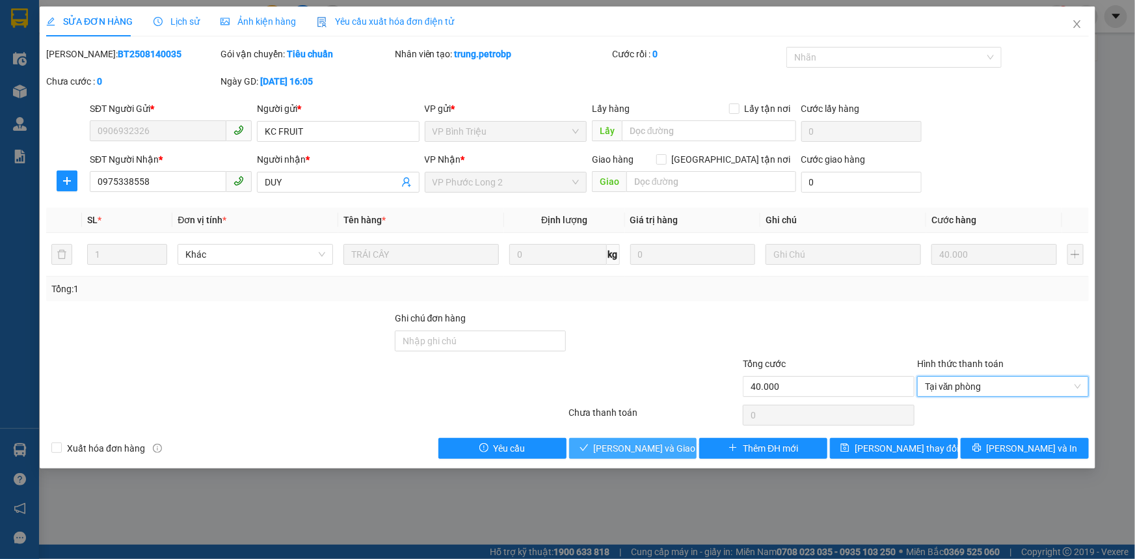
click at [671, 447] on span "Lưu và Giao hàng" at bounding box center [656, 448] width 125 height 14
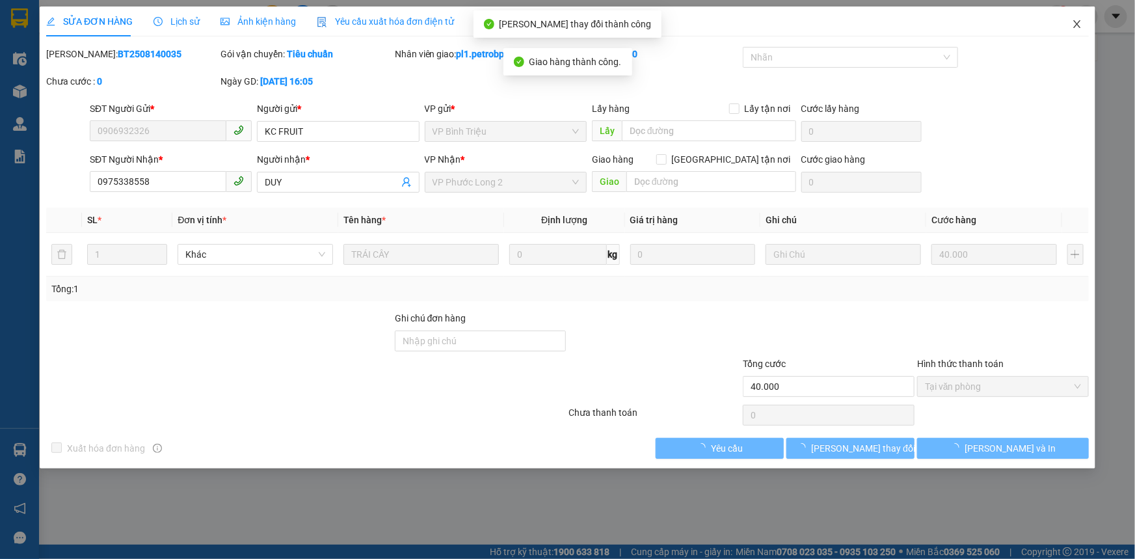
click at [1070, 30] on span "Close" at bounding box center [1077, 25] width 36 height 36
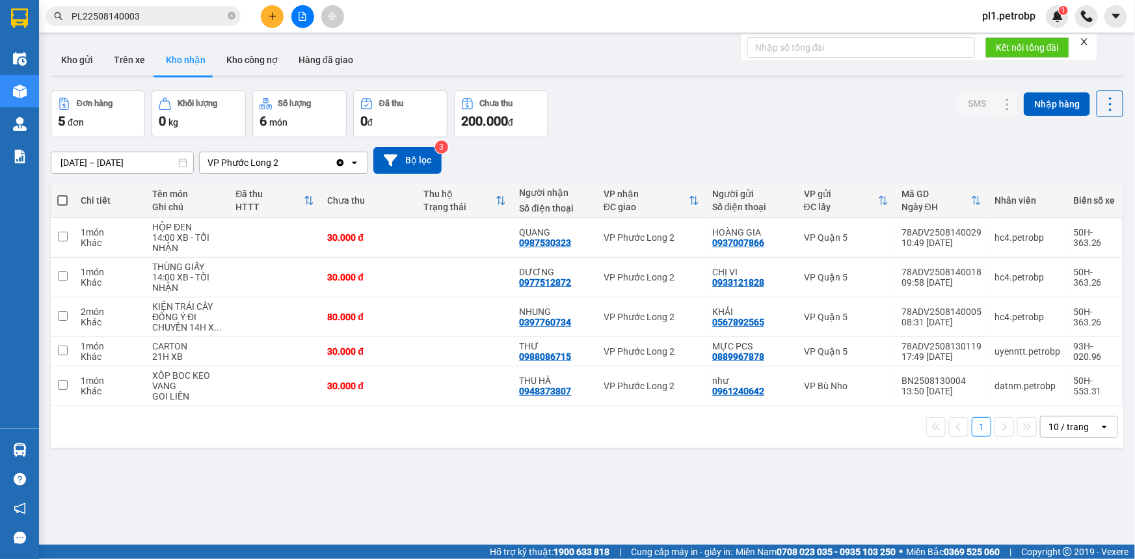
click at [1023, 14] on span "pl1.petrobp" at bounding box center [1009, 16] width 74 height 16
click at [992, 40] on span "Đăng xuất" at bounding box center [1018, 40] width 55 height 14
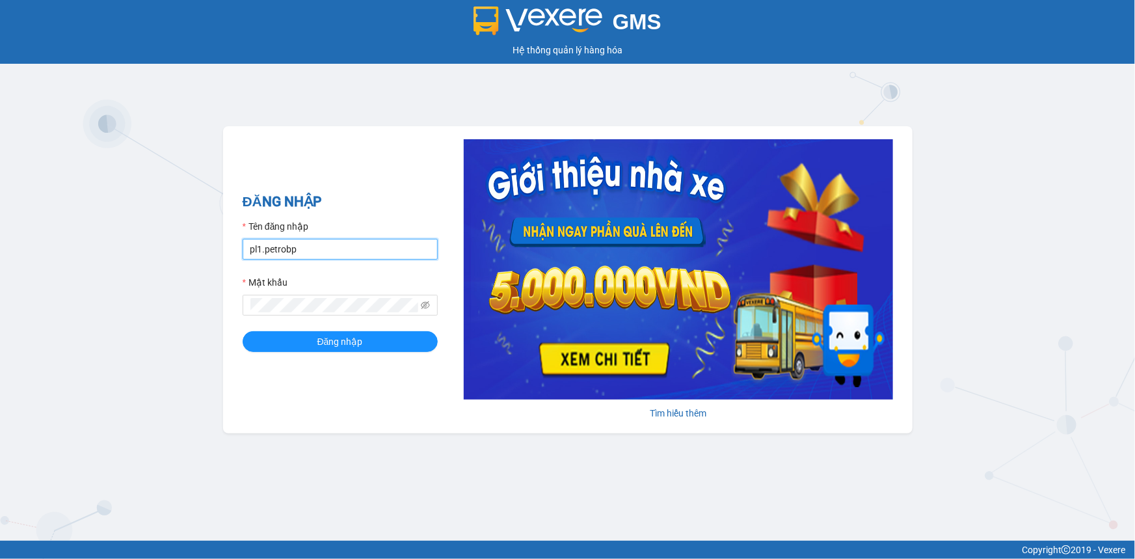
click at [333, 255] on input "pl1.petrobp" at bounding box center [340, 249] width 195 height 21
type input "loid.petrobp"
click at [333, 346] on span "Đăng nhập" at bounding box center [340, 341] width 46 height 14
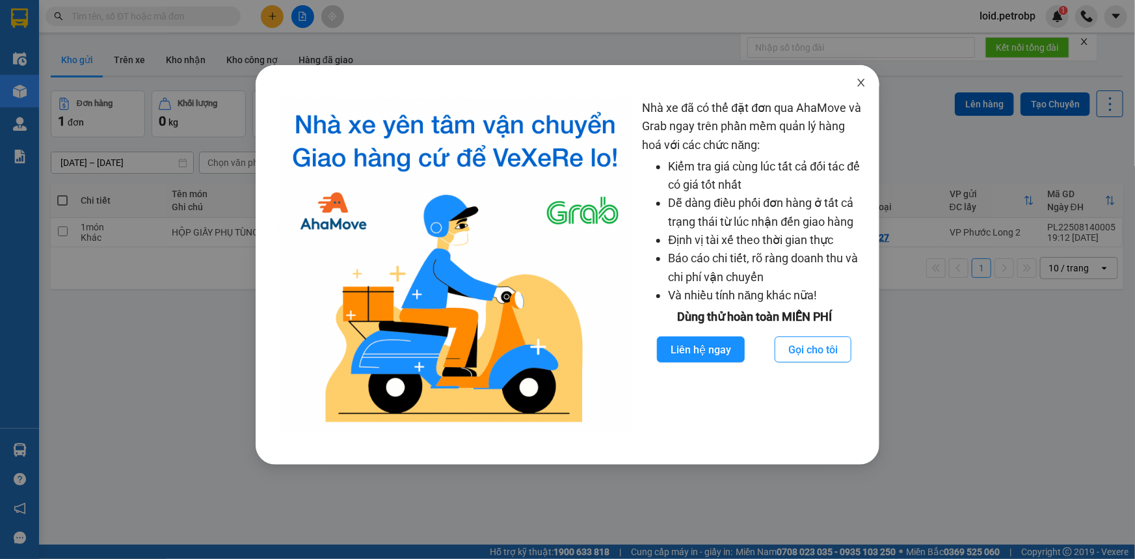
click at [865, 84] on icon "close" at bounding box center [861, 82] width 10 height 10
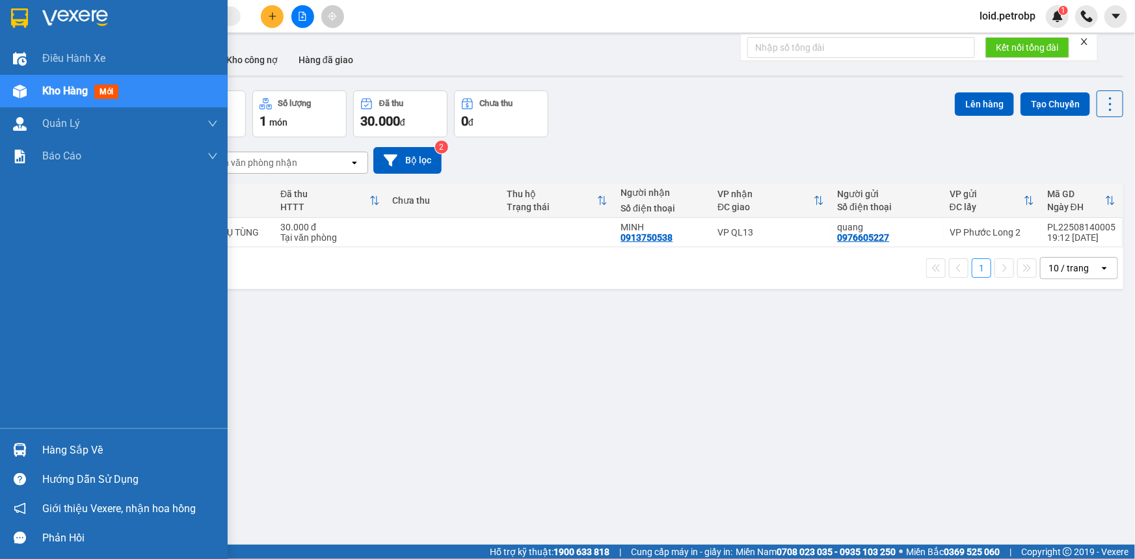
click at [40, 454] on div "Hàng sắp về" at bounding box center [114, 449] width 228 height 29
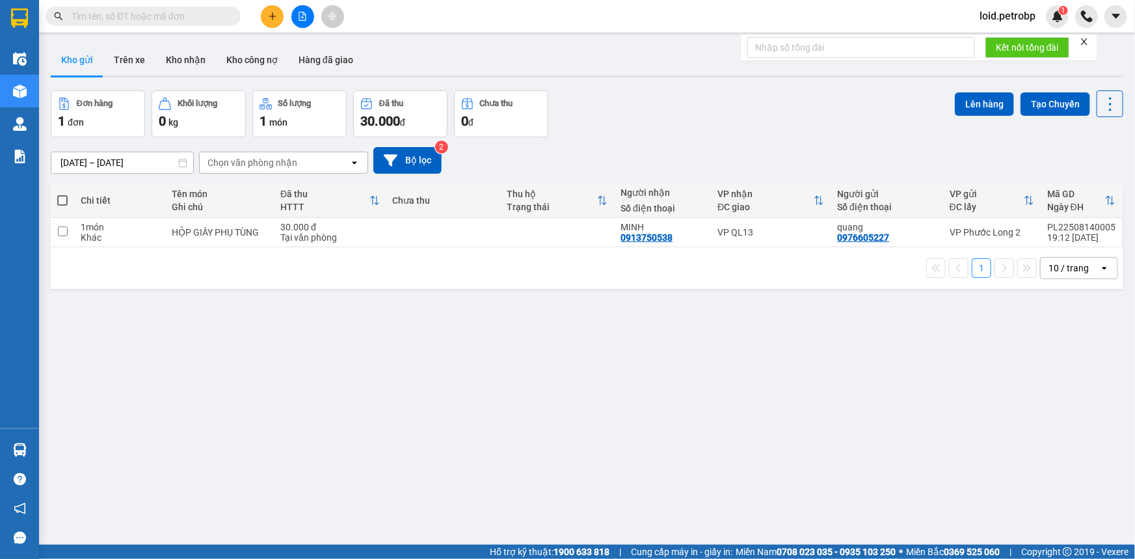
click at [696, 380] on section "Kết quả tìm kiếm ( 0 ) Bộ lọc No Data loid.petrobp 1 Điều hành xe Kho hàng mới …" at bounding box center [567, 279] width 1135 height 559
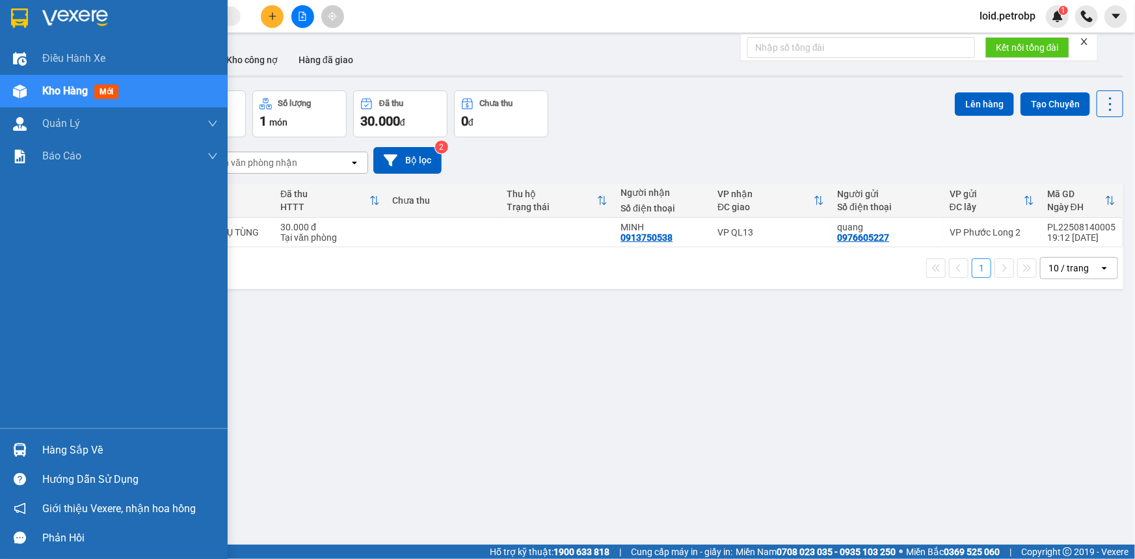
click at [37, 450] on div "Hàng sắp về" at bounding box center [114, 449] width 228 height 29
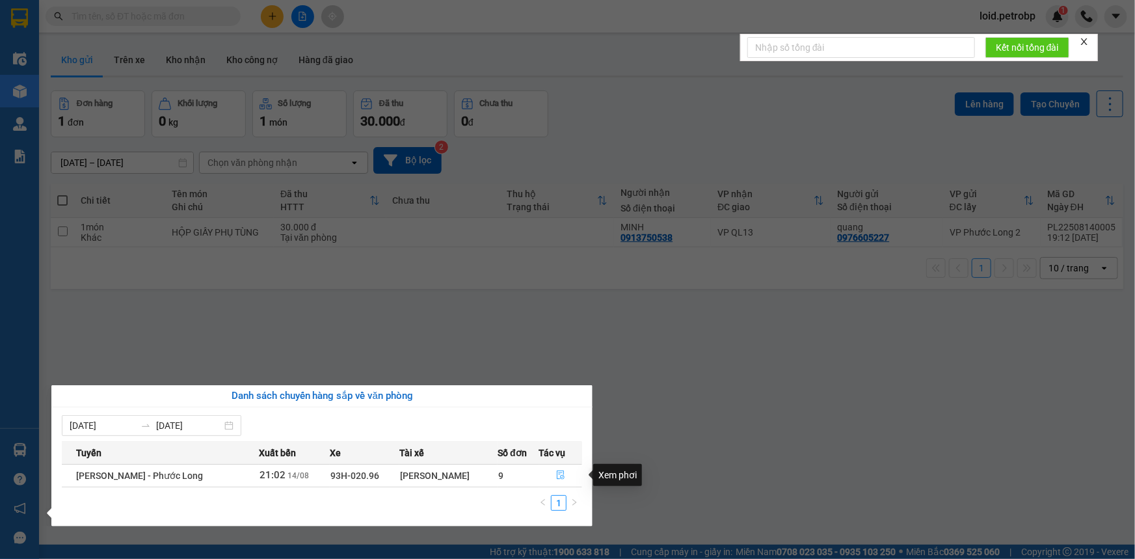
click at [556, 468] on button "button" at bounding box center [561, 475] width 42 height 21
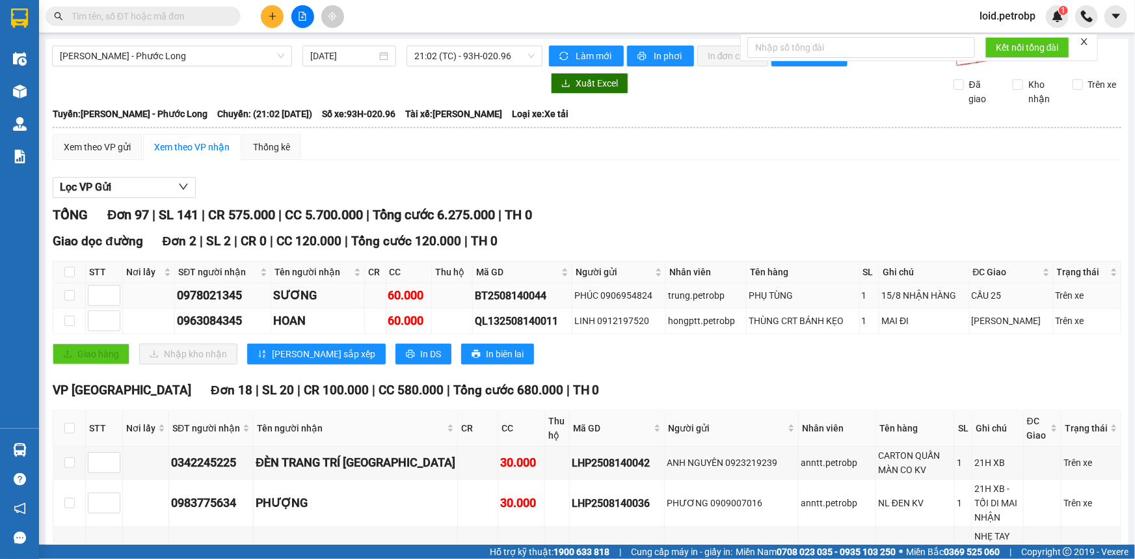
click at [492, 291] on div "BT2508140044" at bounding box center [522, 296] width 95 height 16
copy div "BT2508140044"
click at [482, 316] on div "QL132508140011" at bounding box center [522, 321] width 95 height 16
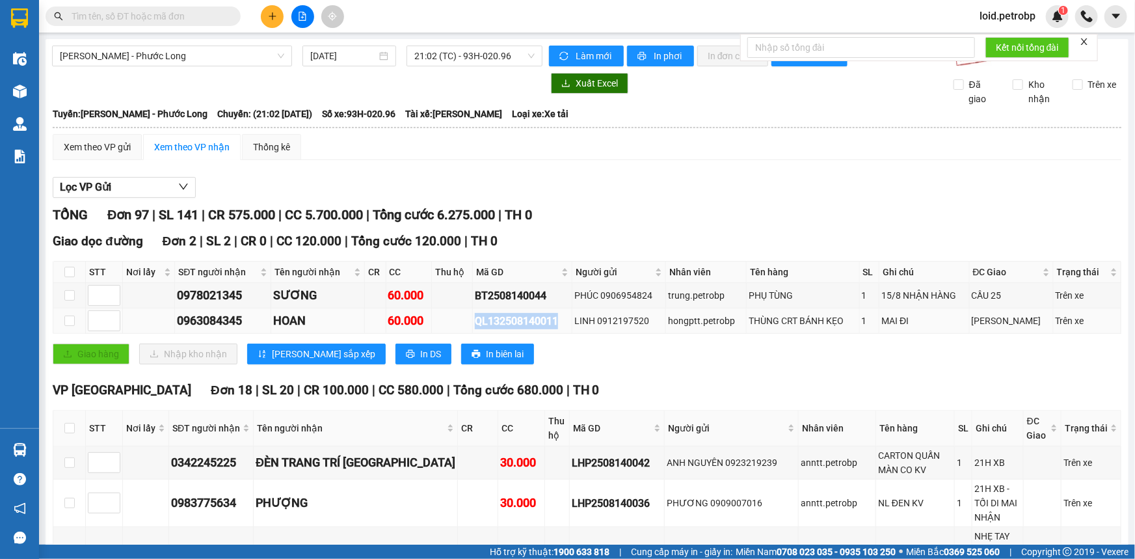
click at [482, 316] on div "QL132508140011" at bounding box center [522, 321] width 95 height 16
copy div "QL132508140011"
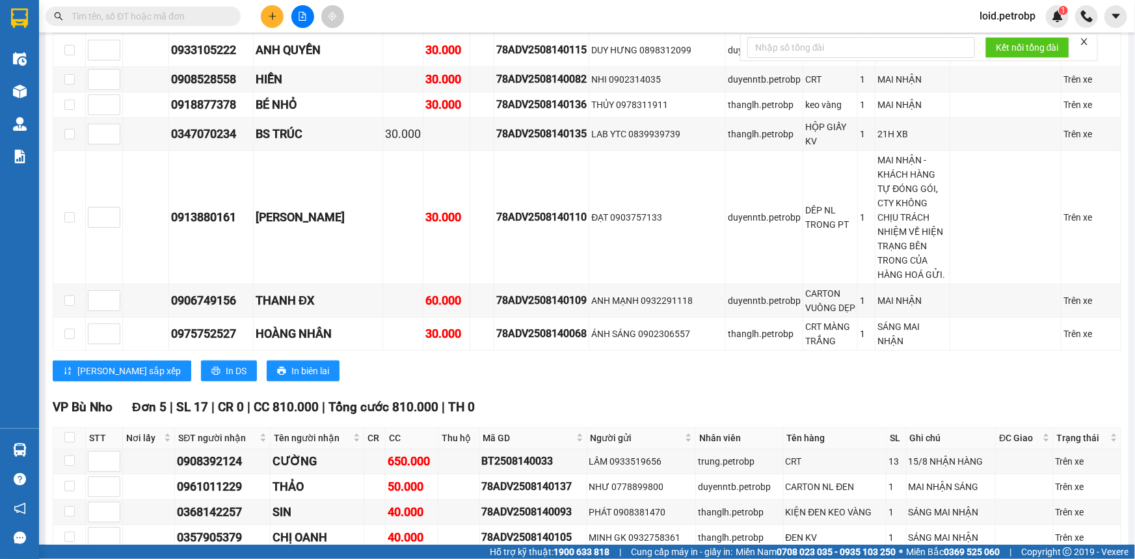
scroll to position [2543, 0]
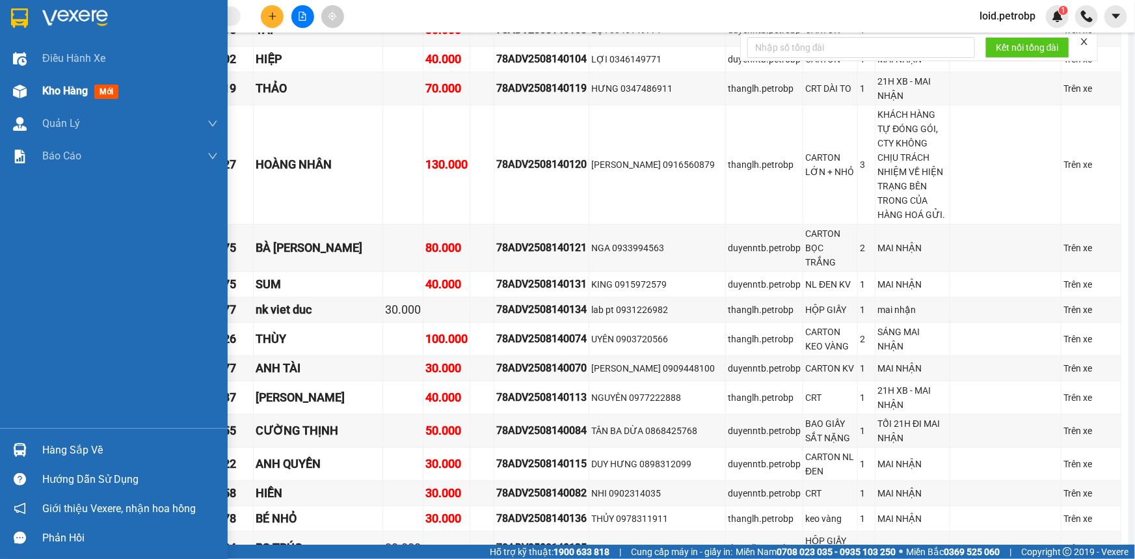
click at [95, 94] on span "mới" at bounding box center [106, 92] width 24 height 14
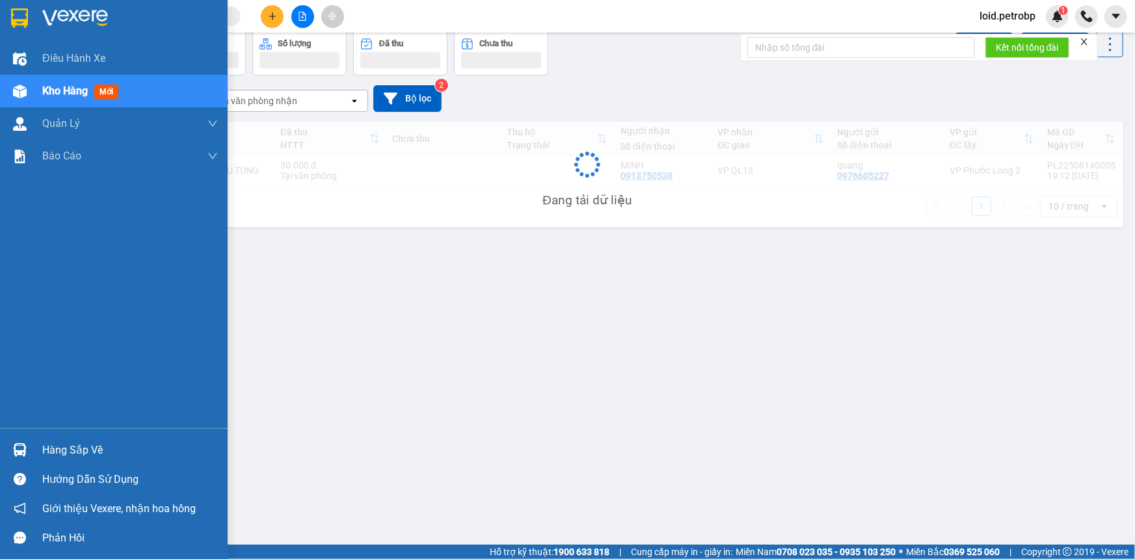
scroll to position [59, 0]
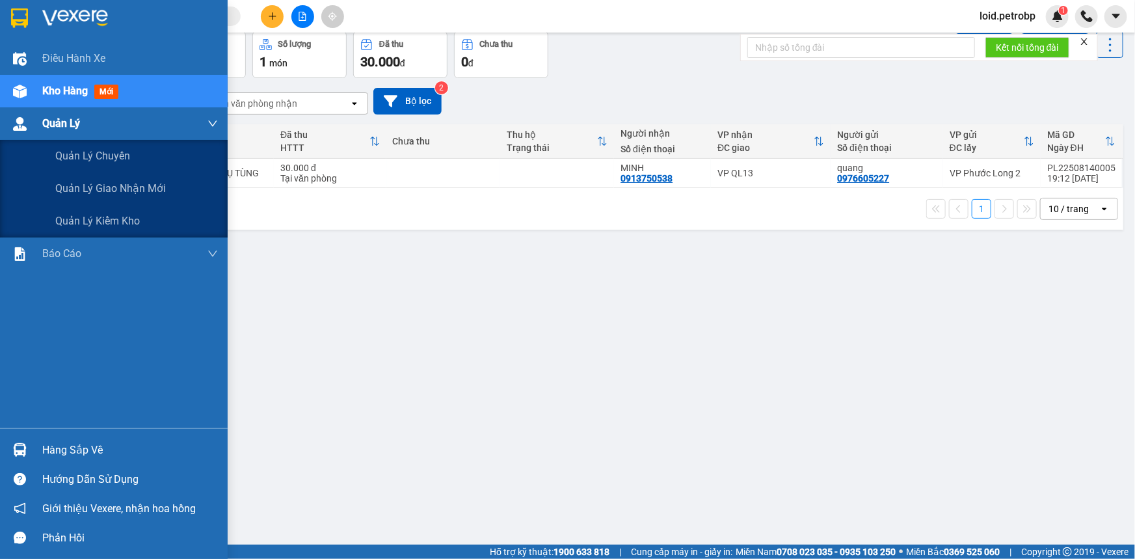
click at [74, 127] on span "Quản Lý" at bounding box center [61, 123] width 38 height 16
click at [111, 221] on span "Quản lý kiểm kho" at bounding box center [97, 221] width 85 height 16
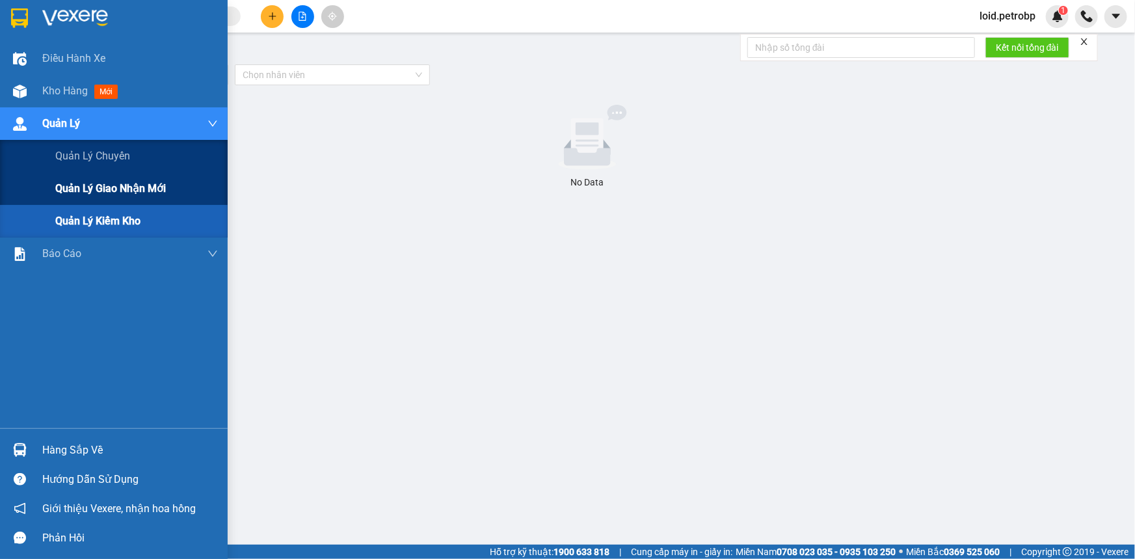
click at [118, 189] on span "Quản lý giao nhận mới" at bounding box center [110, 188] width 111 height 16
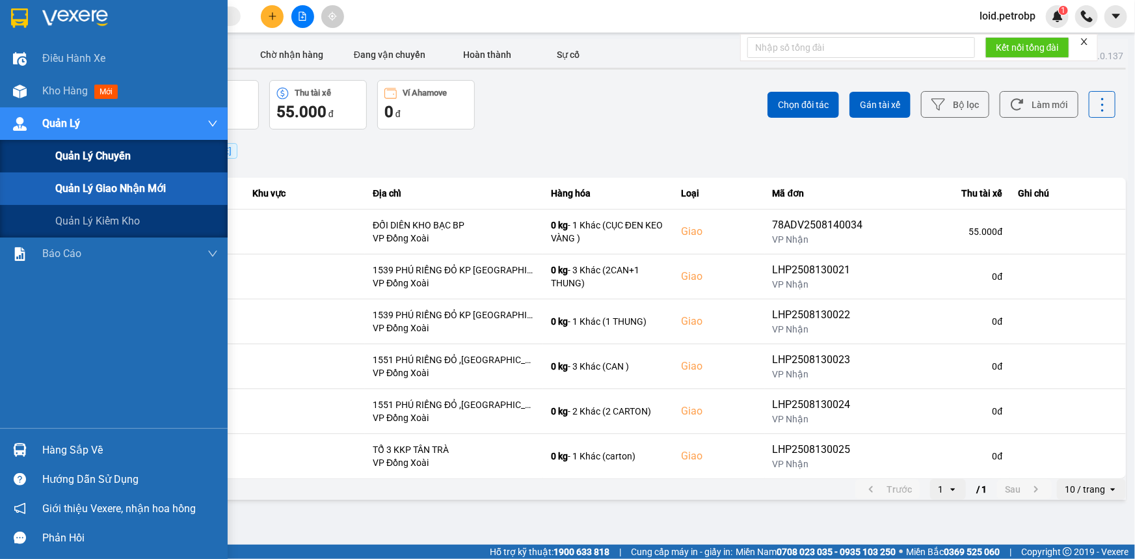
click at [108, 159] on span "Quản lý chuyến" at bounding box center [92, 156] width 75 height 16
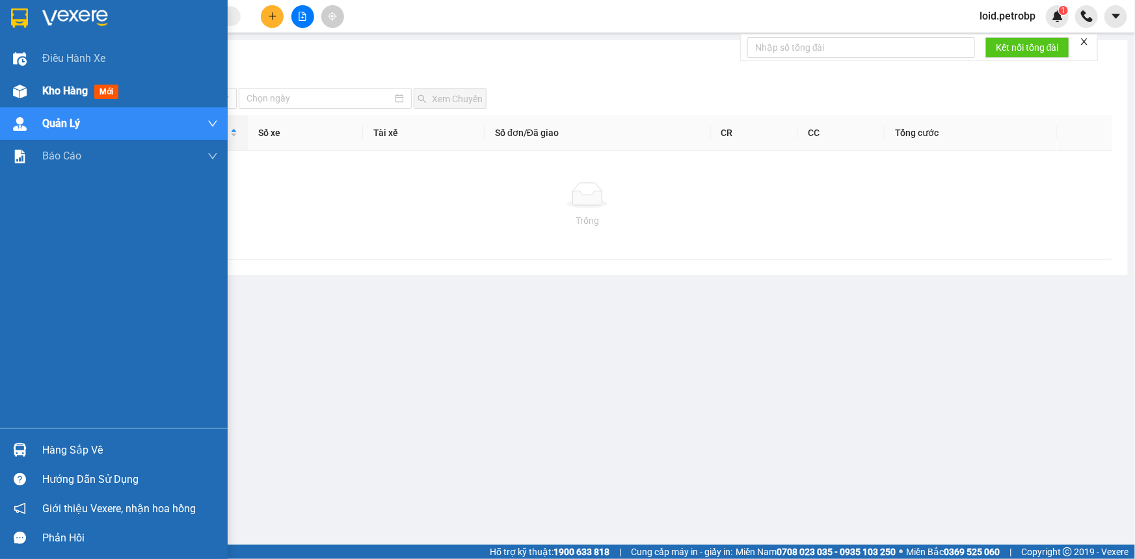
click at [48, 92] on span "Kho hàng" at bounding box center [65, 91] width 46 height 12
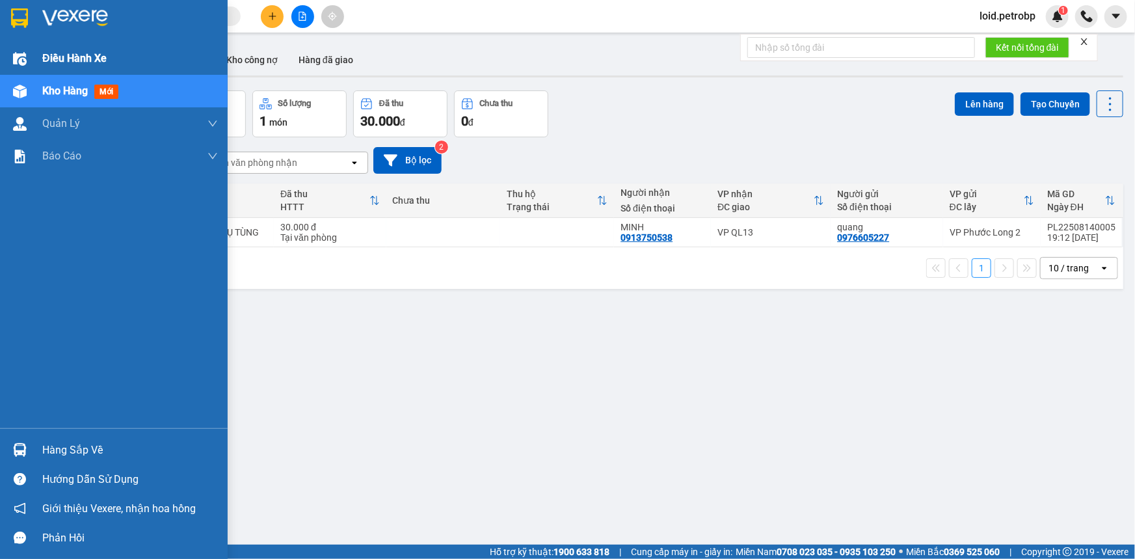
click at [63, 54] on span "Điều hành xe" at bounding box center [74, 58] width 64 height 16
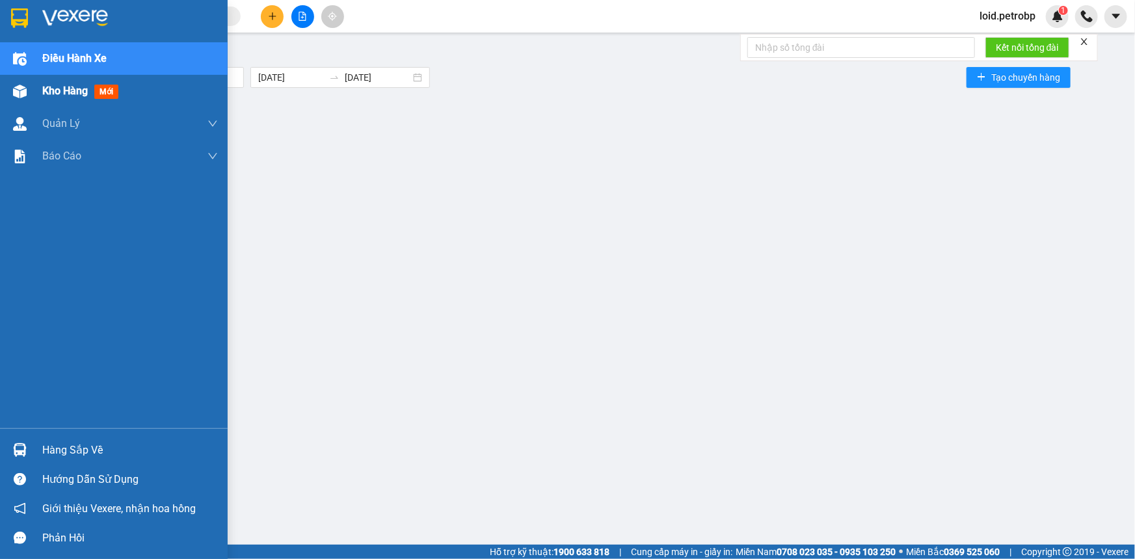
click at [55, 91] on span "Kho hàng" at bounding box center [65, 91] width 46 height 12
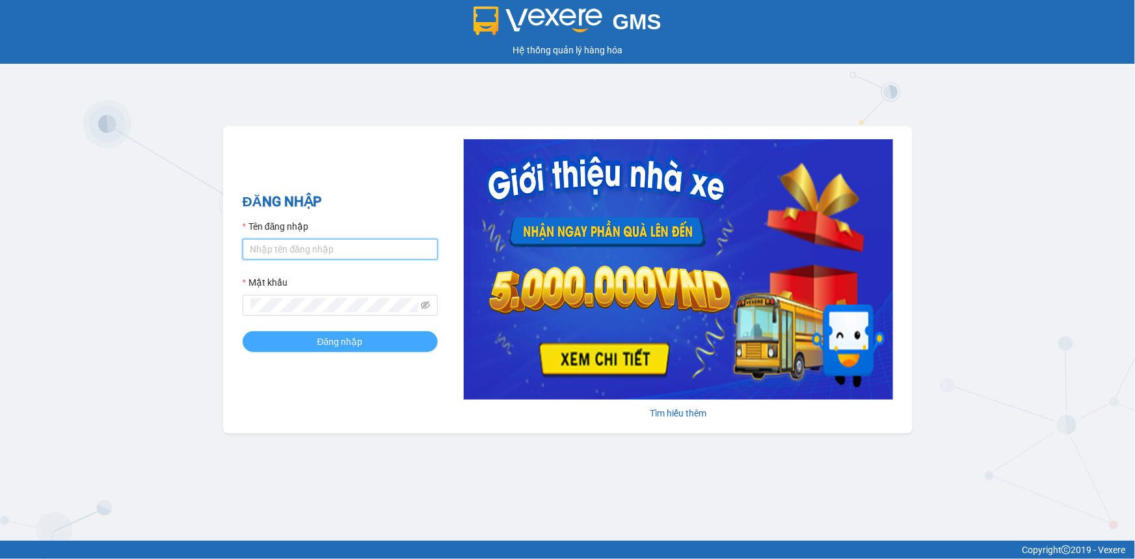
type input "loid.petrobp"
click at [317, 332] on button "Đăng nhập" at bounding box center [340, 341] width 195 height 21
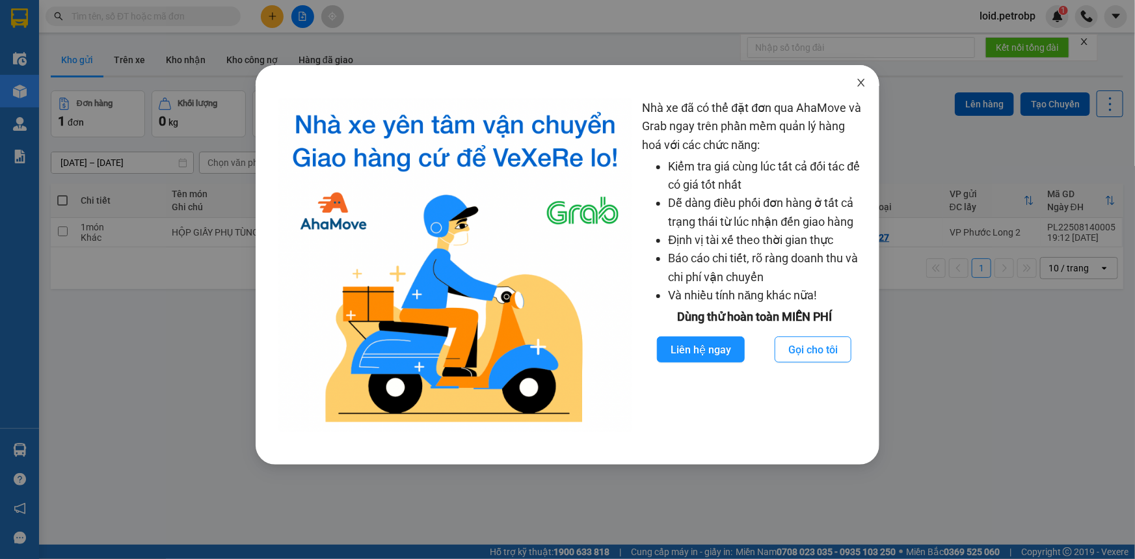
click at [863, 83] on icon "close" at bounding box center [861, 83] width 7 height 8
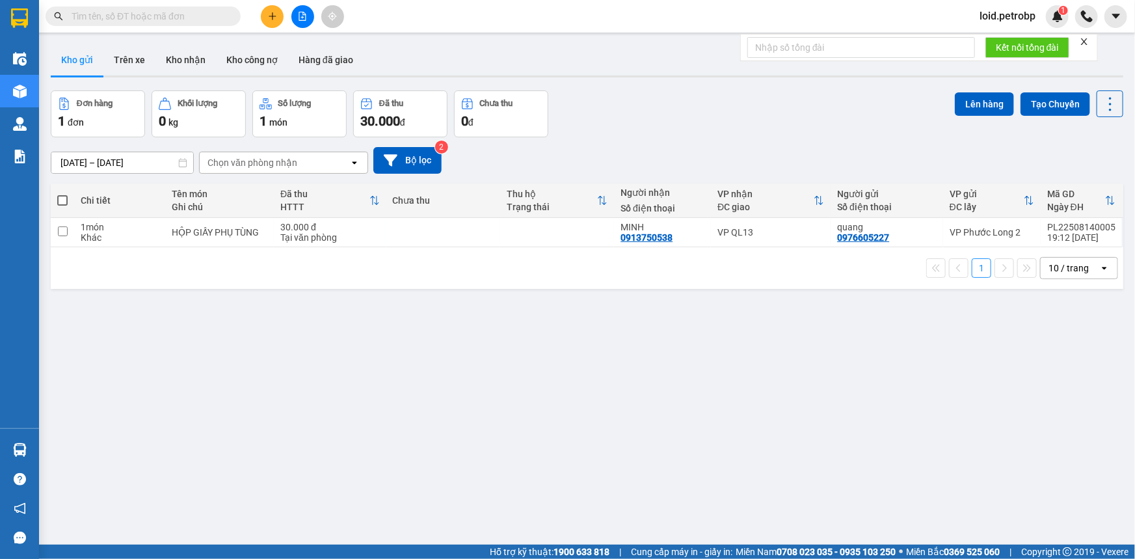
click at [168, 7] on span at bounding box center [143, 17] width 195 height 20
click at [163, 12] on input "text" at bounding box center [149, 16] width 154 height 14
paste input "BT2508140044"
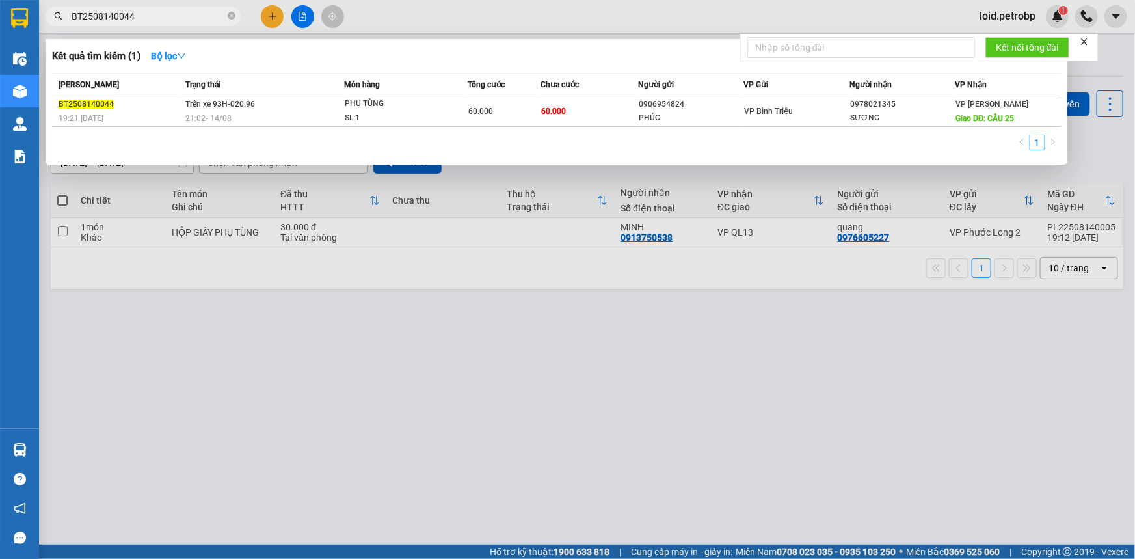
click at [179, 15] on input "BT2508140044" at bounding box center [149, 16] width 154 height 14
paste input "QL132508140011"
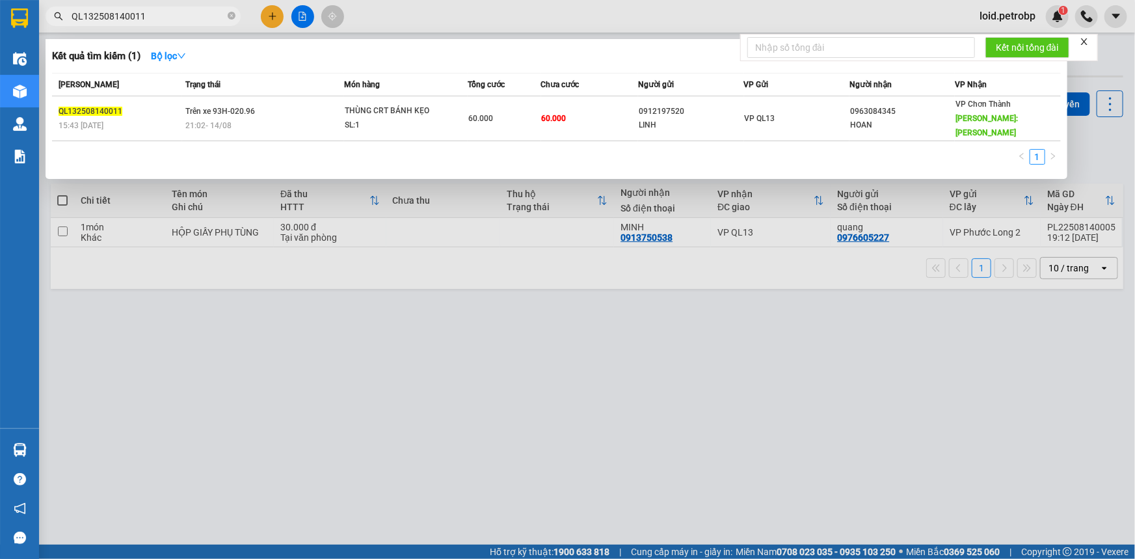
type input "QL132508140011"
